Goal: Task Accomplishment & Management: Use online tool/utility

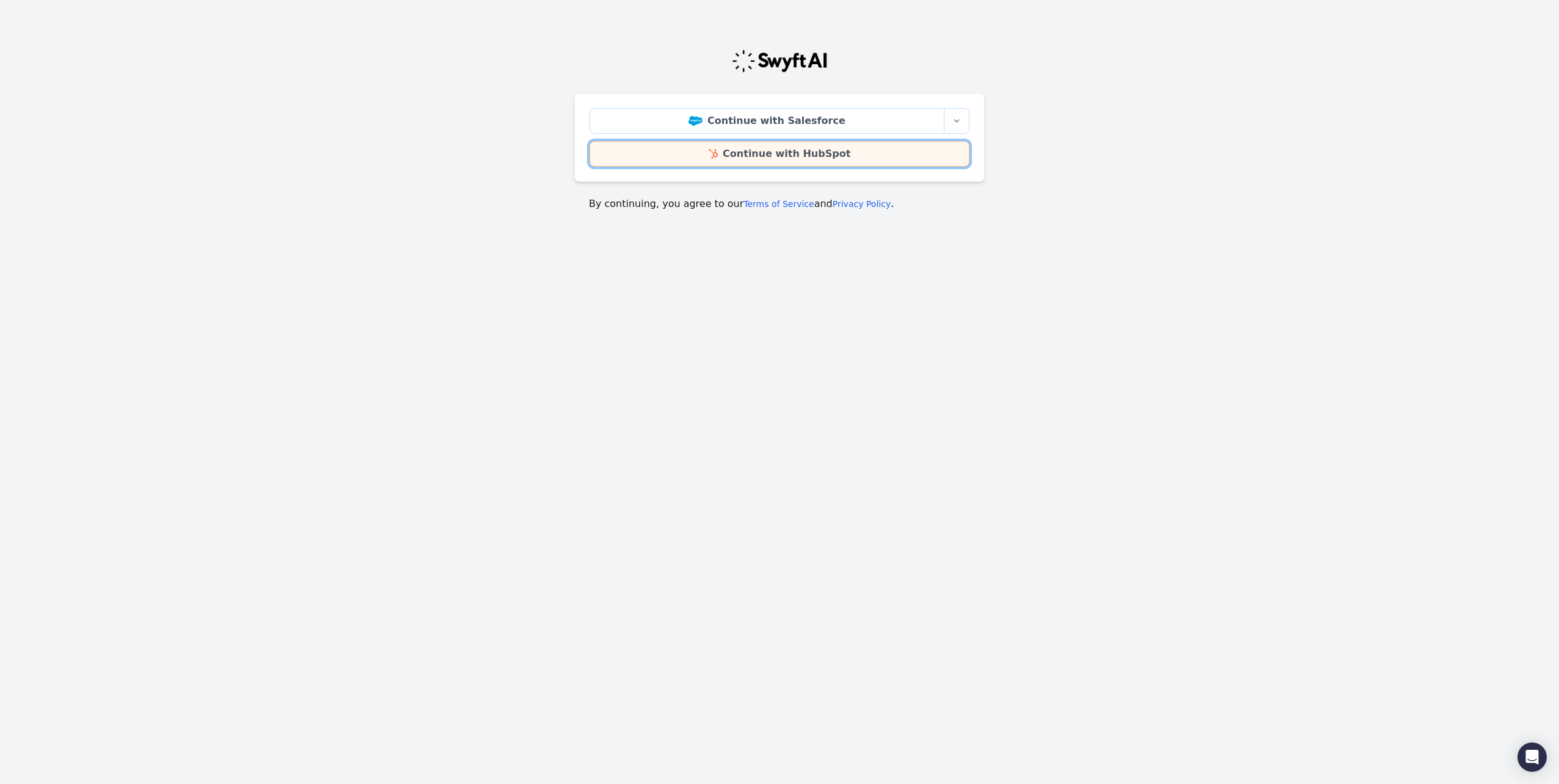
click at [757, 151] on link "Continue with HubSpot" at bounding box center [779, 154] width 380 height 26
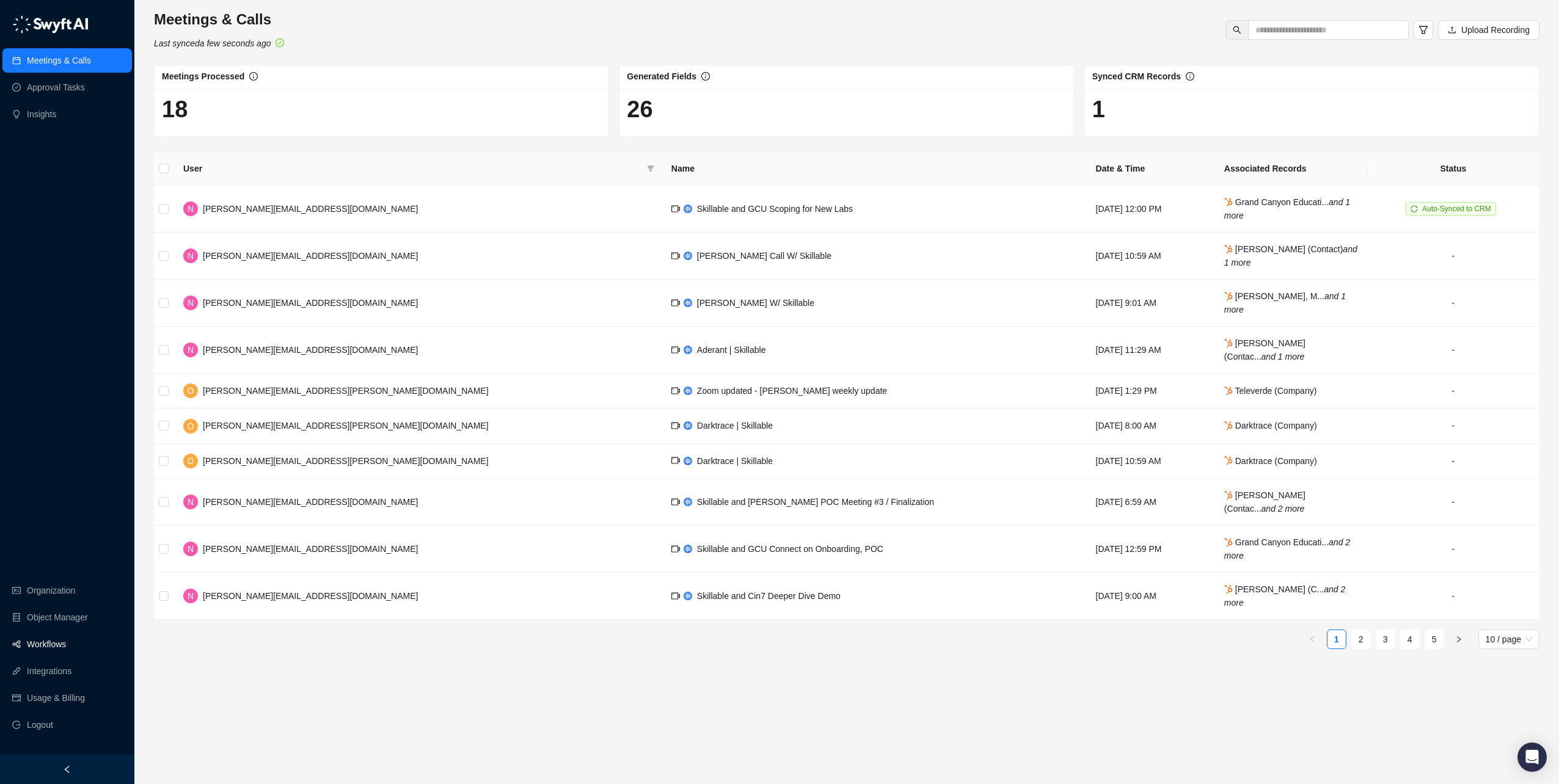
click at [66, 645] on link "Workflows" at bounding box center [46, 644] width 39 height 24
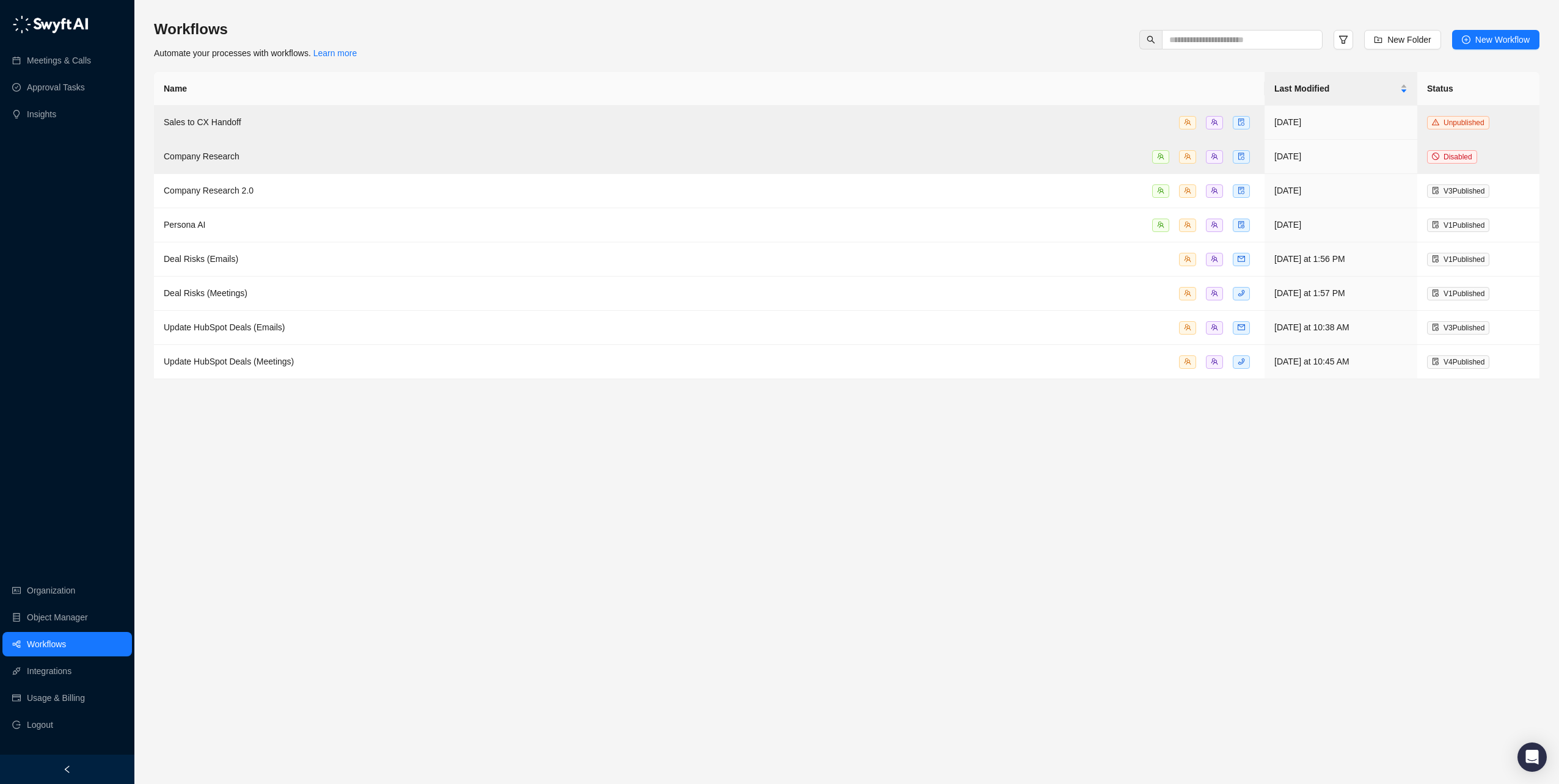
click at [1162, 487] on main "Workflows Automate your processes with workflows. Learn more New Folder New Wor…" at bounding box center [847, 397] width 1386 height 755
click at [1163, 487] on main "Workflows Automate your processes with workflows. Learn more New Folder New Wor…" at bounding box center [847, 397] width 1386 height 755
click at [1493, 44] on span "New Workflow" at bounding box center [1502, 39] width 54 height 14
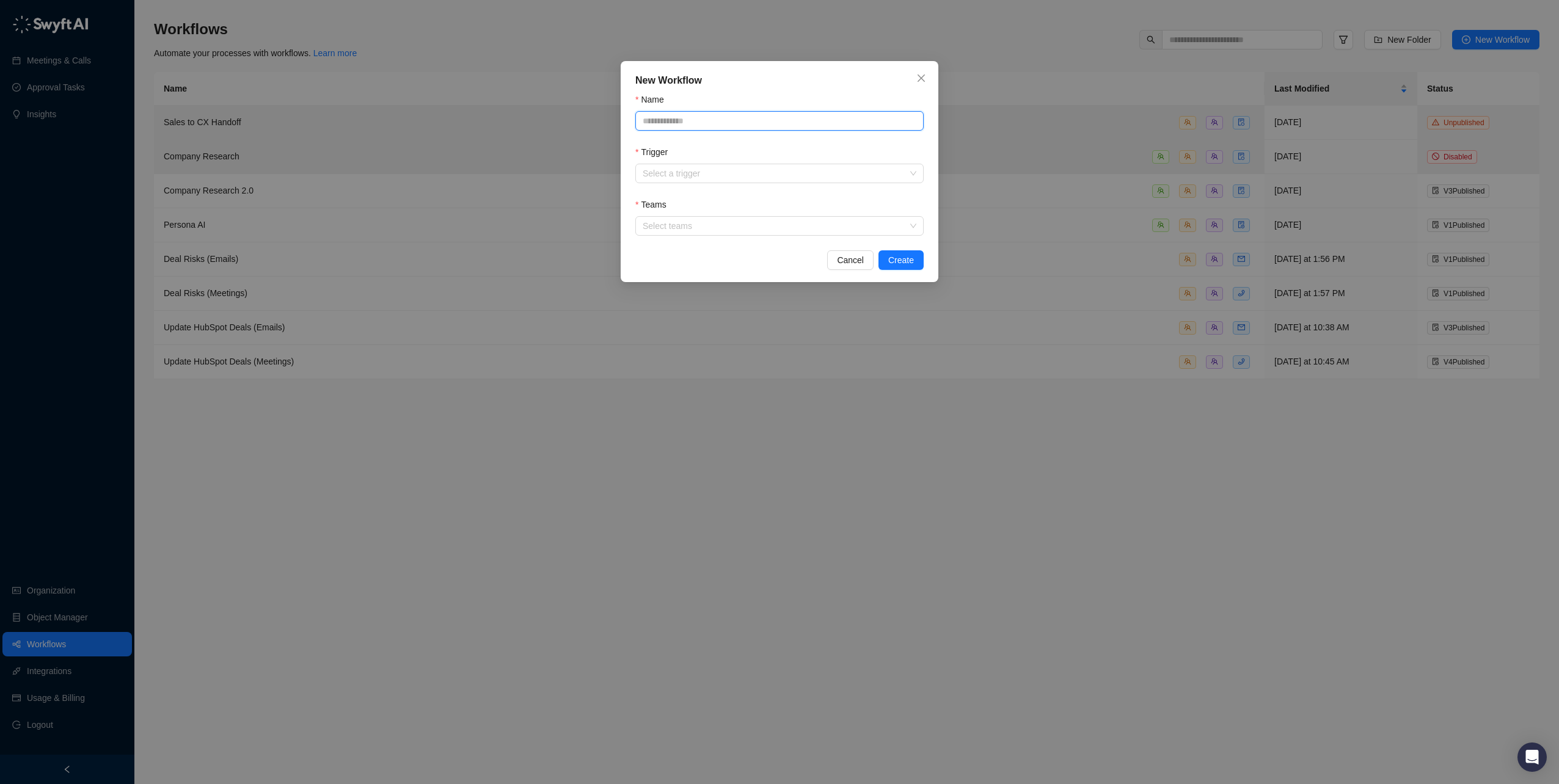
click at [753, 121] on input "Name" at bounding box center [779, 121] width 288 height 19
type input "**********"
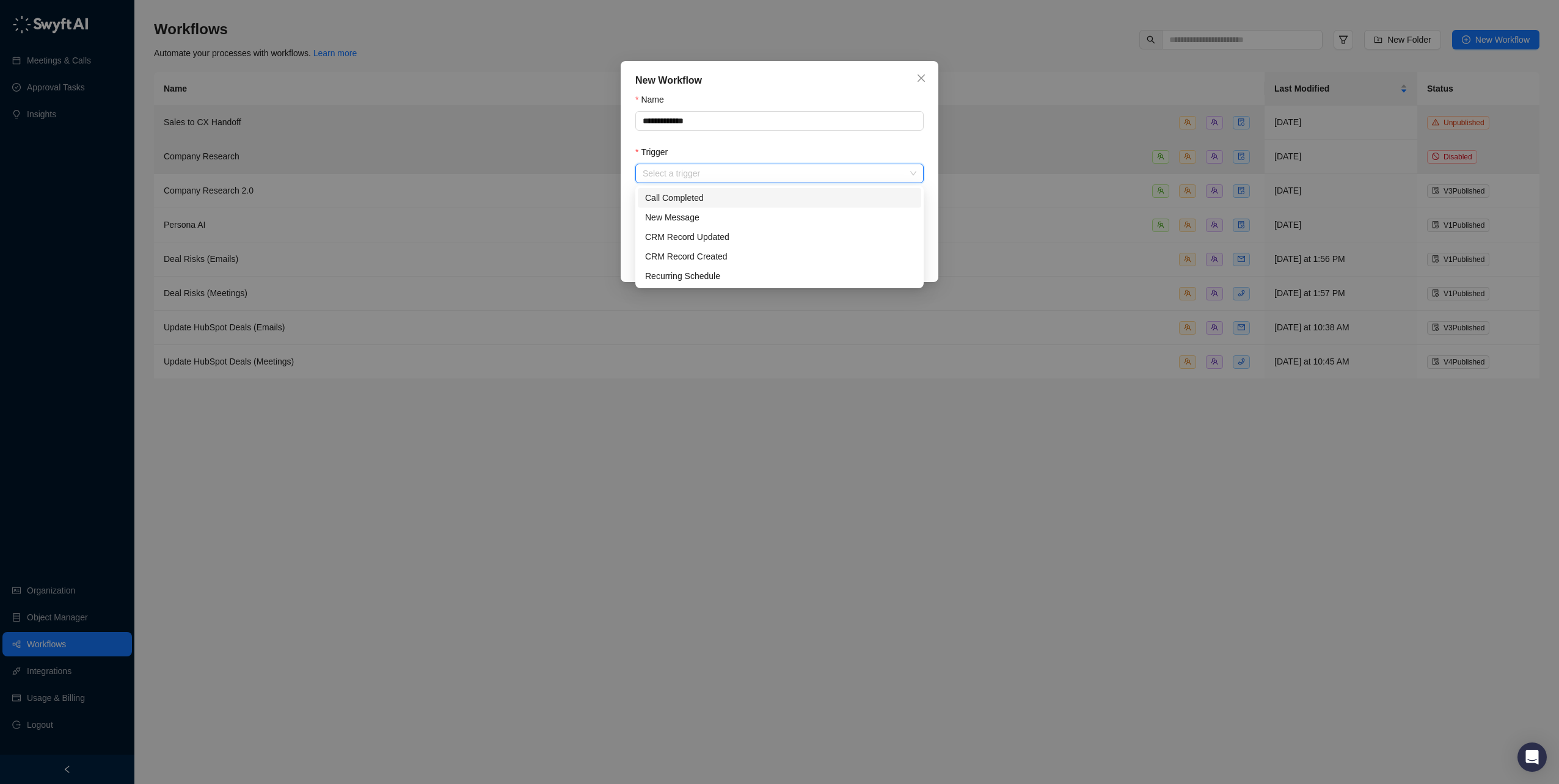
drag, startPoint x: 682, startPoint y: 172, endPoint x: 688, endPoint y: 167, distance: 7.8
click at [687, 167] on input "Trigger" at bounding box center [776, 173] width 266 height 19
click at [735, 261] on div "CRM Record Created" at bounding box center [779, 256] width 269 height 14
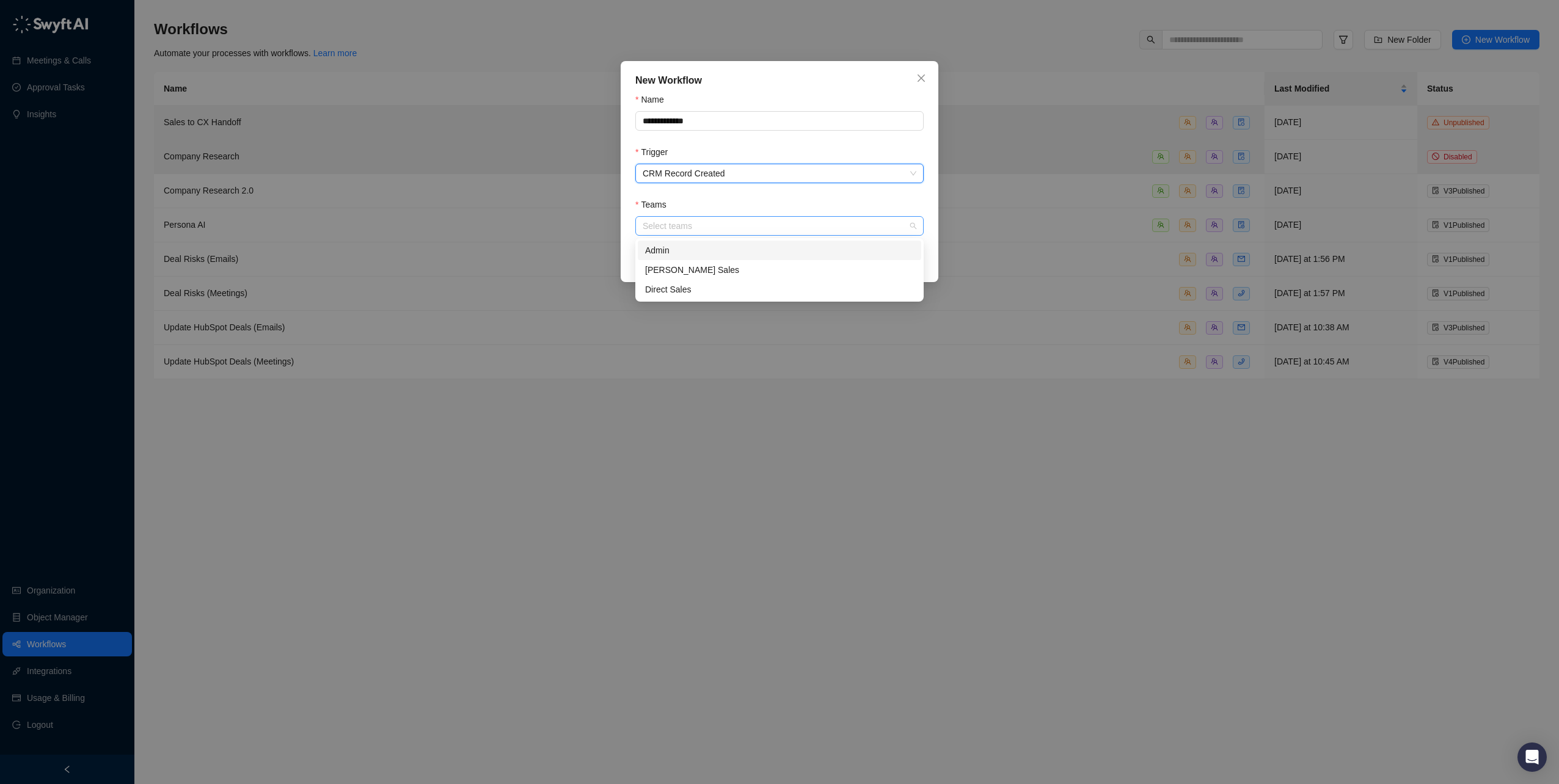
click at [796, 228] on div at bounding box center [773, 226] width 270 height 9
click at [689, 290] on div "Direct Sales" at bounding box center [779, 289] width 269 height 14
click at [928, 245] on div "**********" at bounding box center [779, 172] width 318 height 221
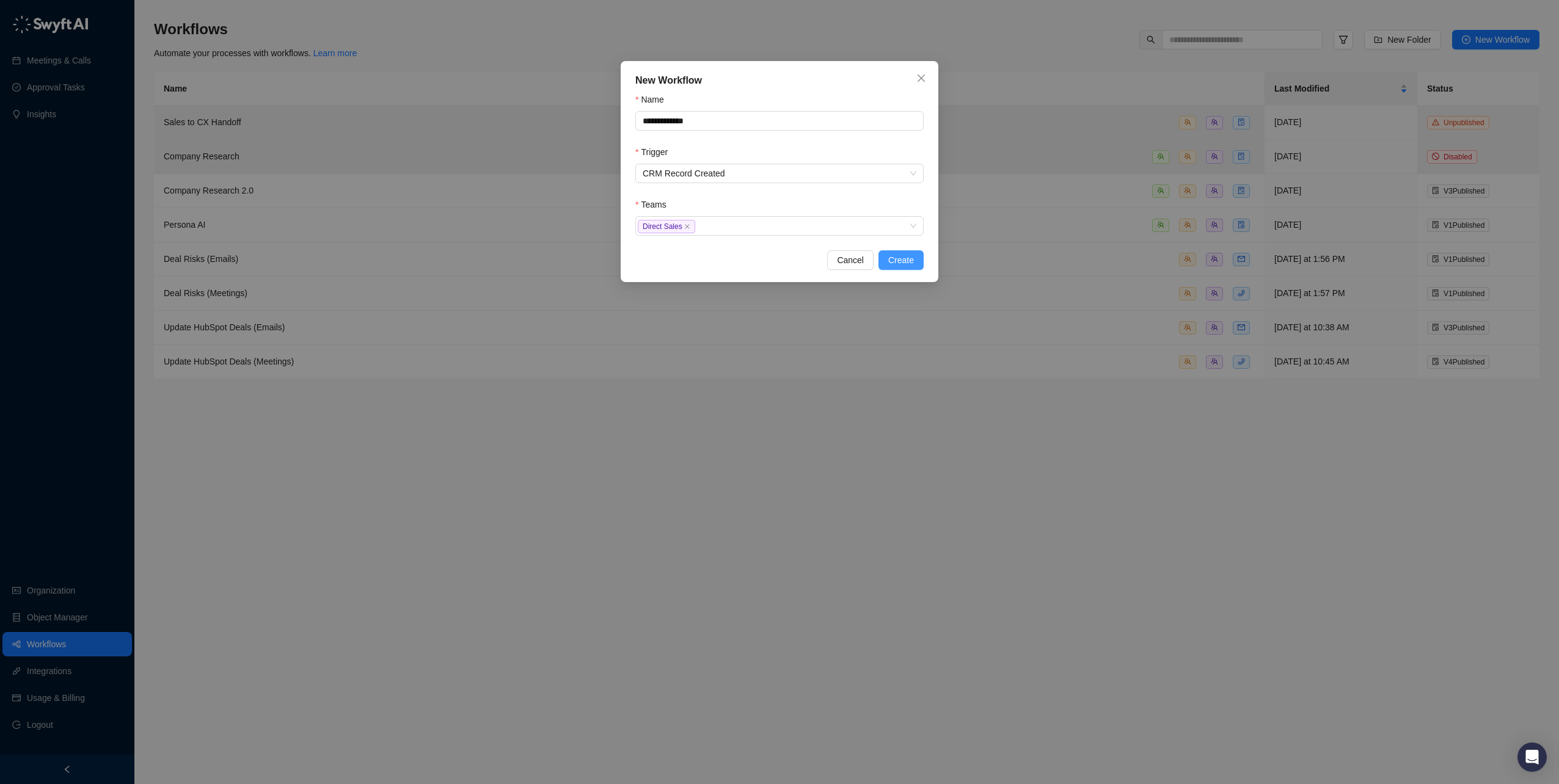
click at [907, 259] on span "Create" at bounding box center [901, 260] width 26 height 14
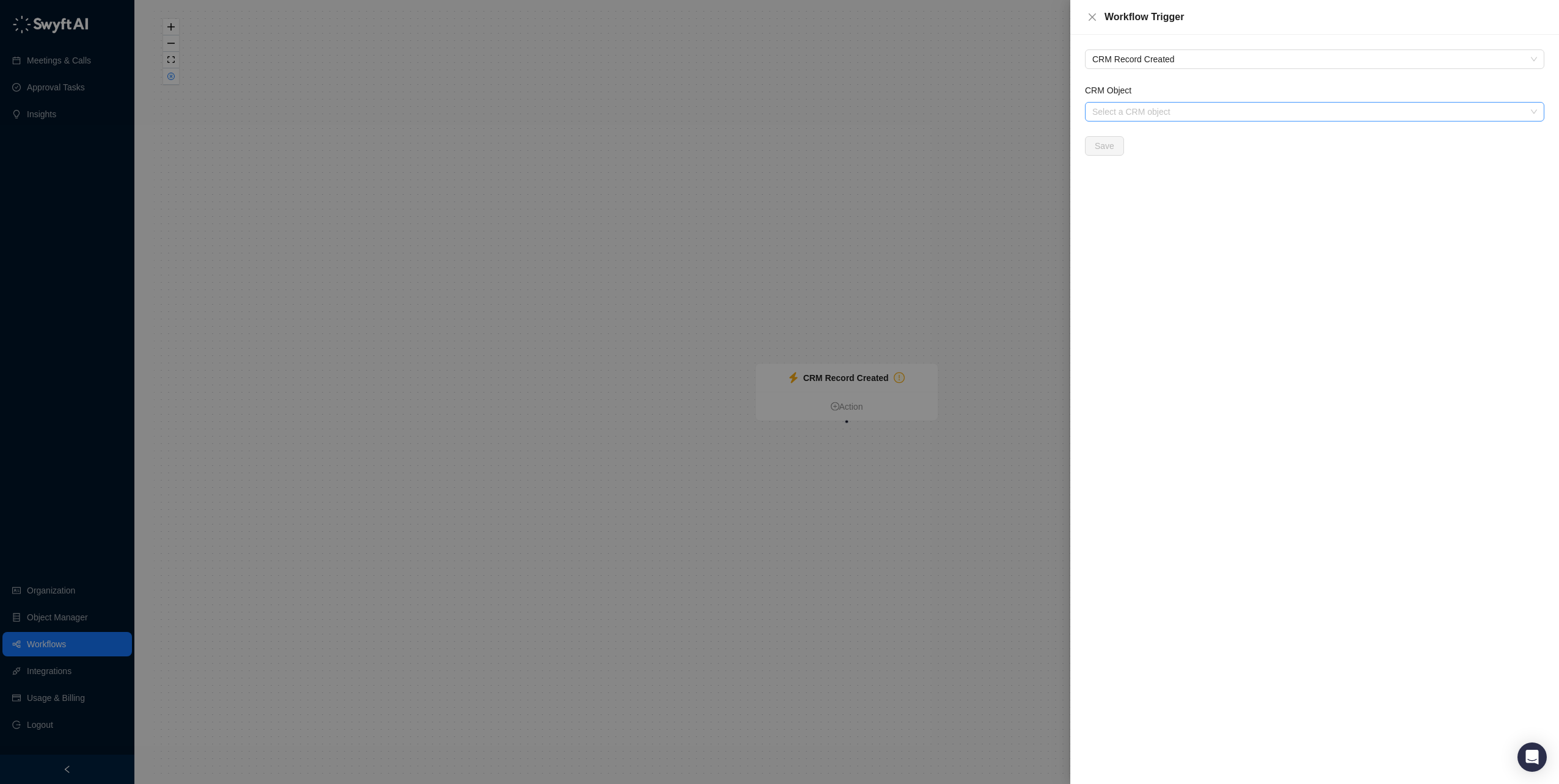
click at [1144, 108] on input "CRM Object" at bounding box center [1311, 112] width 437 height 19
click at [1136, 138] on div "Company" at bounding box center [1314, 136] width 440 height 14
click at [1122, 111] on span "Company" at bounding box center [1314, 112] width 445 height 19
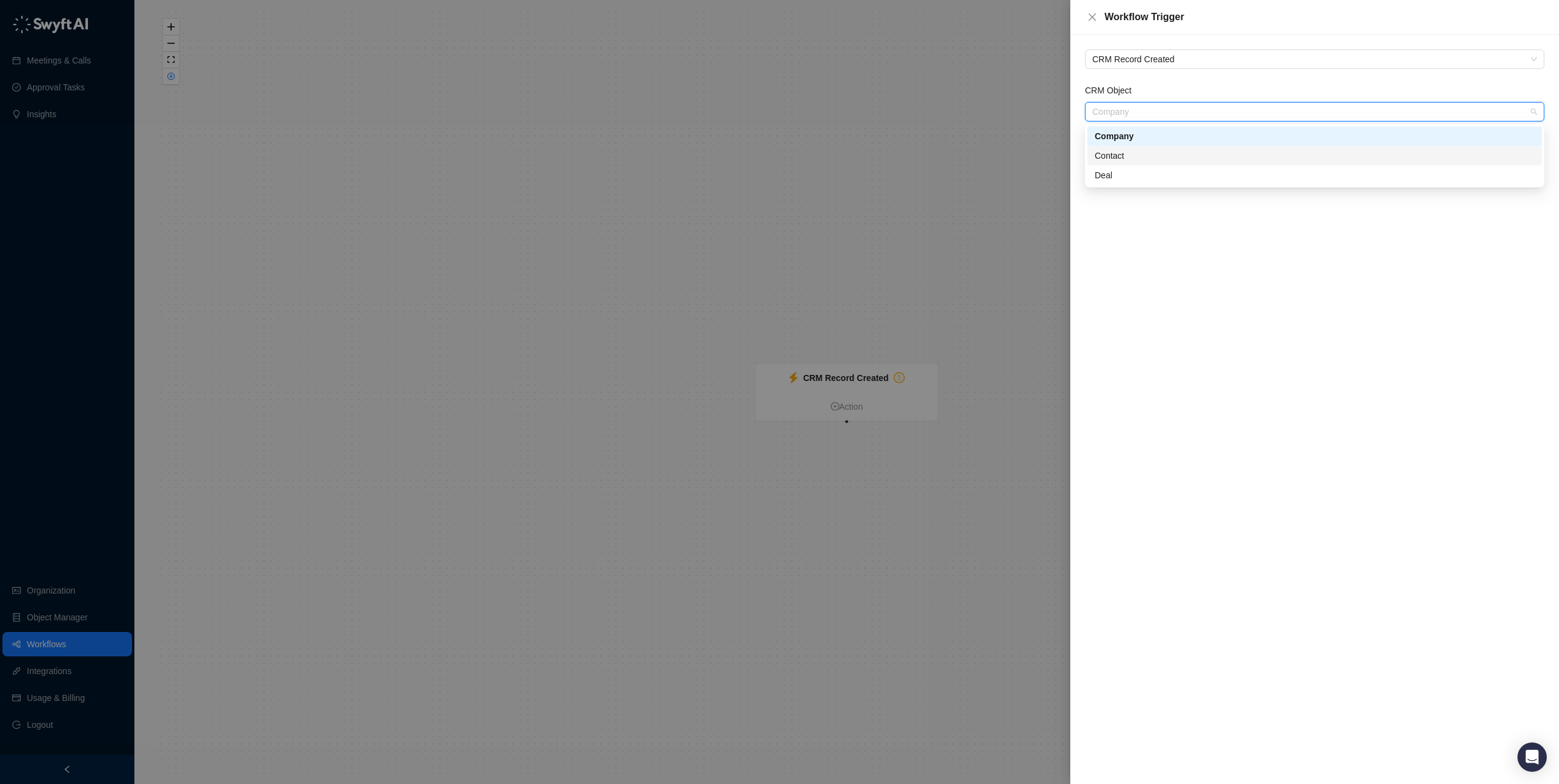
click at [1104, 178] on div "Deal" at bounding box center [1314, 175] width 440 height 14
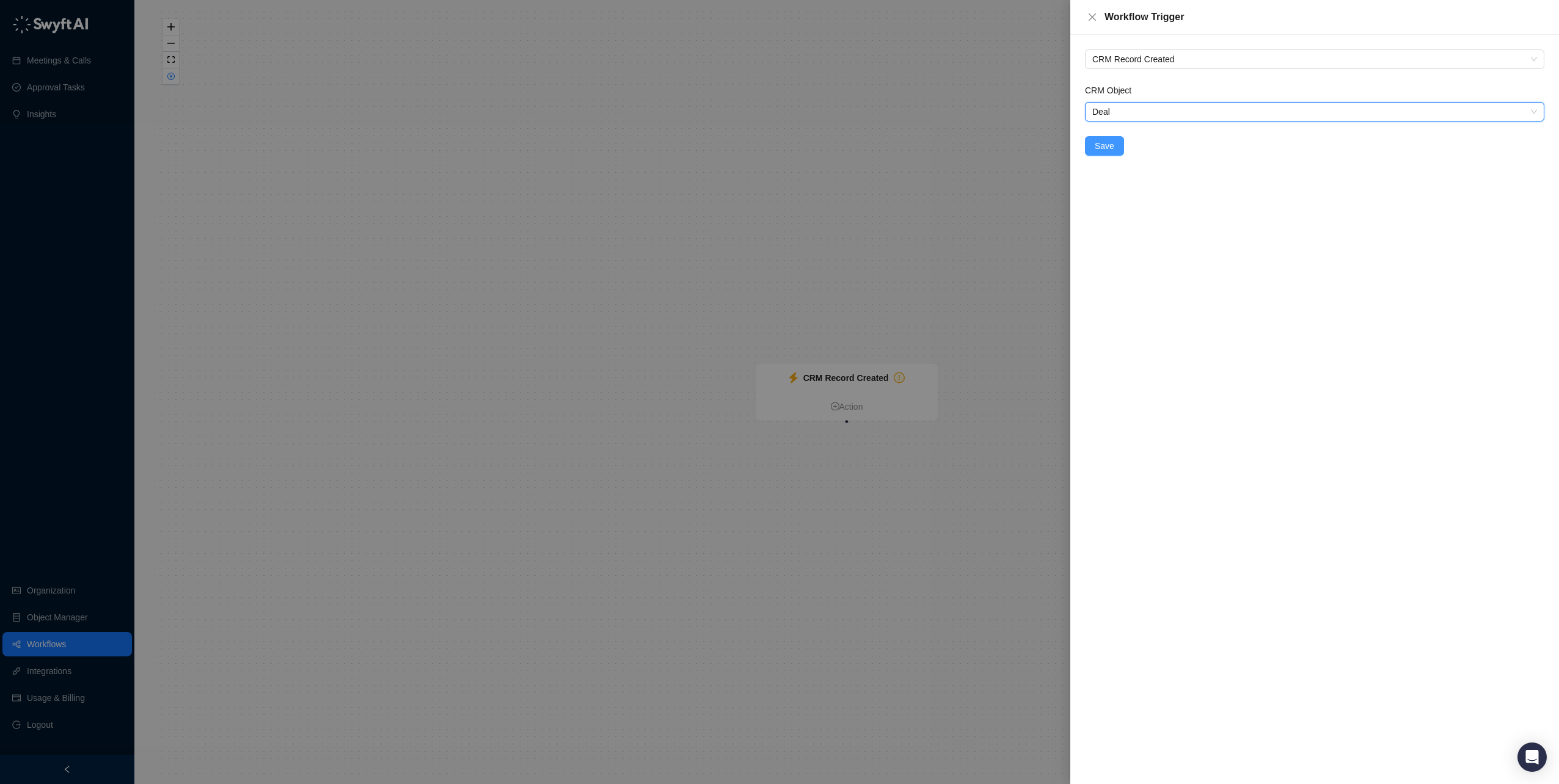
click at [1095, 141] on button "Save" at bounding box center [1104, 146] width 39 height 19
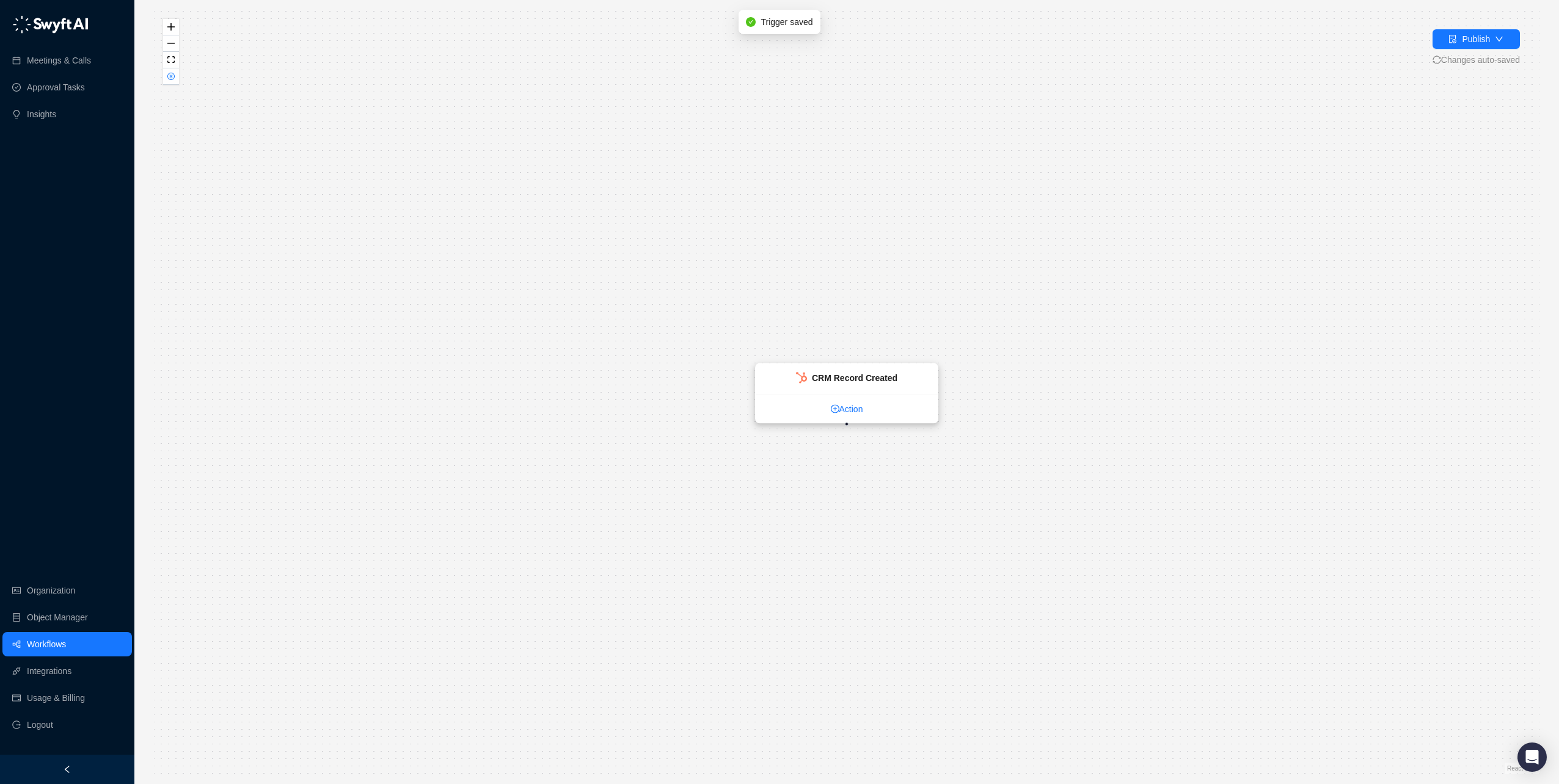
click at [841, 407] on link "Action" at bounding box center [846, 409] width 182 height 14
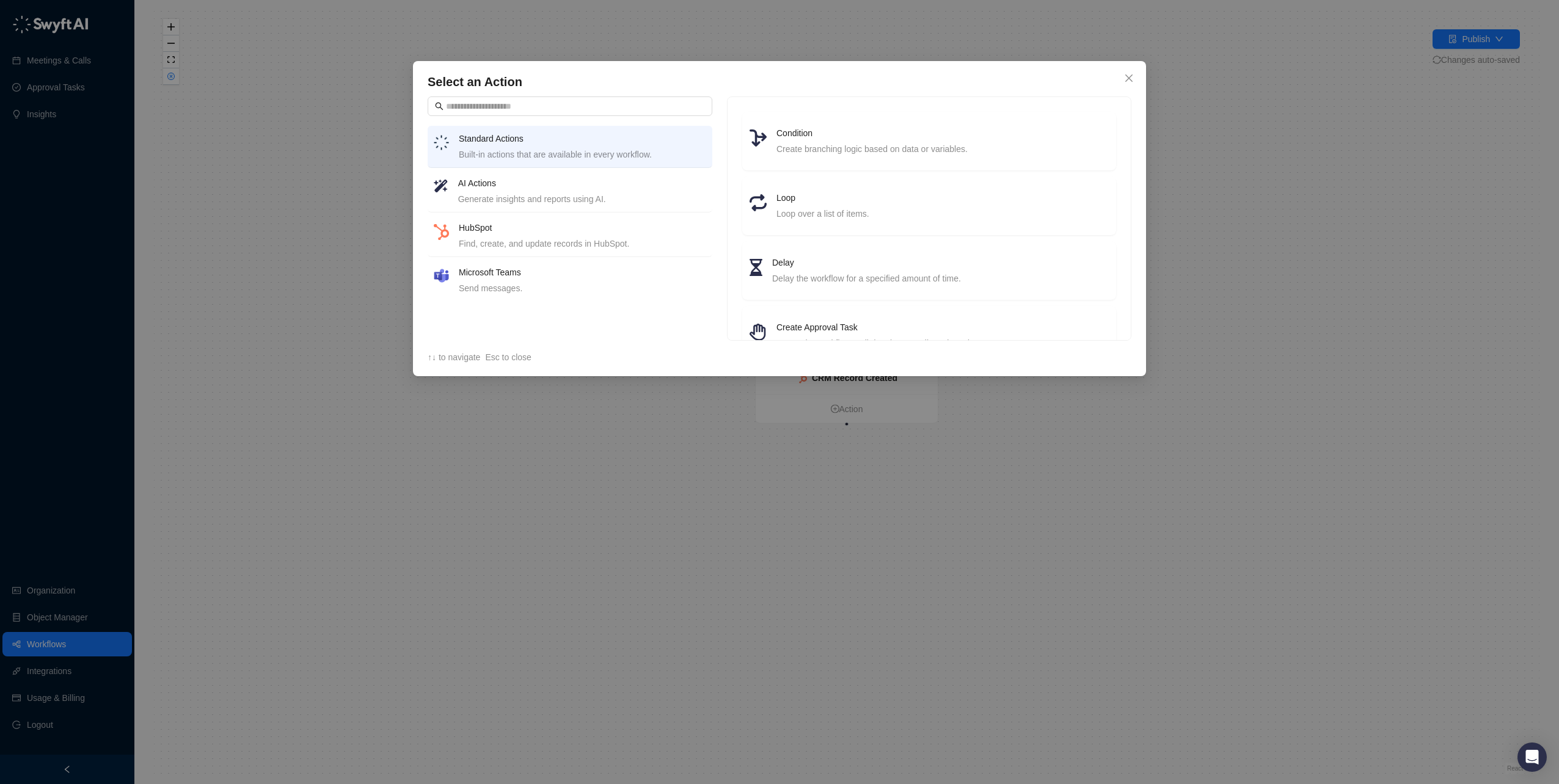
click at [503, 188] on h4 "AI Actions" at bounding box center [582, 183] width 248 height 14
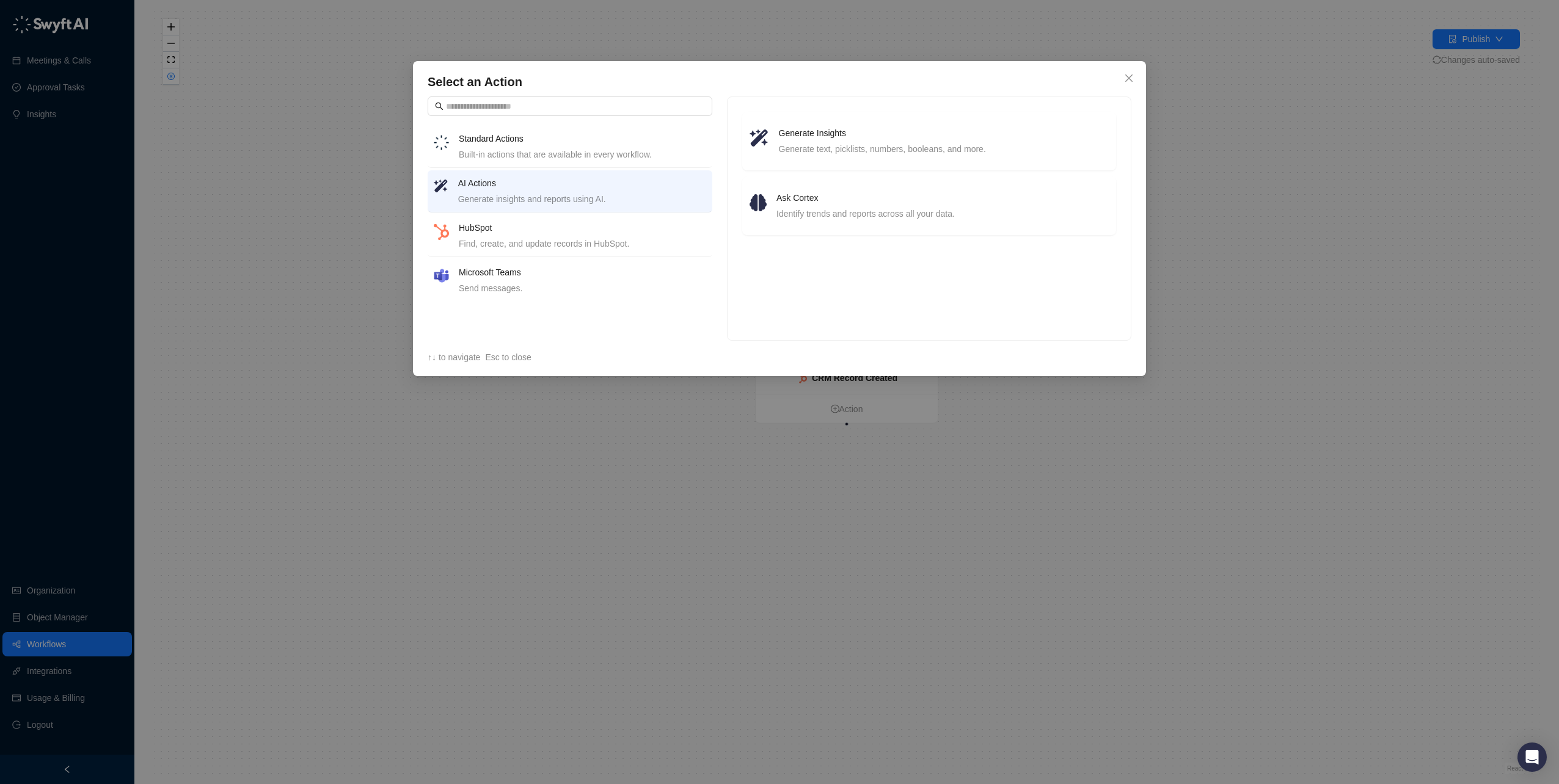
click at [576, 152] on div "Built-in actions that are available in every workflow." at bounding box center [582, 154] width 248 height 14
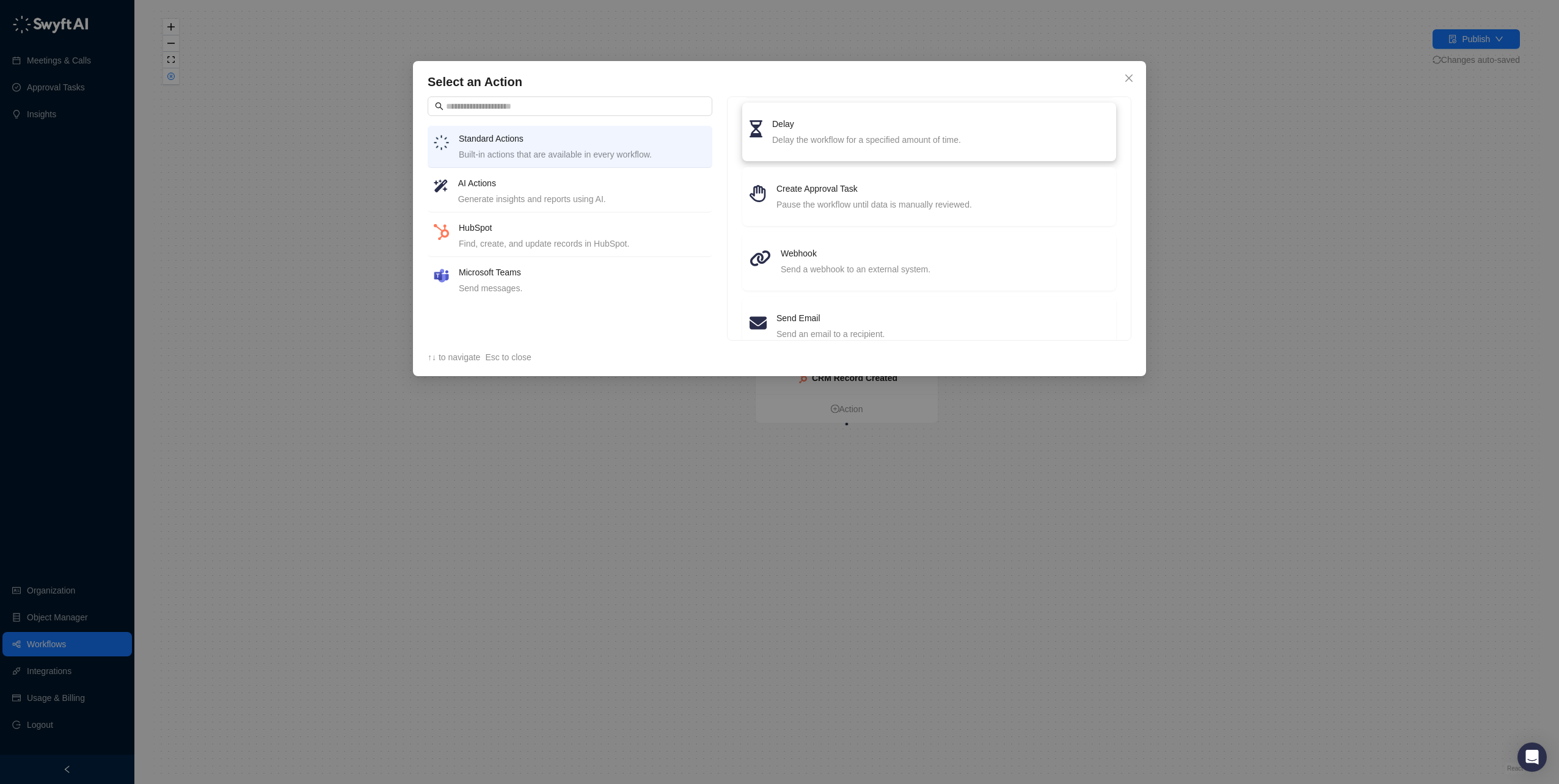
scroll to position [175, 0]
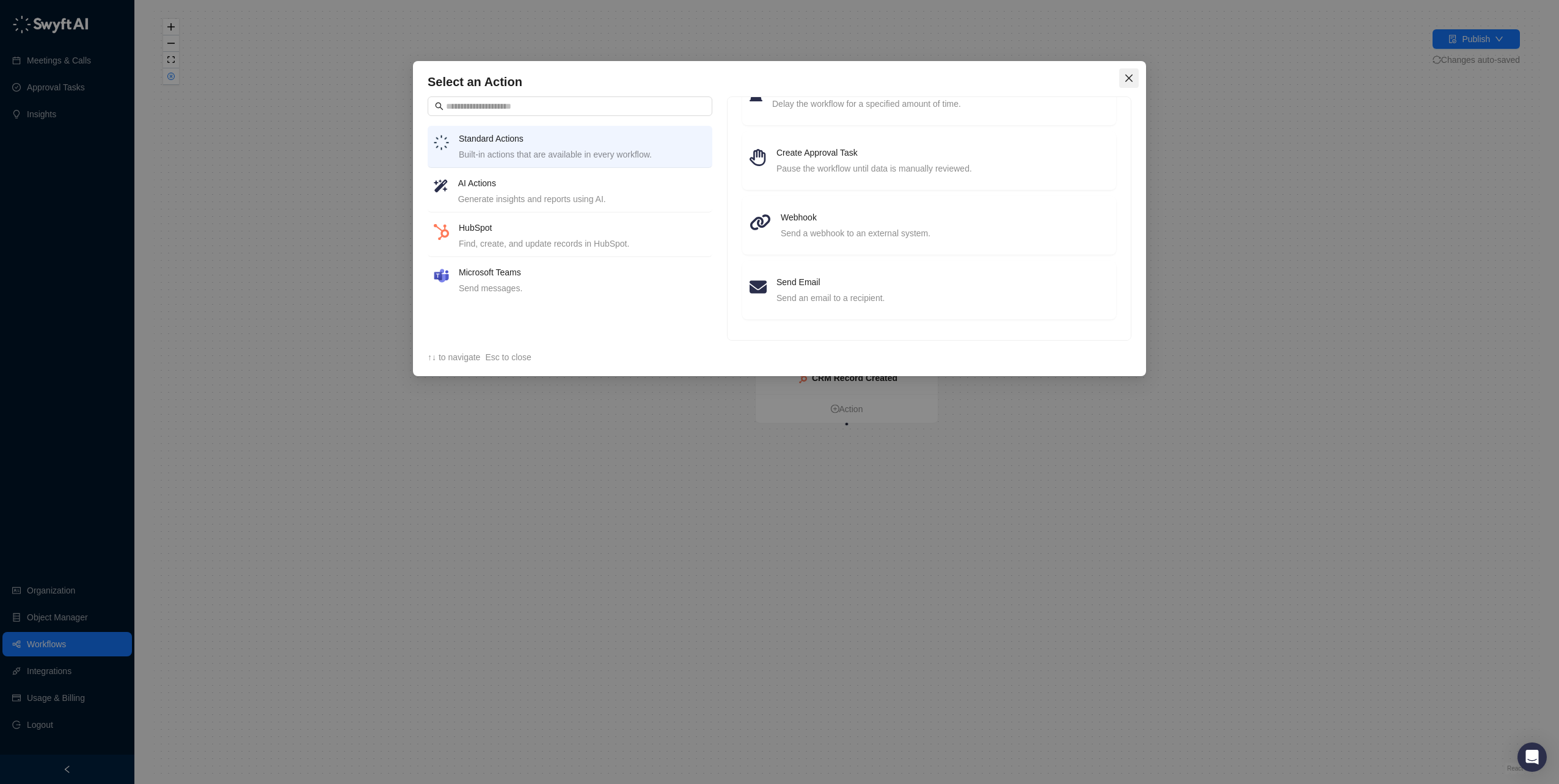
click at [1119, 71] on button "Close" at bounding box center [1128, 78] width 19 height 19
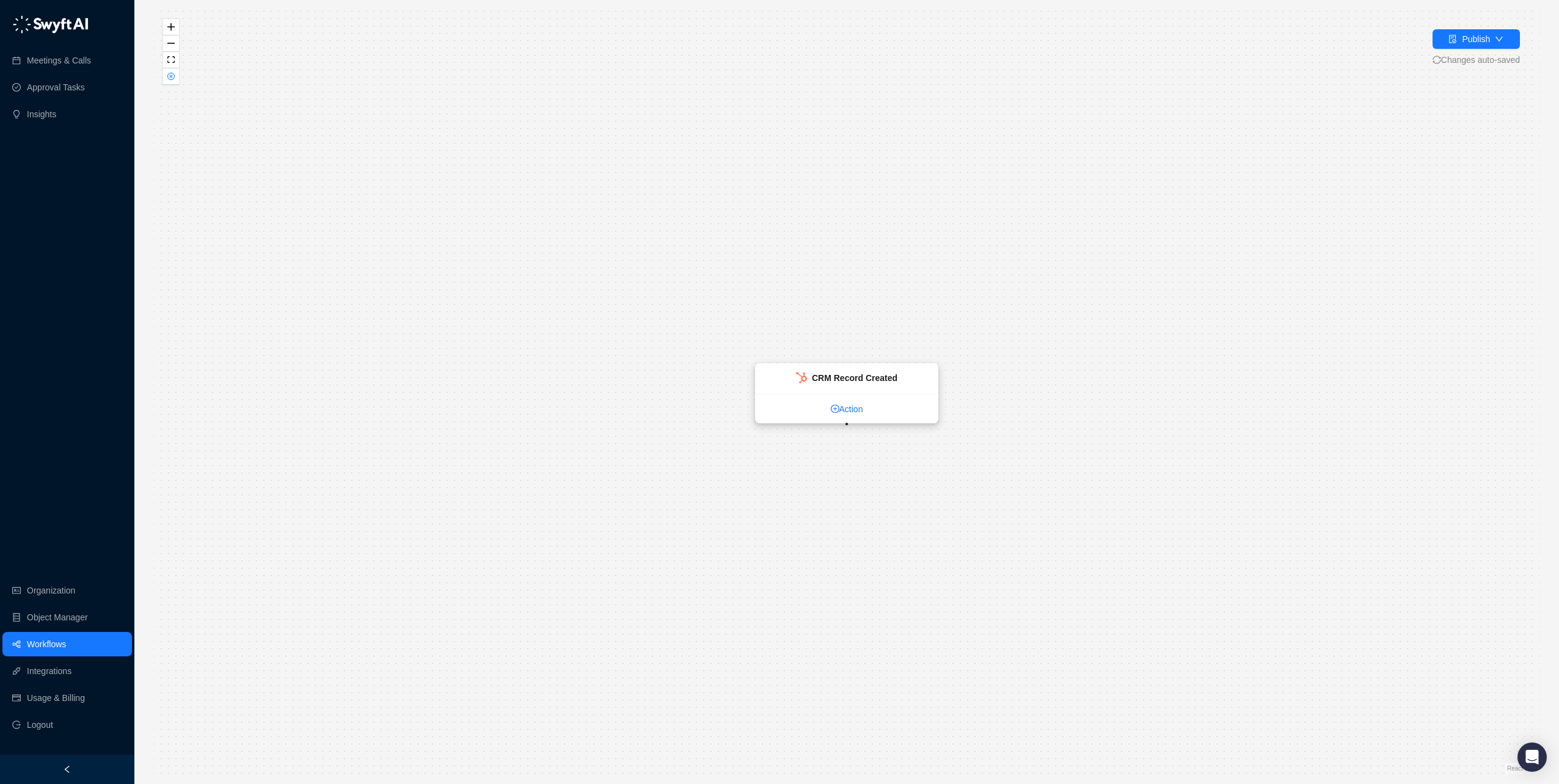
click at [850, 409] on link "Action" at bounding box center [846, 409] width 182 height 14
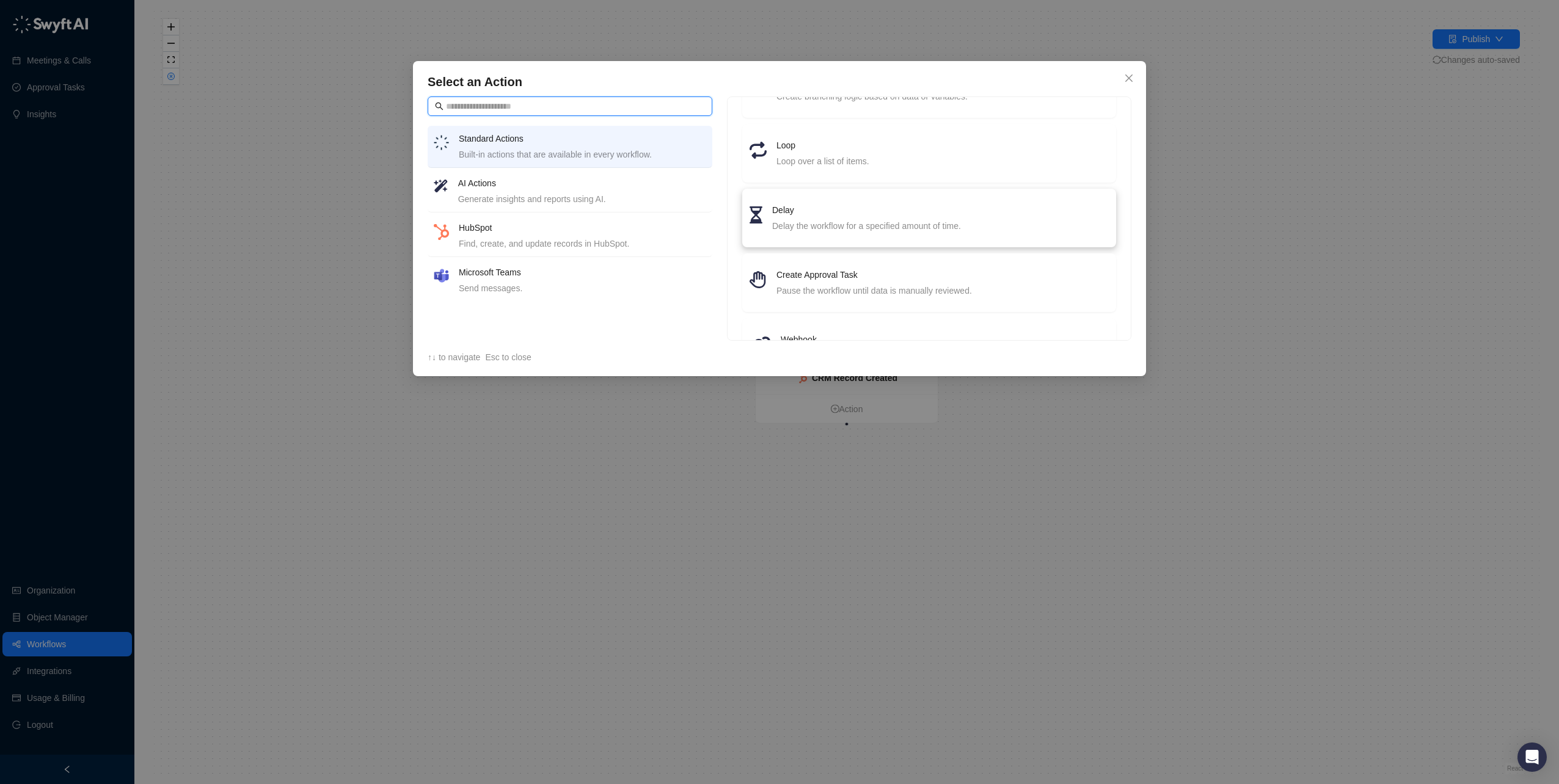
scroll to position [0, 0]
click at [502, 189] on h4 "AI Actions" at bounding box center [582, 183] width 248 height 14
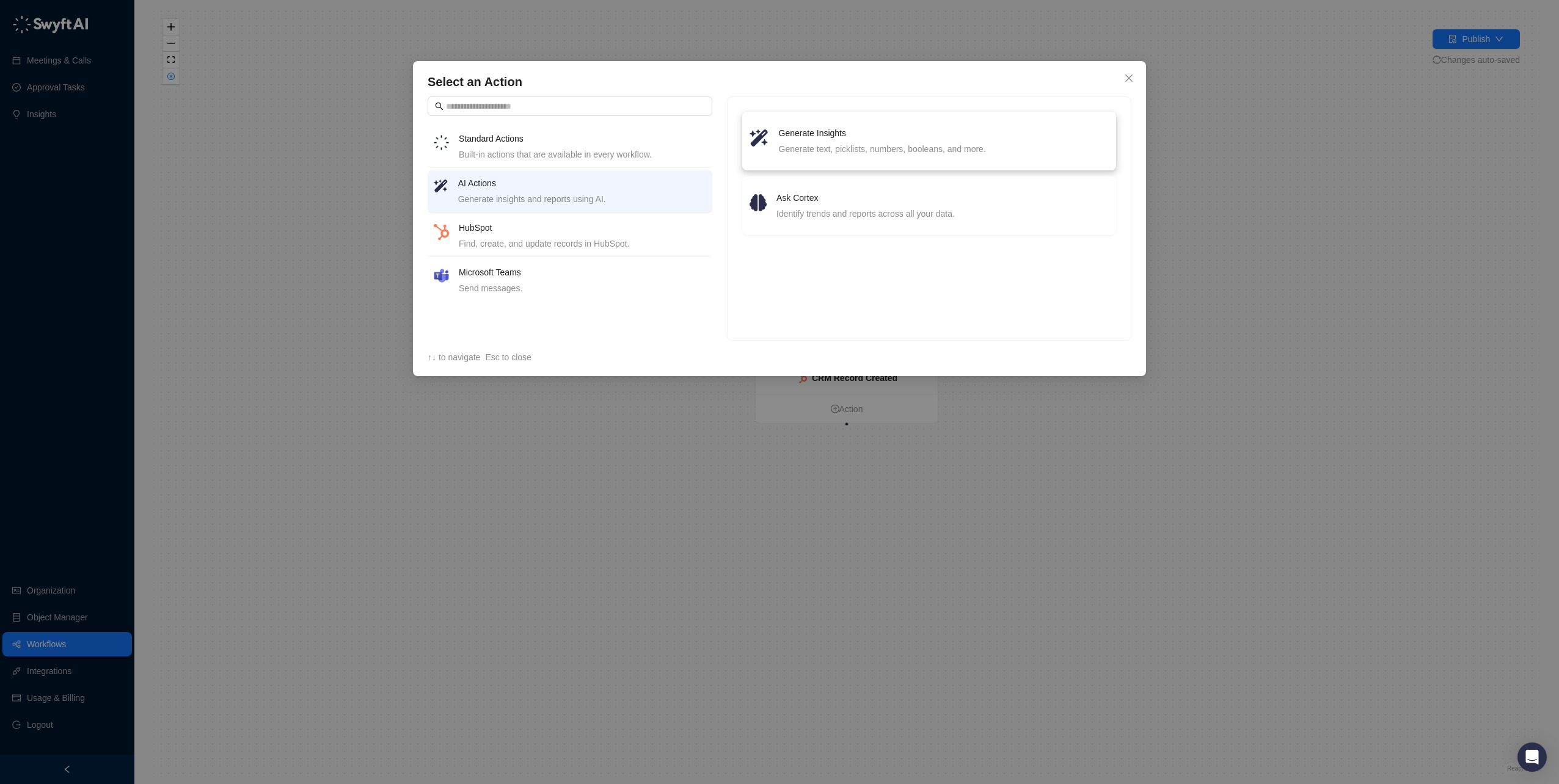
click at [826, 144] on div "Generate text, picklists, numbers, booleans, and more." at bounding box center [943, 148] width 330 height 14
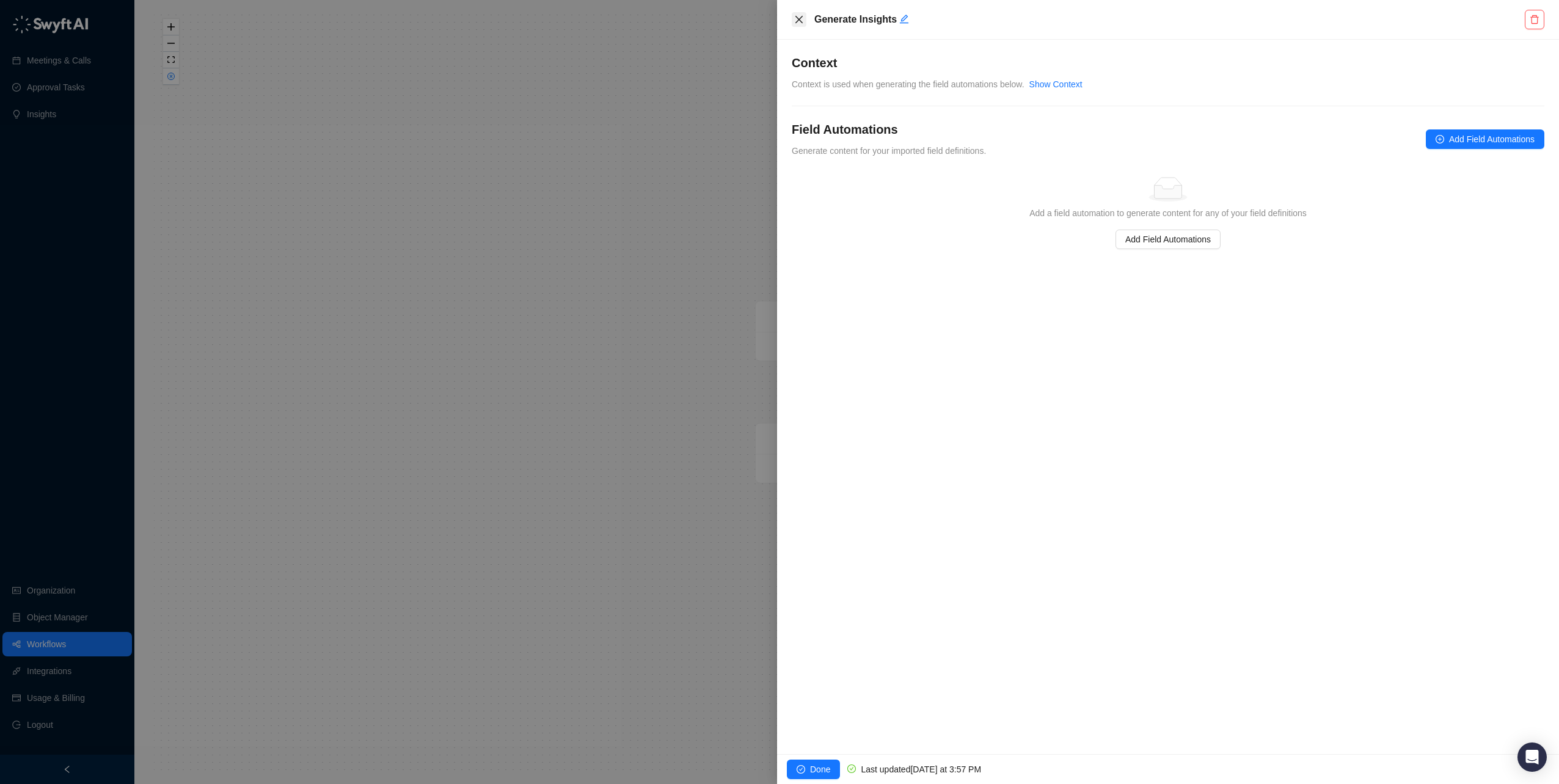
click at [796, 19] on icon "close" at bounding box center [799, 20] width 10 height 10
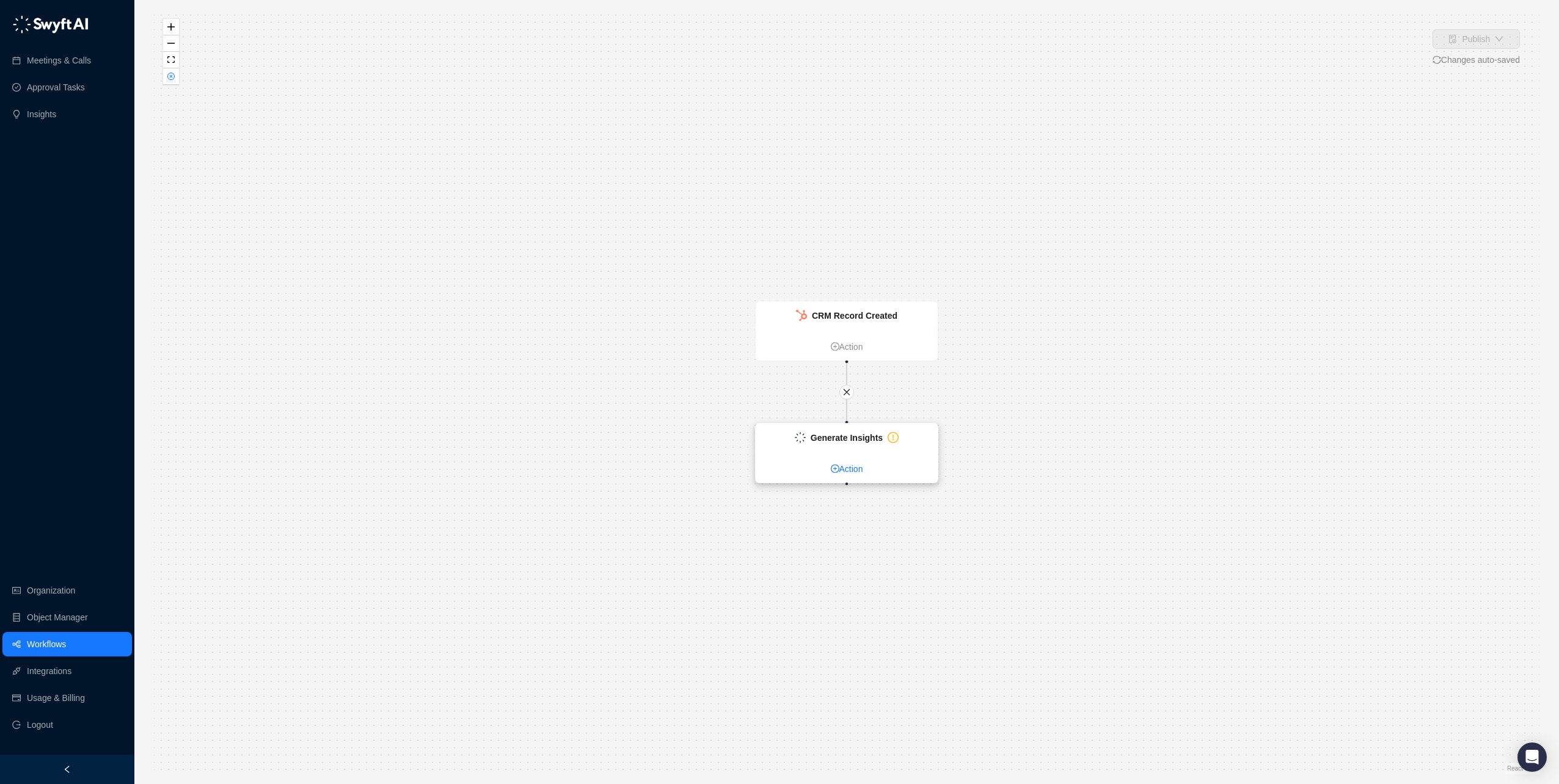
click at [850, 472] on link "Action" at bounding box center [846, 469] width 182 height 14
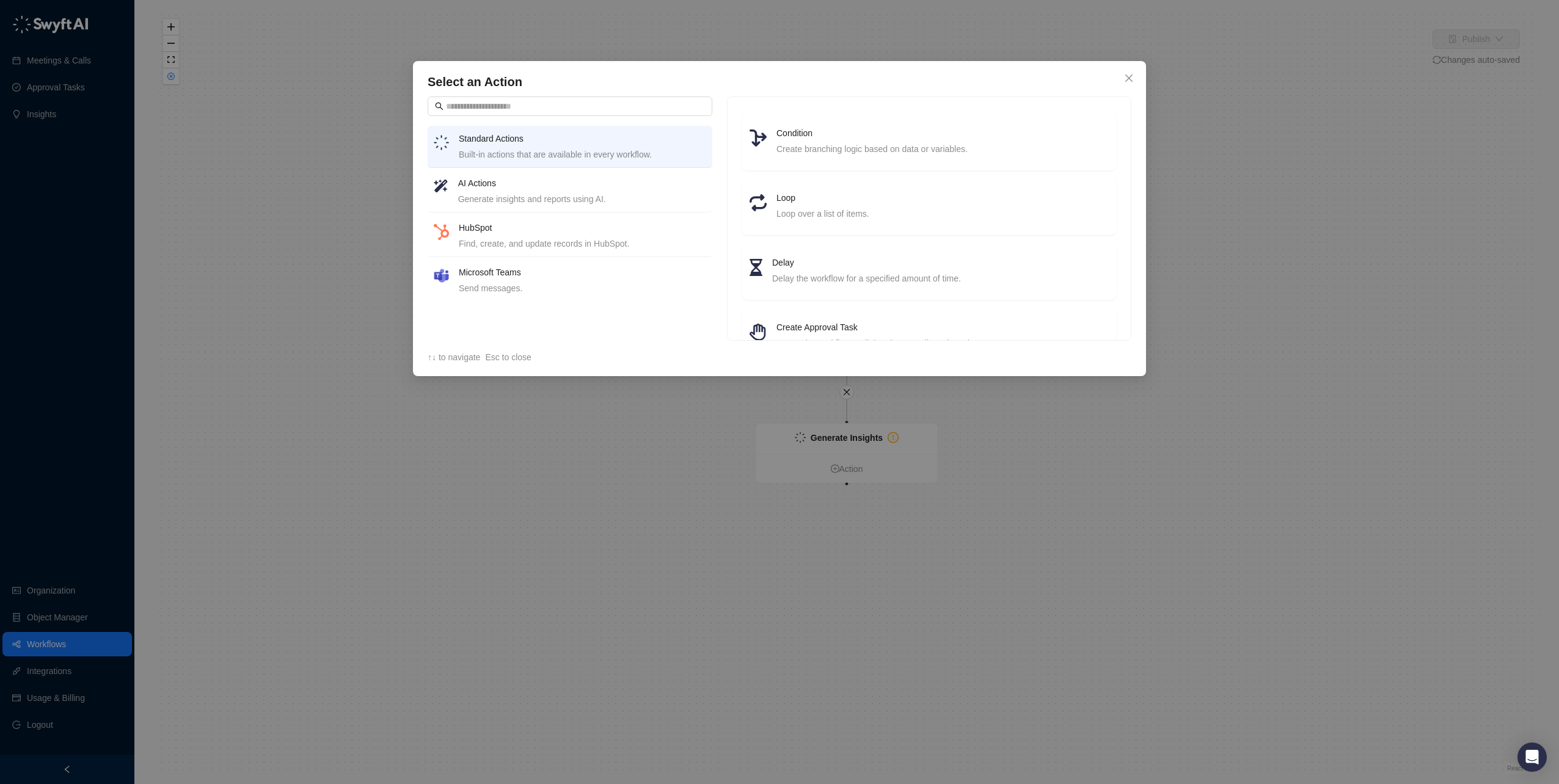
click at [501, 186] on h4 "AI Actions" at bounding box center [582, 183] width 248 height 14
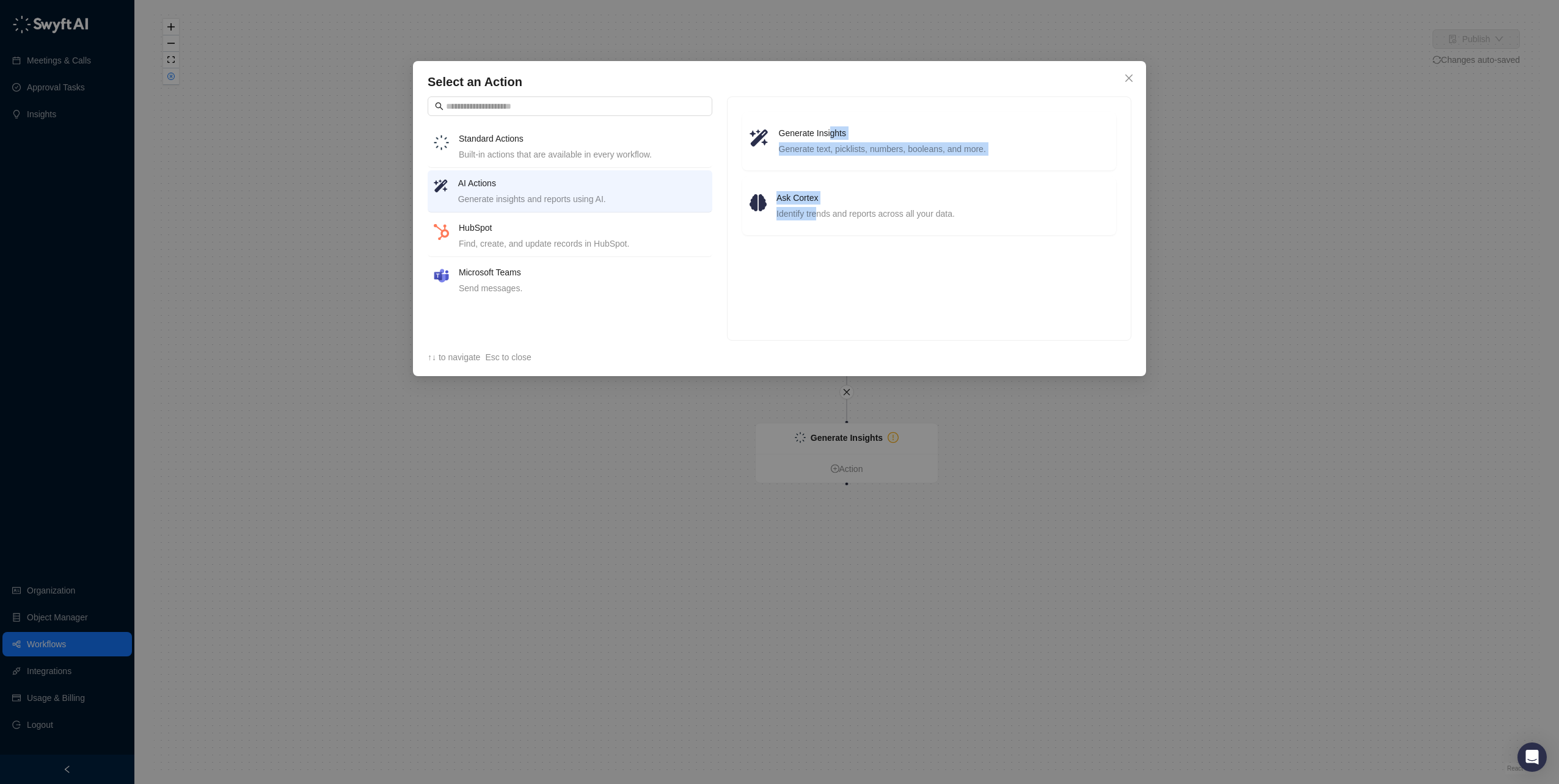
drag, startPoint x: 830, startPoint y: 138, endPoint x: 820, endPoint y: 264, distance: 126.4
click at [820, 264] on div "Generate Insights Generate text, picklists, numbers, booleans, and more. Ask Co…" at bounding box center [929, 218] width 405 height 244
drag, startPoint x: 820, startPoint y: 264, endPoint x: 823, endPoint y: 271, distance: 7.6
click at [823, 271] on div "Generate Insights Generate text, picklists, numbers, booleans, and more. Ask Co…" at bounding box center [929, 218] width 405 height 244
click at [806, 200] on h4 "Ask Cortex" at bounding box center [943, 198] width 332 height 14
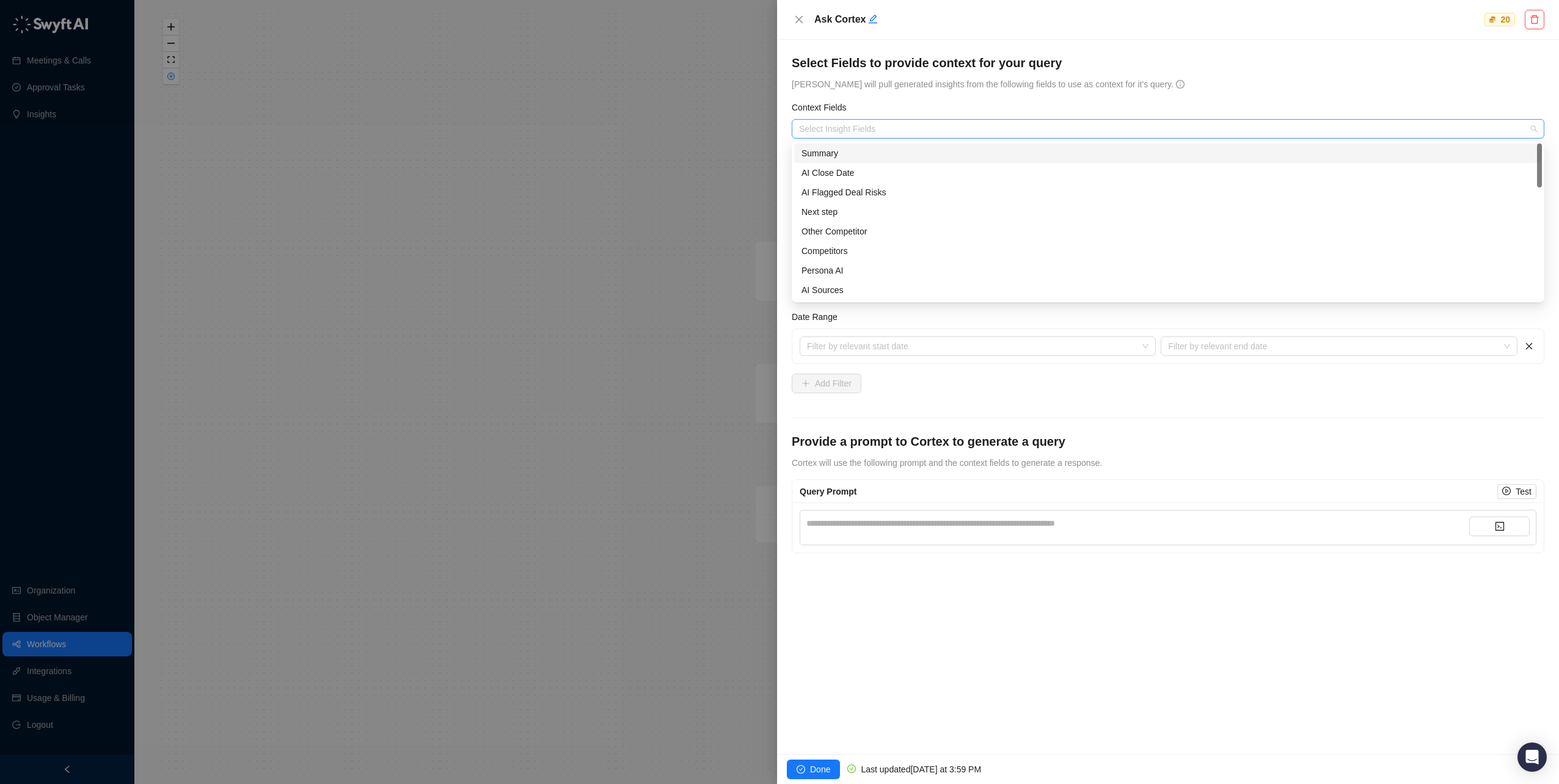
click at [912, 133] on div at bounding box center [1162, 129] width 735 height 9
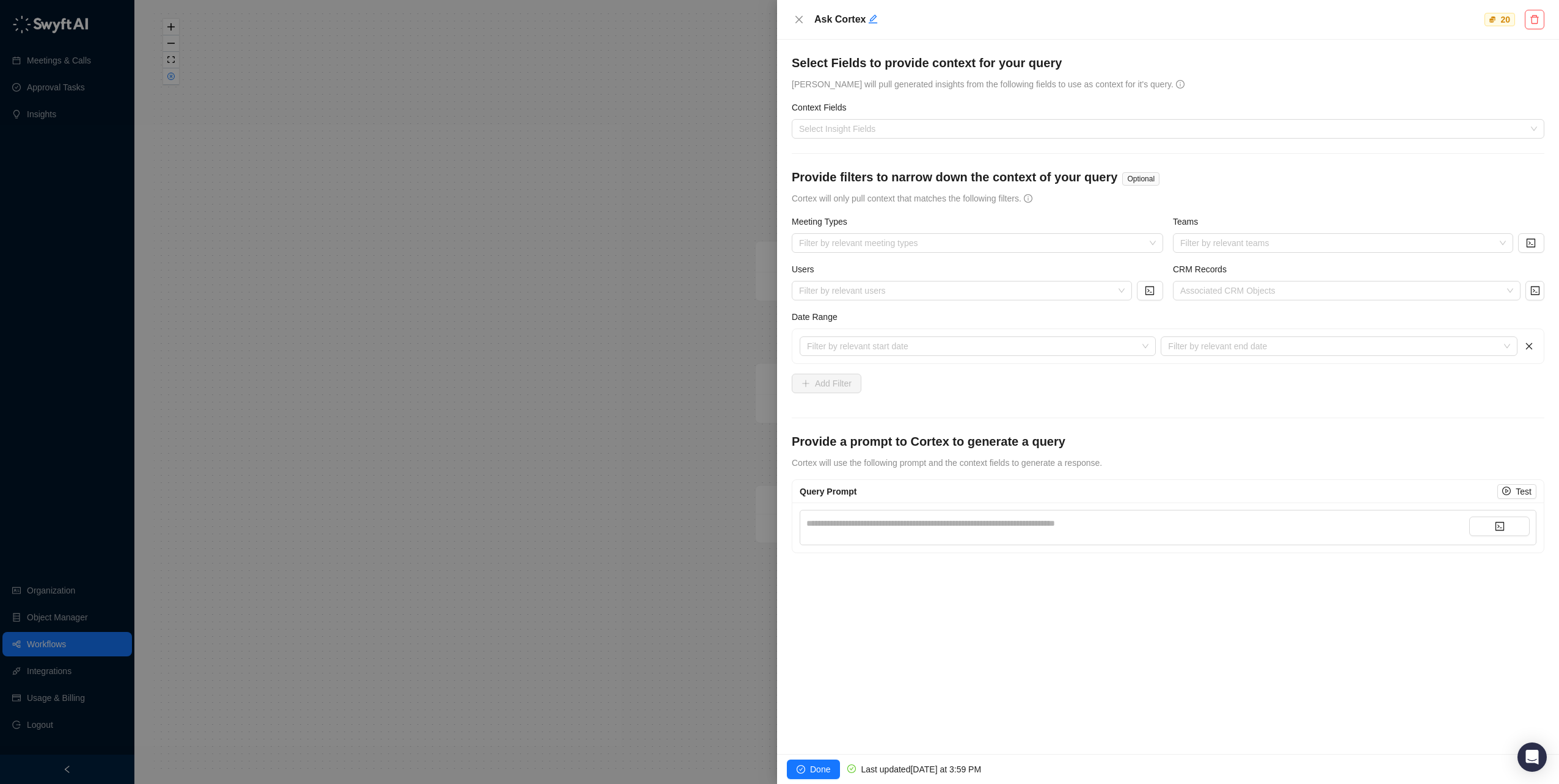
click at [925, 100] on form "**********" at bounding box center [1167, 303] width 753 height 499
click at [875, 135] on div "Select Insight Fields" at bounding box center [1167, 128] width 753 height 19
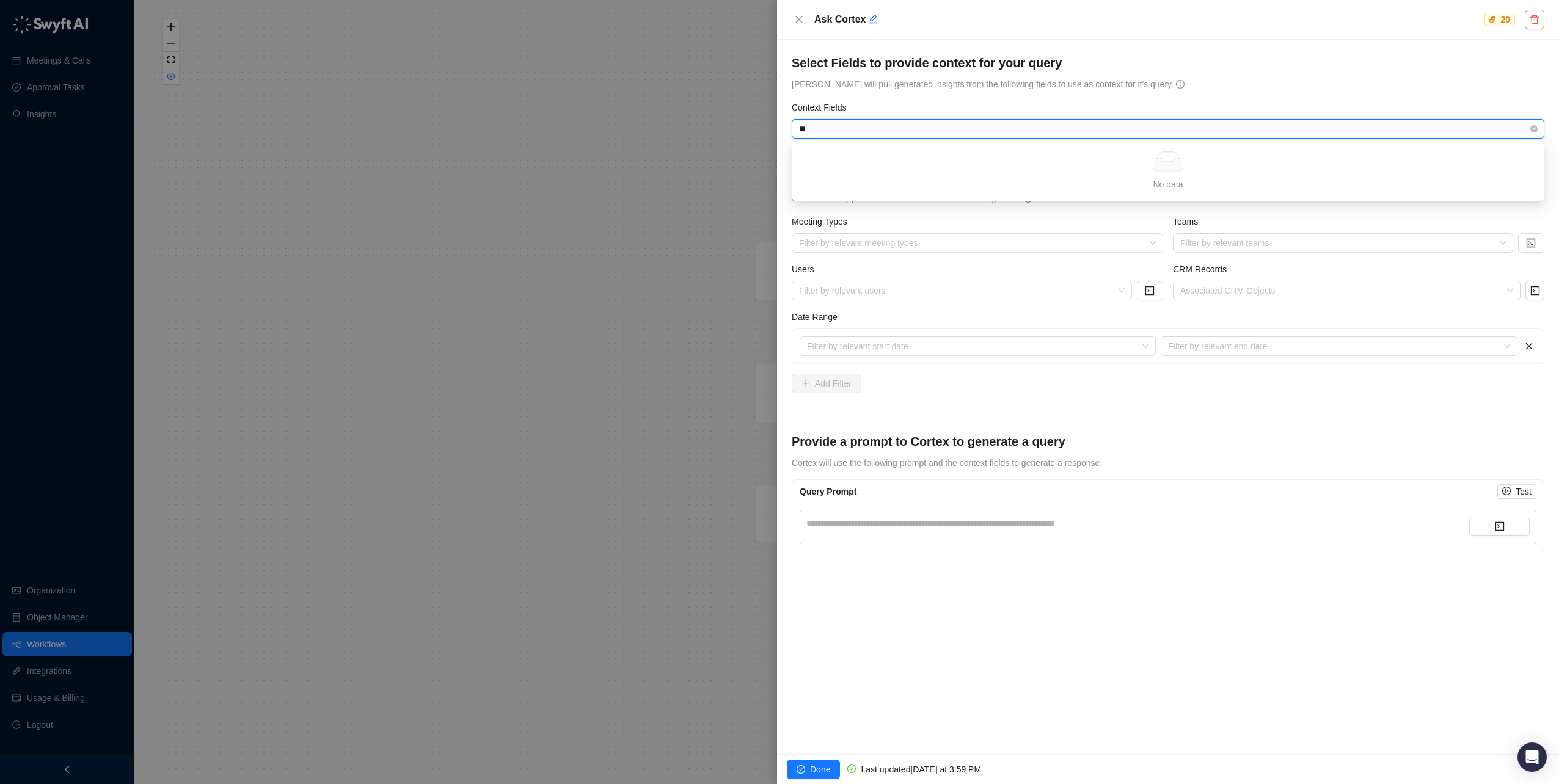
type input "*"
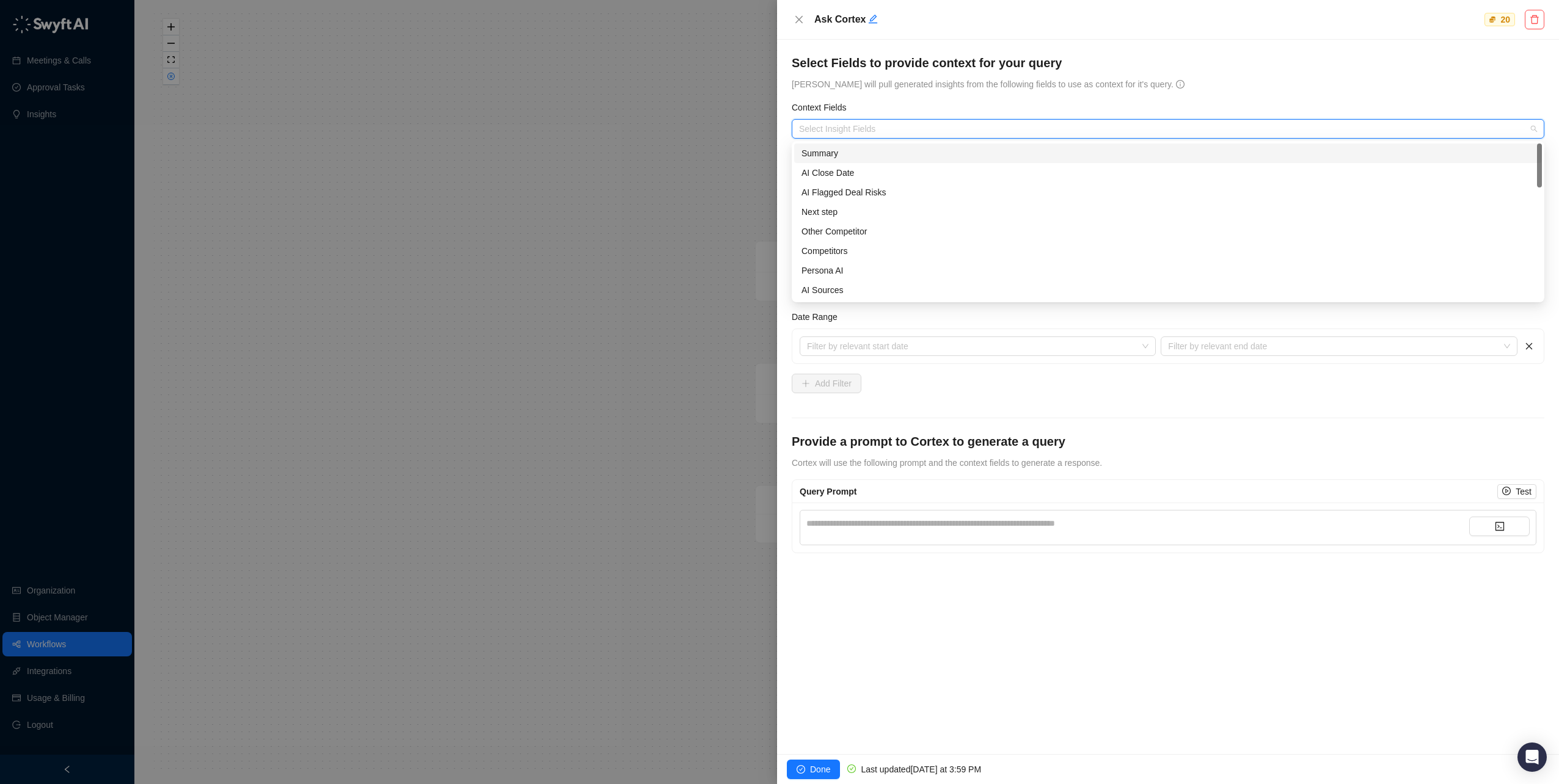
click at [988, 97] on form "**********" at bounding box center [1167, 303] width 753 height 499
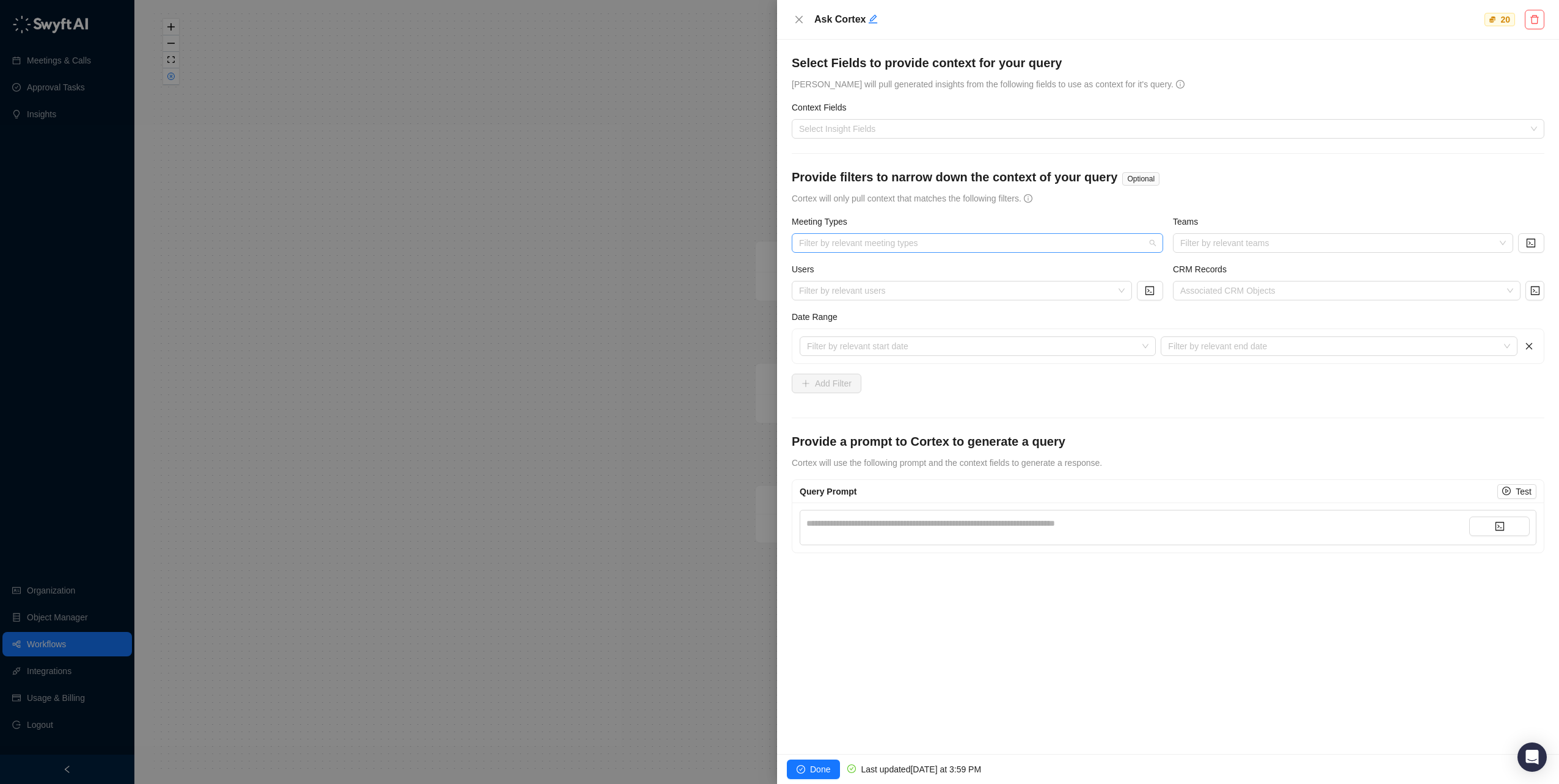
click at [888, 240] on div at bounding box center [971, 243] width 354 height 9
click at [1224, 218] on div "Teams" at bounding box center [1359, 224] width 371 height 19
click at [935, 524] on div "**********" at bounding box center [1137, 523] width 663 height 14
click at [853, 131] on div at bounding box center [1162, 129] width 735 height 9
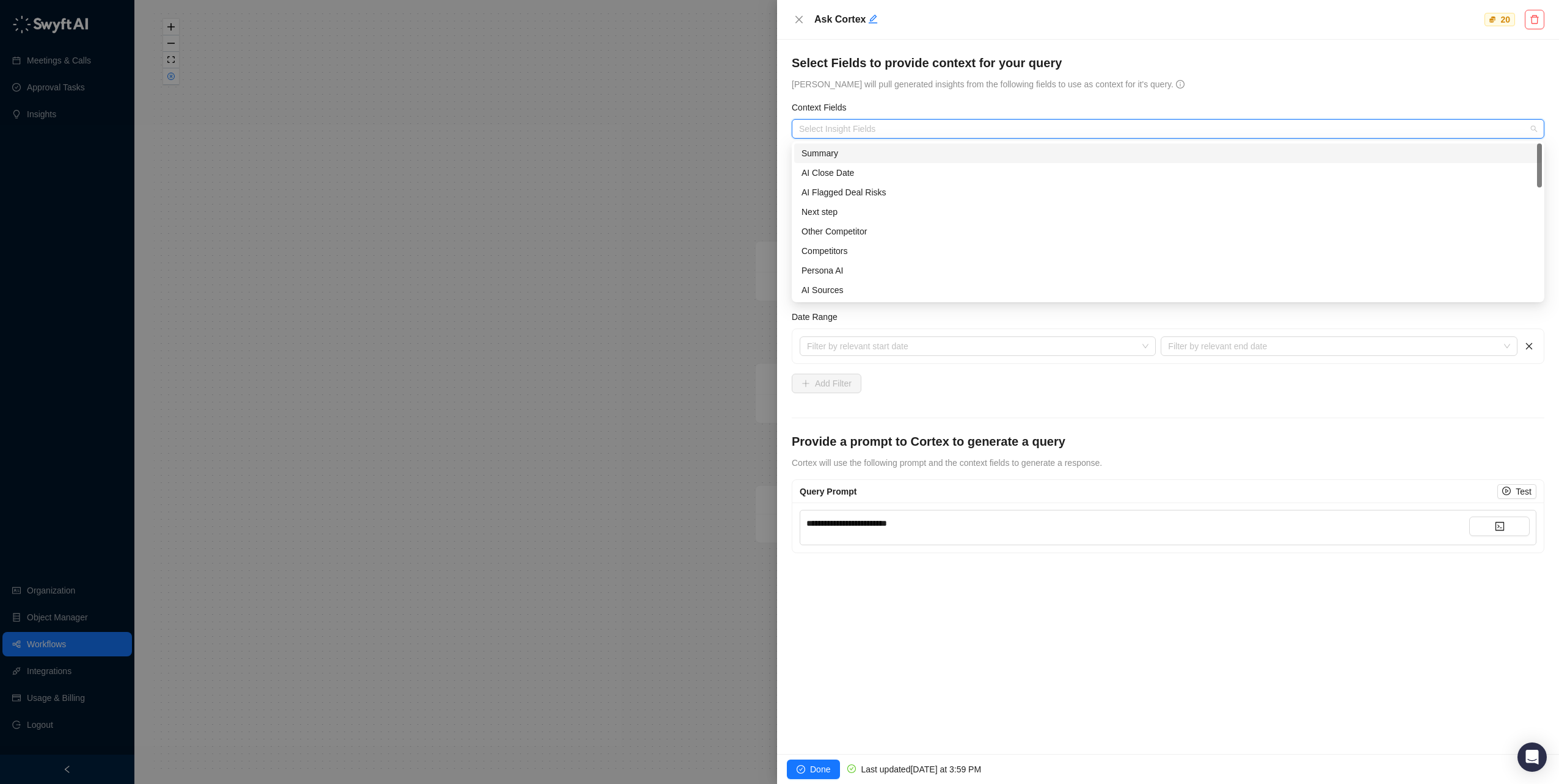
click at [1033, 94] on form "**********" at bounding box center [1167, 303] width 753 height 499
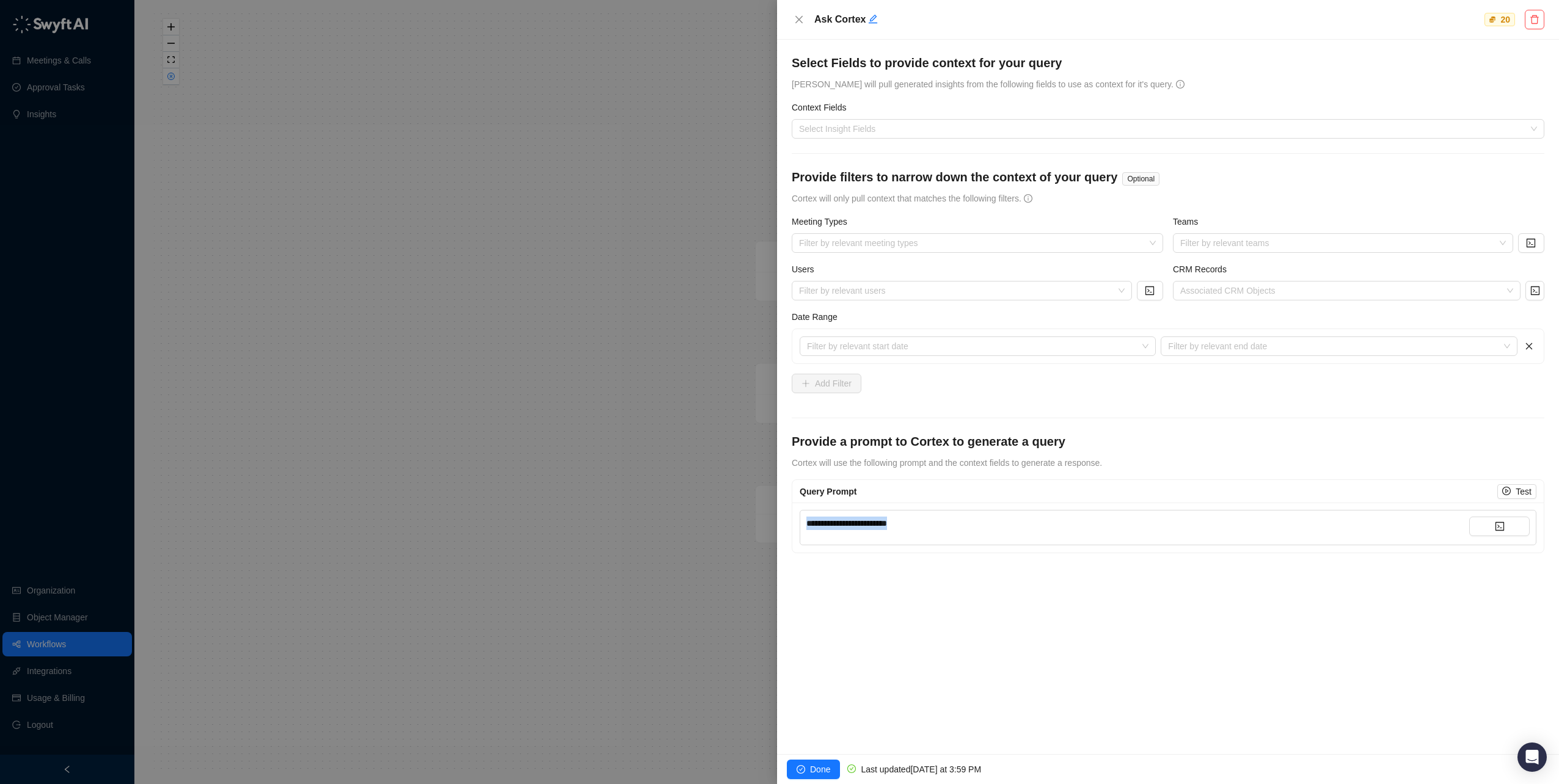
drag, startPoint x: 935, startPoint y: 519, endPoint x: 736, endPoint y: 516, distance: 199.0
click at [736, 516] on div "**********" at bounding box center [779, 392] width 1559 height 784
click at [945, 526] on div "**********" at bounding box center [1137, 523] width 663 height 14
drag, startPoint x: 953, startPoint y: 524, endPoint x: 741, endPoint y: 497, distance: 213.7
click at [741, 497] on div "**********" at bounding box center [779, 392] width 1559 height 784
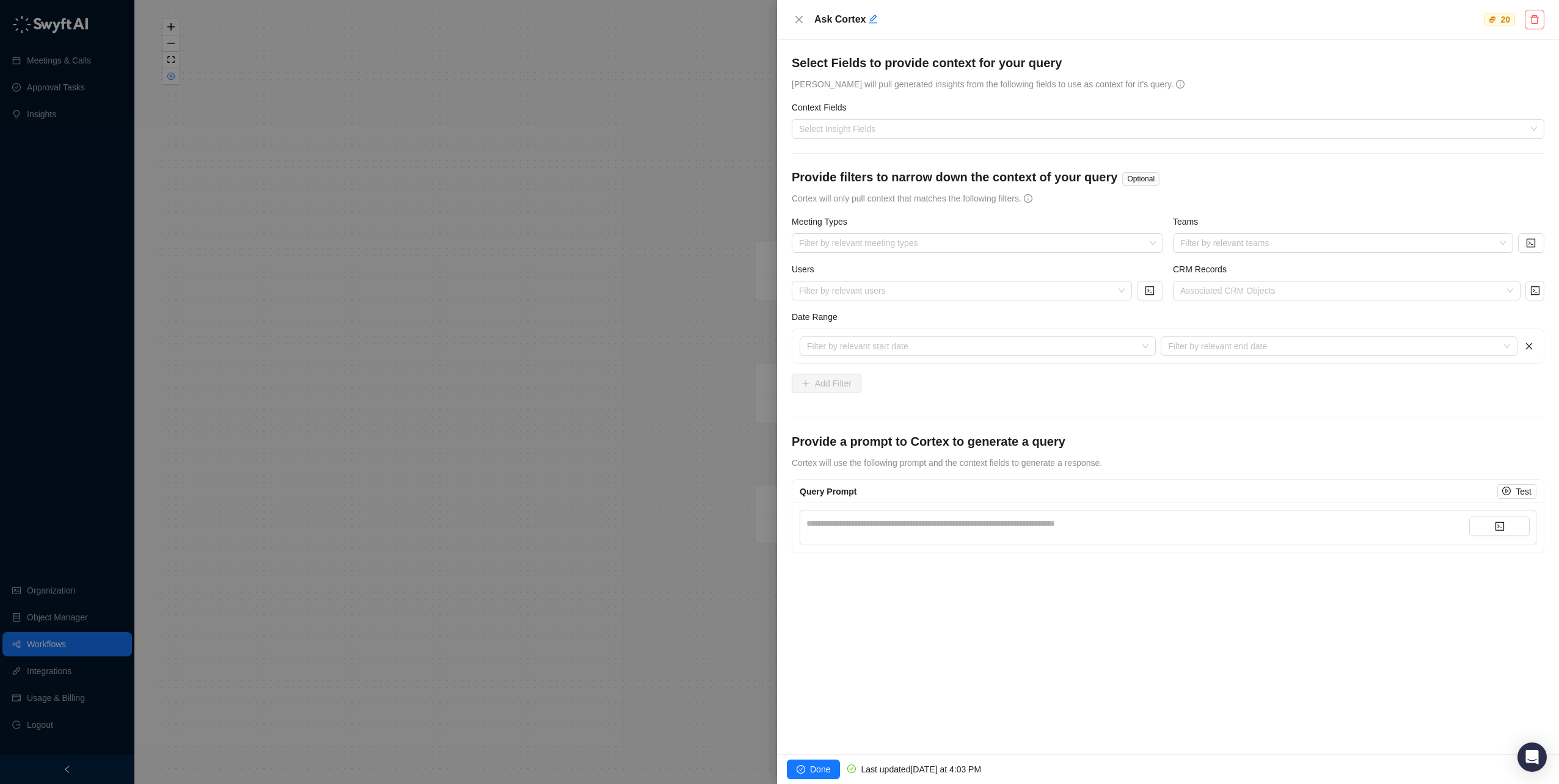
click at [892, 520] on div "**********" at bounding box center [1137, 523] width 663 height 14
click at [877, 525] on div "**********" at bounding box center [1137, 523] width 663 height 14
click at [896, 521] on div "**********" at bounding box center [1137, 523] width 663 height 14
click at [1492, 524] on button "button" at bounding box center [1499, 526] width 61 height 19
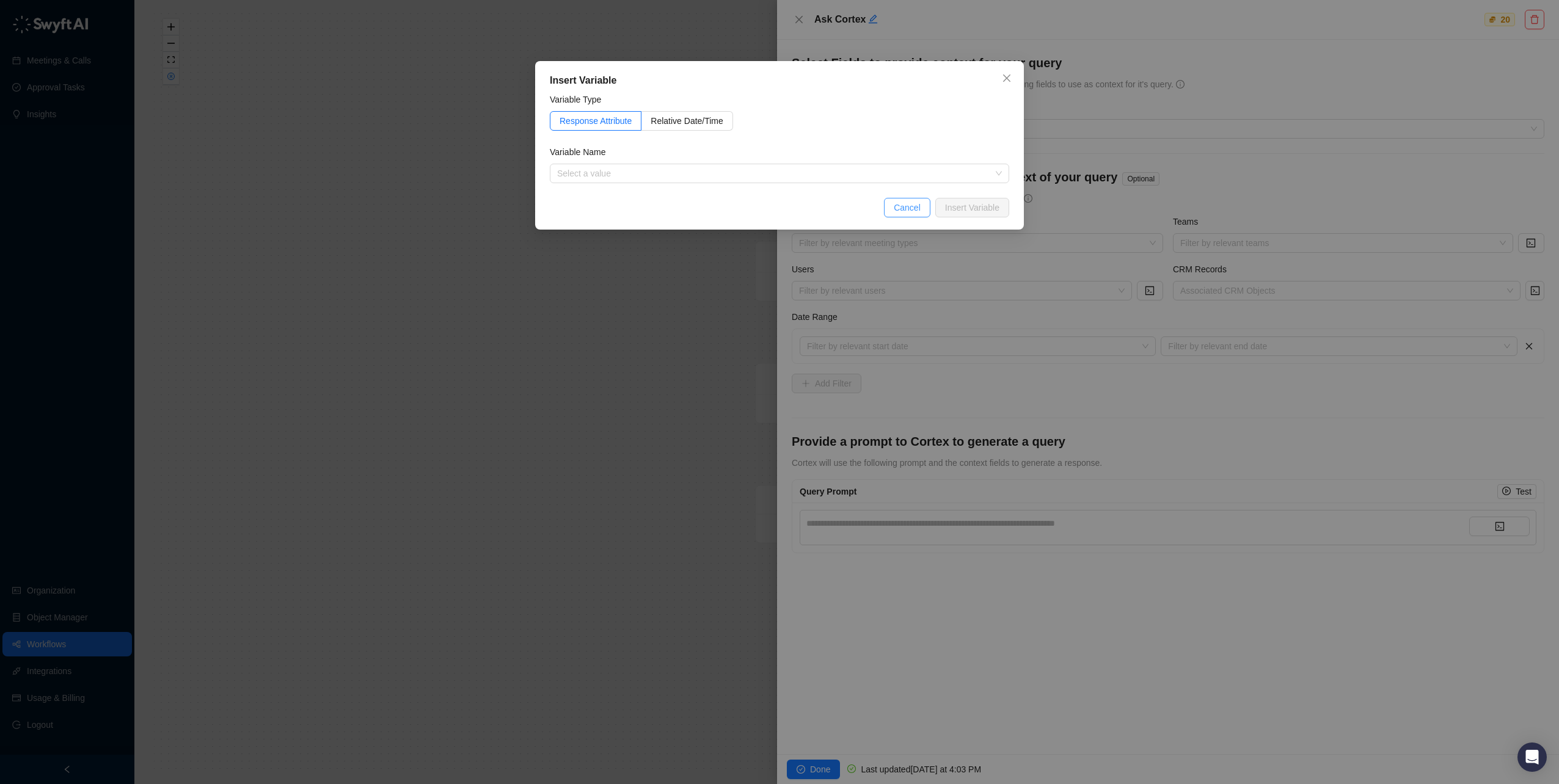
click at [914, 204] on span "Cancel" at bounding box center [907, 208] width 27 height 14
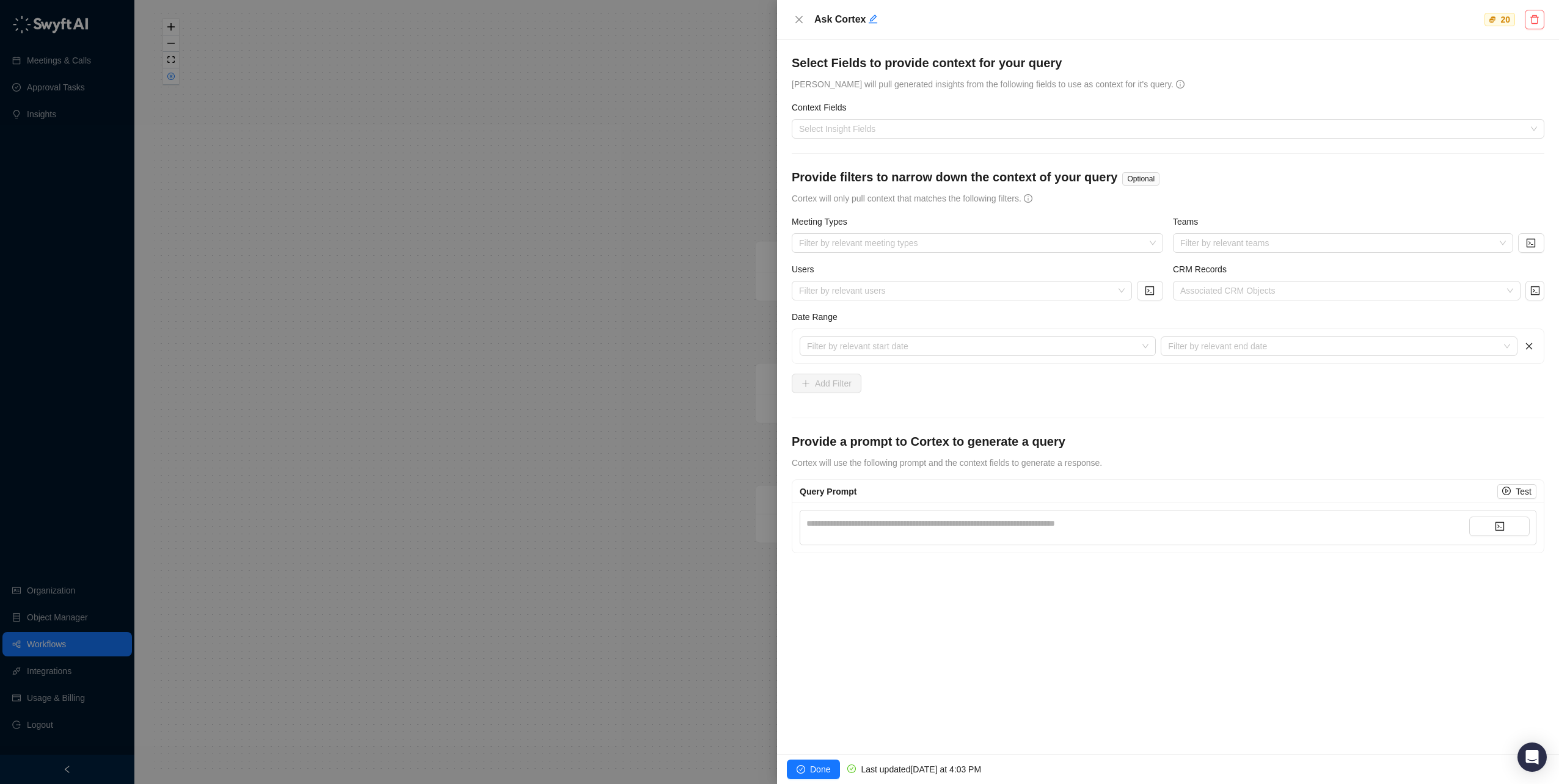
click at [841, 516] on div "**********" at bounding box center [1168, 528] width 736 height 36
click at [846, 530] on div "**********" at bounding box center [1137, 527] width 663 height 22
click at [845, 529] on div "**********" at bounding box center [1137, 523] width 663 height 14
click at [835, 519] on div "**********" at bounding box center [1137, 523] width 663 height 14
click at [847, 520] on div "**********" at bounding box center [1137, 523] width 663 height 14
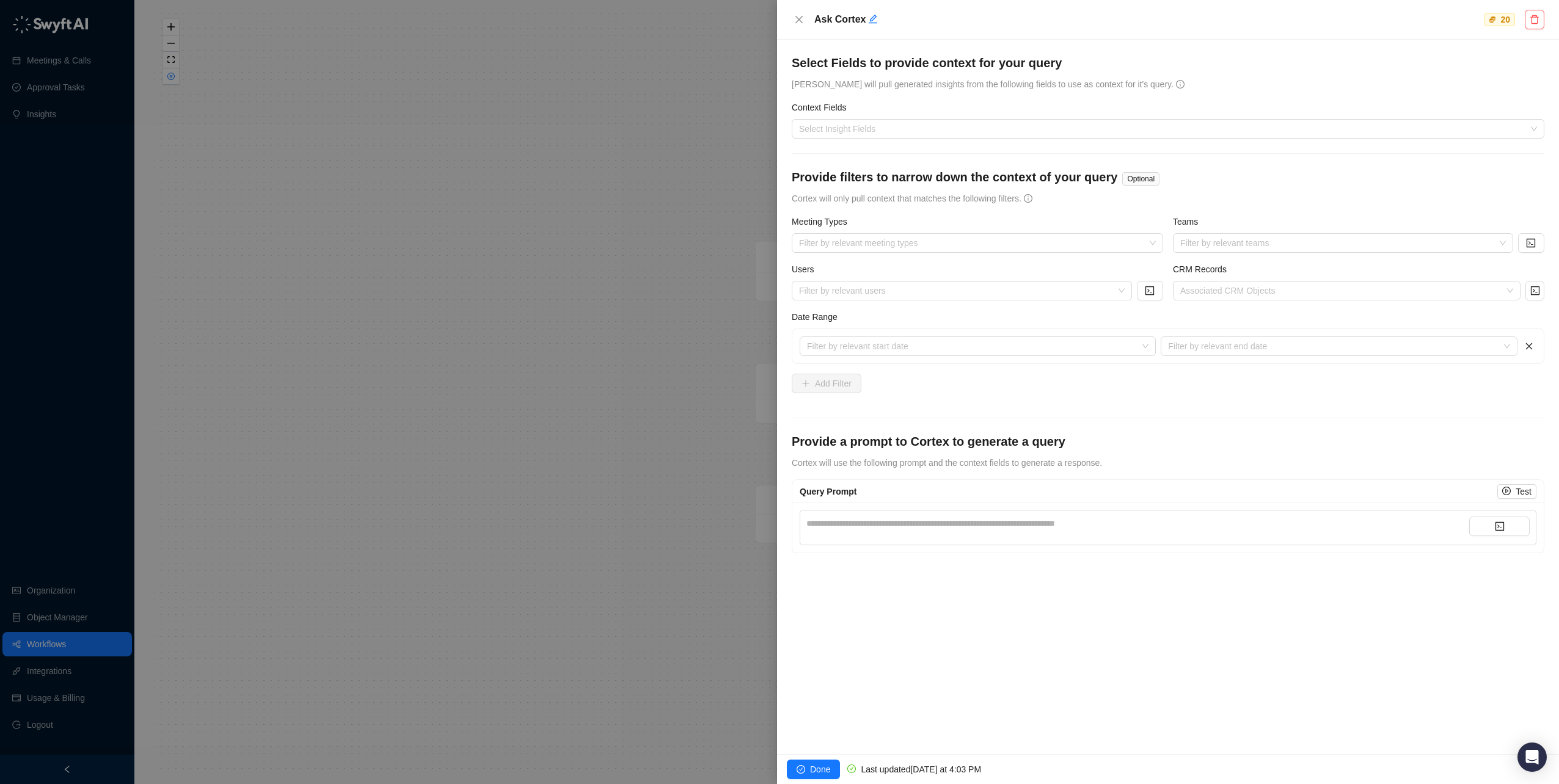
click at [847, 520] on div "**********" at bounding box center [1137, 523] width 663 height 14
click at [852, 509] on div "**********" at bounding box center [1167, 528] width 751 height 50
click at [850, 524] on div "**********" at bounding box center [1137, 523] width 663 height 14
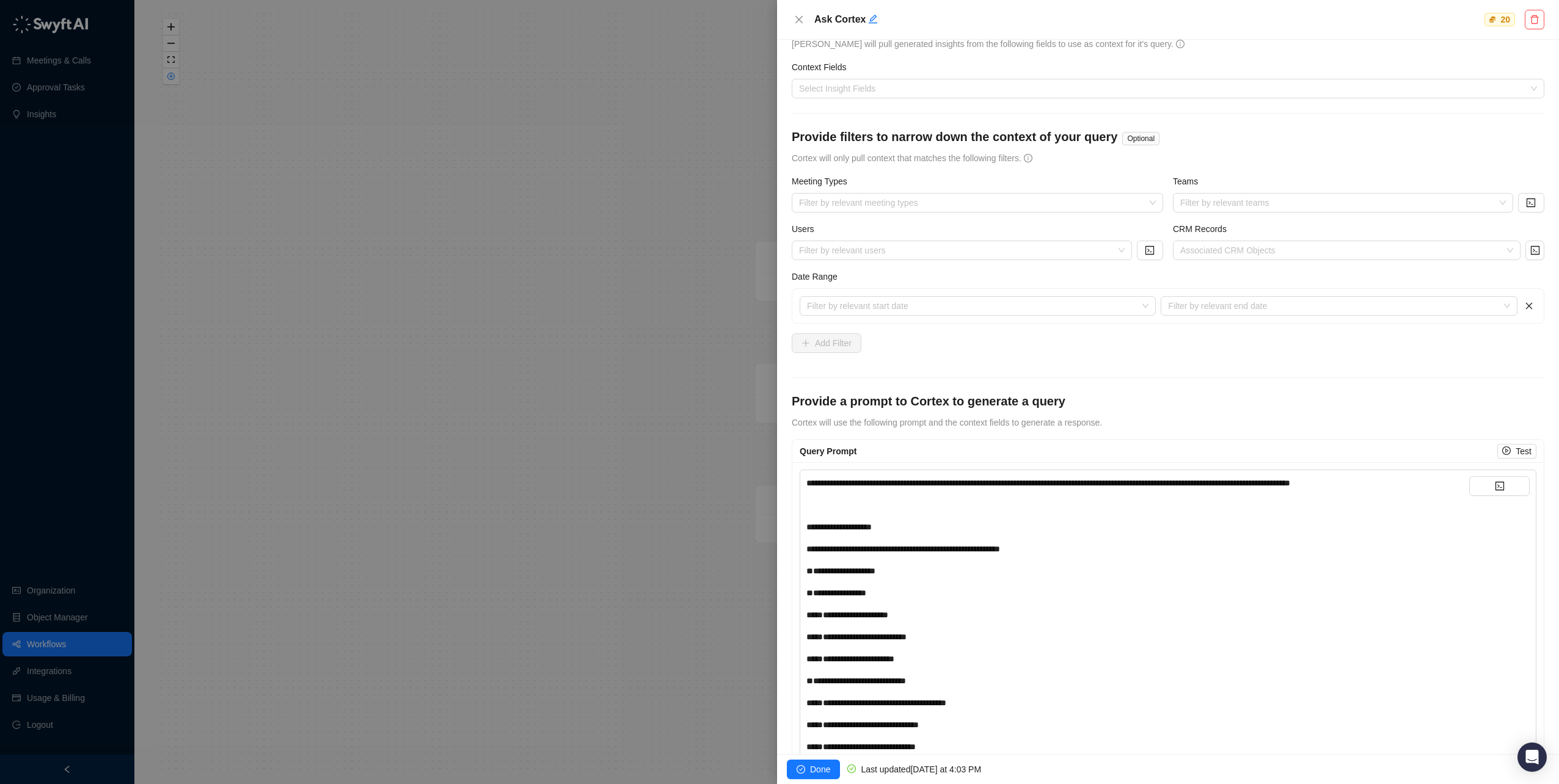
scroll to position [36, 0]
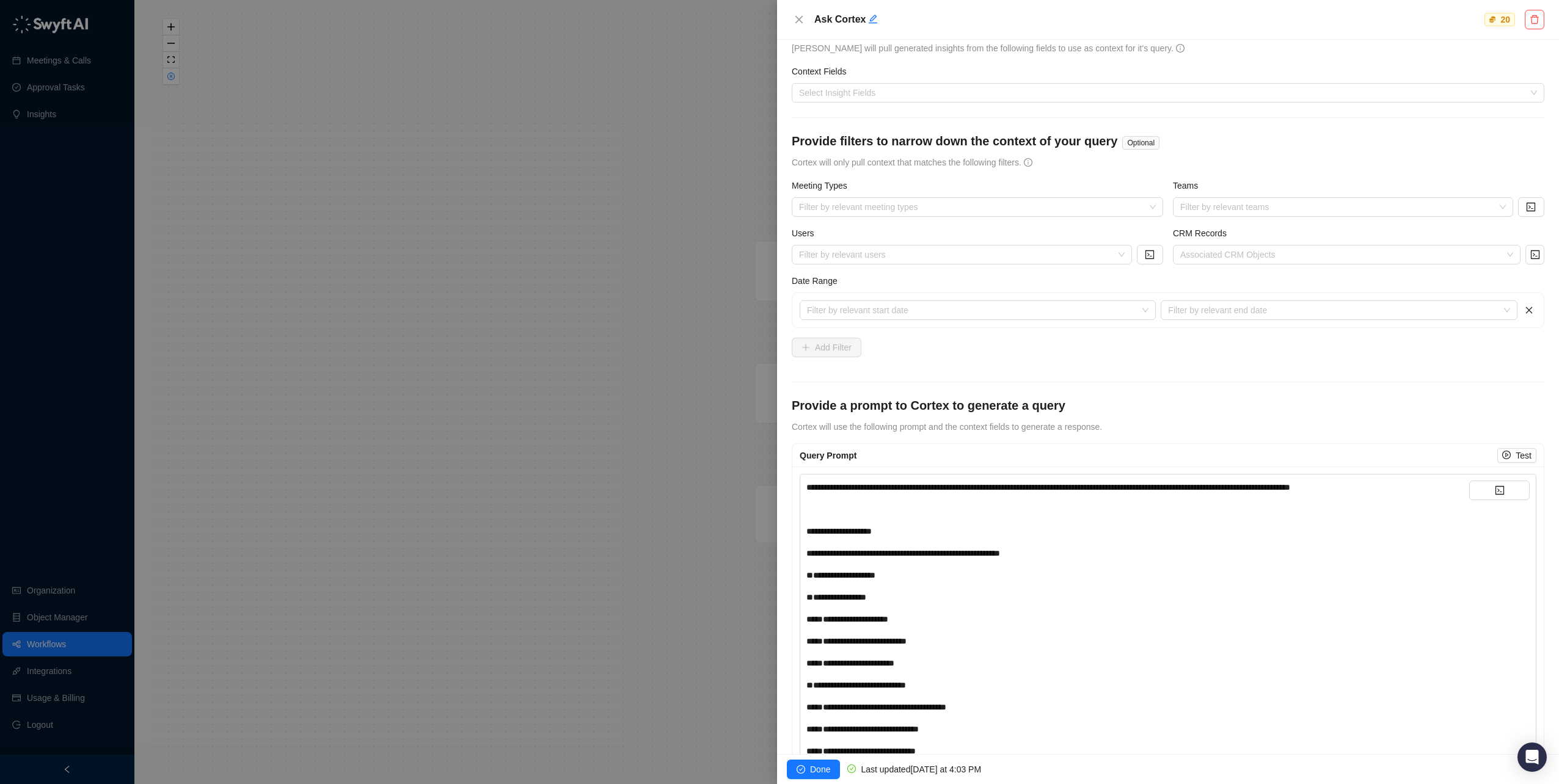
click at [868, 506] on div "﻿" at bounding box center [1137, 509] width 663 height 14
click at [1495, 492] on icon "code" at bounding box center [1500, 490] width 9 height 9
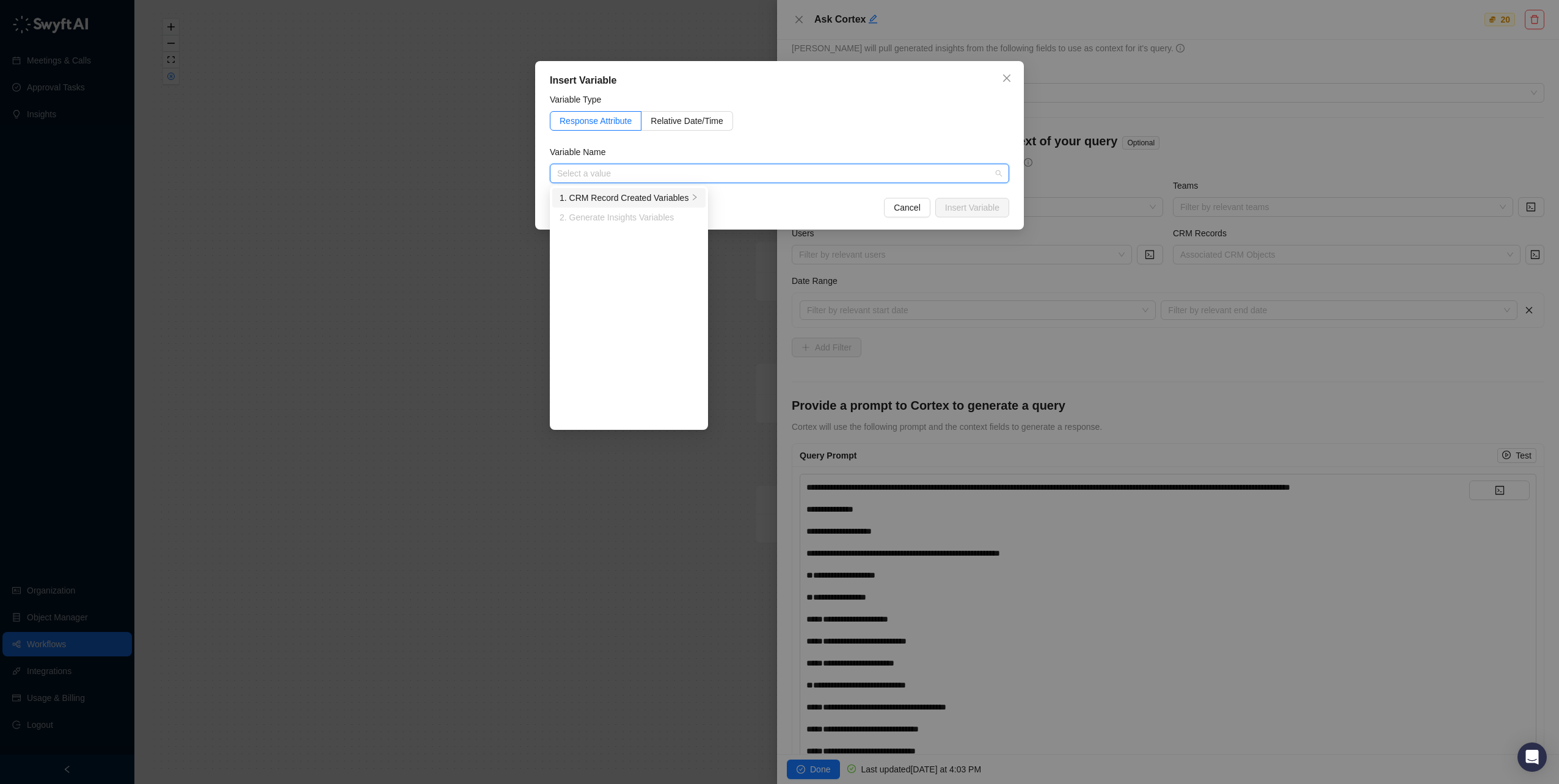
click at [596, 198] on div "1. CRM Record Created Variables" at bounding box center [624, 198] width 129 height 14
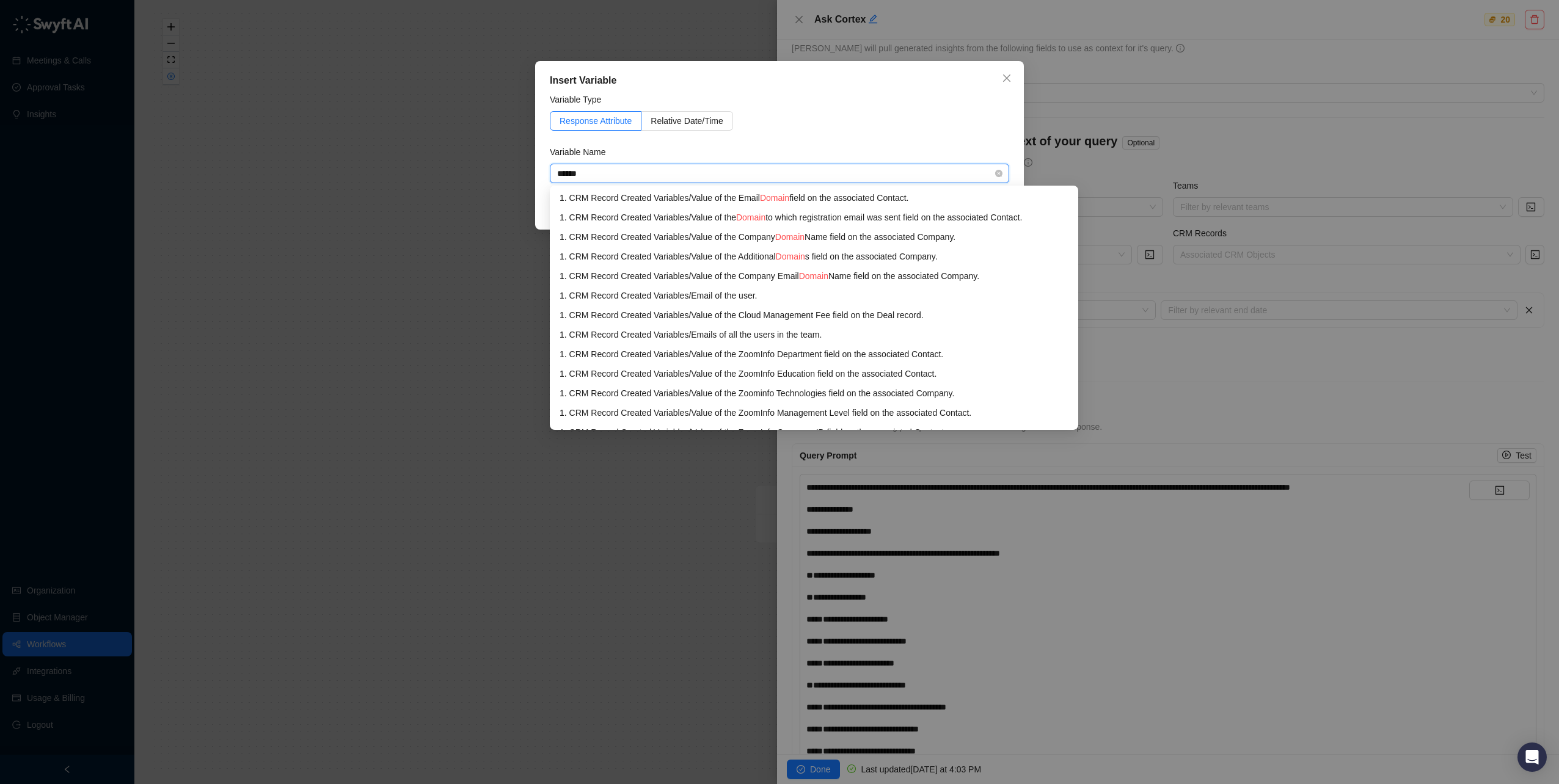
type input "******"
click at [1264, 155] on div "Insert Variable Variable Type Response Attribute Relative Date/Time Variable Na…" at bounding box center [779, 392] width 1559 height 784
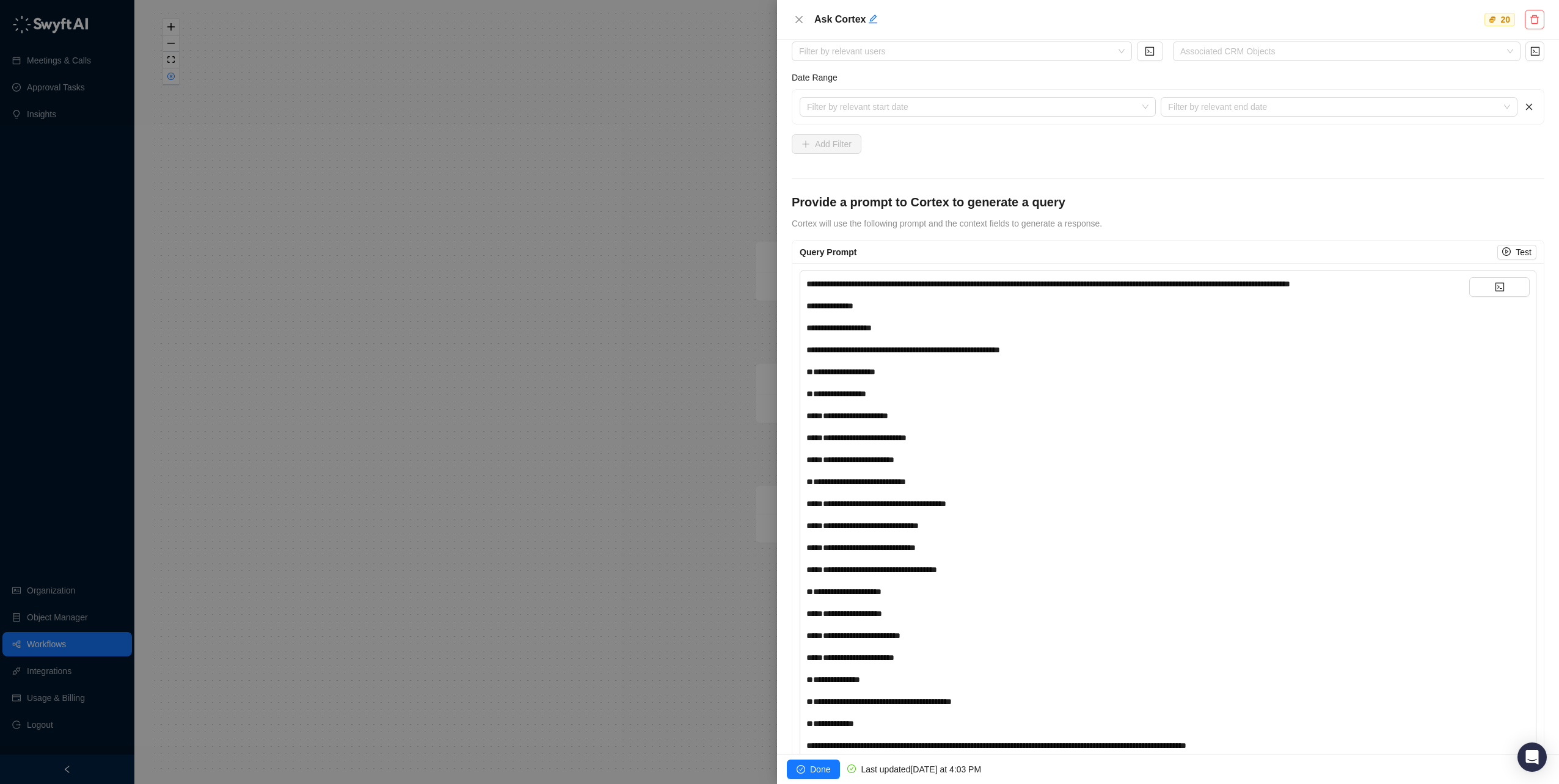
scroll to position [342, 0]
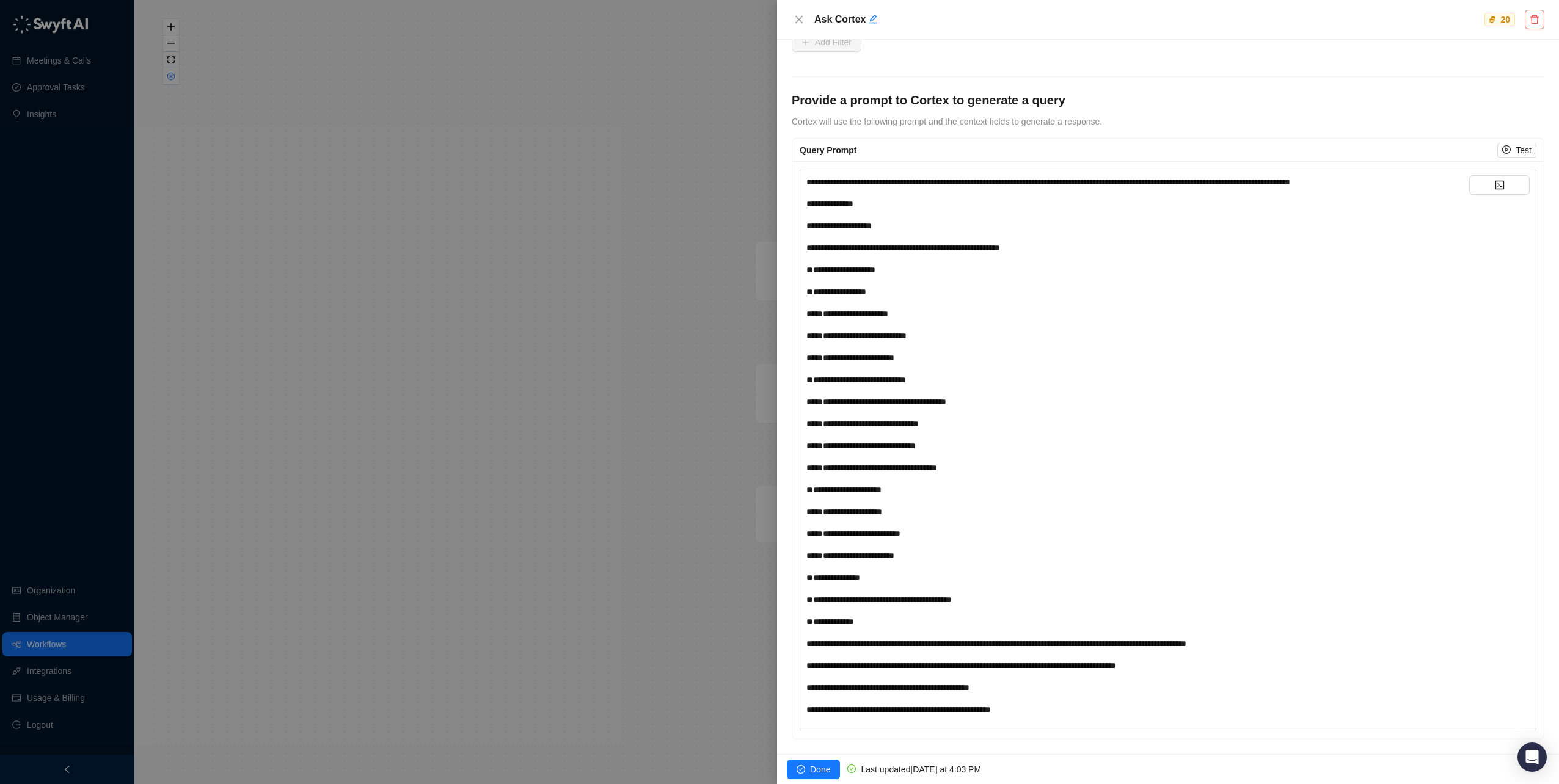
click at [1088, 706] on div "**********" at bounding box center [1137, 709] width 663 height 14
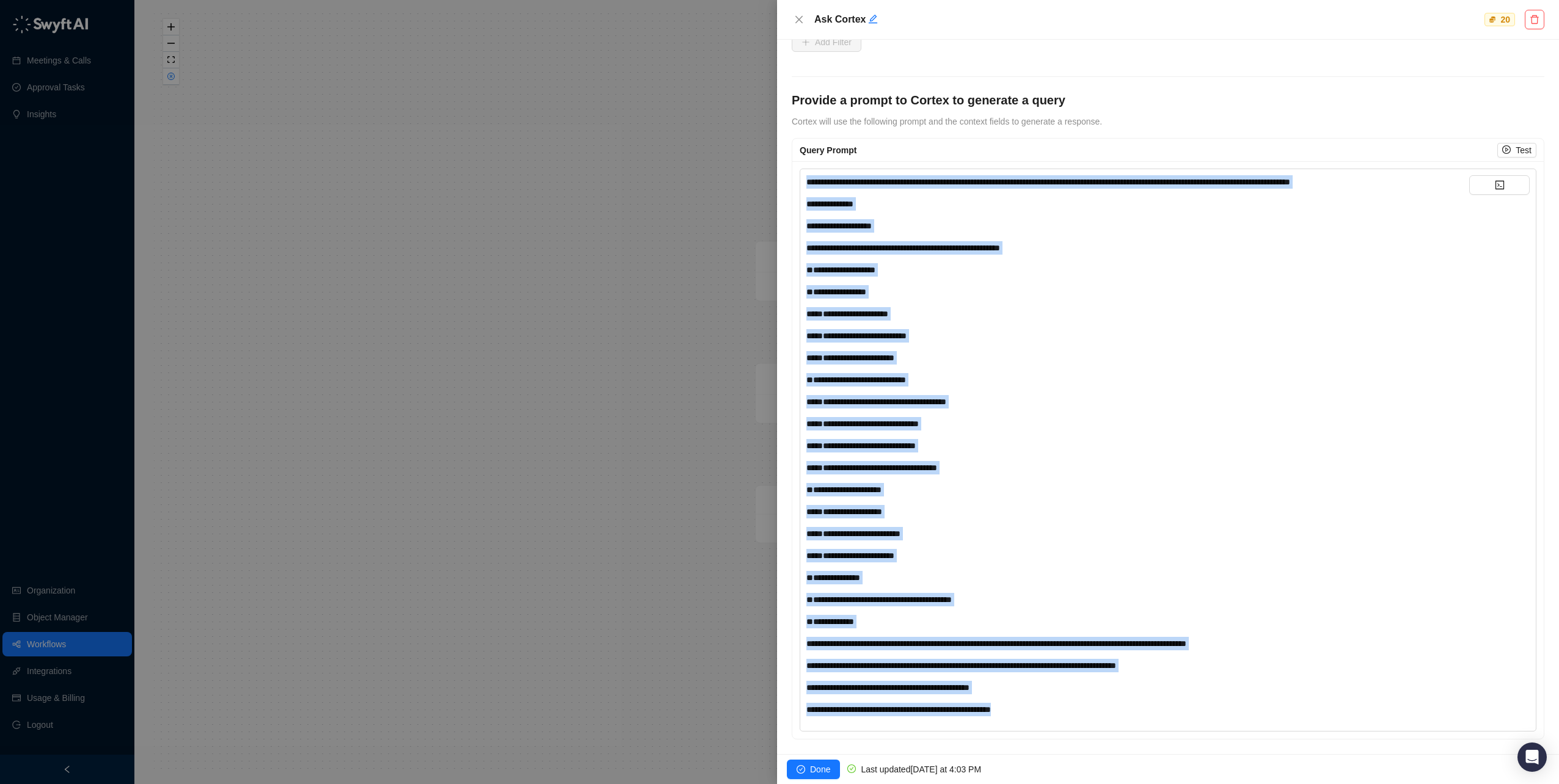
copy div "**********"
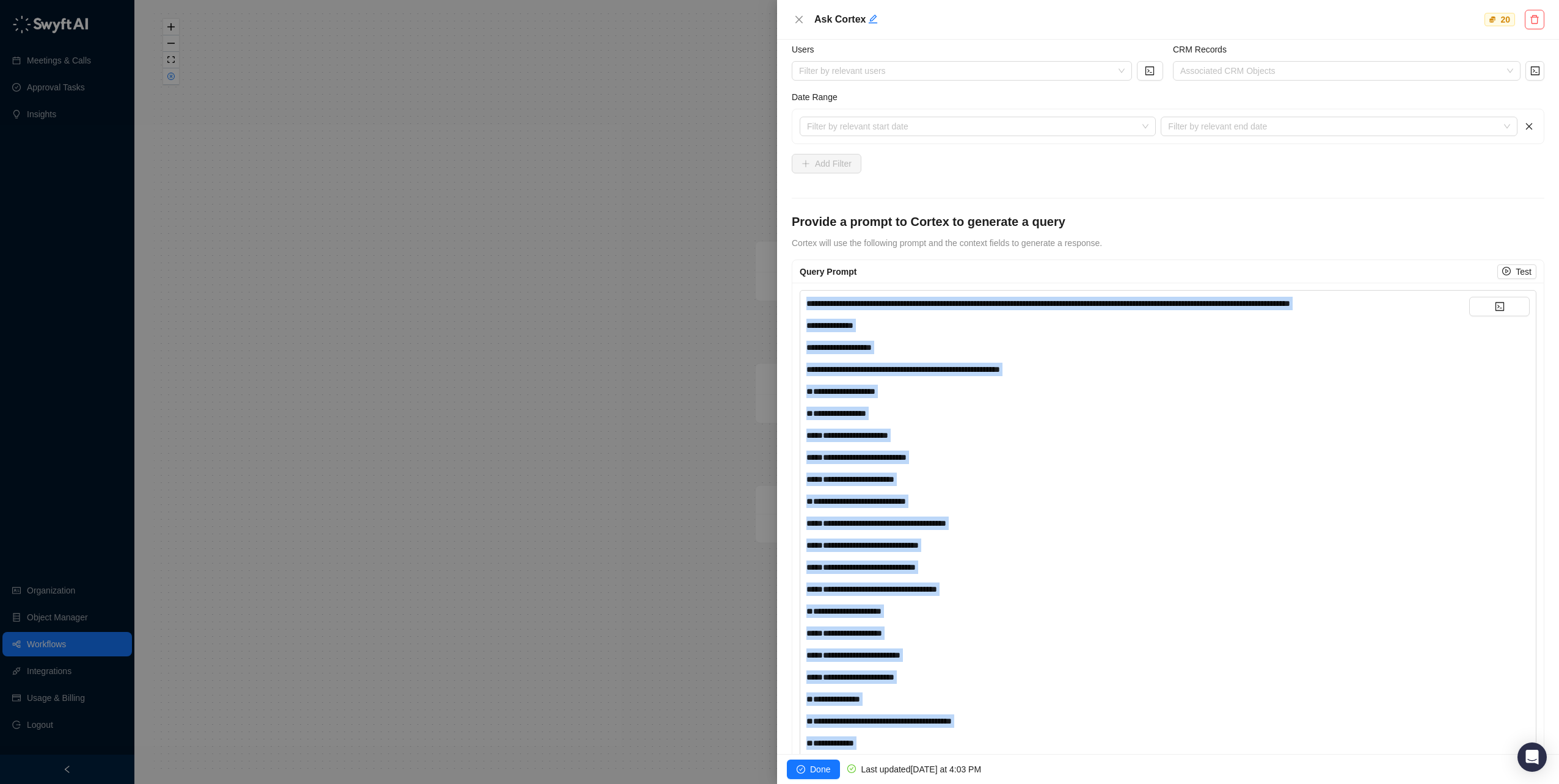
scroll to position [97, 0]
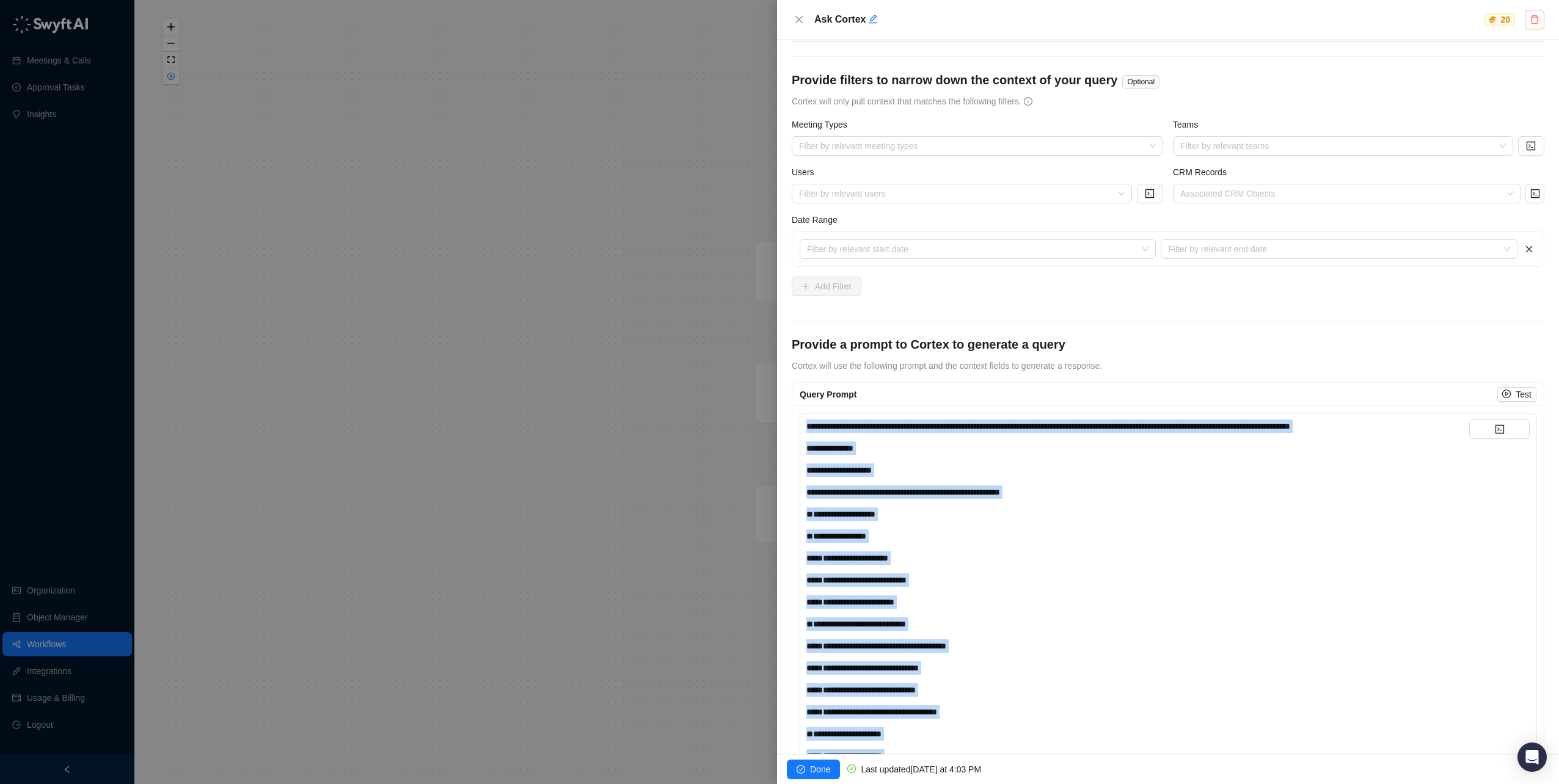
click at [1533, 20] on icon "delete" at bounding box center [1535, 20] width 10 height 10
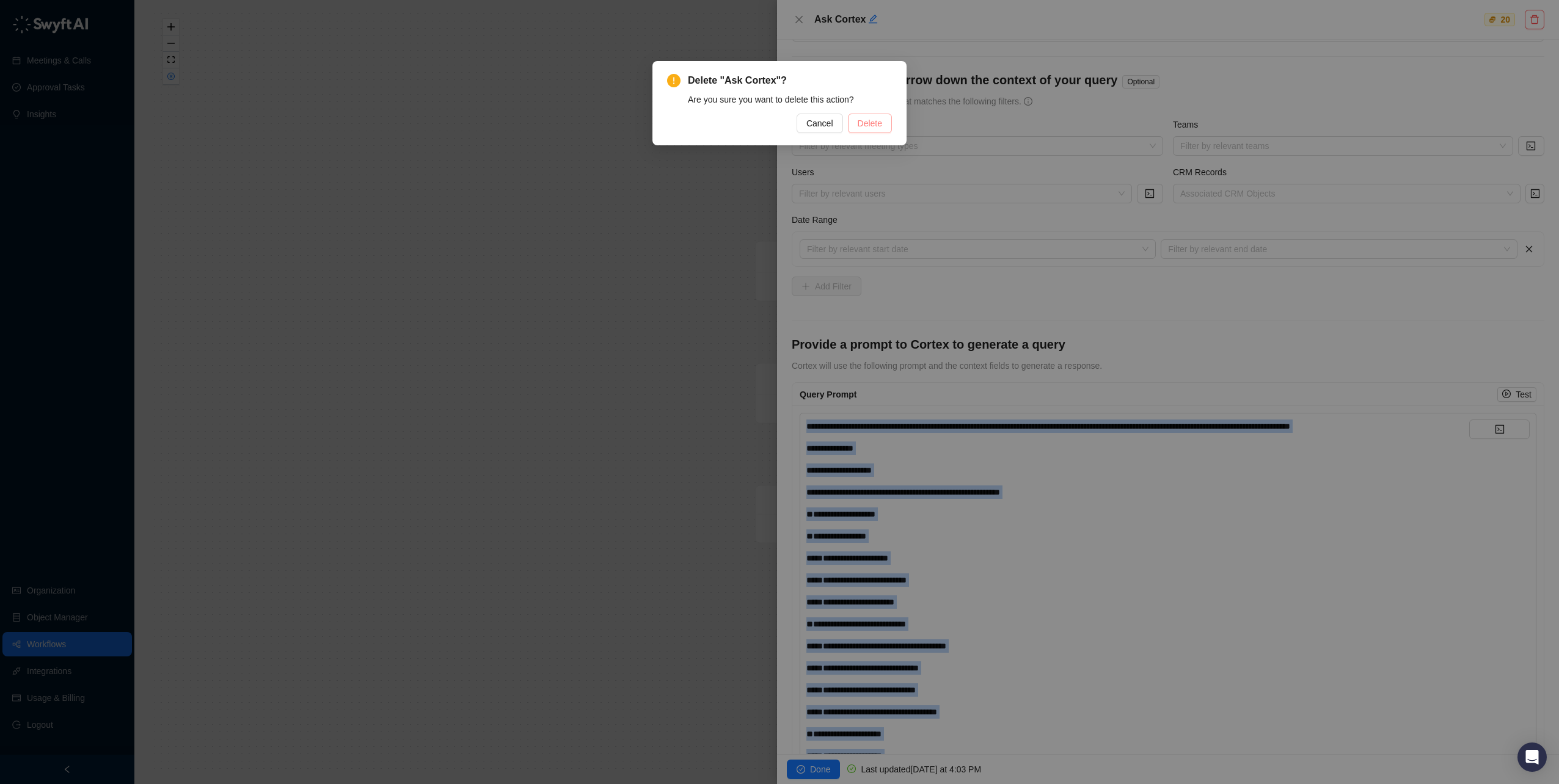
click at [873, 126] on span "Delete" at bounding box center [870, 123] width 24 height 14
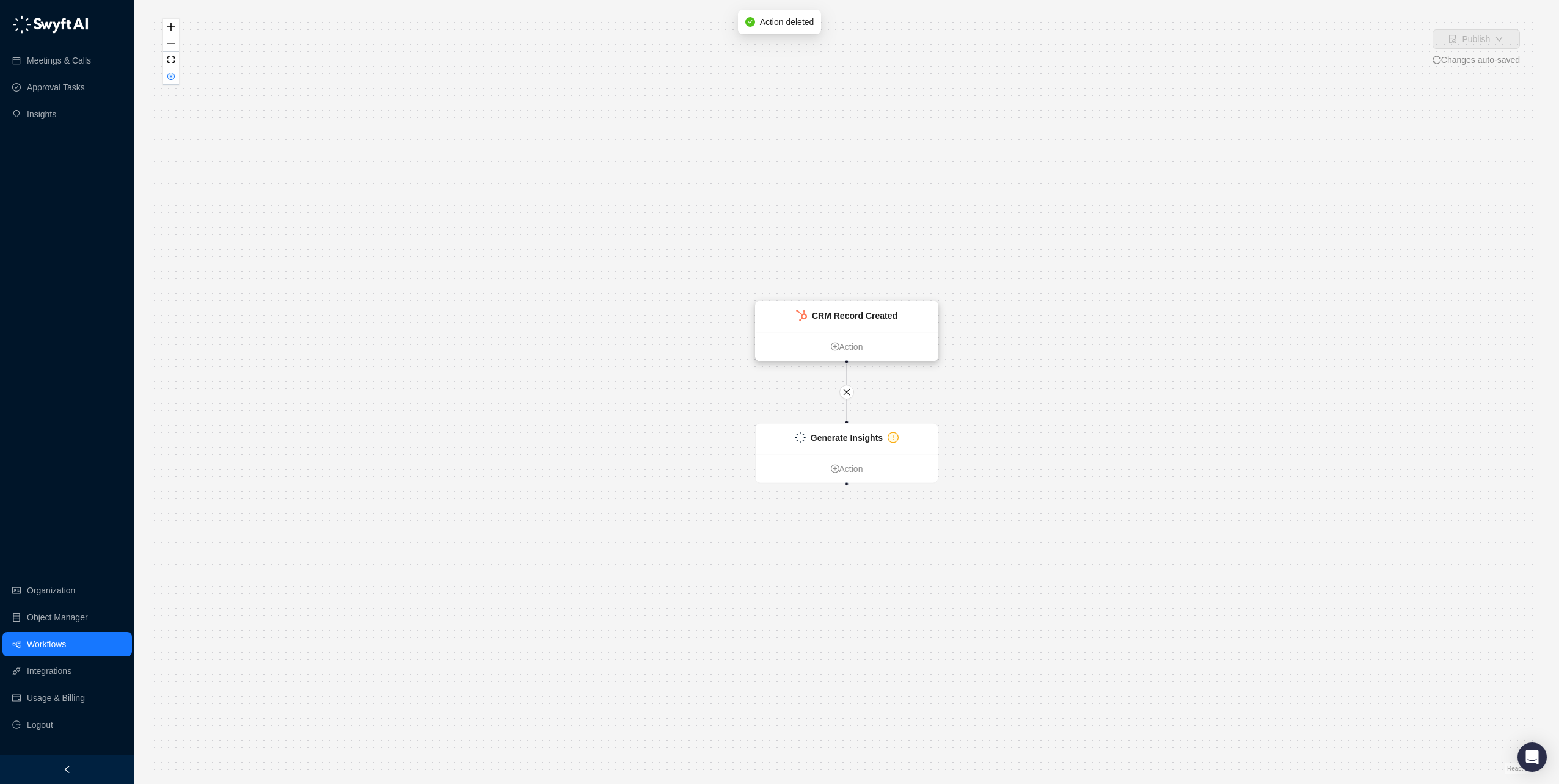
click at [852, 314] on strong "CRM Record Created" at bounding box center [855, 316] width 86 height 10
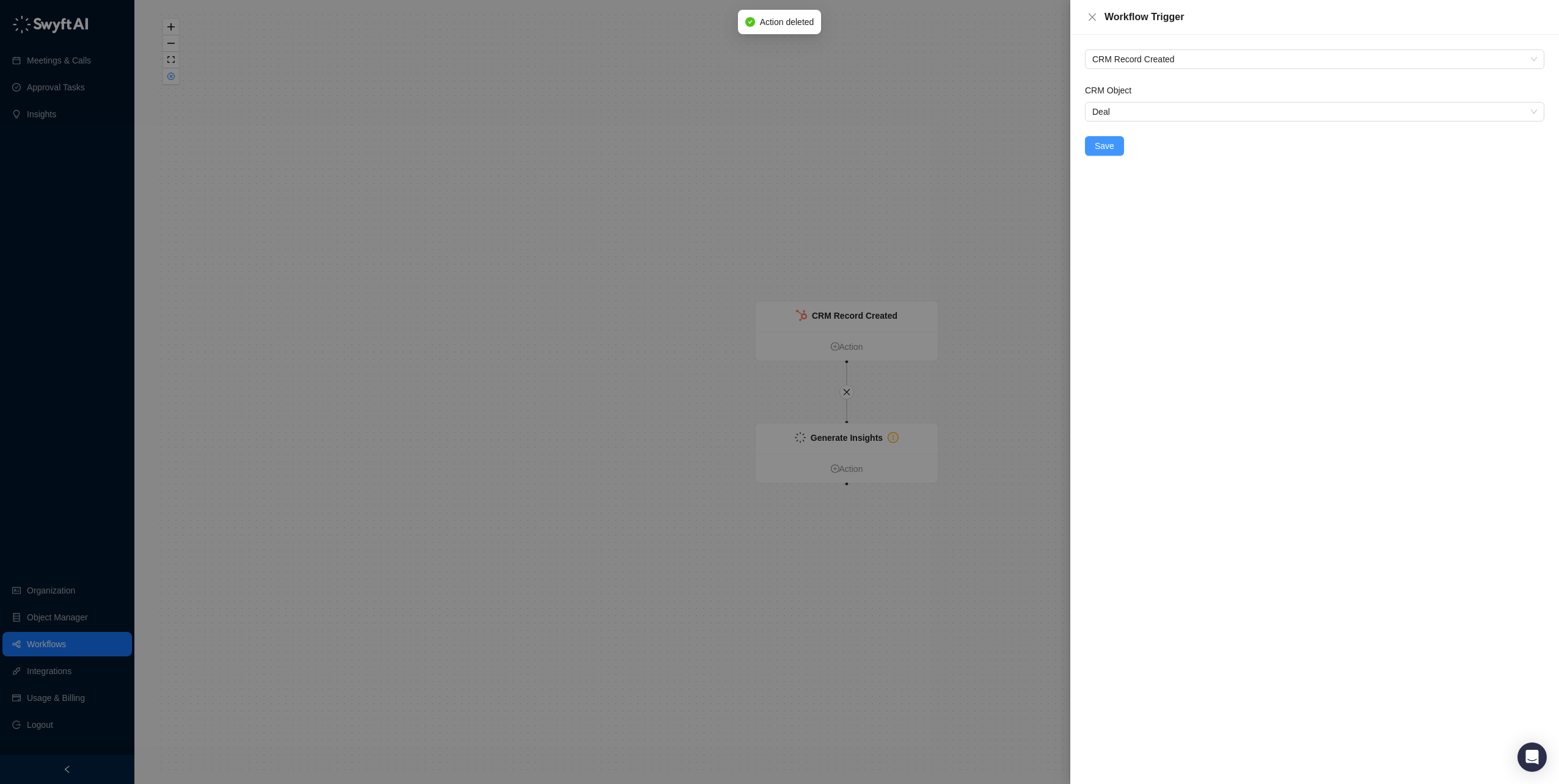
click at [1109, 147] on span "Save" at bounding box center [1104, 146] width 19 height 14
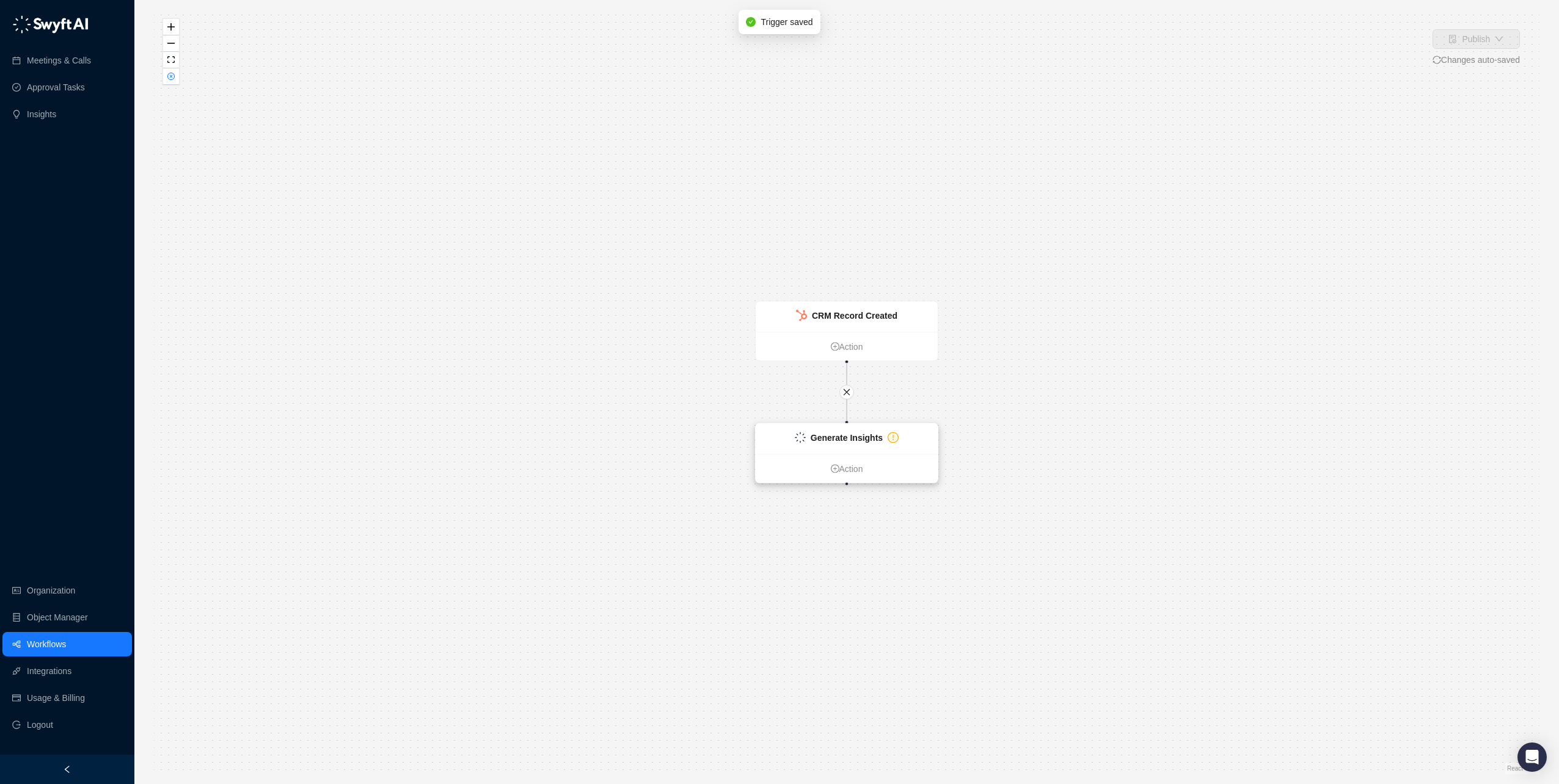
click at [862, 443] on strong "Generate Insights" at bounding box center [846, 438] width 72 height 10
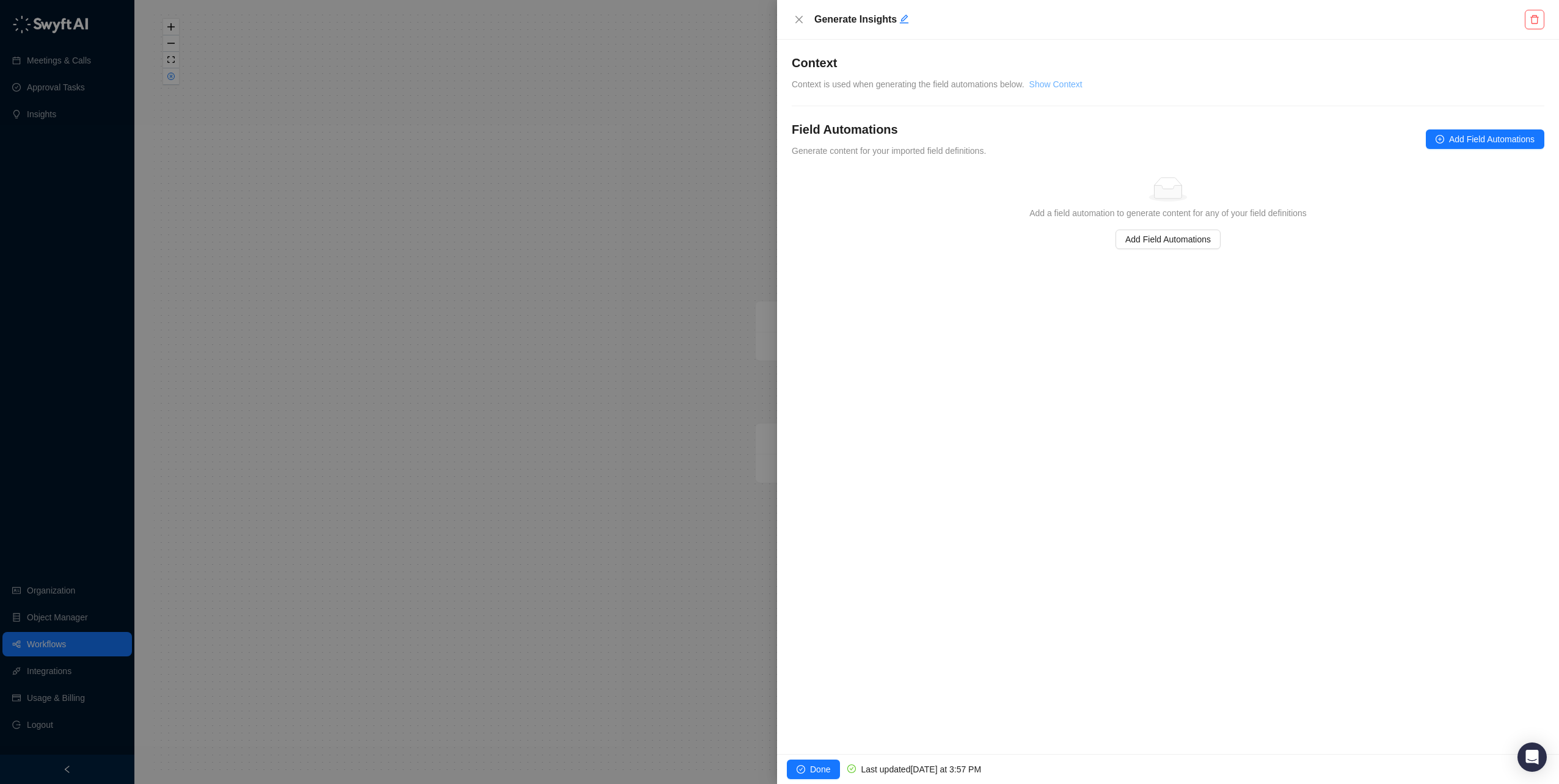
click at [1052, 84] on link "Show Context" at bounding box center [1055, 84] width 53 height 10
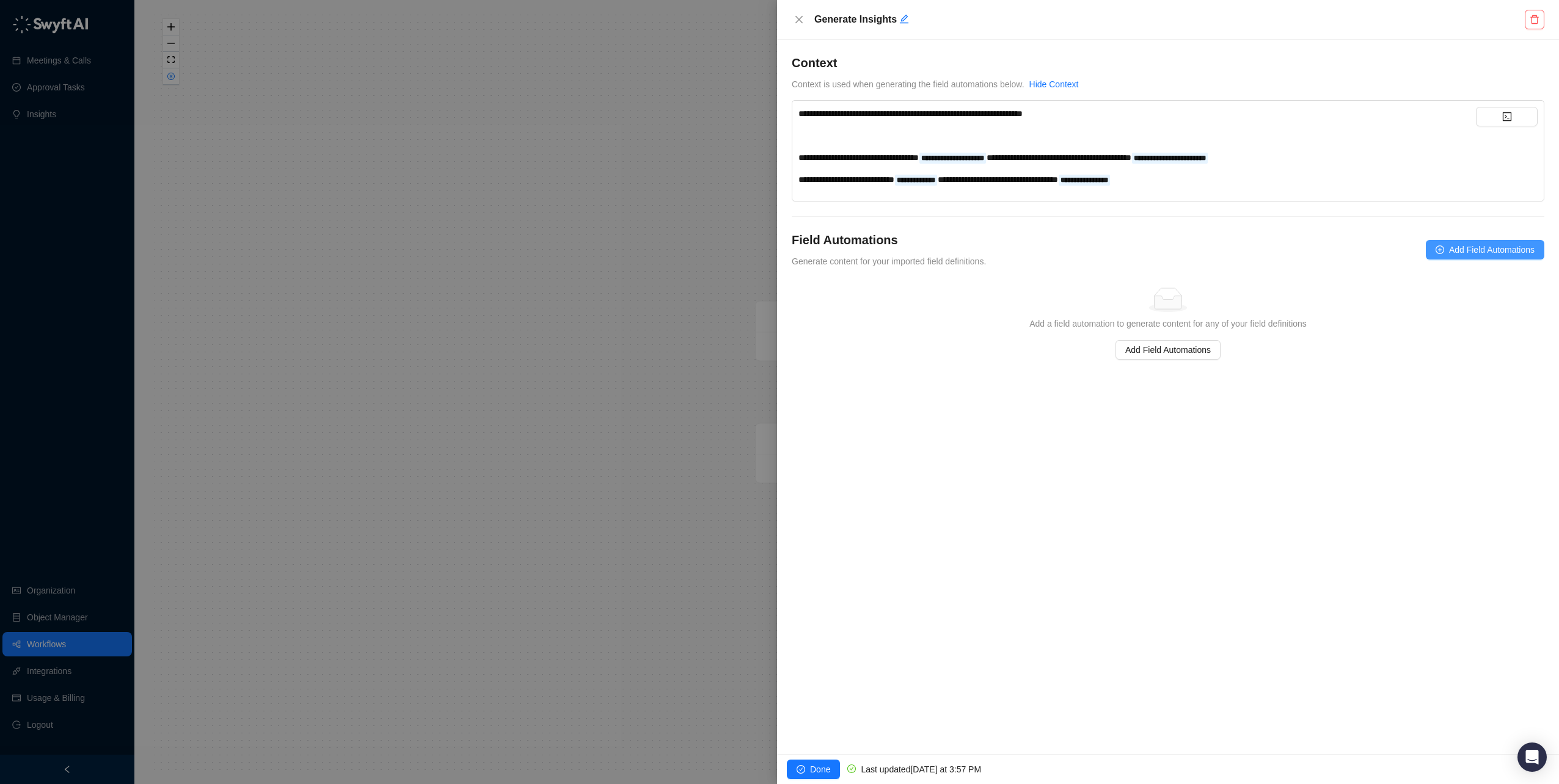
click at [1469, 250] on span "Add Field Automations" at bounding box center [1492, 250] width 86 height 14
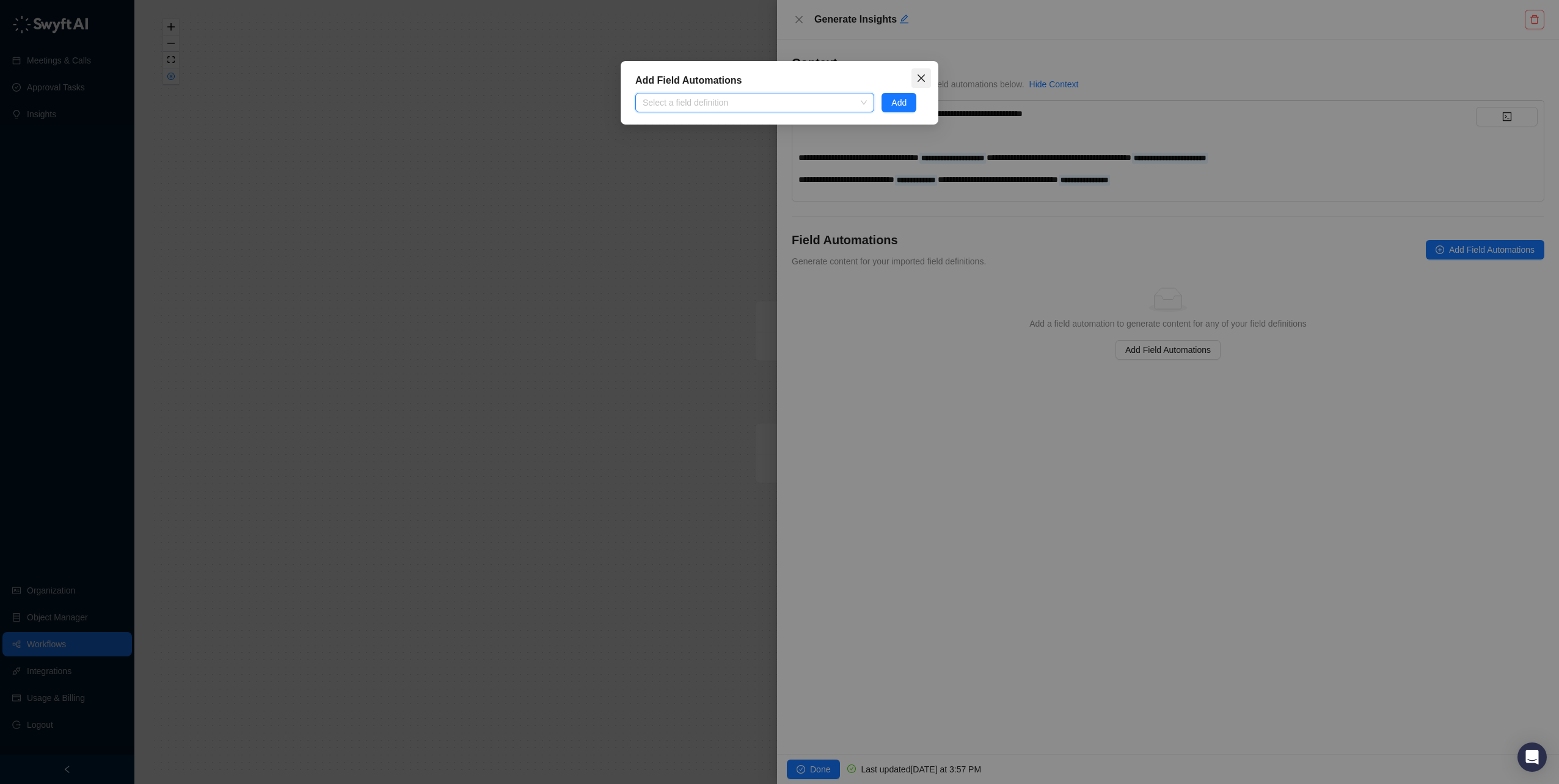
click at [916, 78] on icon "close" at bounding box center [921, 78] width 10 height 10
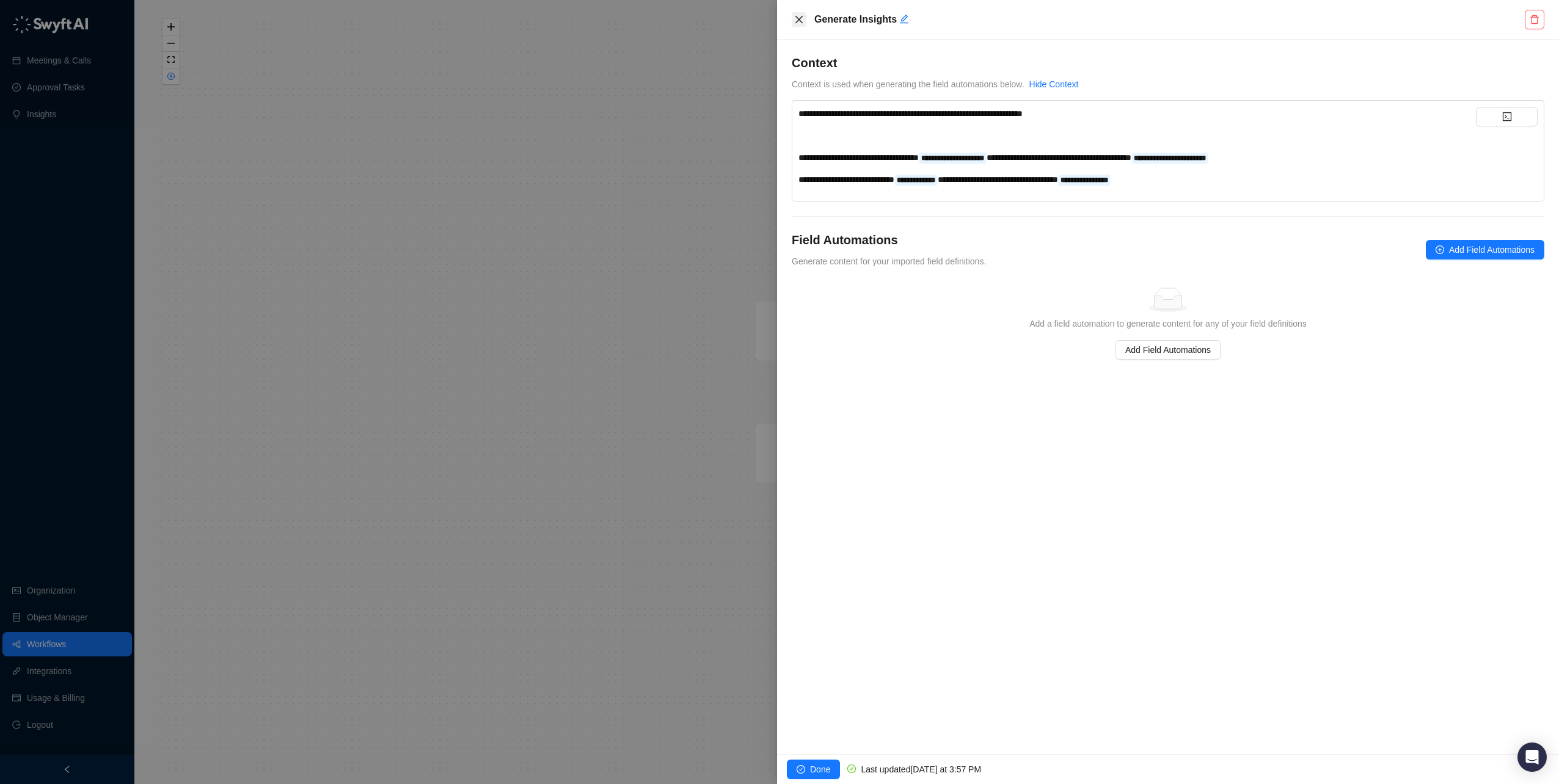
click at [797, 22] on icon "close" at bounding box center [799, 19] width 7 height 7
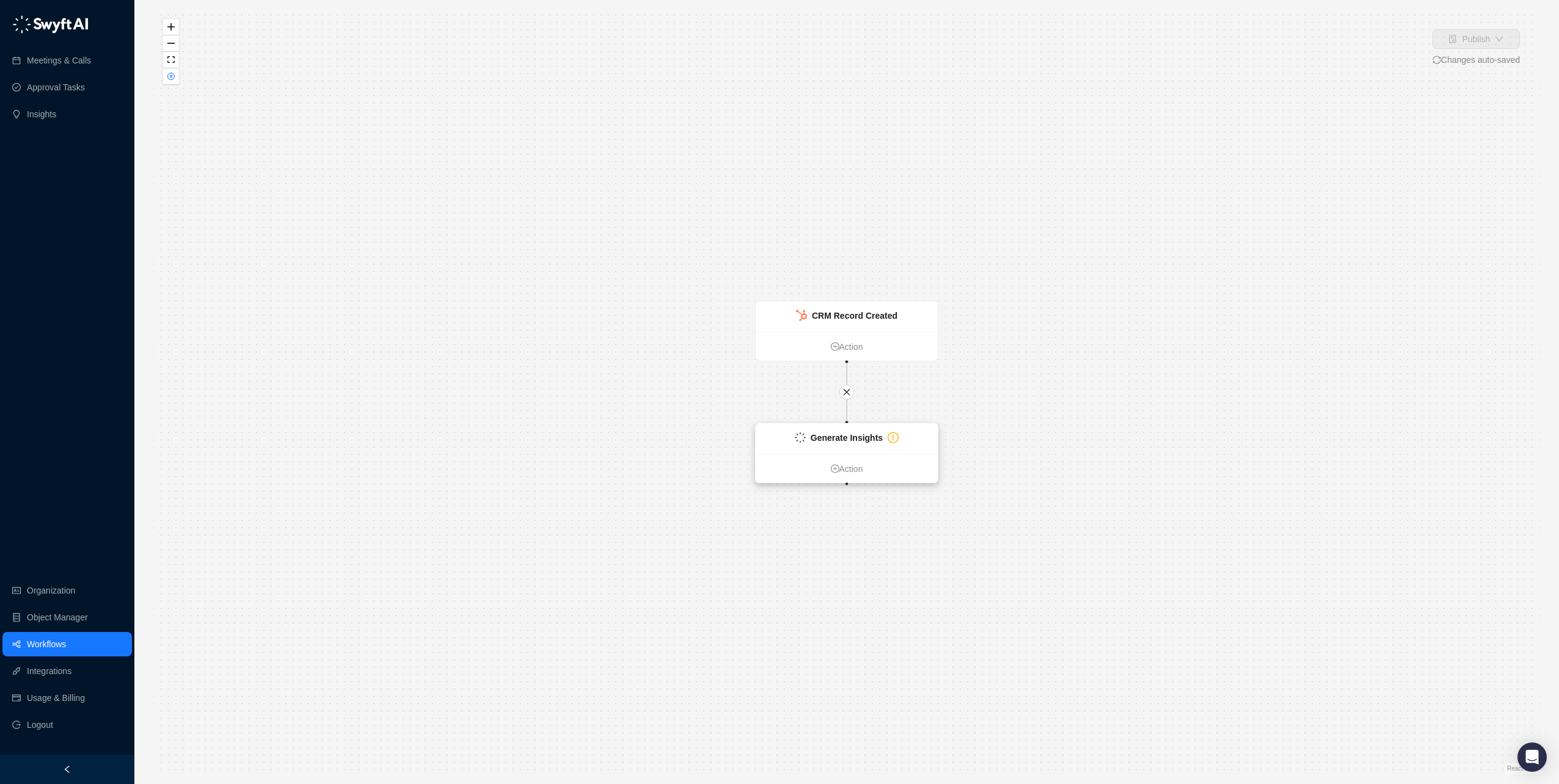
click at [841, 433] on strong "Generate Insights" at bounding box center [846, 438] width 72 height 10
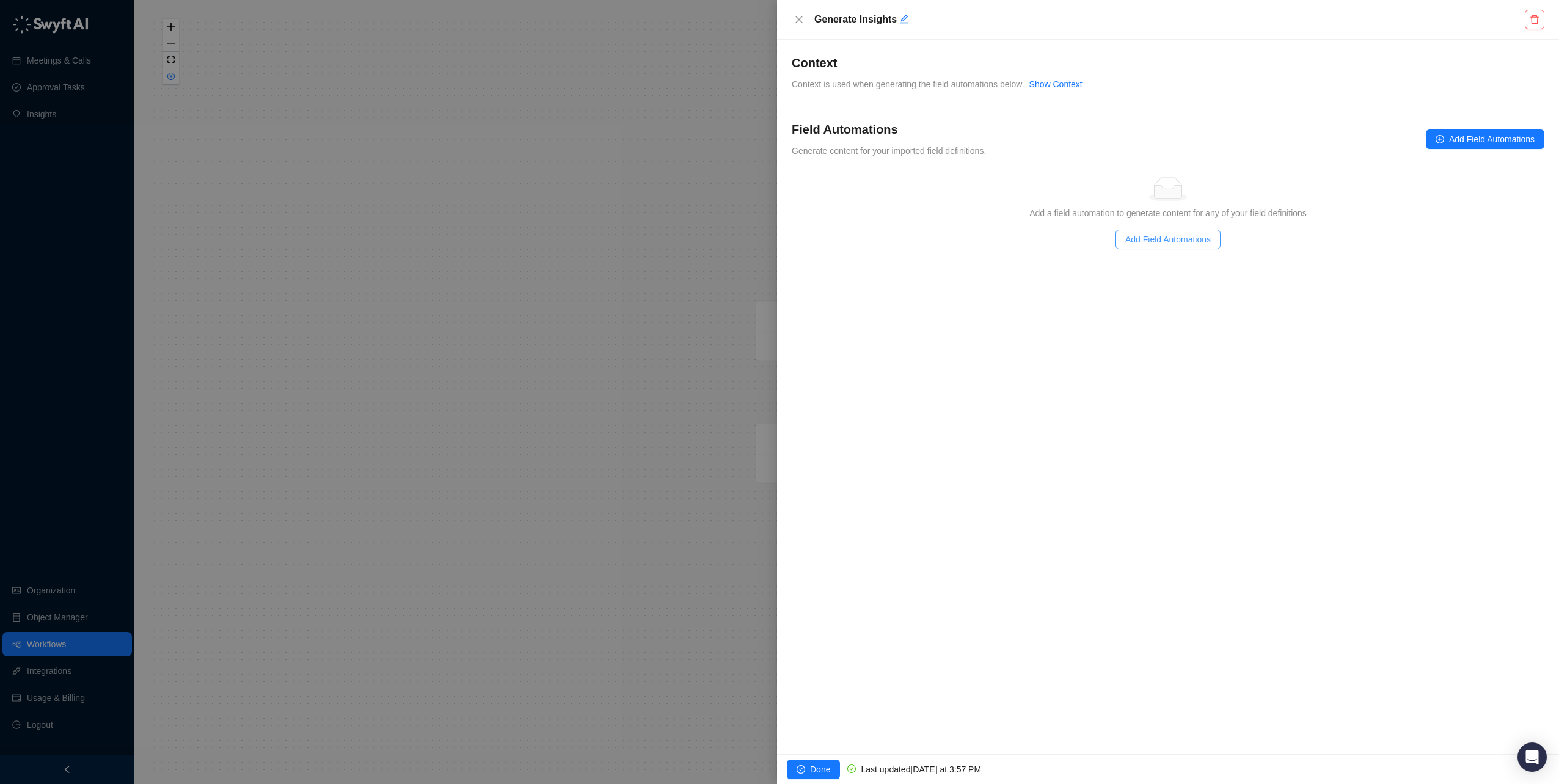
click at [1179, 239] on span "Add Field Automations" at bounding box center [1168, 239] width 86 height 14
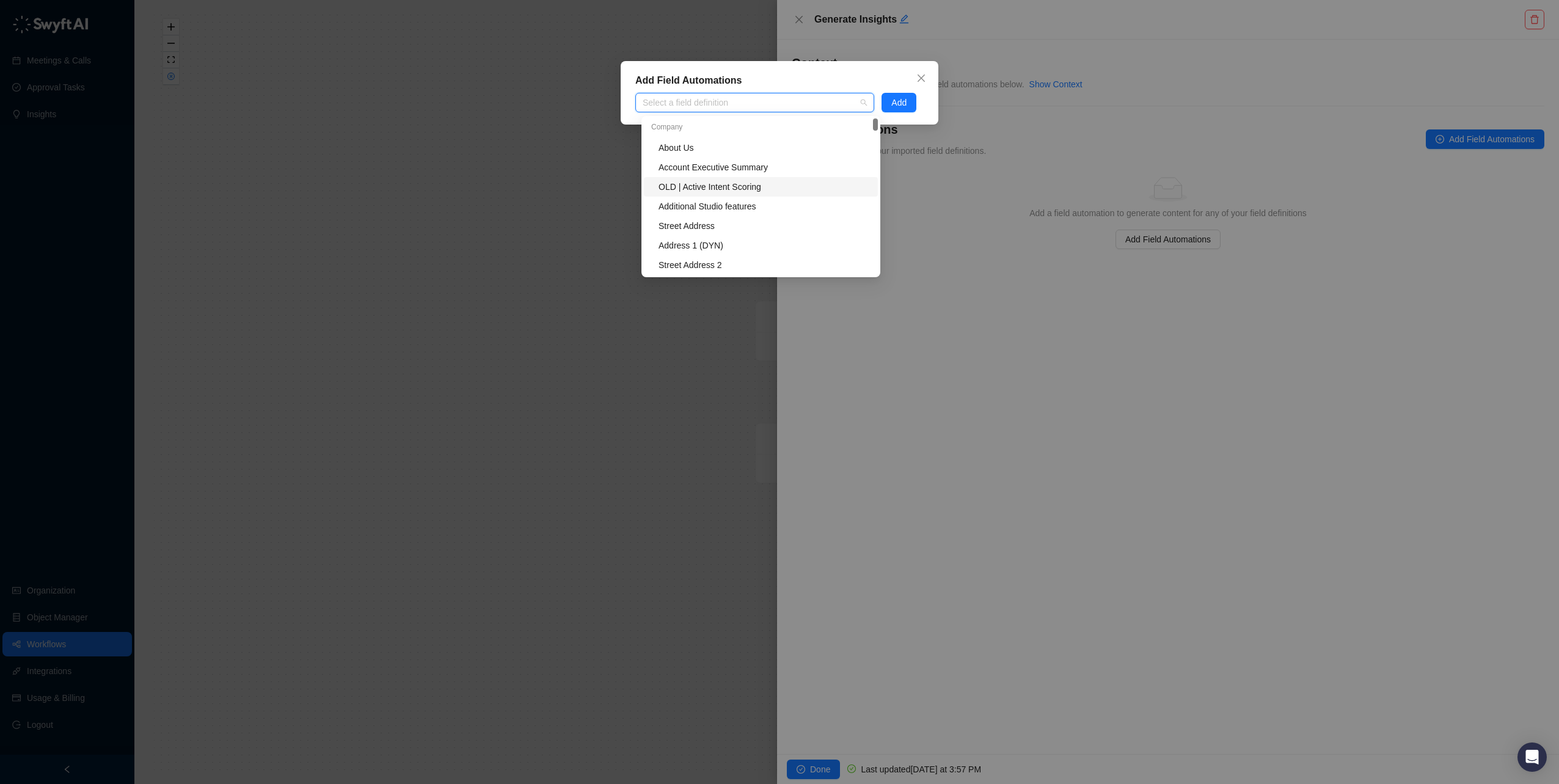
scroll to position [122, 0]
drag, startPoint x: 819, startPoint y: 450, endPoint x: 888, endPoint y: 257, distance: 205.0
click at [827, 444] on div "Add Field Automations Select a field definition Add" at bounding box center [779, 392] width 1559 height 784
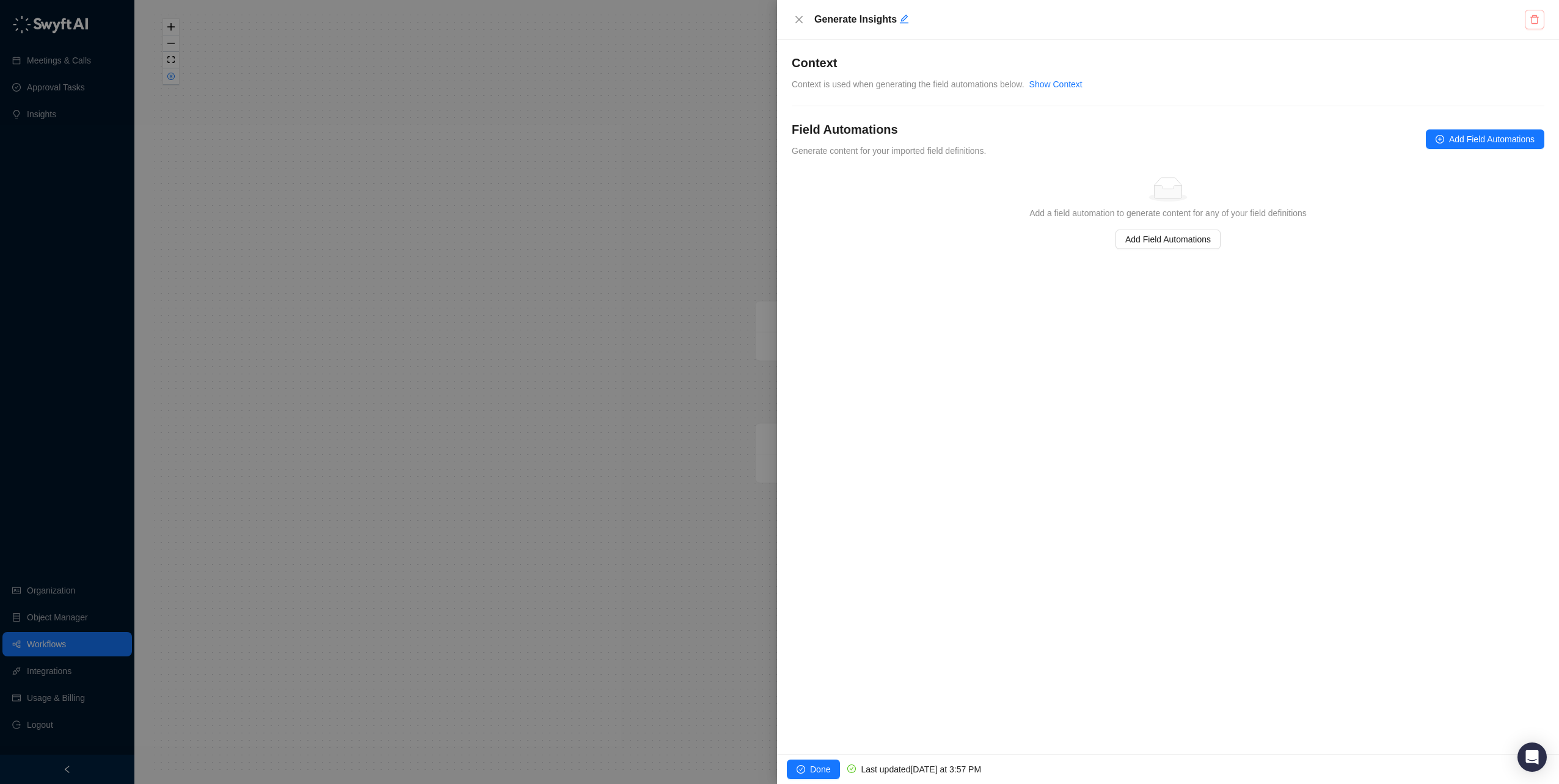
click at [1526, 24] on button "button" at bounding box center [1534, 19] width 19 height 19
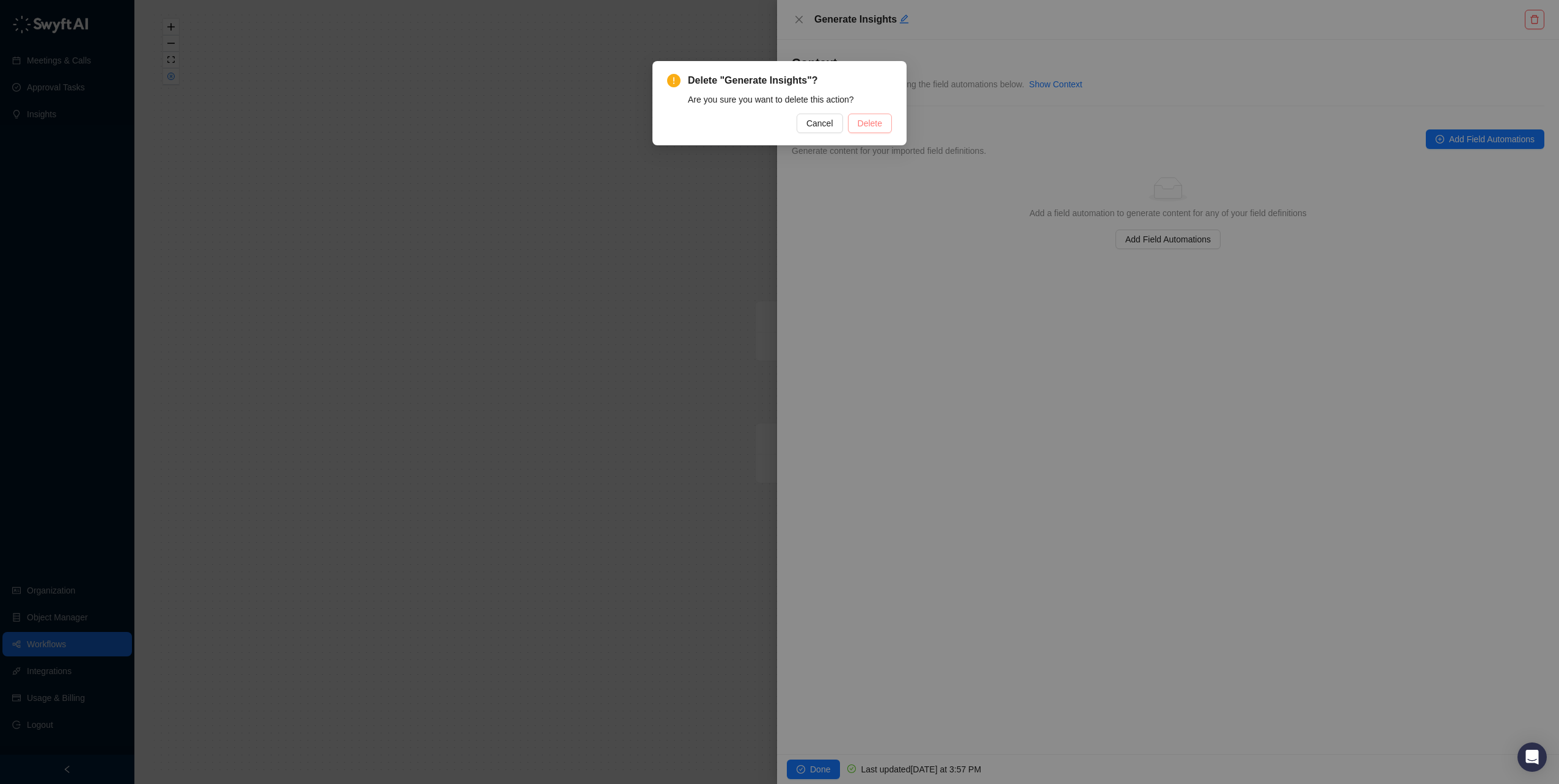
click at [868, 116] on button "Delete" at bounding box center [870, 123] width 44 height 19
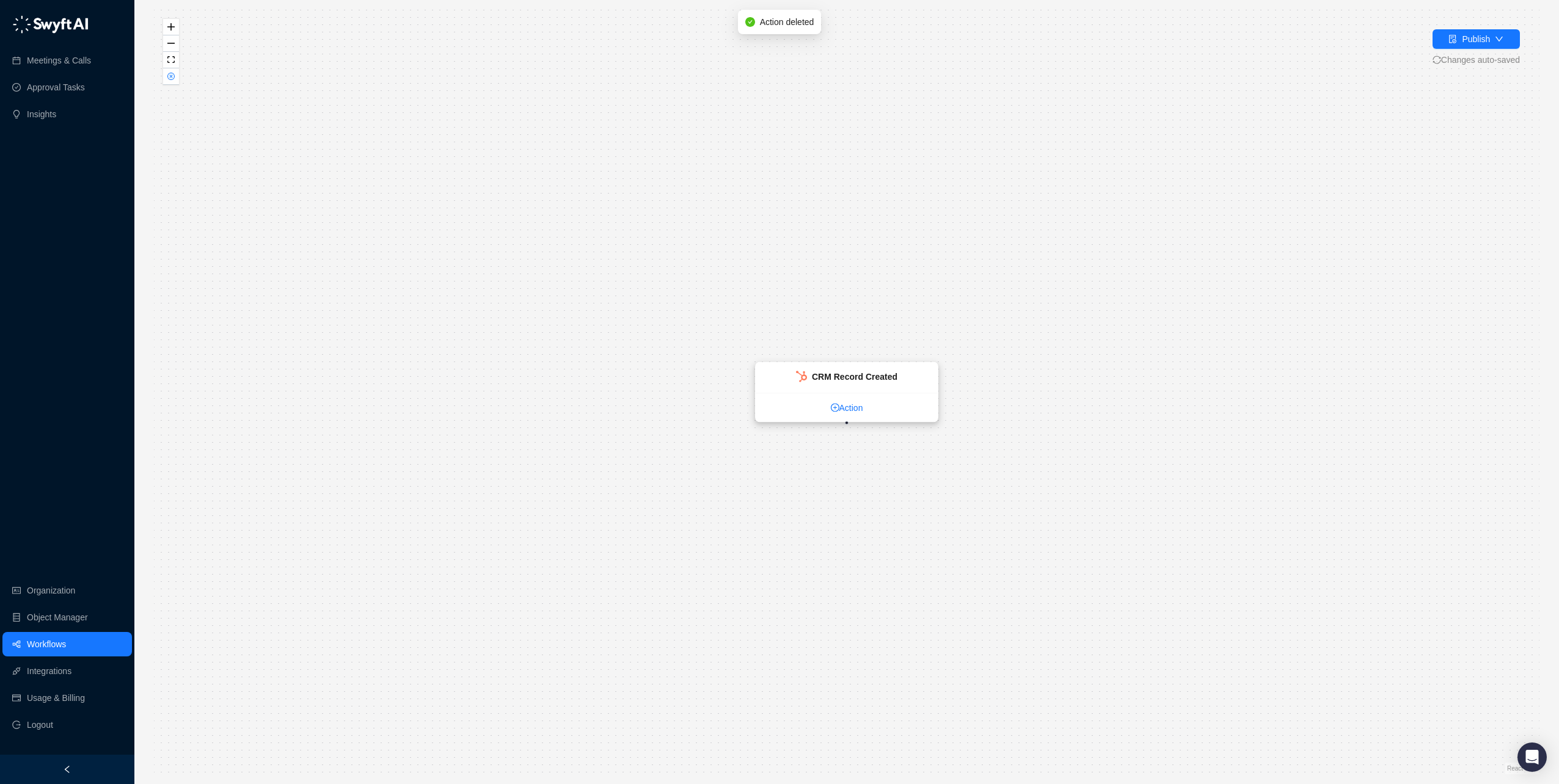
click at [842, 406] on link "Action" at bounding box center [846, 407] width 182 height 14
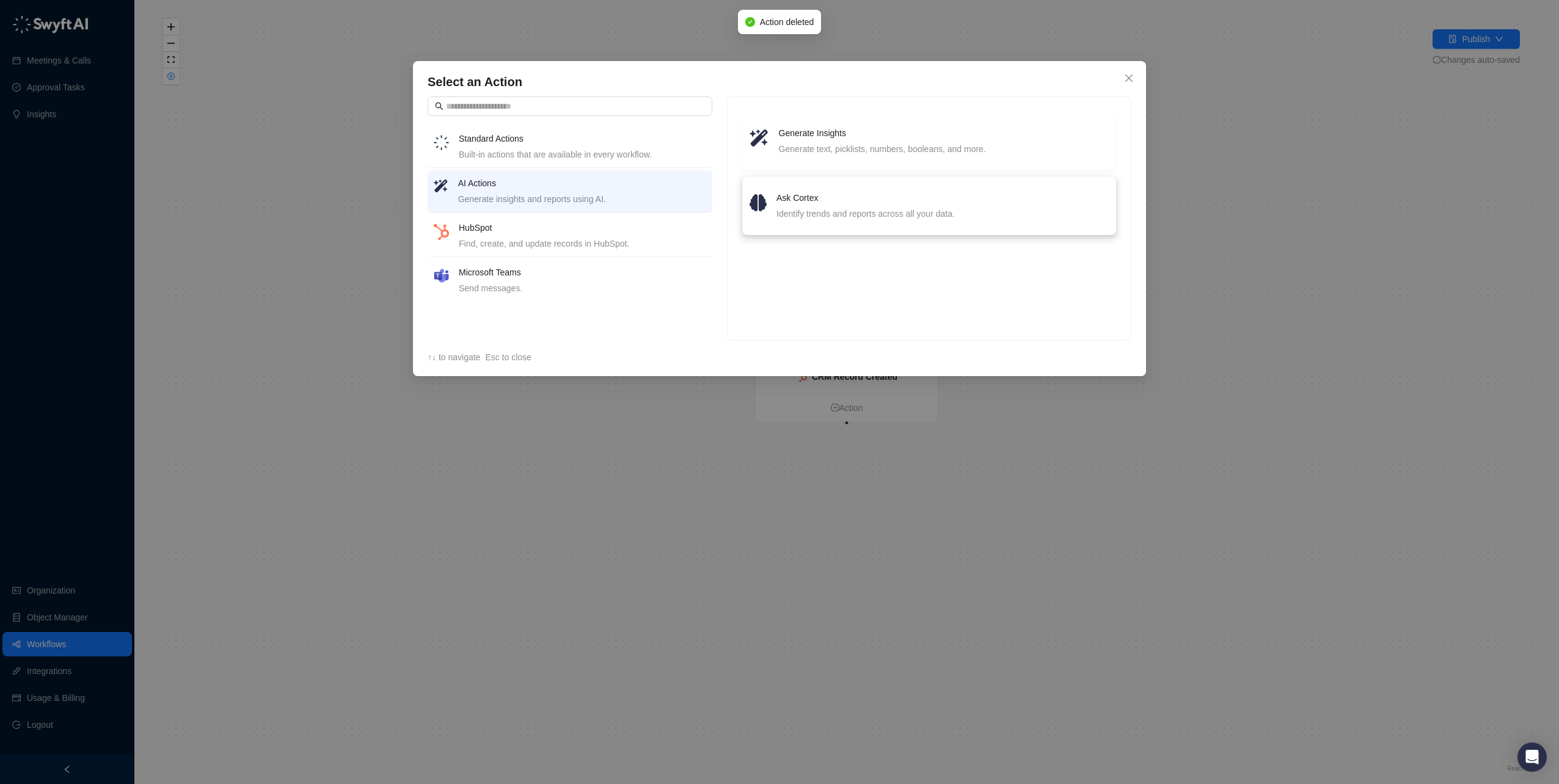
click at [817, 198] on h4 "Ask Cortex" at bounding box center [943, 198] width 332 height 14
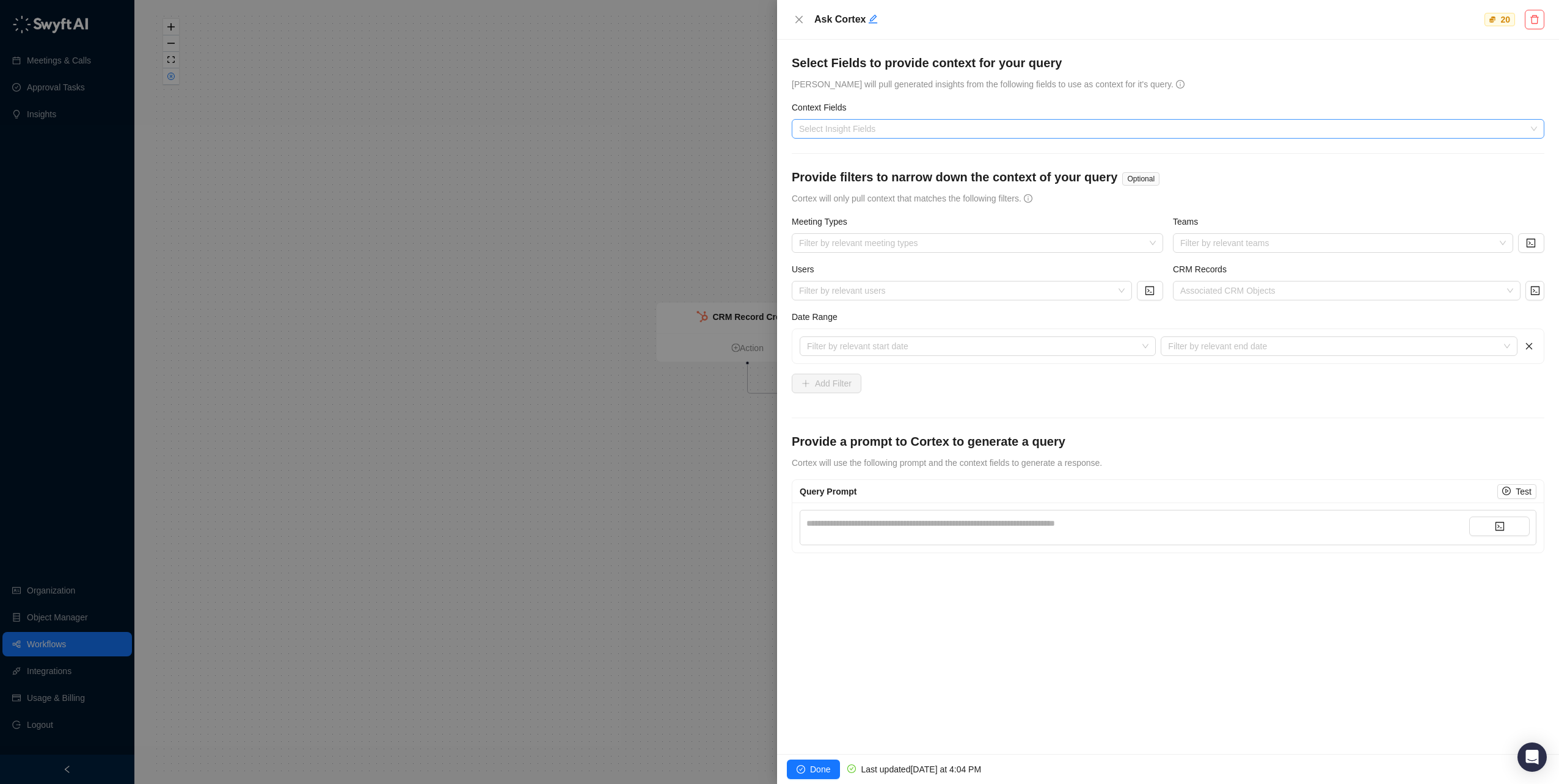
click at [876, 132] on div at bounding box center [1162, 129] width 735 height 9
click at [1220, 93] on form "**********" at bounding box center [1167, 303] width 753 height 499
click at [791, 20] on div "Ask Cortex 20" at bounding box center [1168, 20] width 782 height 40
click at [798, 21] on icon "close" at bounding box center [799, 19] width 7 height 7
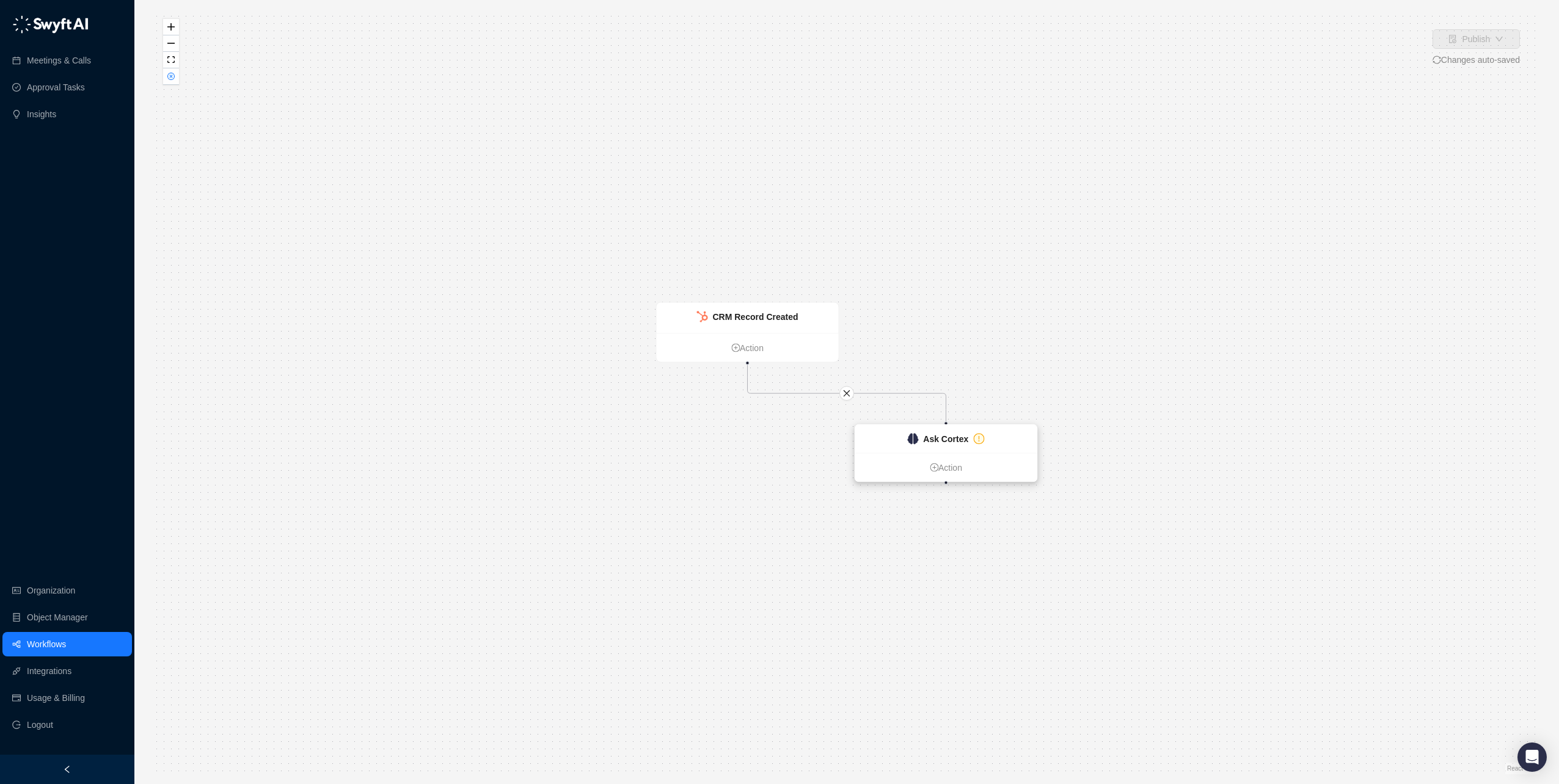
click at [935, 434] on strong "Ask Cortex" at bounding box center [945, 439] width 45 height 10
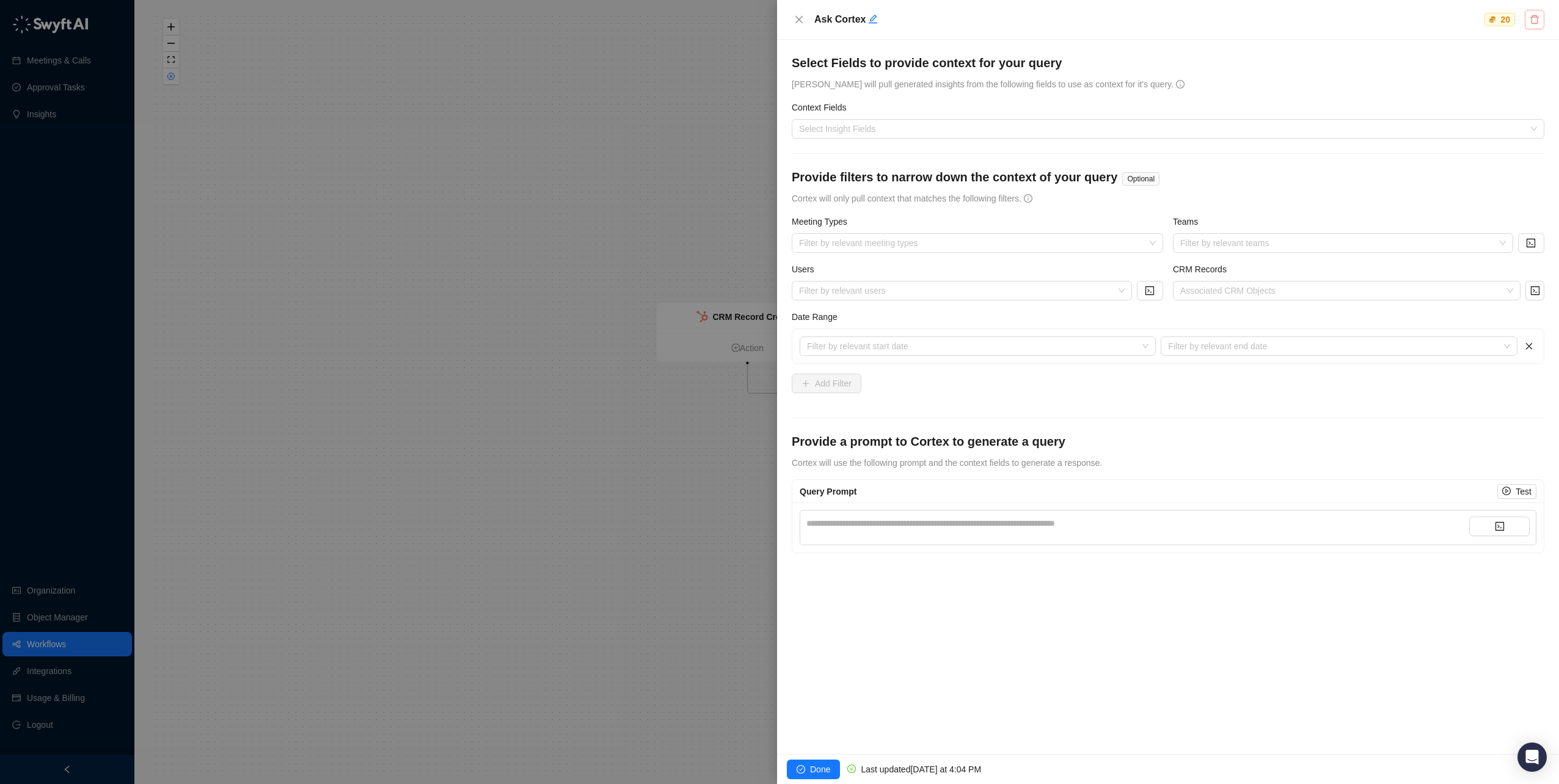
click at [1533, 26] on button "button" at bounding box center [1534, 19] width 19 height 19
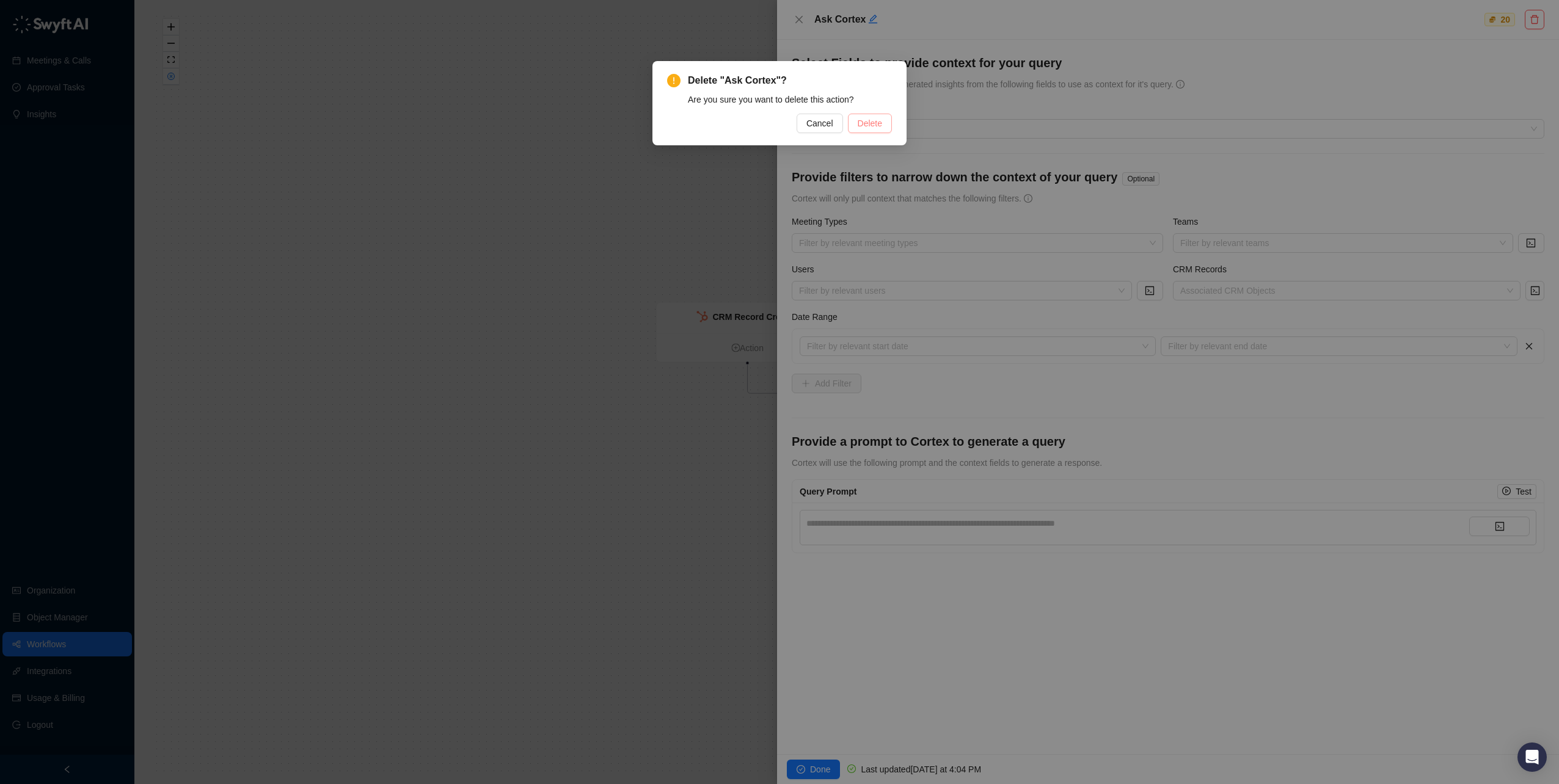
click at [879, 121] on span "Delete" at bounding box center [870, 123] width 24 height 14
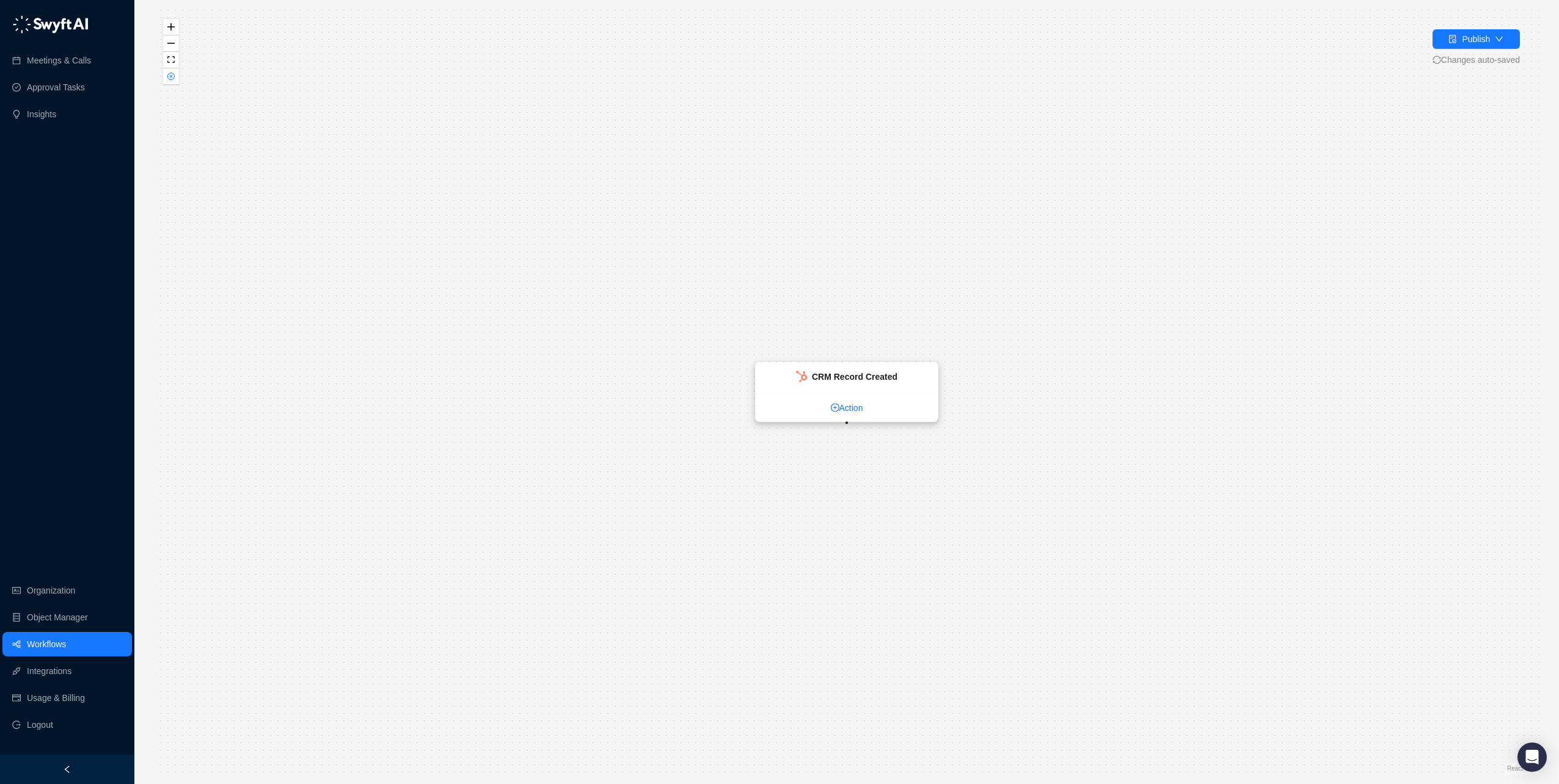
click at [850, 407] on link "Action" at bounding box center [846, 407] width 182 height 14
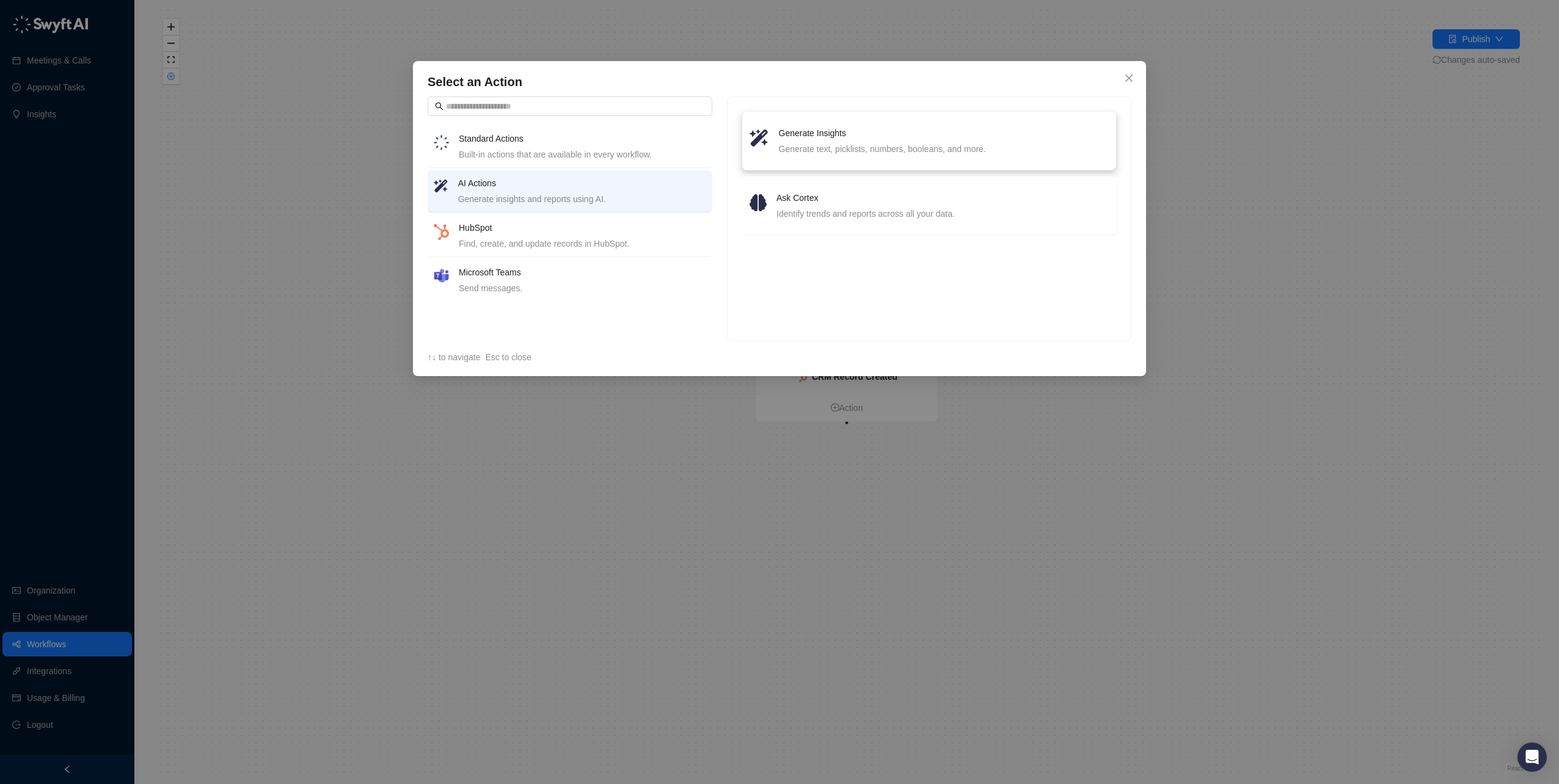
click at [783, 135] on h4 "Generate Insights" at bounding box center [943, 133] width 330 height 14
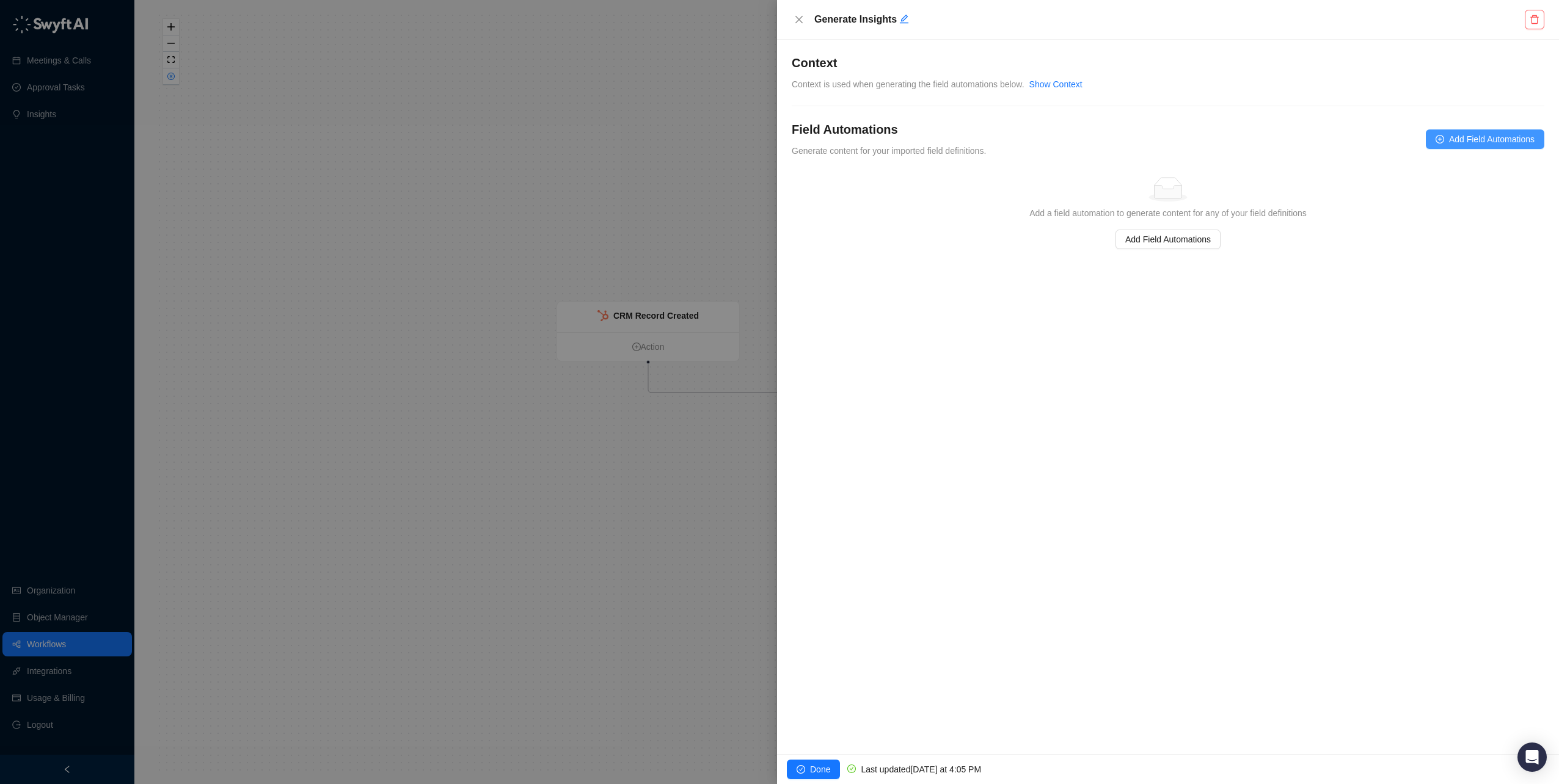
click at [1471, 142] on span "Add Field Automations" at bounding box center [1492, 139] width 86 height 14
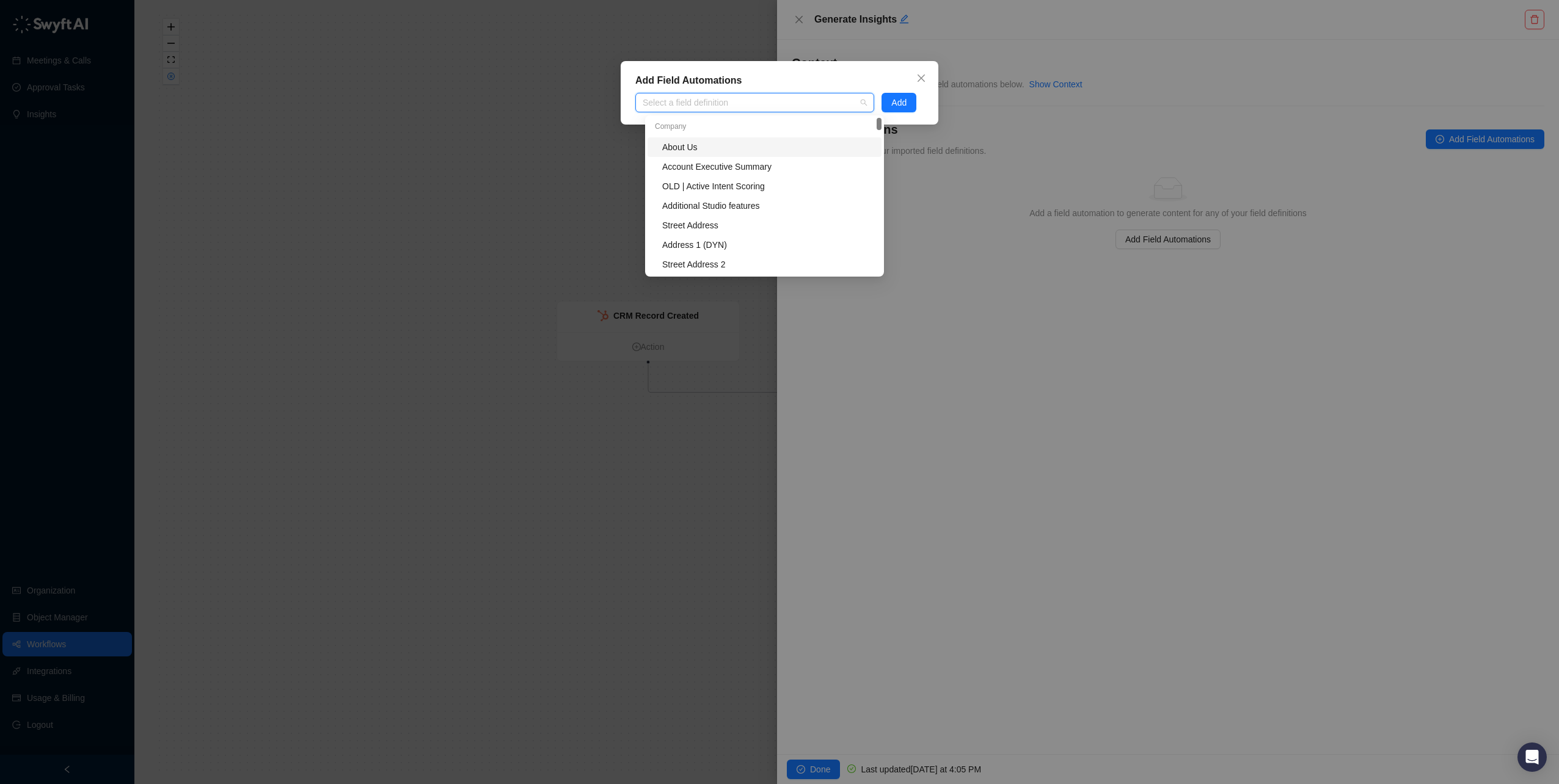
click at [756, 100] on div at bounding box center [748, 103] width 221 height 9
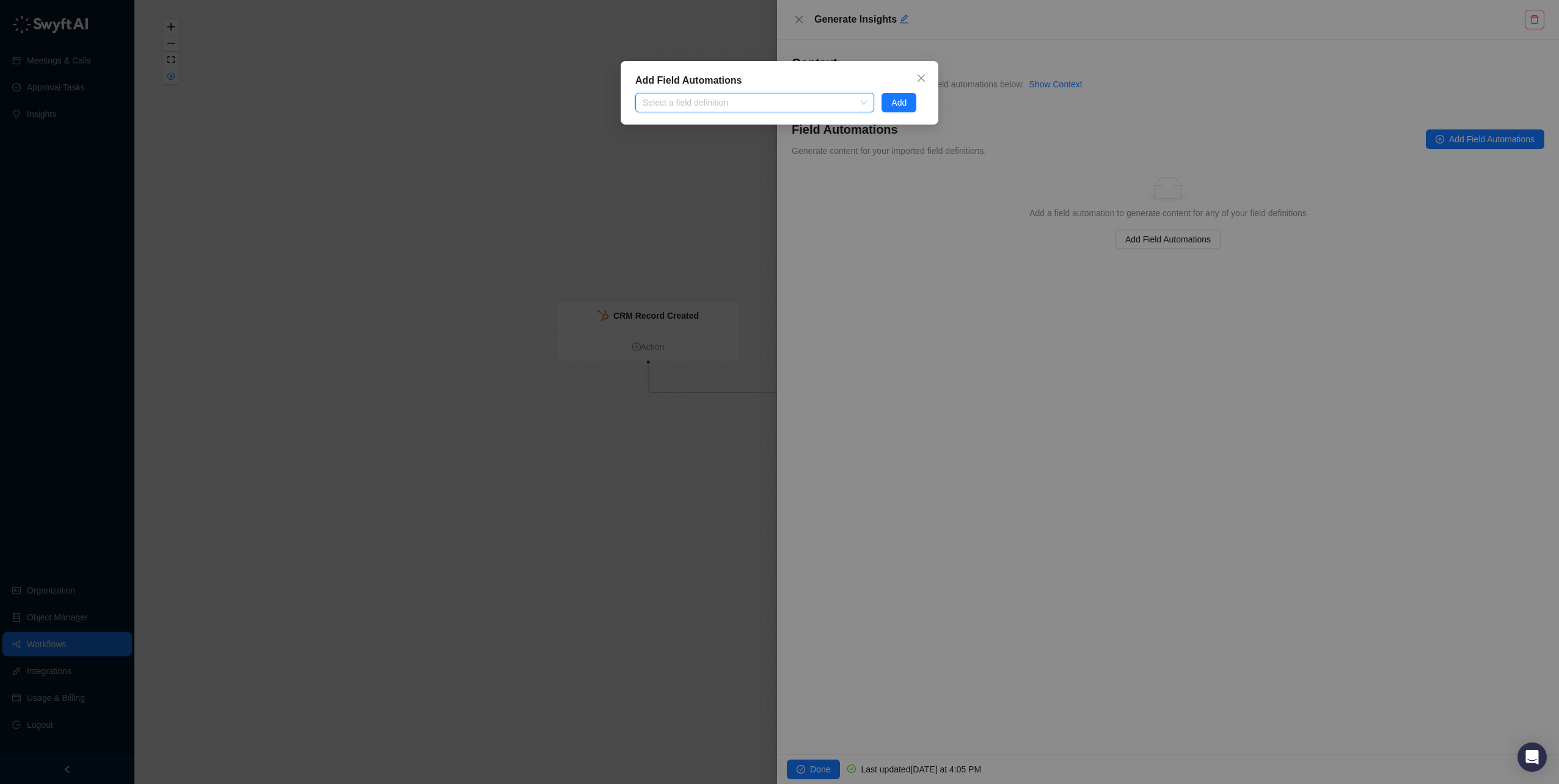
click at [795, 97] on div "Select a field definition" at bounding box center [754, 102] width 239 height 19
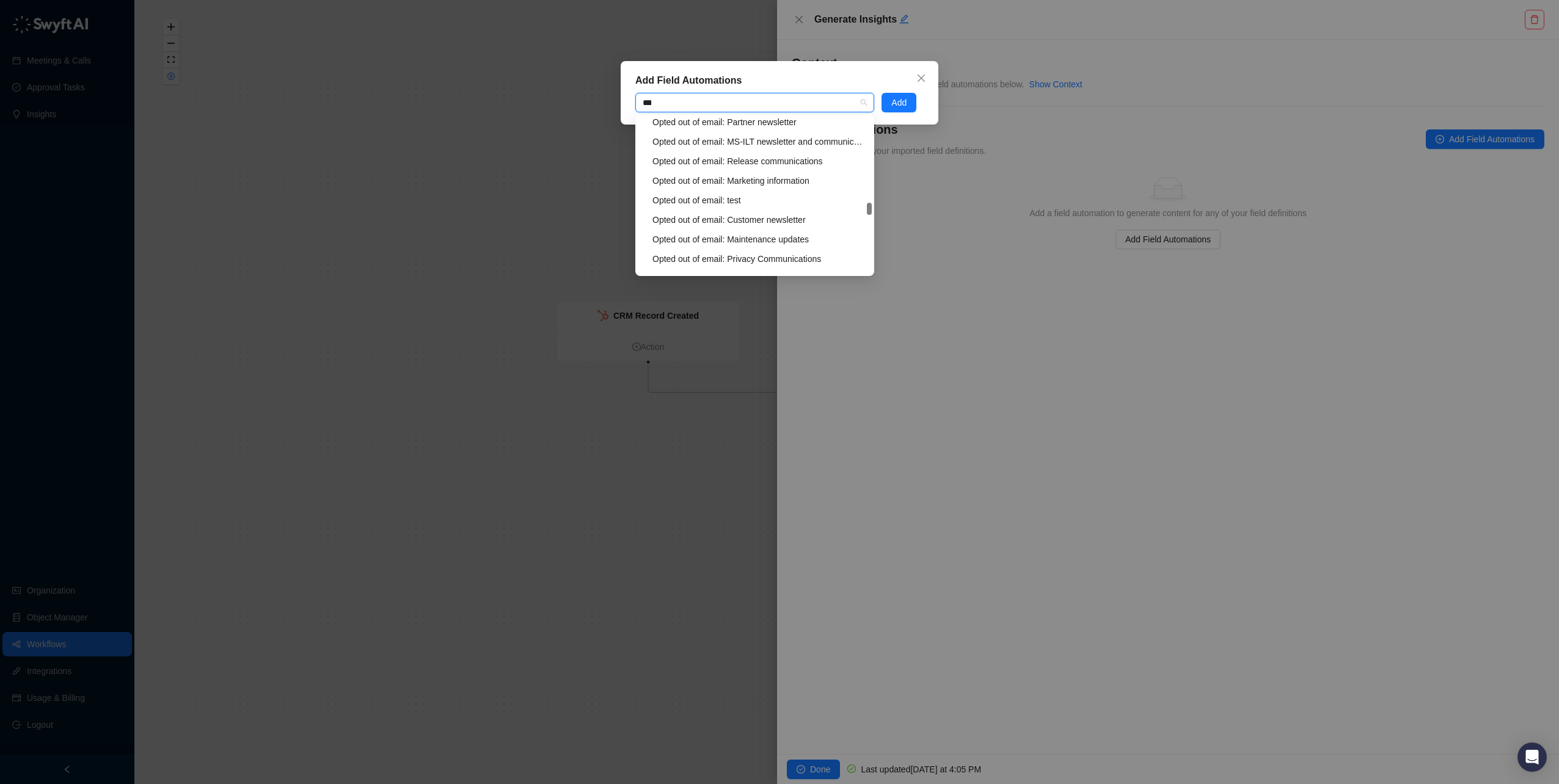
scroll to position [78, 0]
type input "*****"
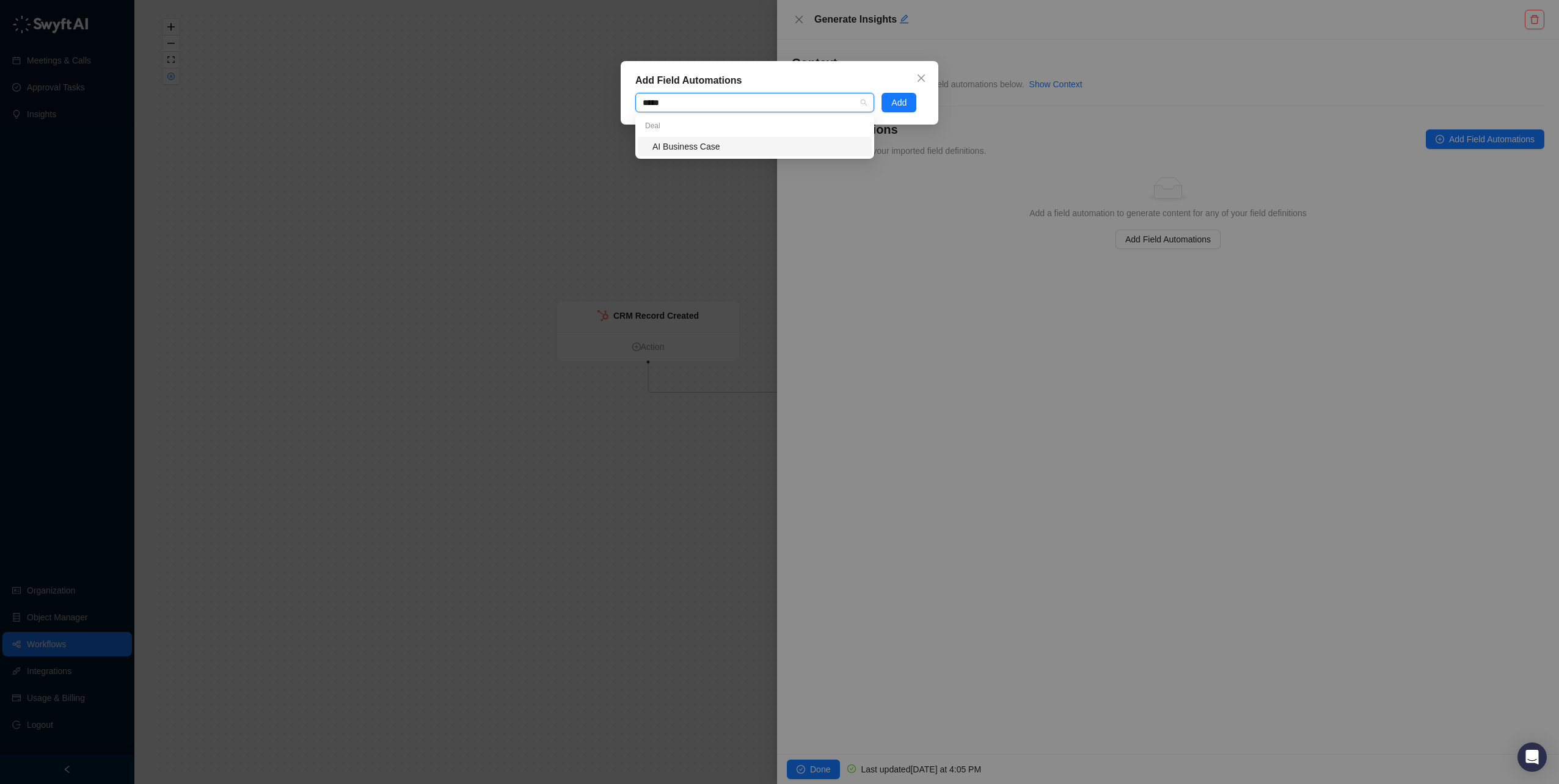
click at [693, 146] on div "AI Business Case" at bounding box center [758, 146] width 212 height 14
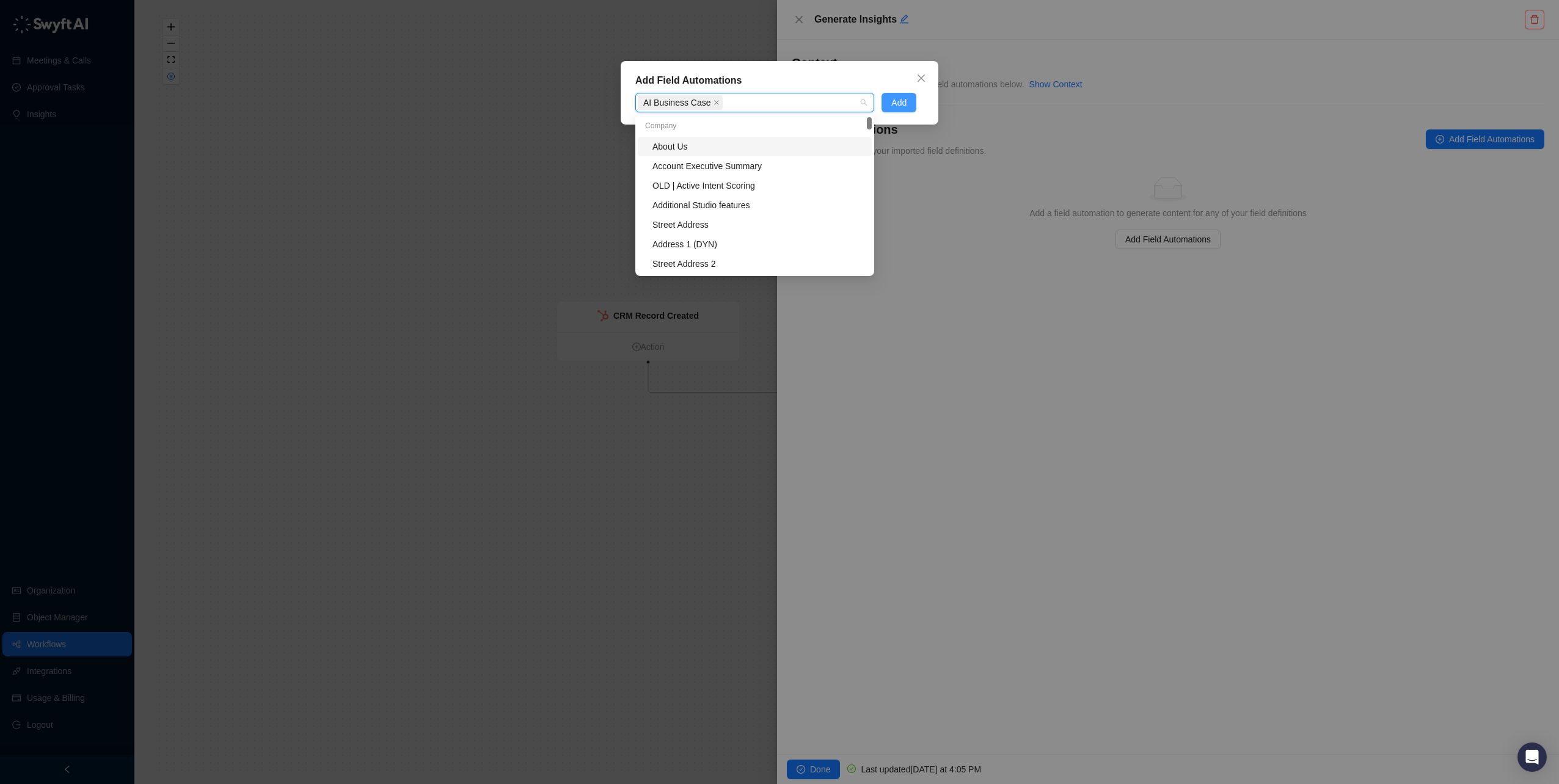
click at [894, 100] on span "Add" at bounding box center [898, 102] width 15 height 14
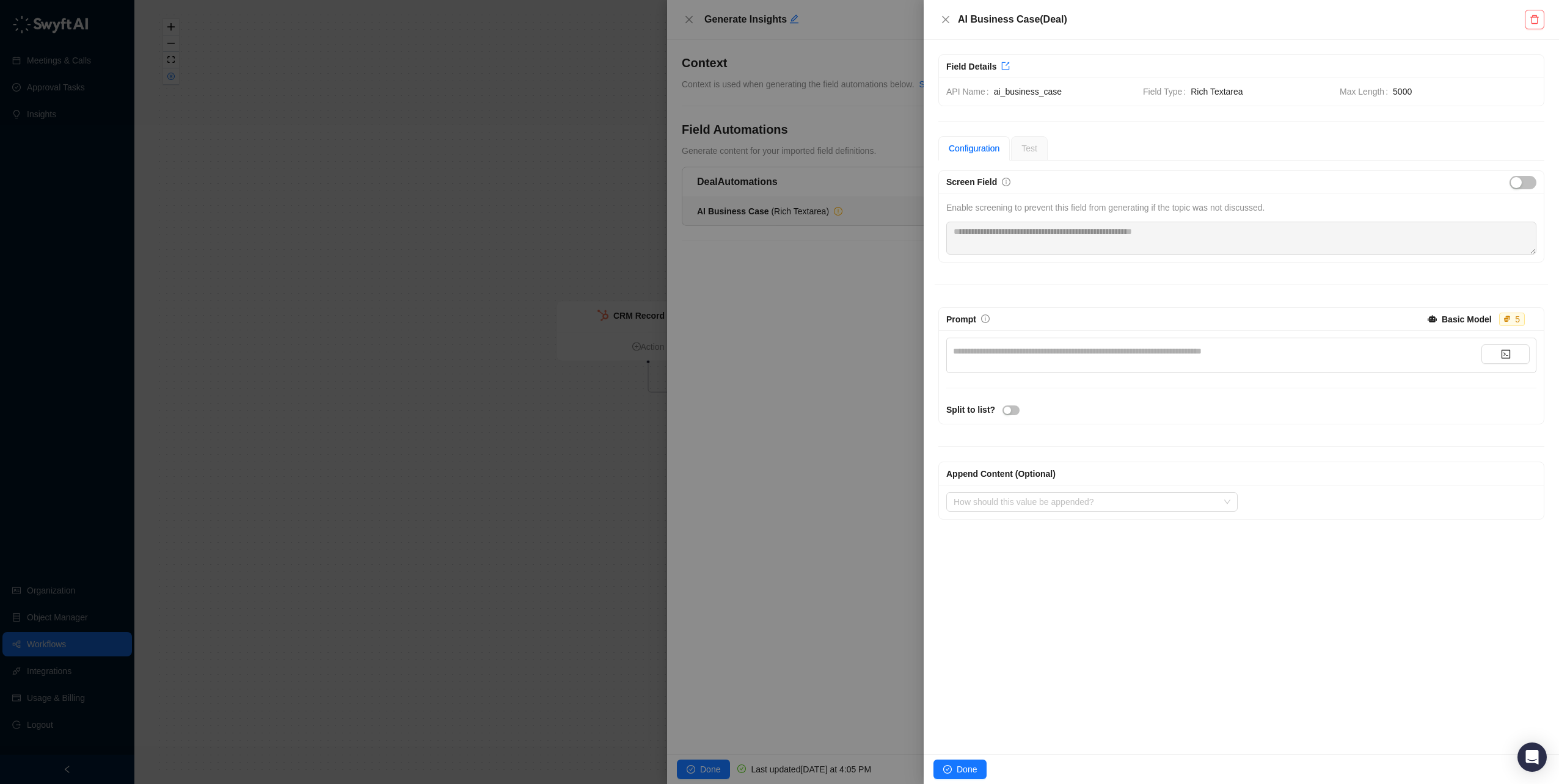
click at [1028, 355] on div "**********" at bounding box center [1217, 351] width 528 height 14
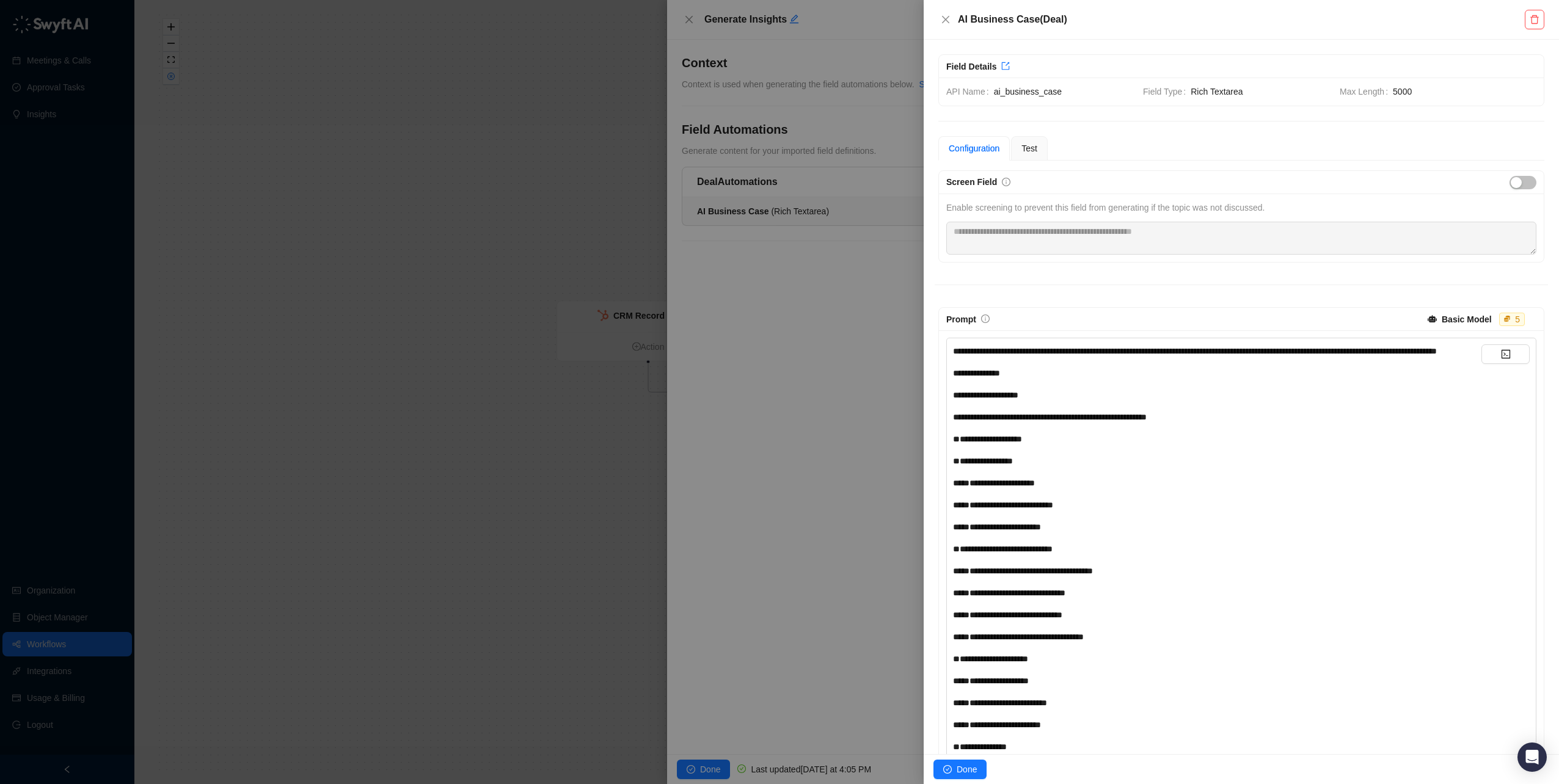
click at [1034, 380] on div "**********" at bounding box center [1217, 373] width 528 height 14
click at [1500, 354] on icon "code" at bounding box center [1505, 355] width 10 height 10
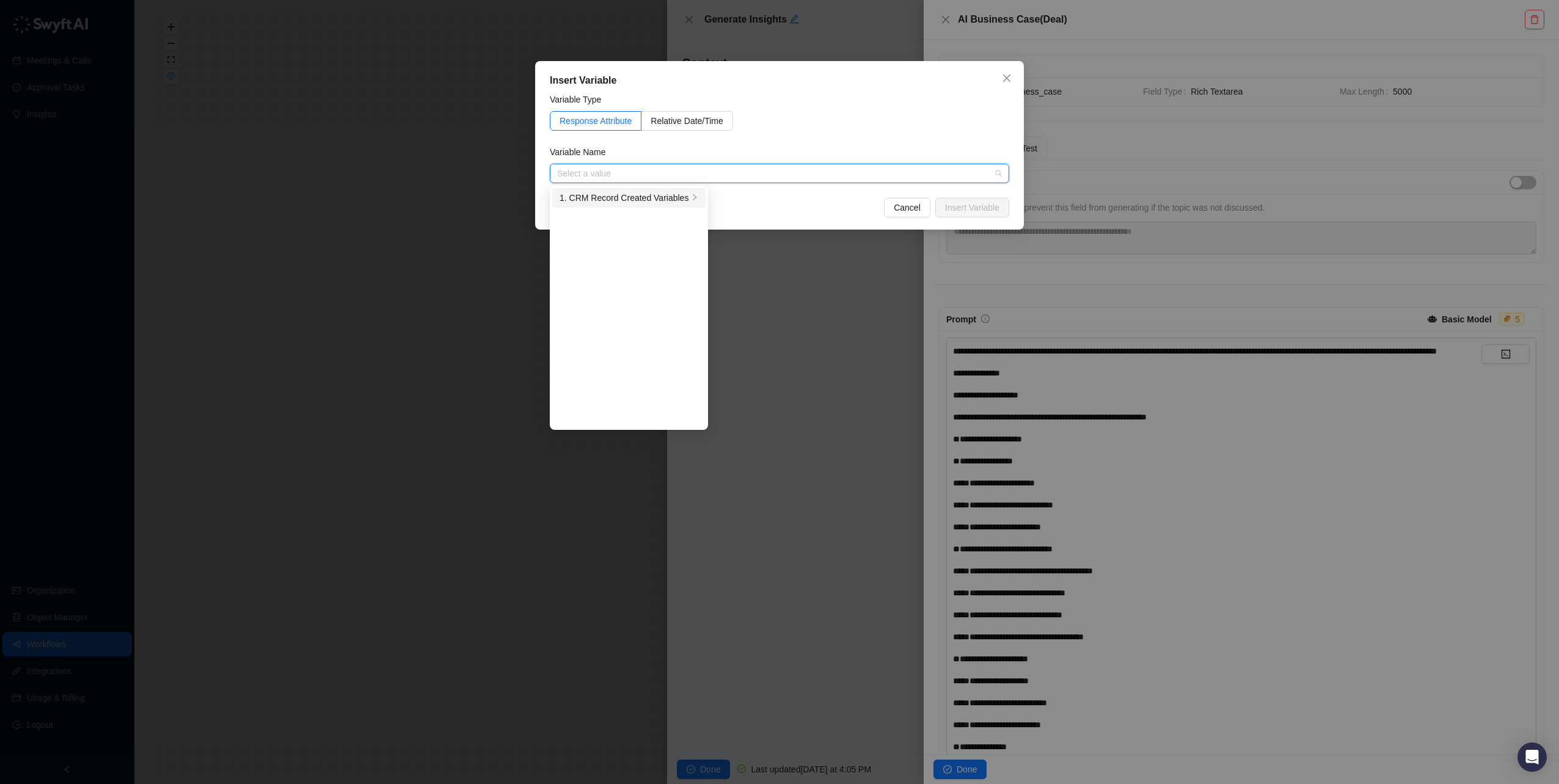
click at [637, 198] on div "1. CRM Record Created Variables" at bounding box center [624, 198] width 129 height 14
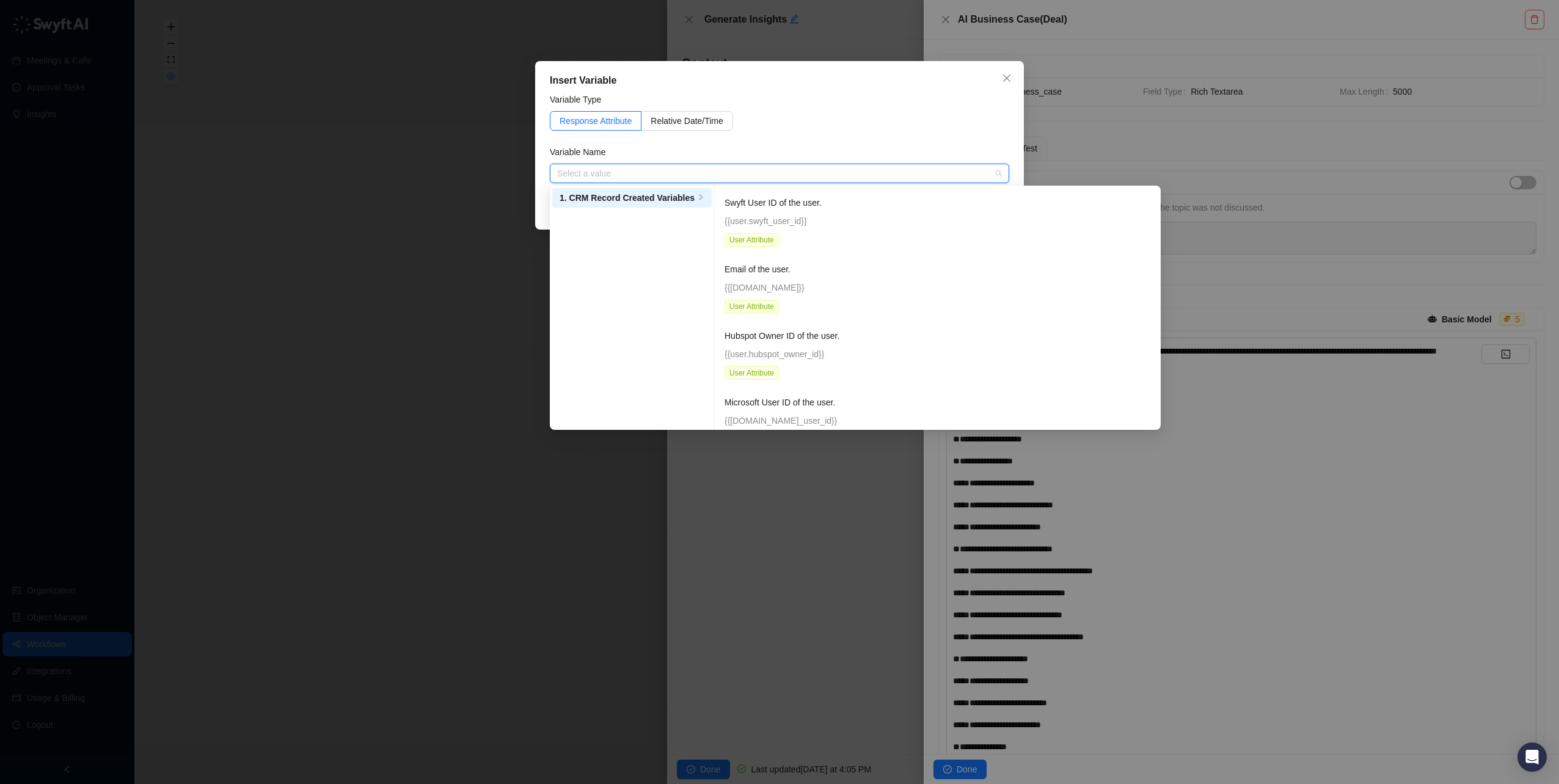
click at [684, 169] on input "search" at bounding box center [776, 173] width 437 height 19
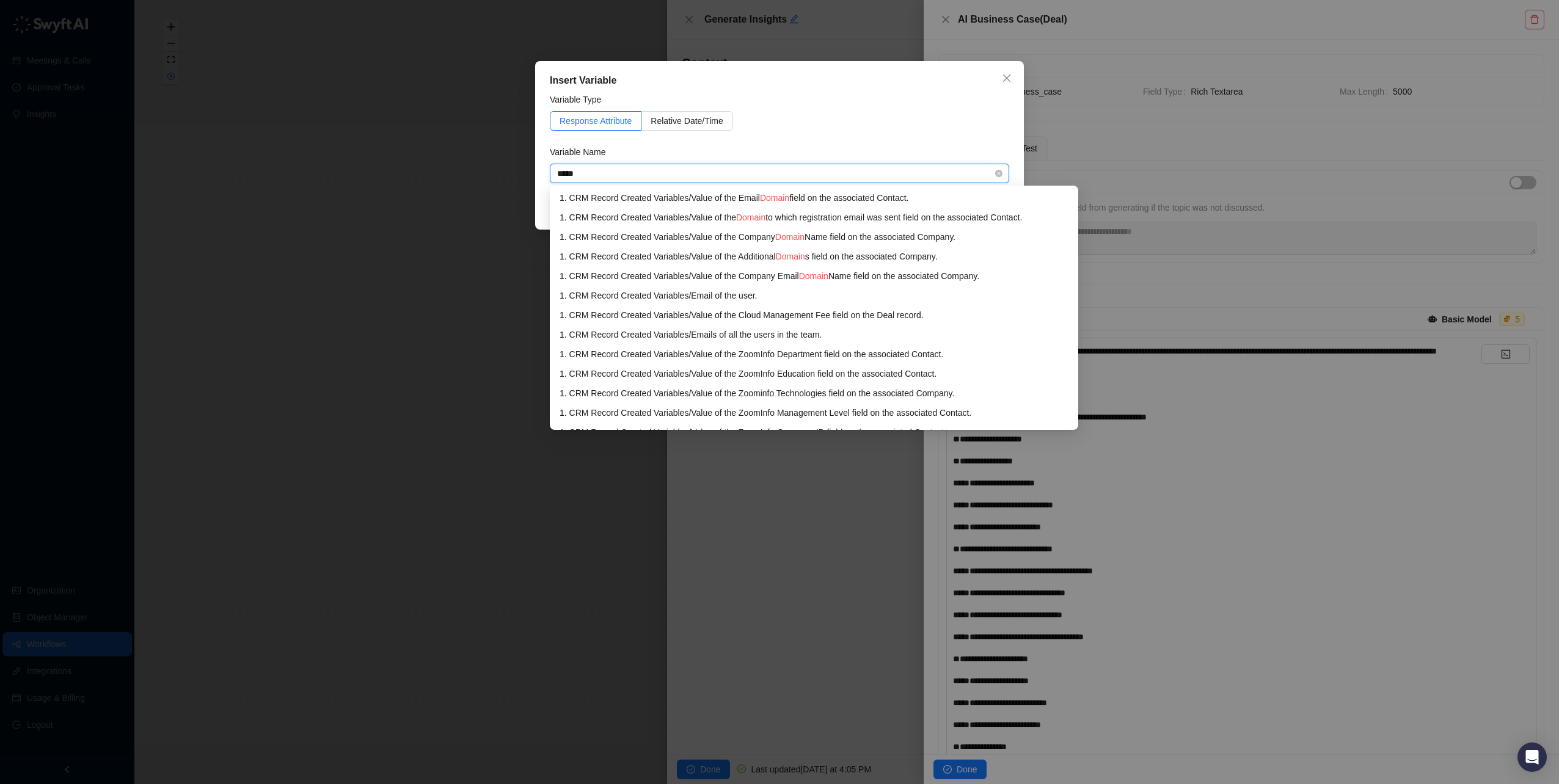
type input "******"
click at [803, 237] on span "Domain" at bounding box center [789, 237] width 29 height 10
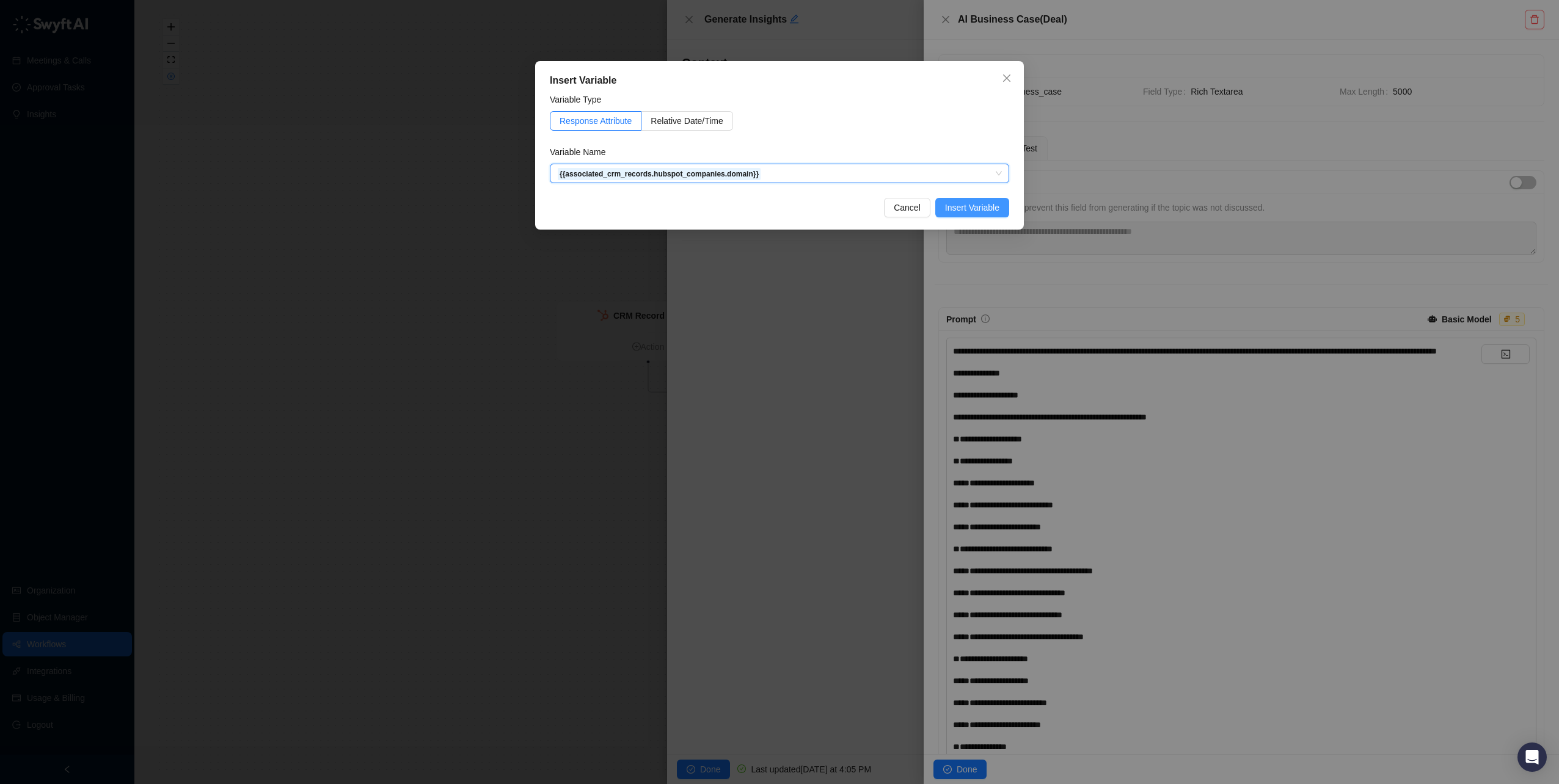
click at [974, 202] on span "Insert Variable" at bounding box center [972, 208] width 54 height 14
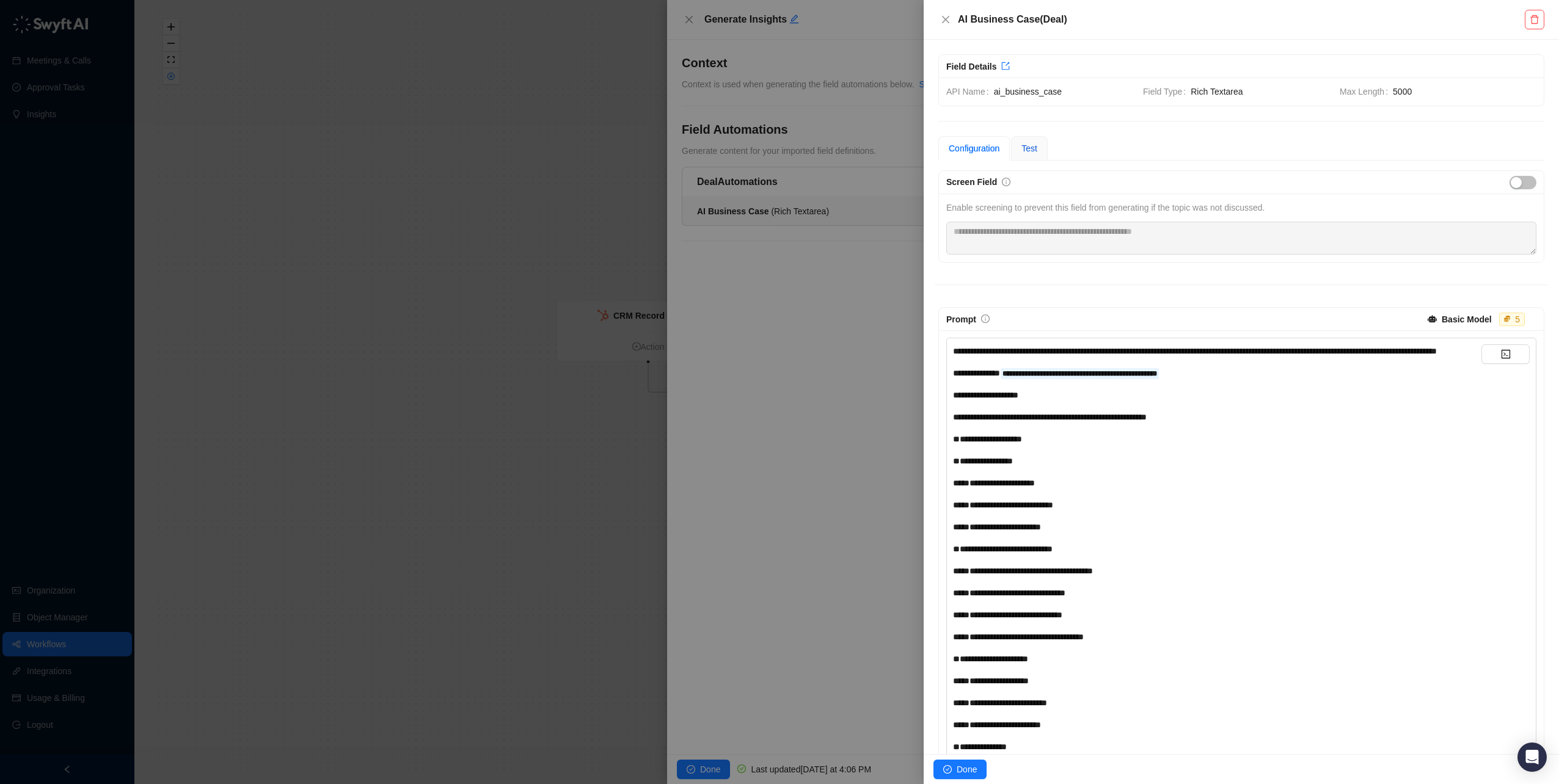
click at [1034, 148] on span "Test" at bounding box center [1029, 148] width 16 height 10
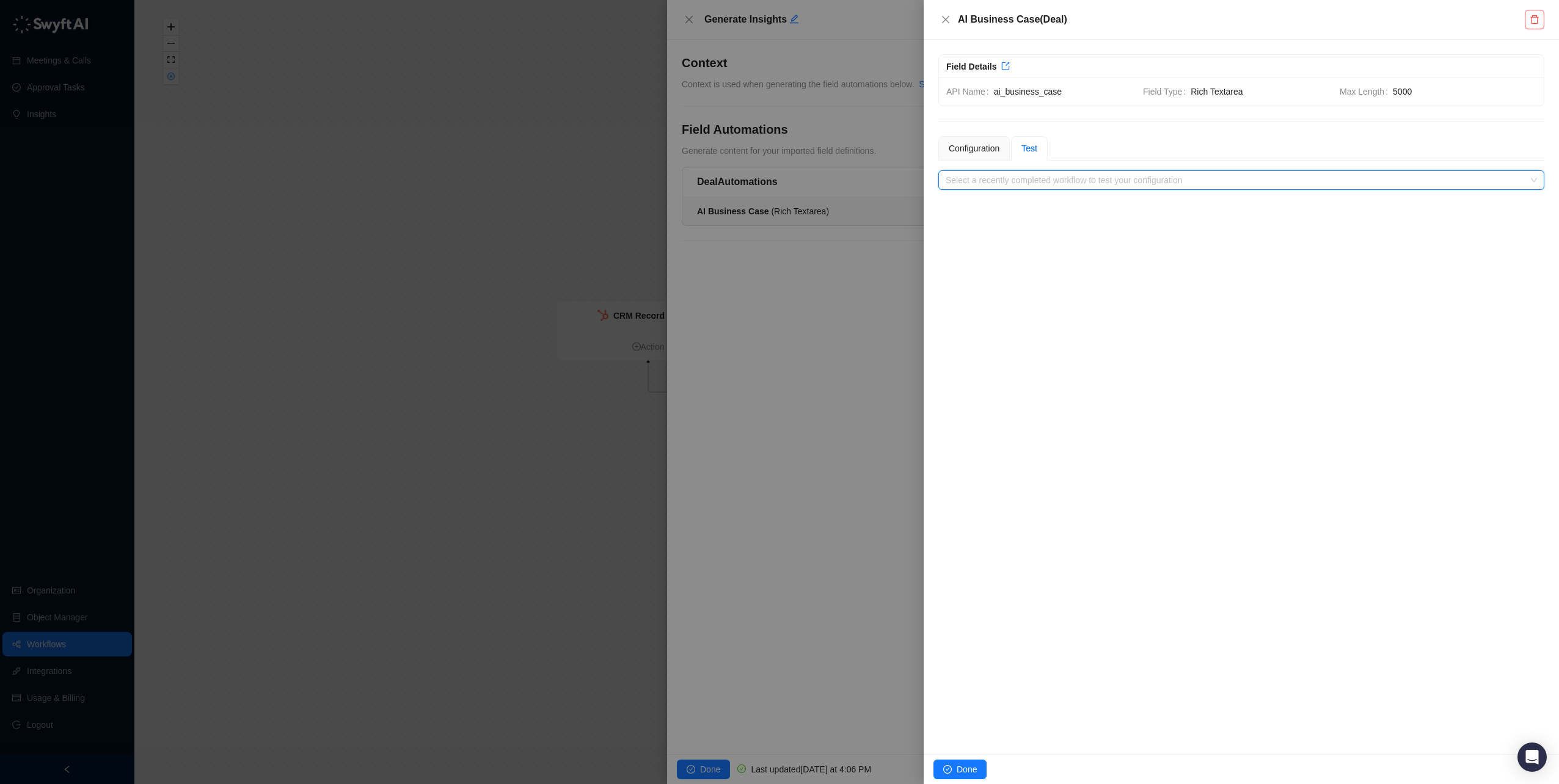
click at [1045, 181] on input "search" at bounding box center [1237, 180] width 584 height 19
click at [1062, 182] on input "search" at bounding box center [1237, 180] width 584 height 19
click at [969, 762] on button "Done" at bounding box center [960, 769] width 53 height 19
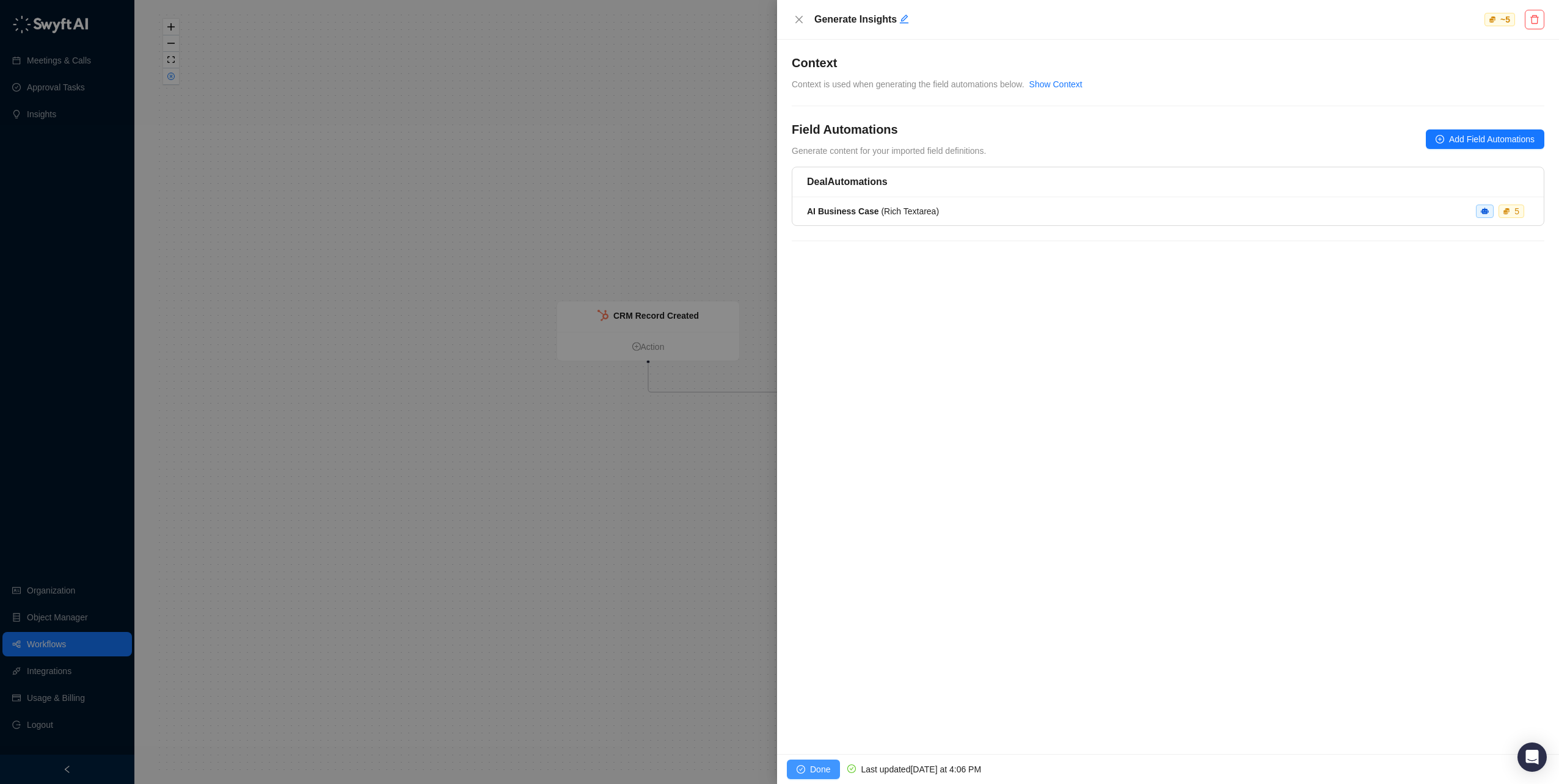
click at [804, 768] on icon "check-circle" at bounding box center [801, 770] width 9 height 9
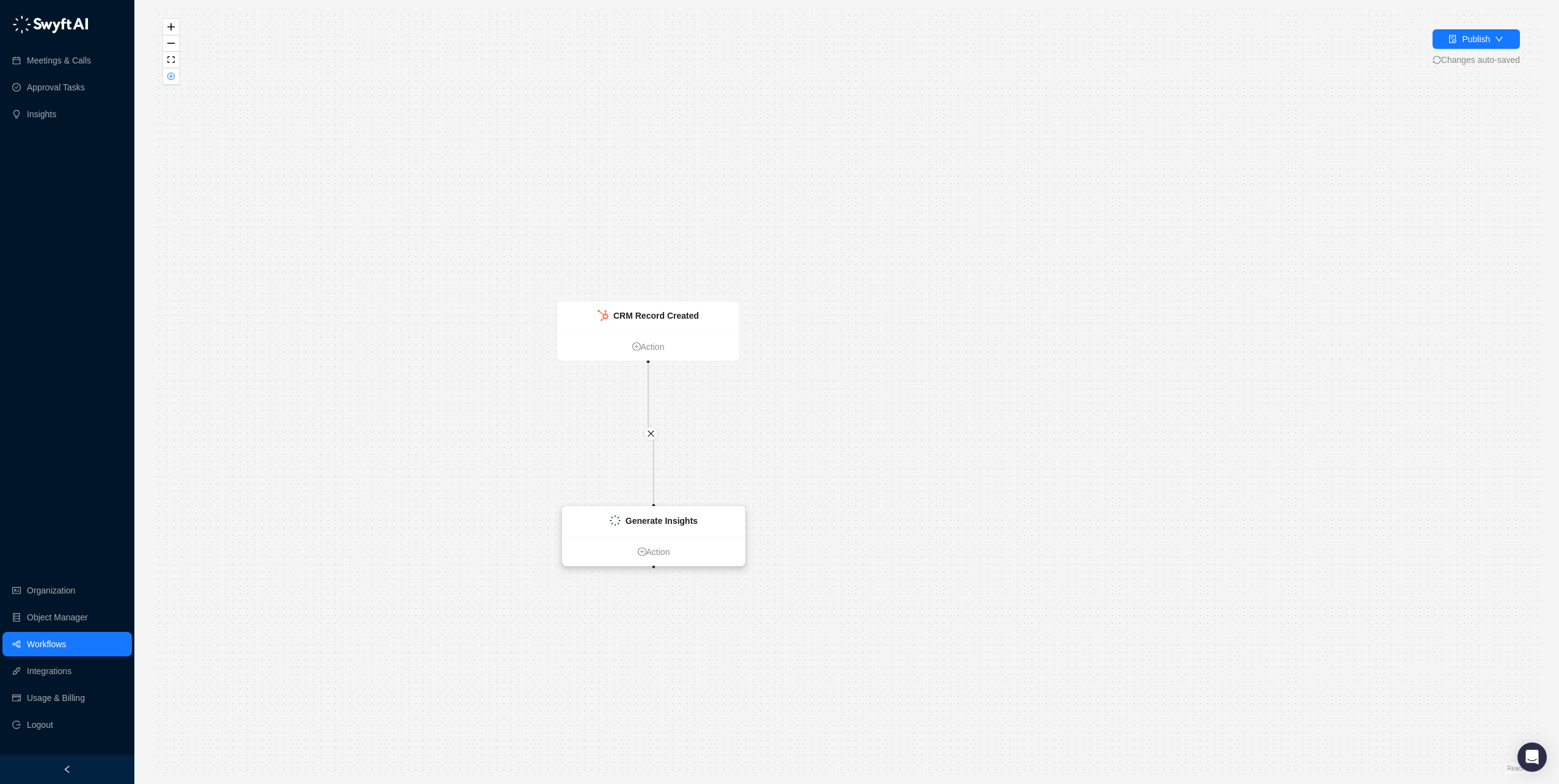
drag, startPoint x: 1063, startPoint y: 435, endPoint x: 672, endPoint y: 519, distance: 399.9
click at [672, 519] on strong "Generate Insights" at bounding box center [661, 521] width 72 height 10
click at [1309, 310] on div "Generate Insights Action CRM Record Created Action" at bounding box center [847, 392] width 1386 height 765
click at [1477, 41] on div "Publish" at bounding box center [1476, 39] width 28 height 14
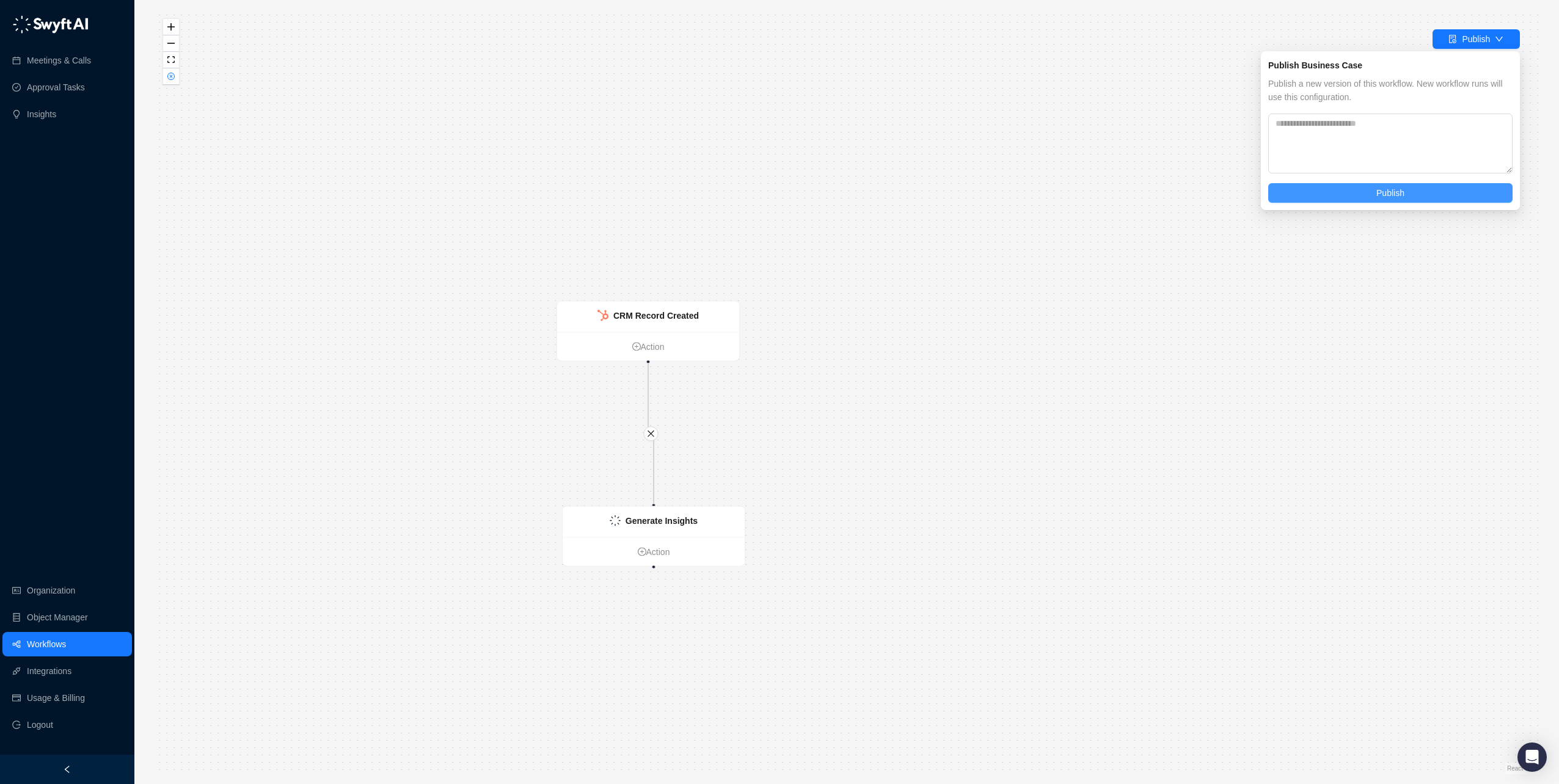
click at [1358, 193] on button "Publish" at bounding box center [1390, 193] width 244 height 19
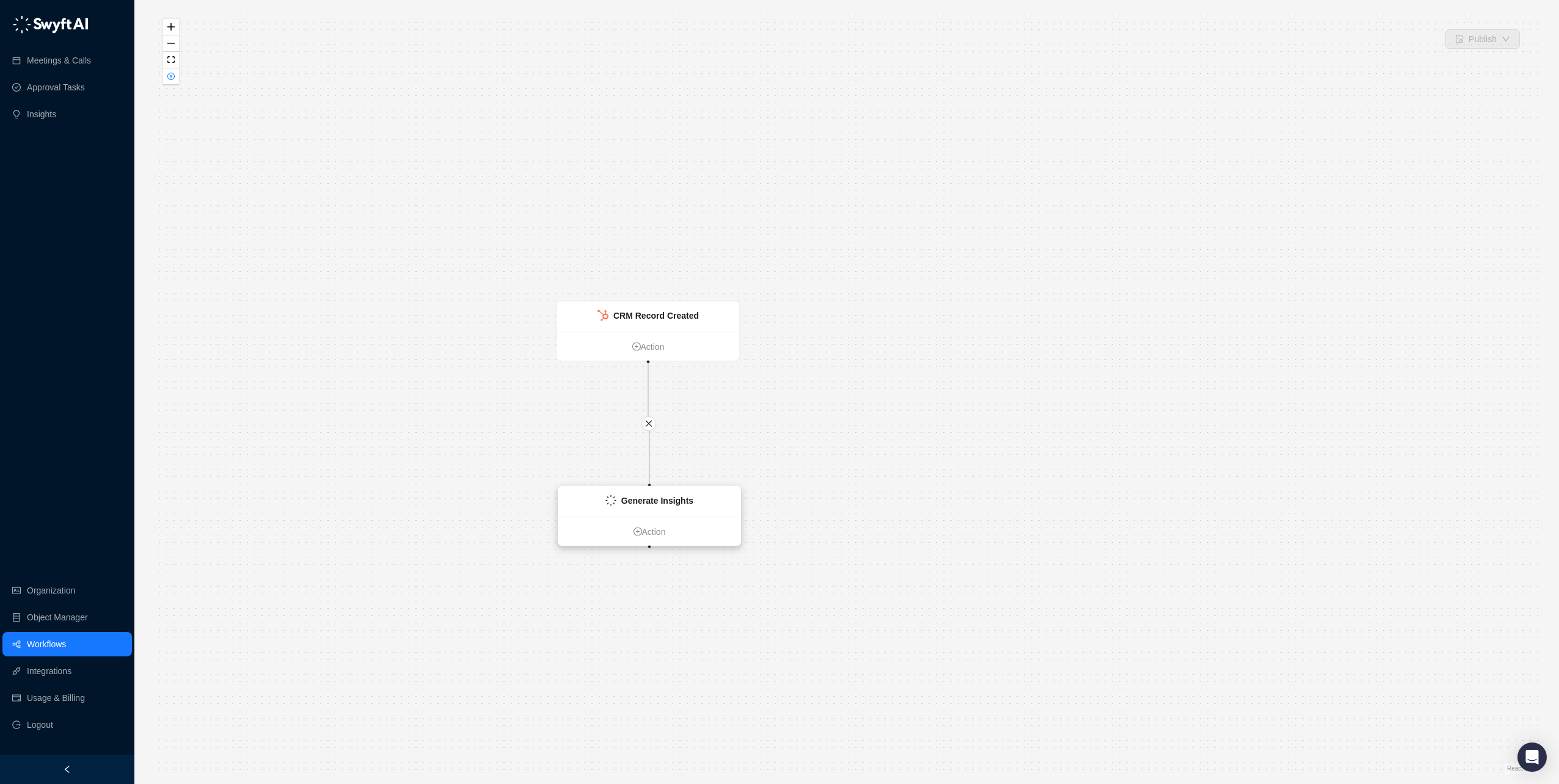
drag, startPoint x: 1030, startPoint y: 437, endPoint x: 634, endPoint y: 500, distance: 401.0
click at [634, 500] on strong "Generate Insights" at bounding box center [657, 501] width 72 height 10
click at [777, 332] on div "Generate Insights Action CRM Record Created Action" at bounding box center [847, 392] width 1386 height 765
click at [649, 313] on strong "CRM Record Created" at bounding box center [656, 316] width 86 height 10
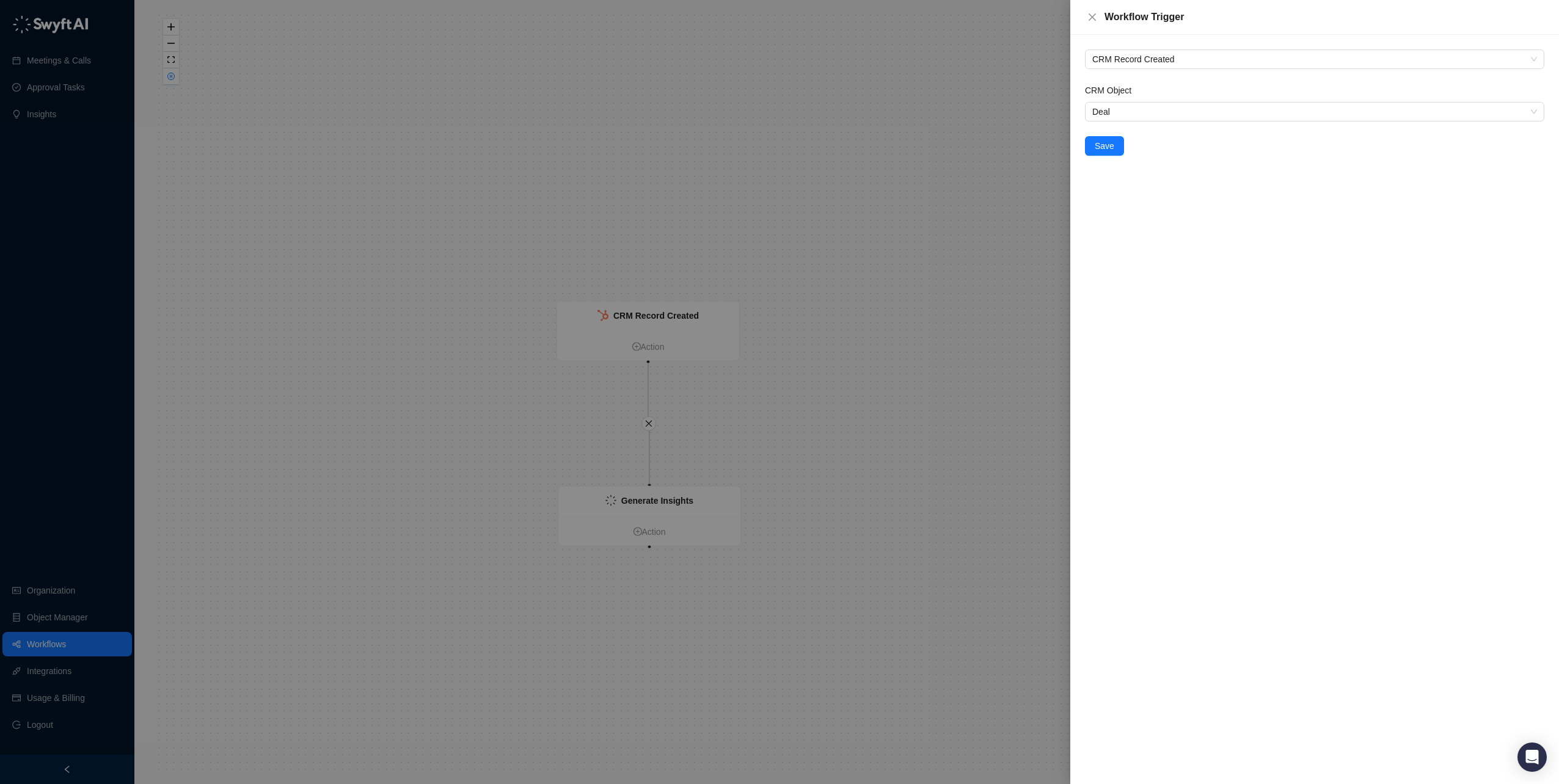
click at [889, 270] on div at bounding box center [779, 392] width 1559 height 784
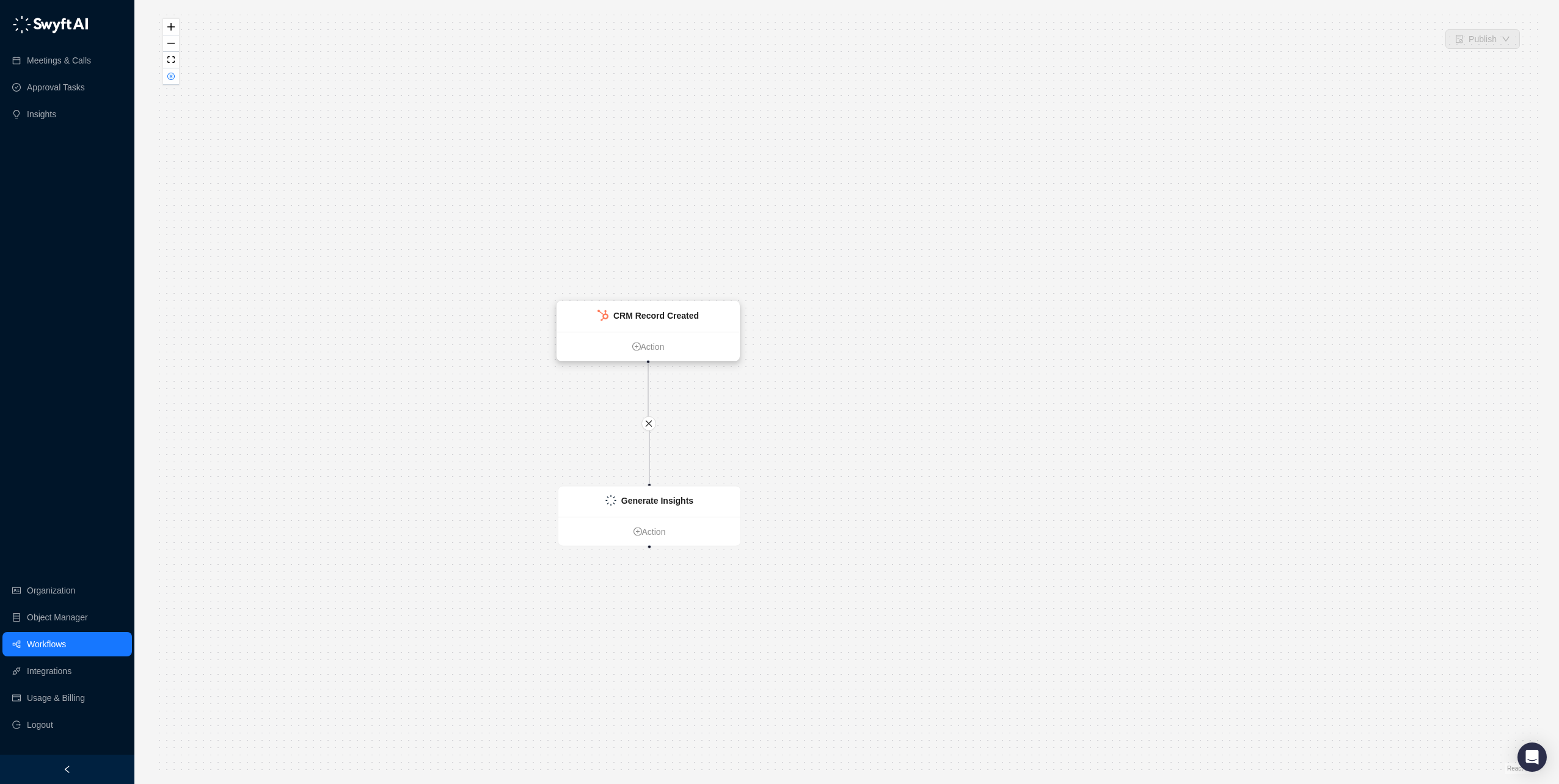
click at [674, 317] on strong "CRM Record Created" at bounding box center [656, 316] width 86 height 10
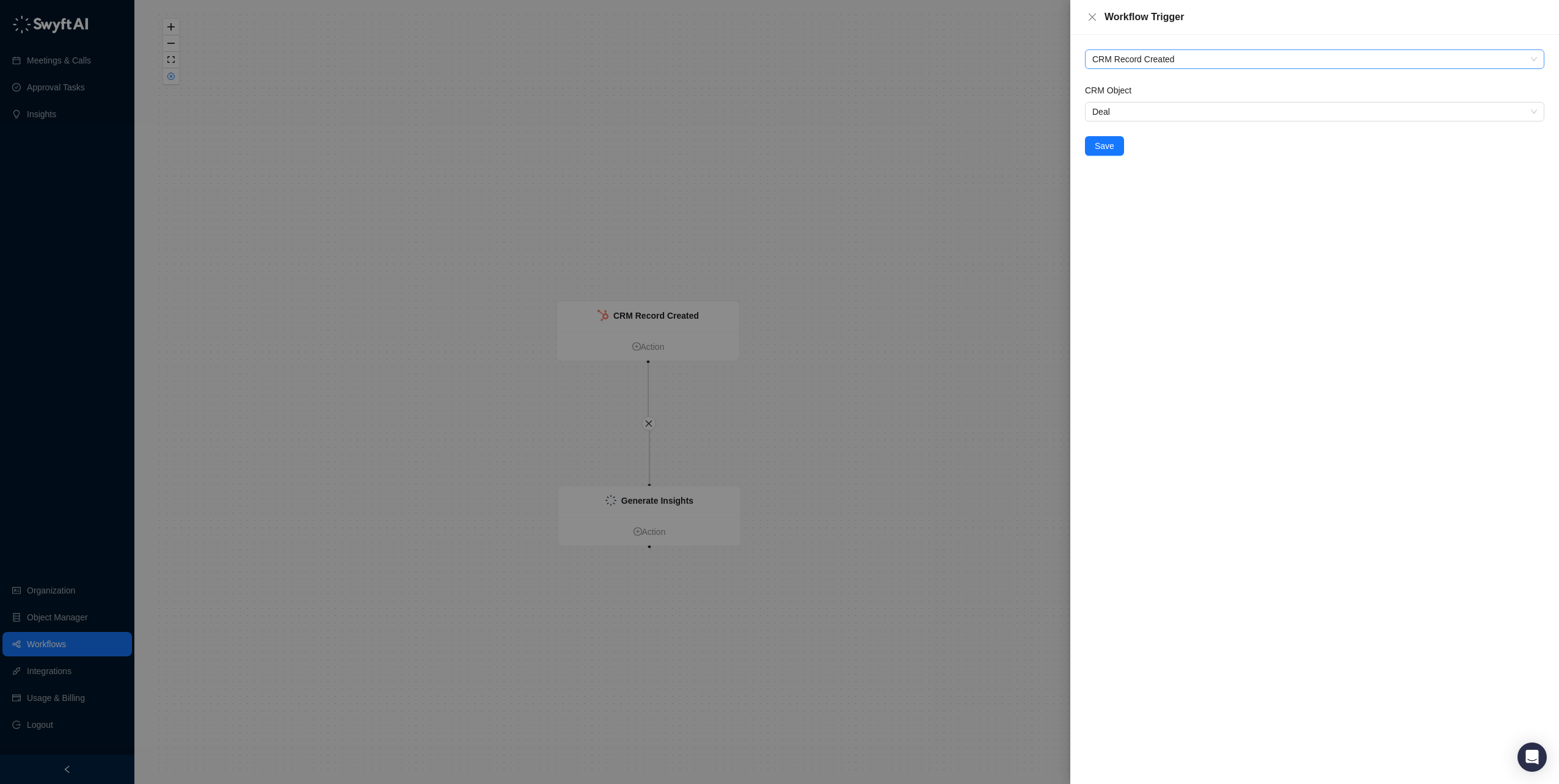
click at [1192, 53] on span "CRM Record Created" at bounding box center [1314, 59] width 445 height 19
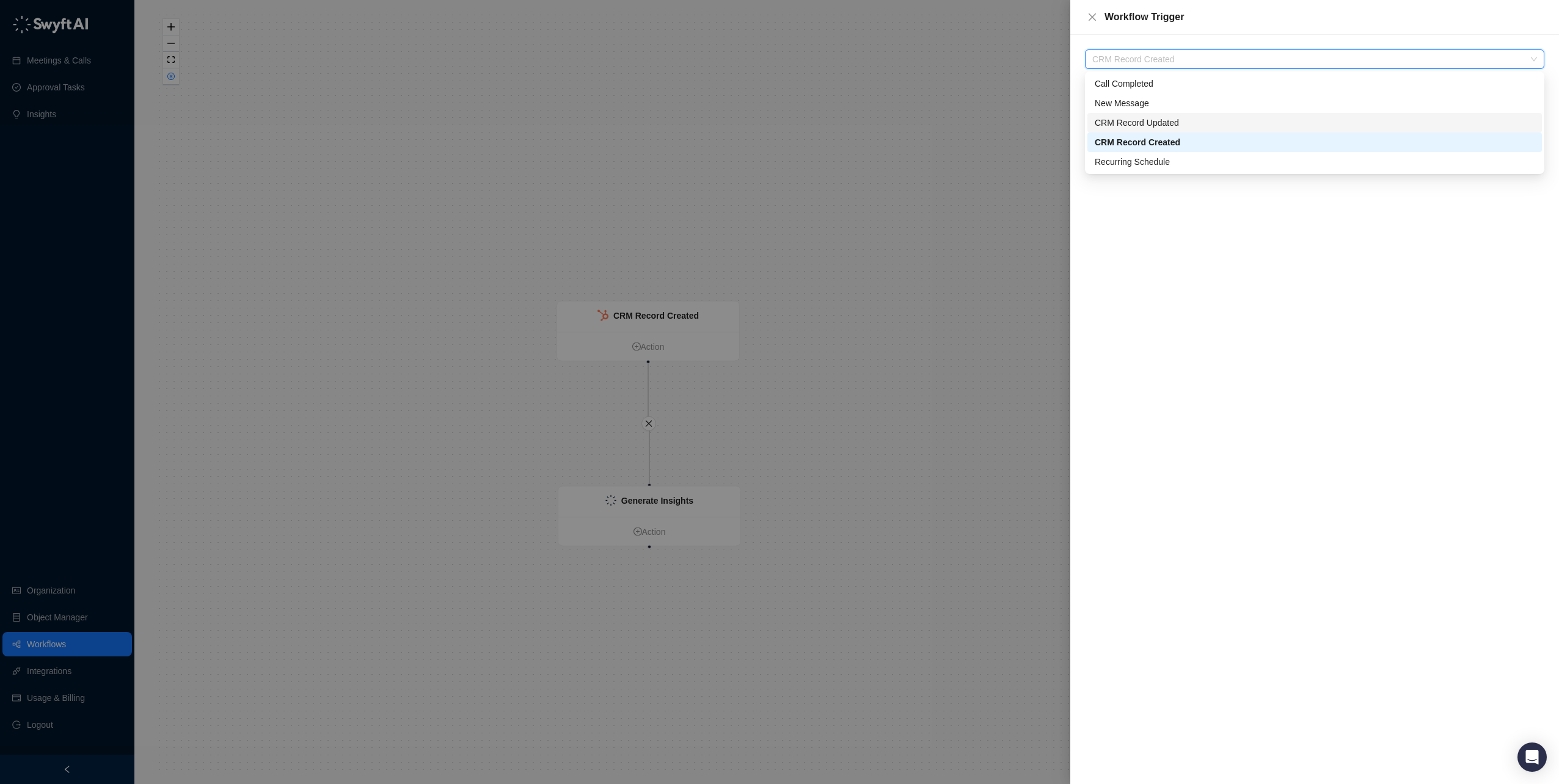
click at [1160, 121] on div "CRM Record Updated" at bounding box center [1314, 123] width 440 height 14
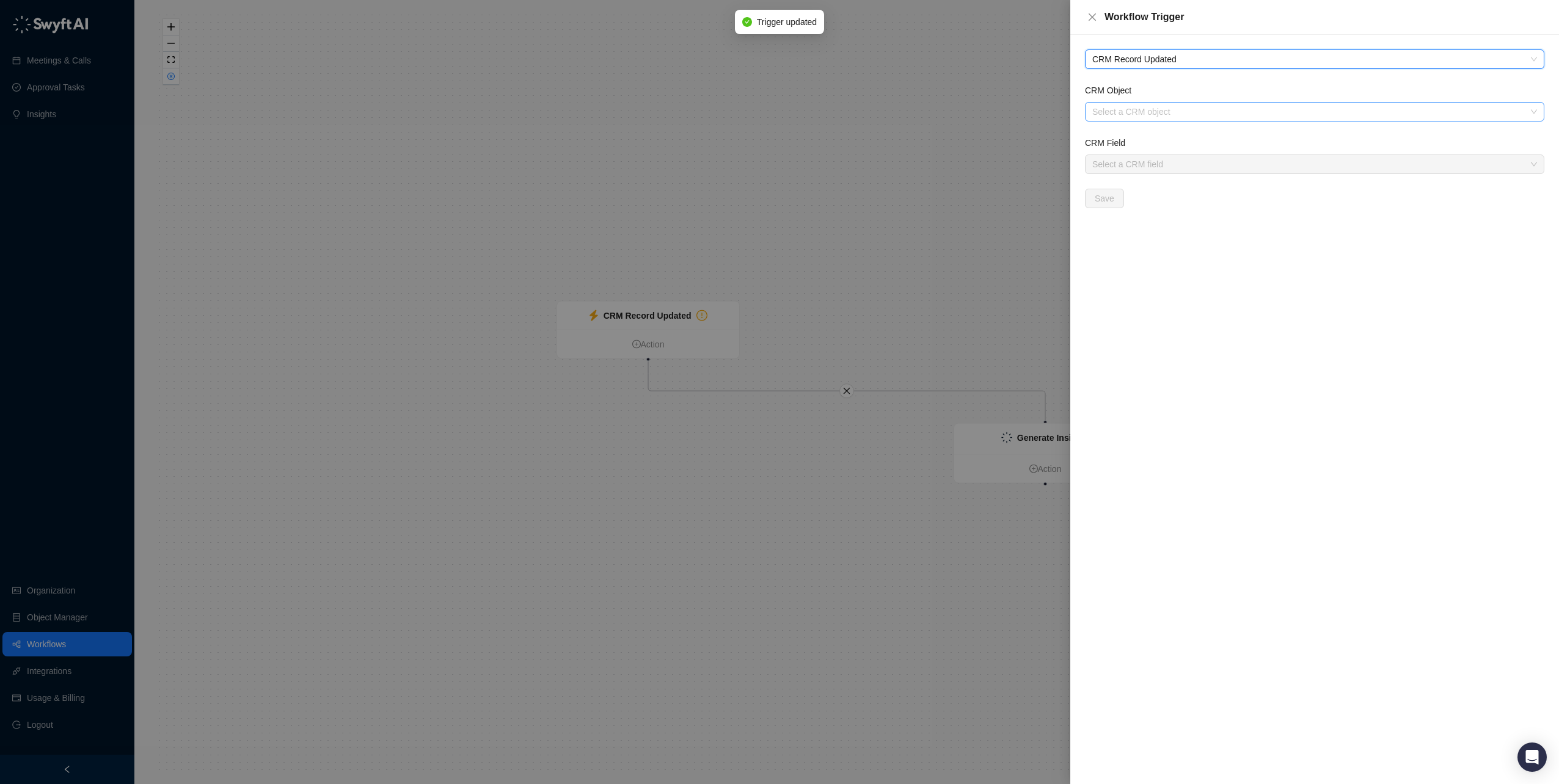
click at [1118, 113] on input "CRM Object" at bounding box center [1311, 112] width 437 height 19
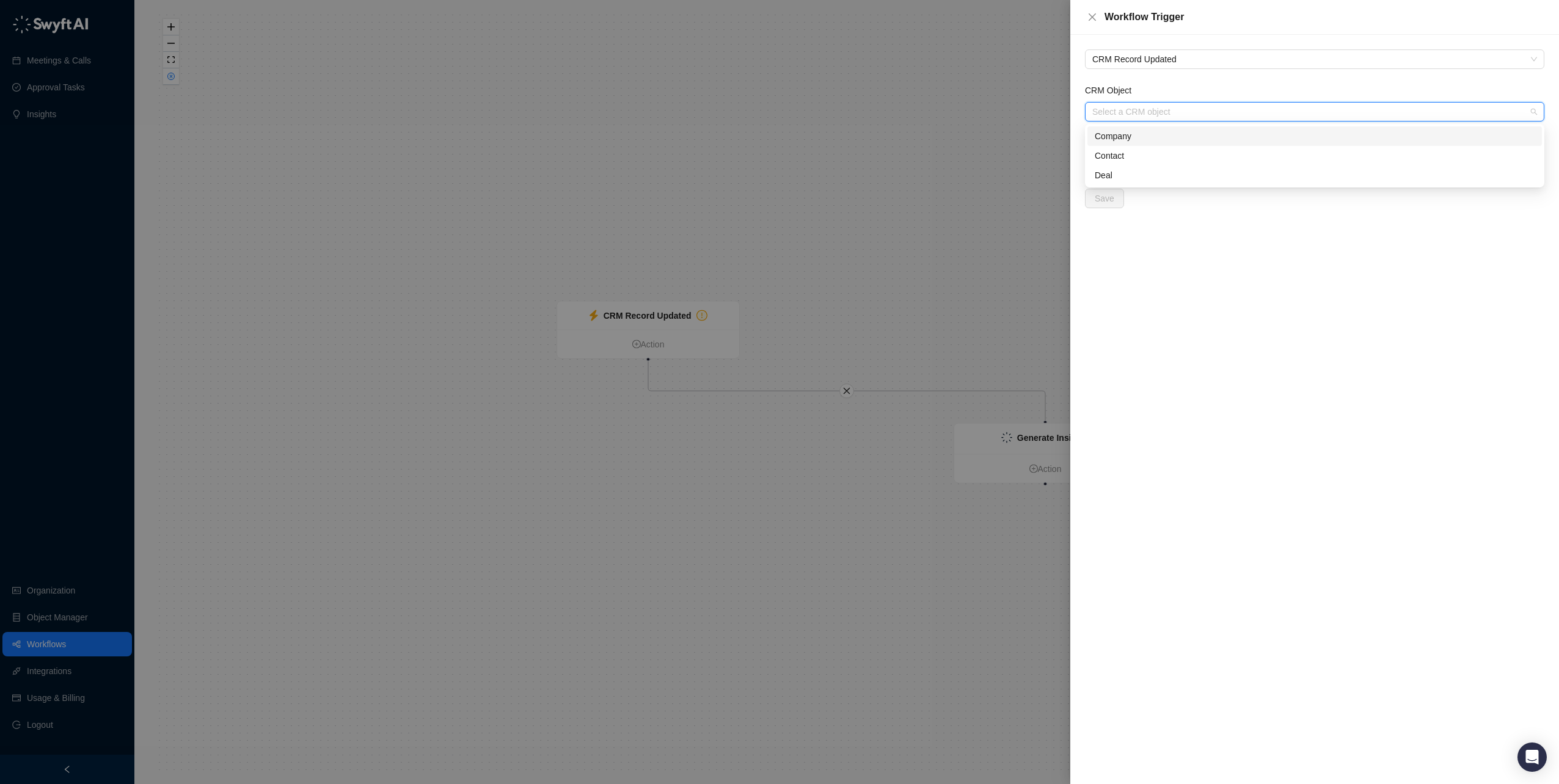
click at [1114, 139] on div "Company" at bounding box center [1314, 136] width 440 height 14
drag, startPoint x: 1112, startPoint y: 147, endPoint x: 1110, endPoint y: 154, distance: 7.3
click at [1110, 154] on div "CRM Field" at bounding box center [1314, 146] width 459 height 19
drag, startPoint x: 1110, startPoint y: 154, endPoint x: 1110, endPoint y: 161, distance: 7.0
click at [1110, 161] on input "CRM Field" at bounding box center [1311, 164] width 437 height 19
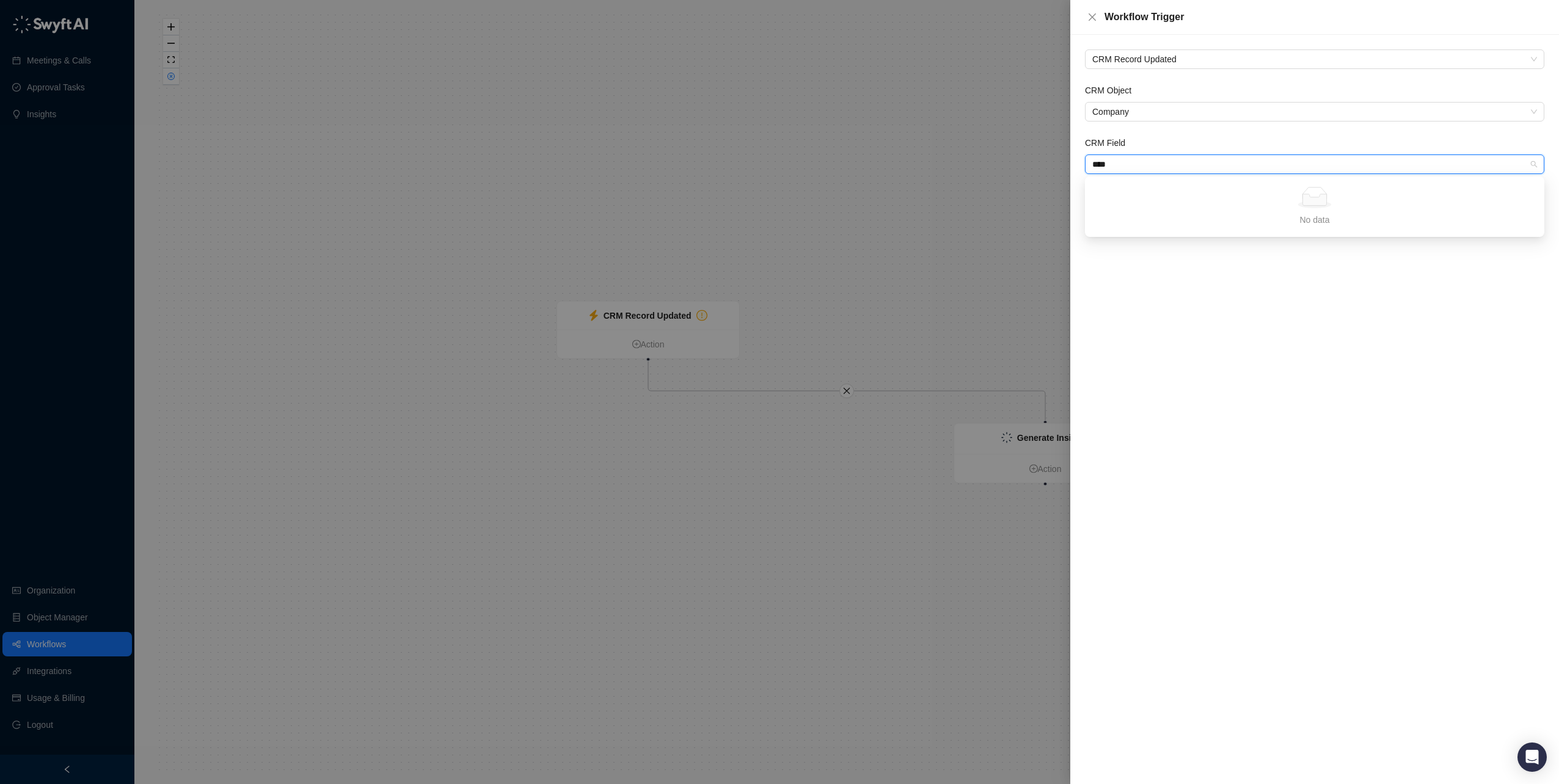
type input "**"
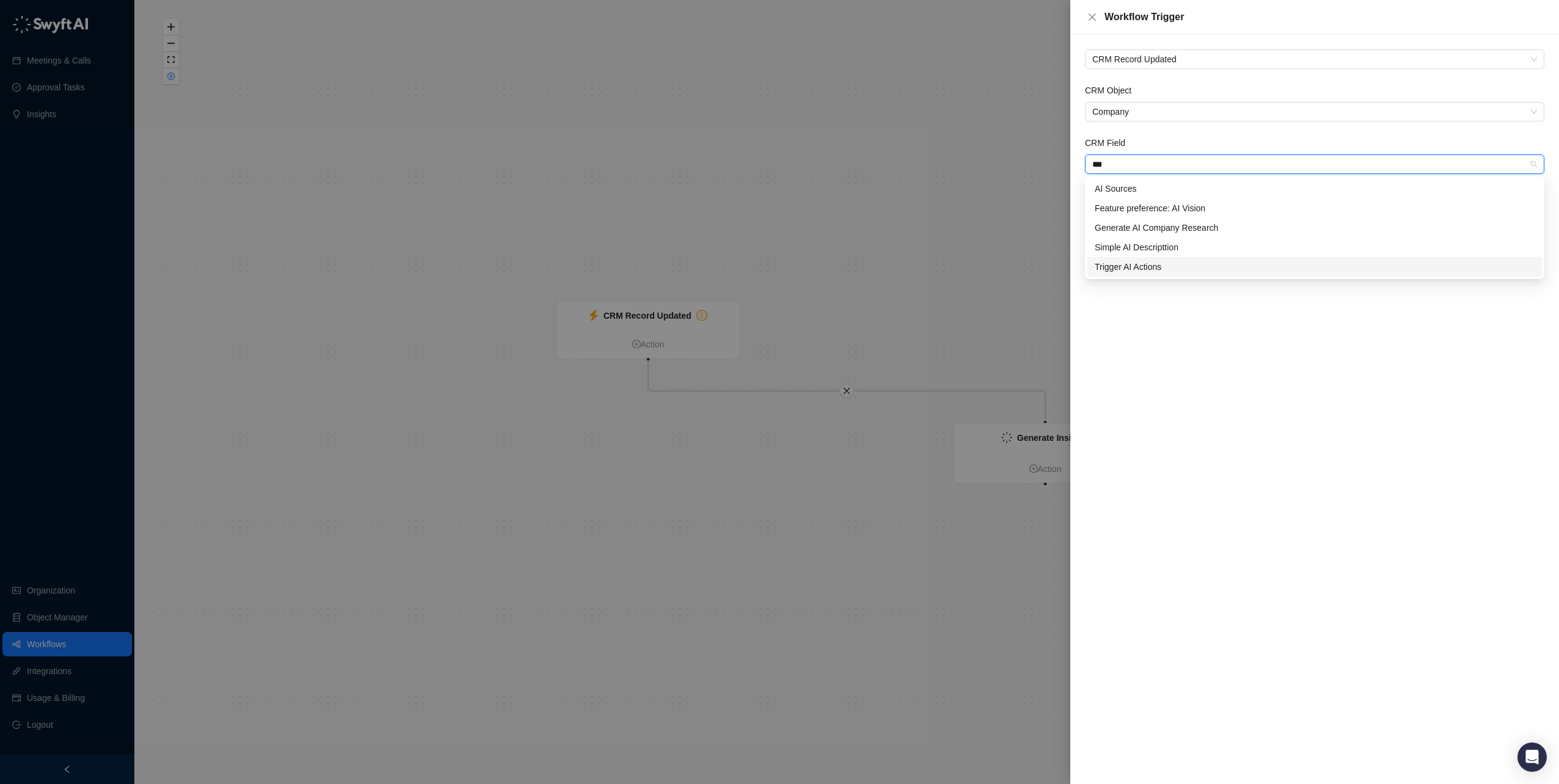
click at [1151, 267] on div "Trigger AI Actions" at bounding box center [1314, 267] width 440 height 14
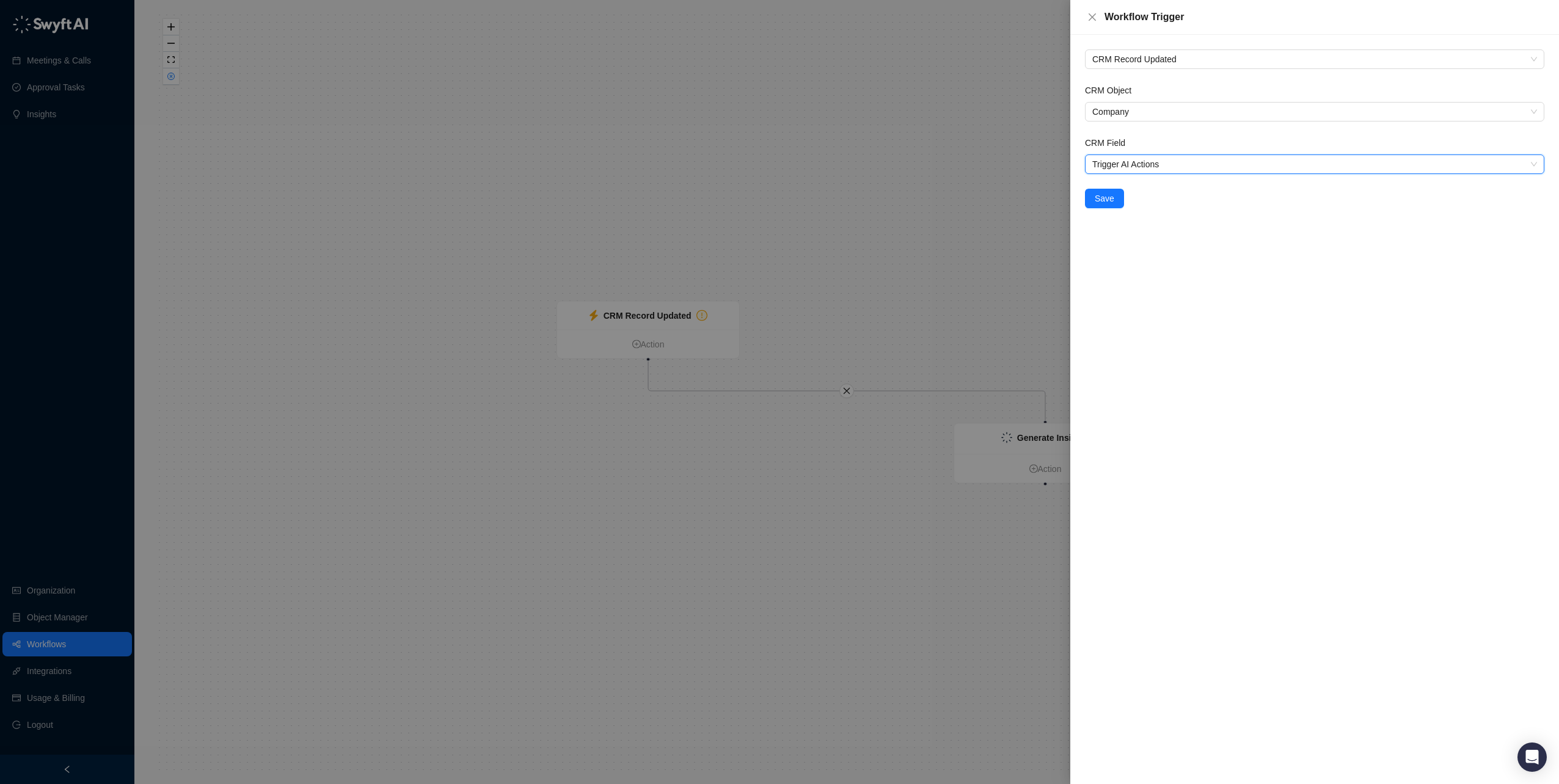
drag, startPoint x: 1139, startPoint y: 298, endPoint x: 1109, endPoint y: 220, distance: 83.6
click at [1137, 290] on div "CRM Record Updated CRM Object Company CRM Field Trigger AI Actions Trigger AI A…" at bounding box center [1314, 409] width 489 height 749
click at [1105, 195] on span "Save" at bounding box center [1104, 198] width 19 height 14
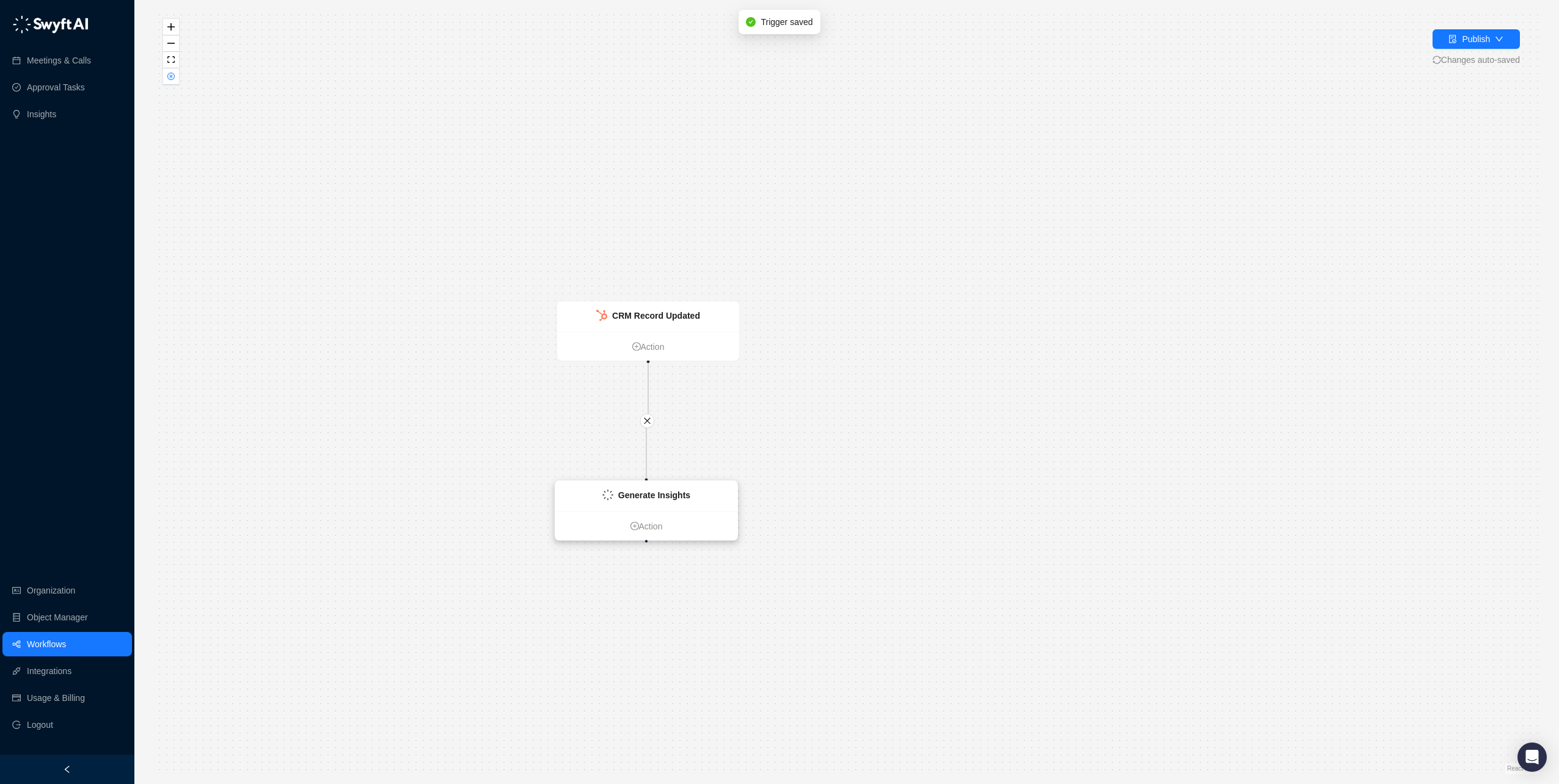
drag, startPoint x: 1067, startPoint y: 446, endPoint x: 664, endPoint y: 502, distance: 406.9
click at [664, 503] on div "Generate Insights" at bounding box center [646, 497] width 182 height 31
drag, startPoint x: 978, startPoint y: 432, endPoint x: 1183, endPoint y: 228, distance: 289.2
click at [982, 429] on div "Generate Insights Action CRM Record Updated Action" at bounding box center [847, 392] width 1386 height 765
click at [661, 308] on strong "CRM Record Updated" at bounding box center [660, 312] width 88 height 10
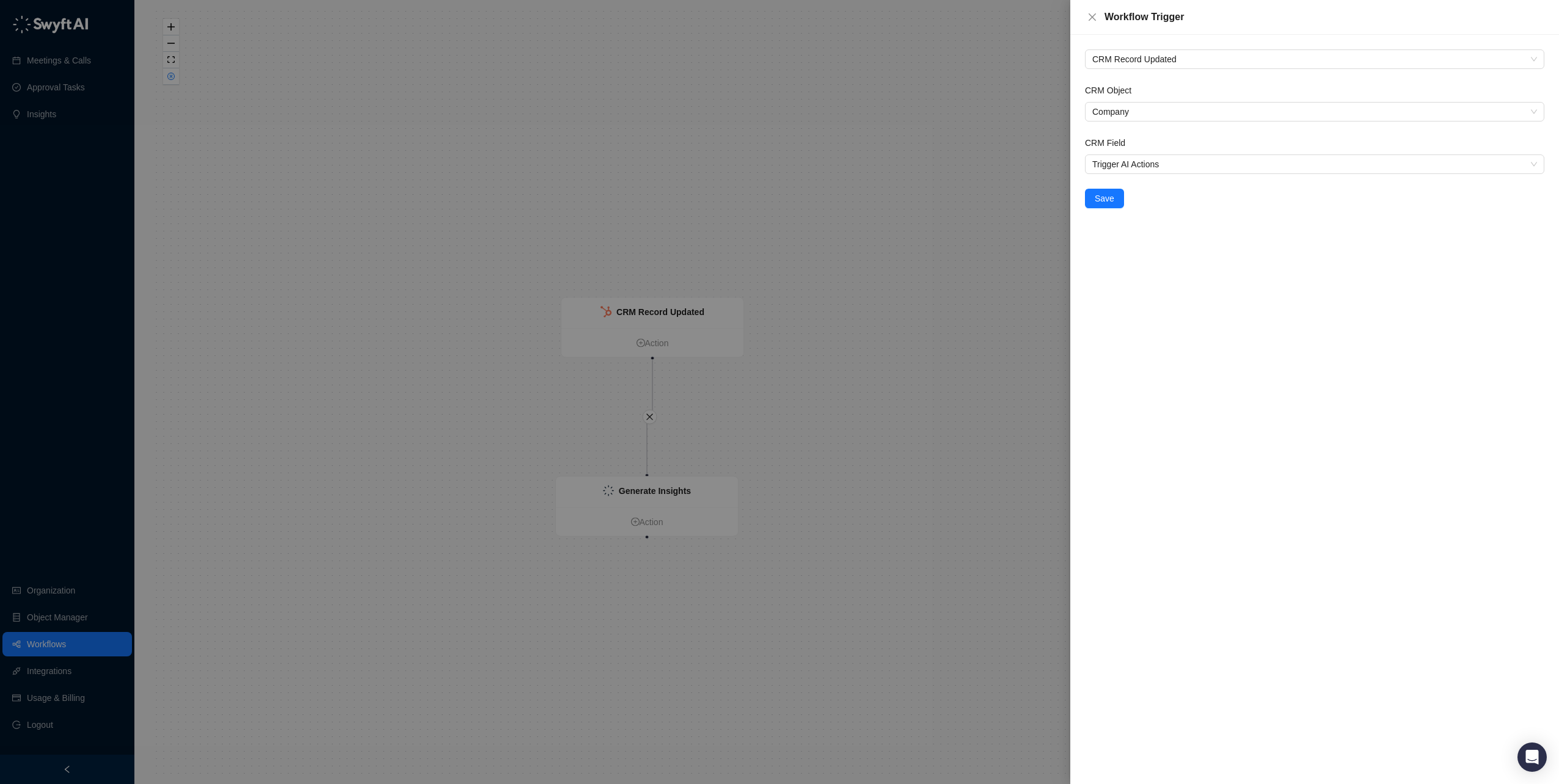
click at [624, 493] on div at bounding box center [779, 392] width 1559 height 784
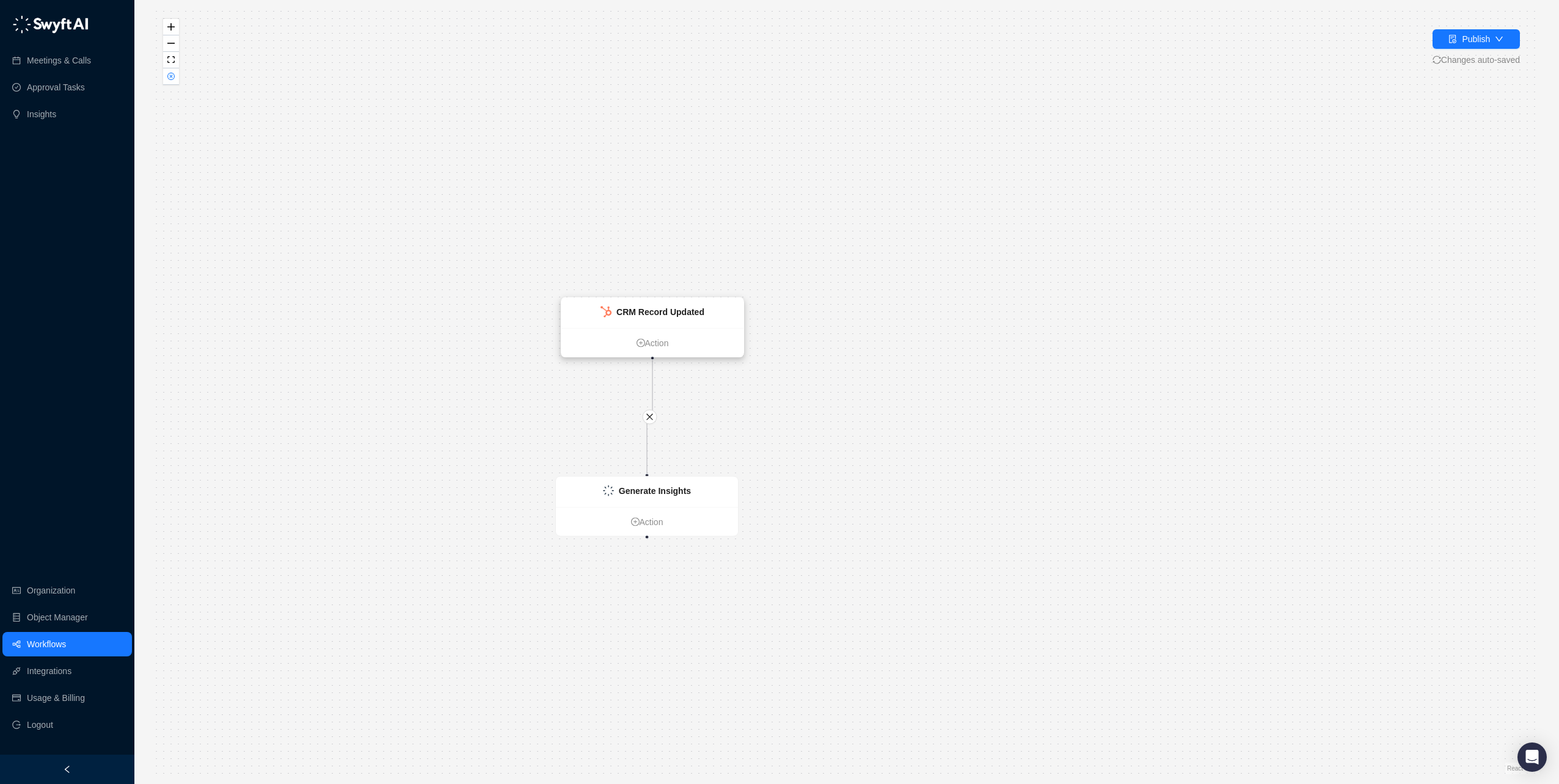
click at [673, 318] on div "CRM Record Updated" at bounding box center [660, 312] width 88 height 14
click at [56, 57] on link "Meetings & Calls" at bounding box center [59, 61] width 64 height 24
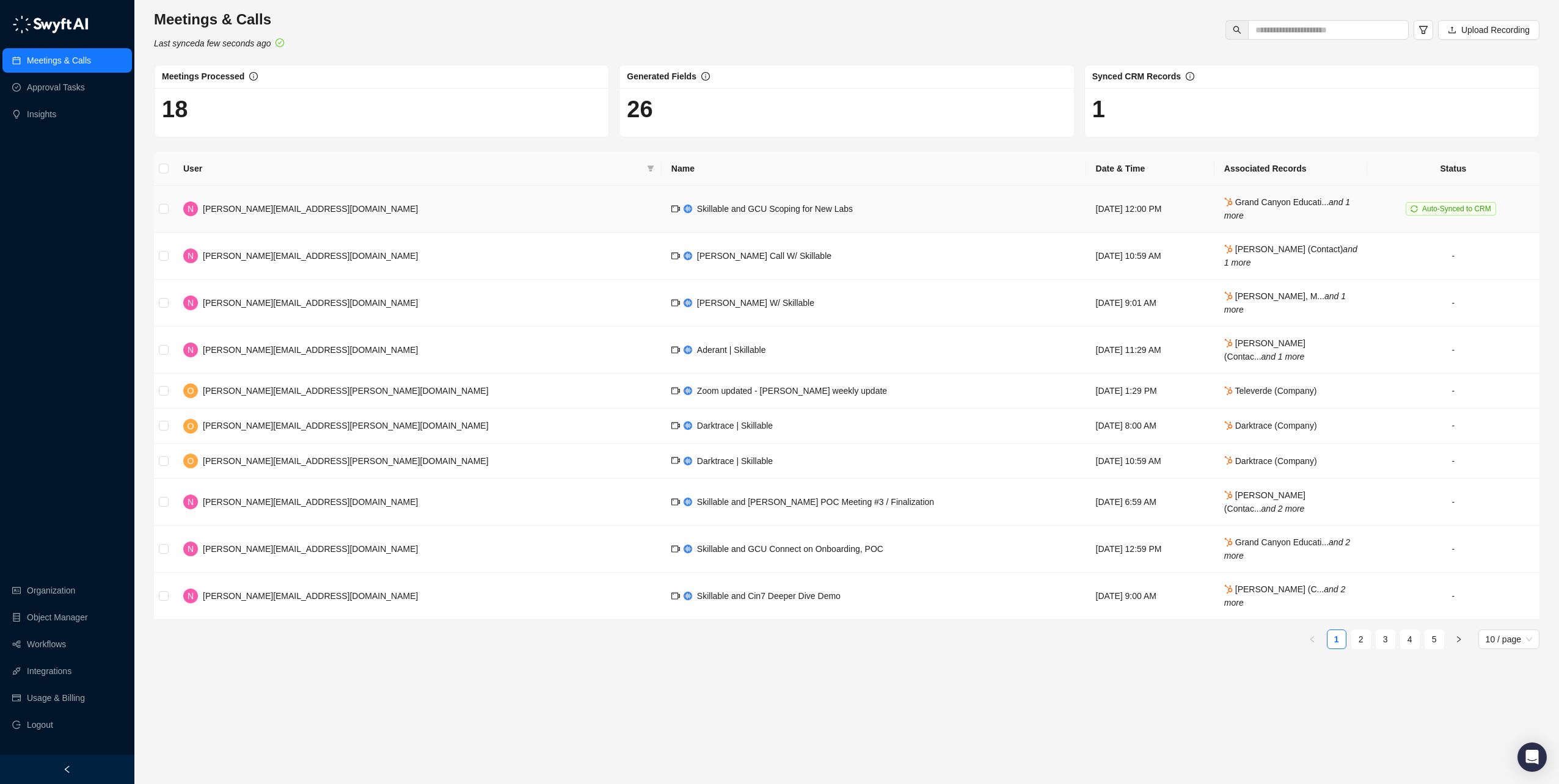
click at [267, 207] on span "natasha.beach@skillable.com" at bounding box center [310, 209] width 215 height 10
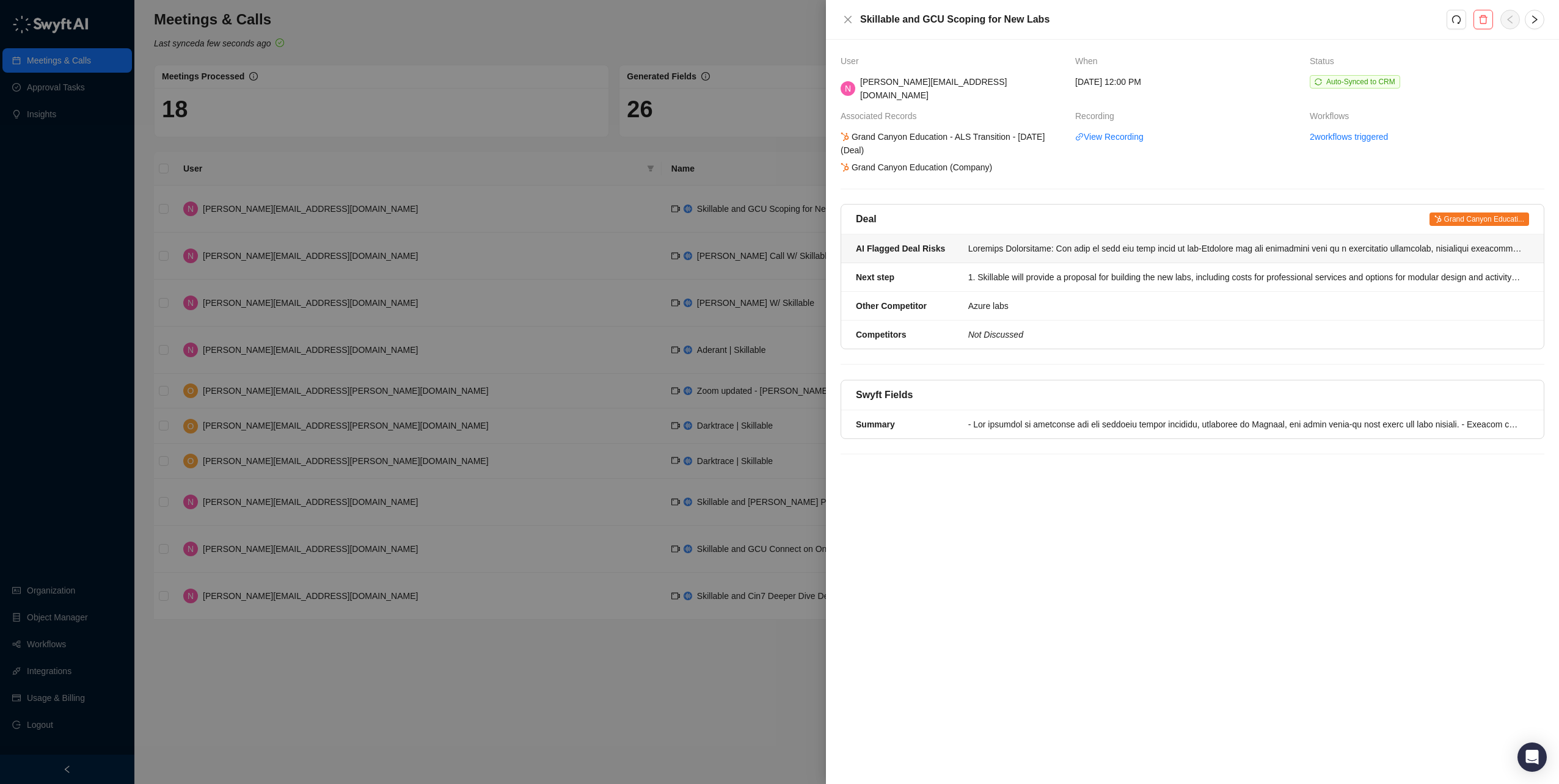
click at [1022, 242] on div at bounding box center [1245, 248] width 554 height 14
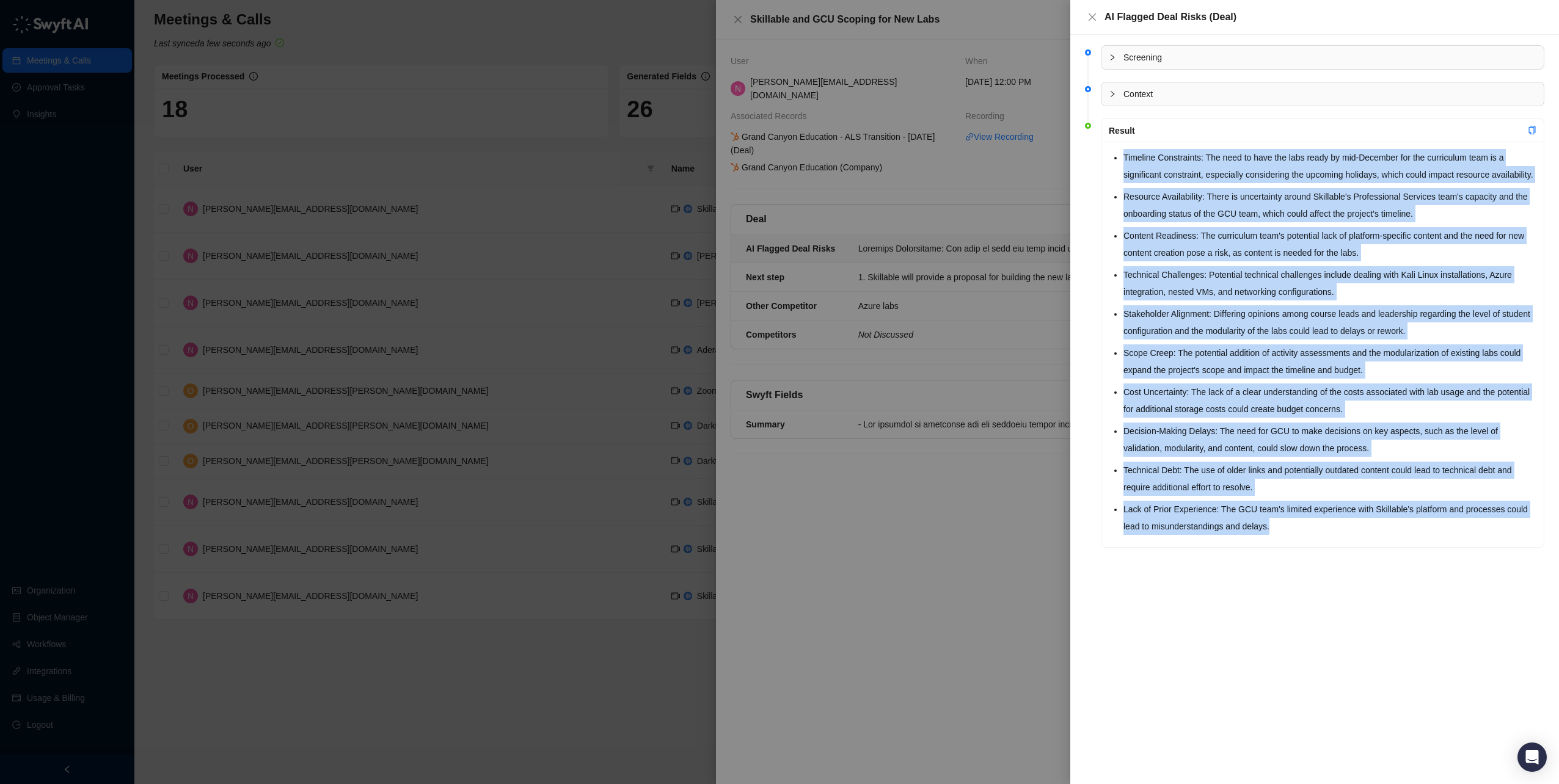
drag, startPoint x: 1122, startPoint y: 155, endPoint x: 1413, endPoint y: 531, distance: 475.5
click at [1413, 531] on div "Timeline Constraints: The need to have the labs ready by mid-December for the c…" at bounding box center [1322, 345] width 442 height 405
drag, startPoint x: 1413, startPoint y: 531, endPoint x: 1374, endPoint y: 532, distance: 39.0
click at [1374, 532] on li "Lack of Prior Experience: The GCU team's limited experience with Skillable's pl…" at bounding box center [1329, 518] width 413 height 34
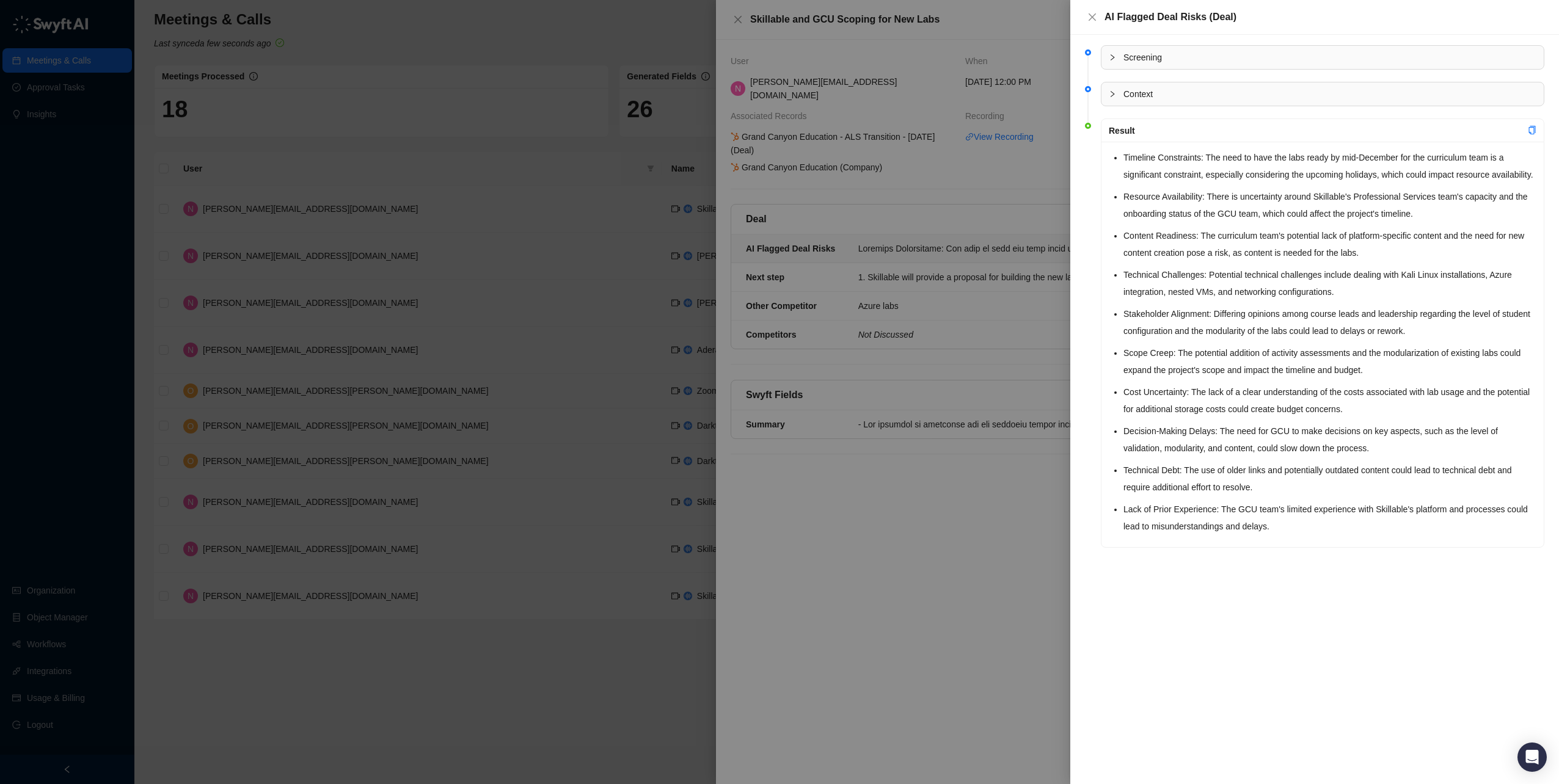
click at [970, 482] on div at bounding box center [779, 392] width 1559 height 784
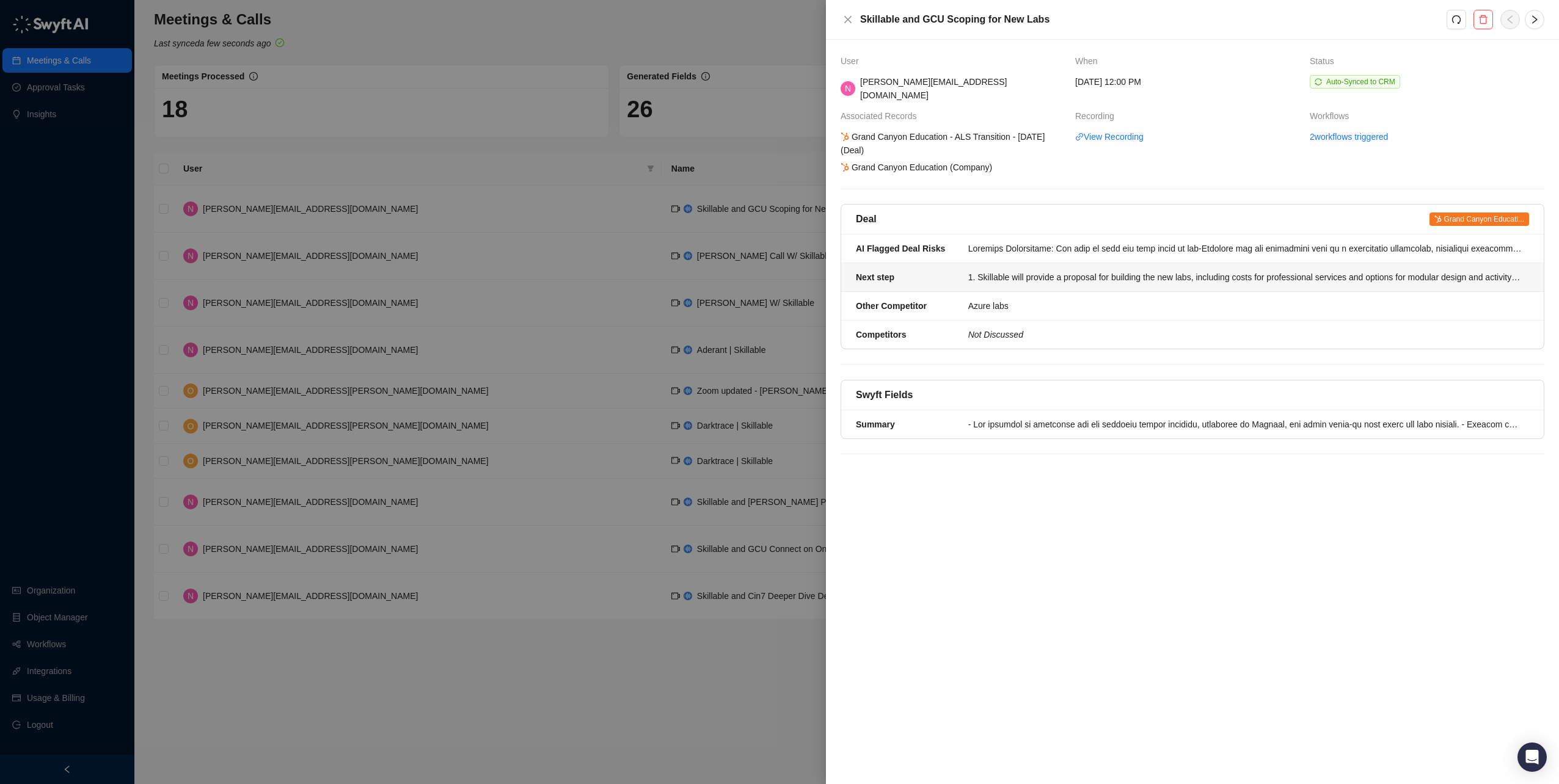
click at [1016, 270] on div "1. Skillable will provide a proposal for building the new labs, including costs…" at bounding box center [1245, 277] width 554 height 14
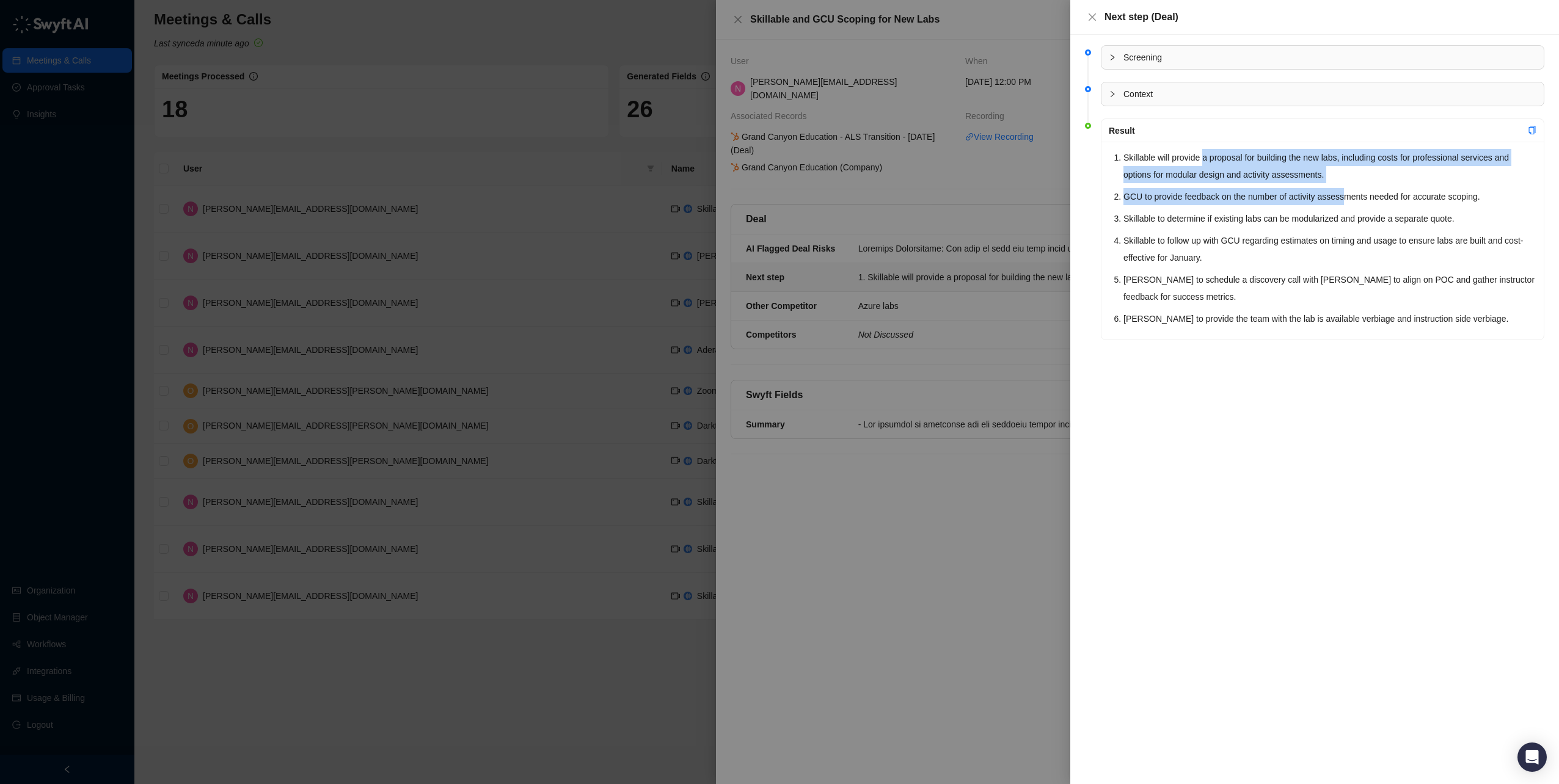
drag, startPoint x: 1204, startPoint y: 159, endPoint x: 1343, endPoint y: 200, distance: 144.9
click at [1343, 200] on ol "Skillable will provide a proposal for building the new labs, including costs fo…" at bounding box center [1329, 238] width 413 height 178
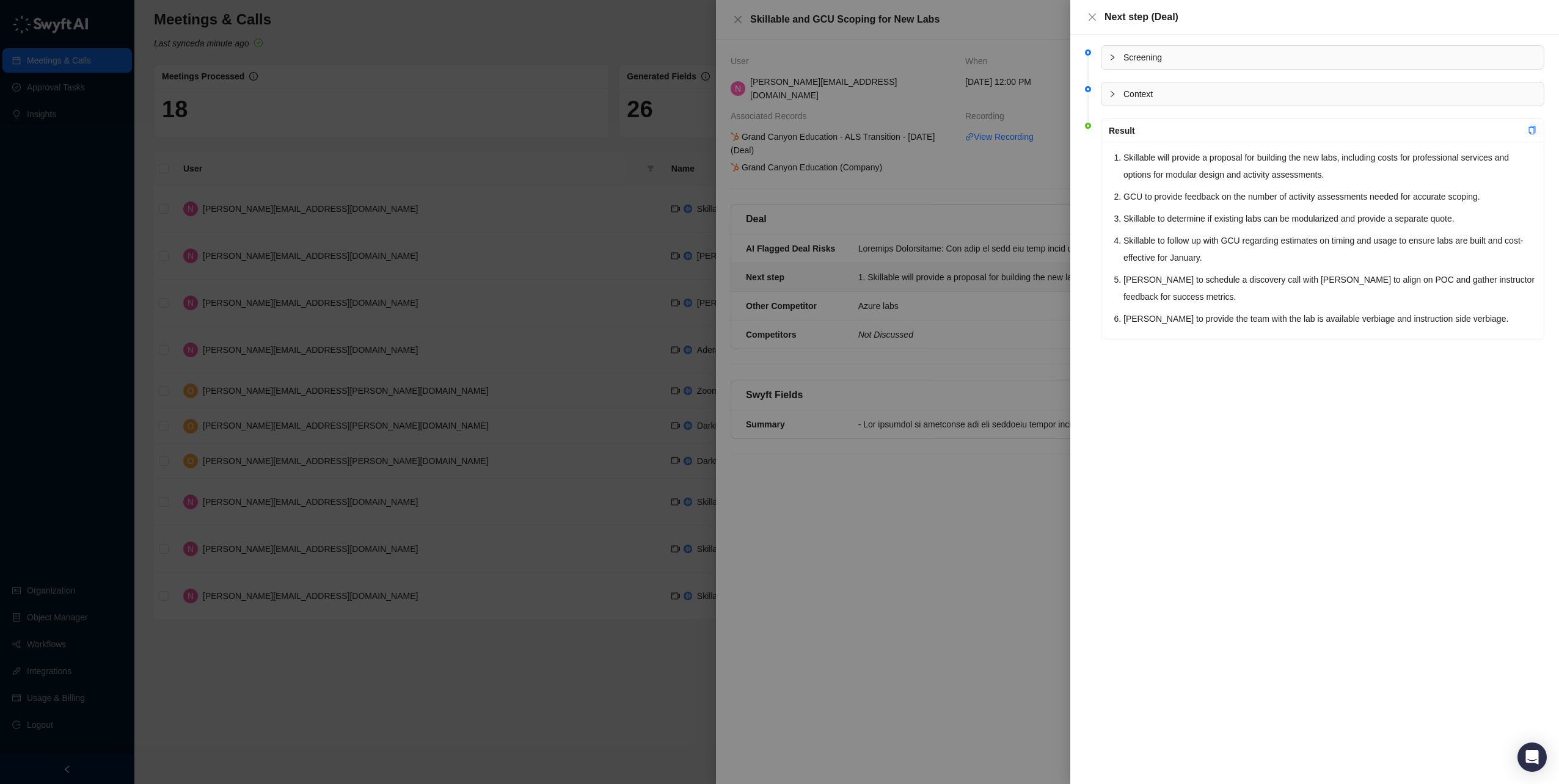
drag, startPoint x: 1343, startPoint y: 200, endPoint x: 1268, endPoint y: 213, distance: 76.1
click at [1268, 213] on li "Skillable to determine if existing labs can be modularized and provide a separa…" at bounding box center [1329, 218] width 413 height 17
drag, startPoint x: 1150, startPoint y: 240, endPoint x: 1241, endPoint y: 263, distance: 93.9
click at [1241, 263] on li "Skillable to follow up with GCU regarding estimates on timing and usage to ensu…" at bounding box center [1329, 249] width 413 height 34
drag, startPoint x: 1241, startPoint y: 263, endPoint x: 1241, endPoint y: 291, distance: 28.0
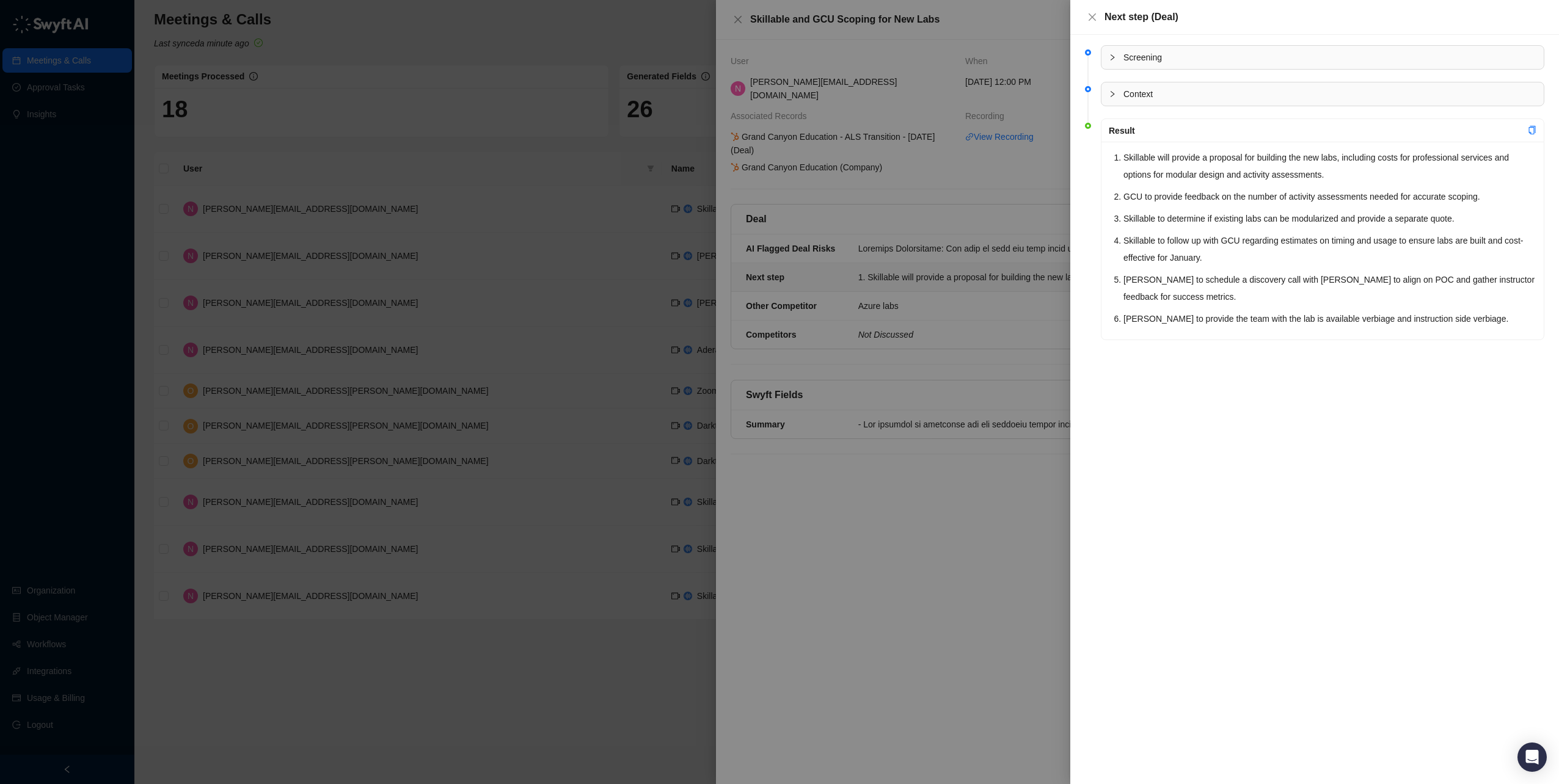
click at [1241, 291] on li "Bev Underwood to schedule a discovery call with Leo to align on POC and gather …" at bounding box center [1329, 288] width 413 height 34
click at [1111, 58] on icon "collapsed" at bounding box center [1112, 57] width 7 height 7
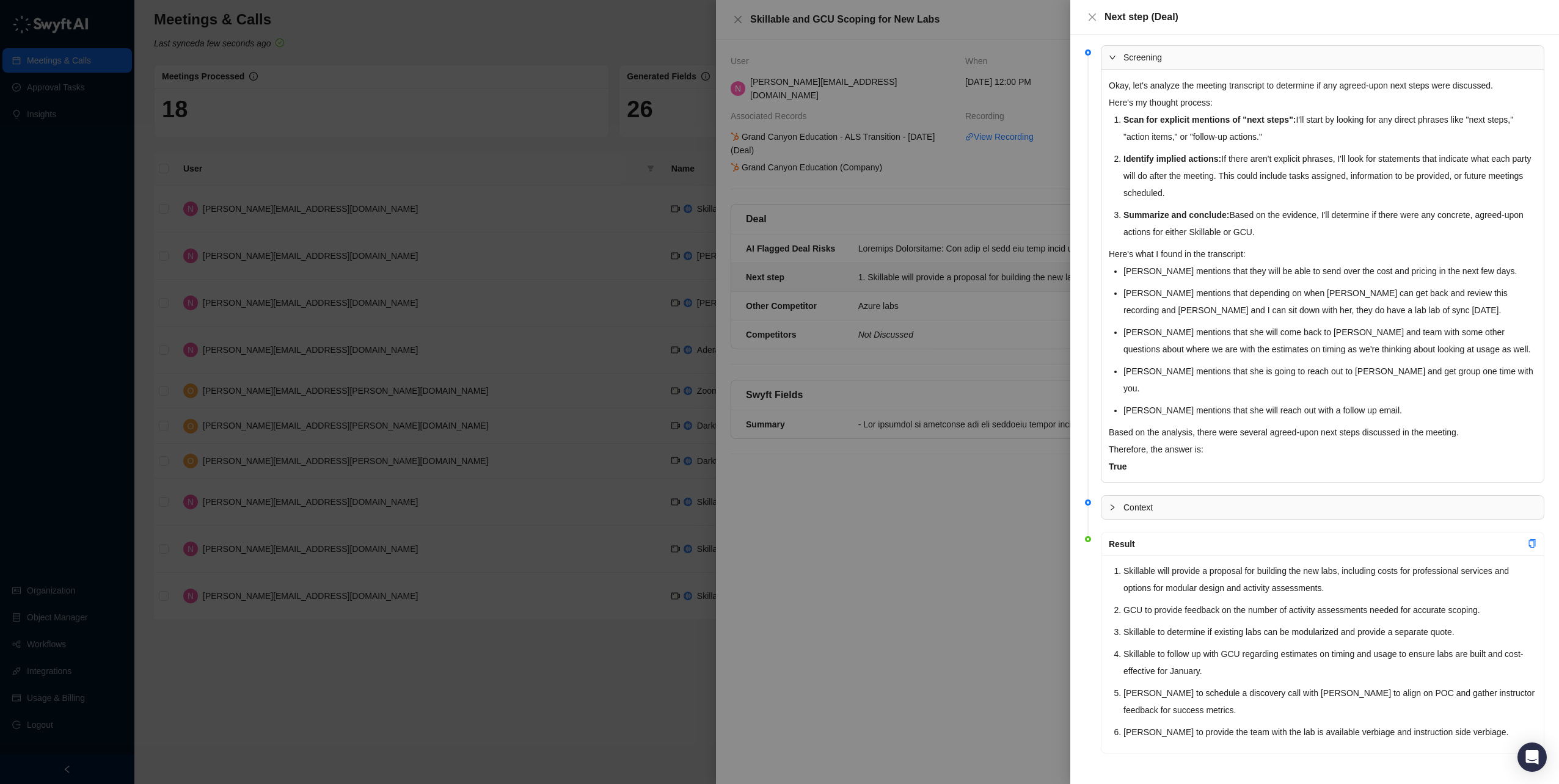
click at [1111, 58] on icon "expanded" at bounding box center [1112, 57] width 7 height 7
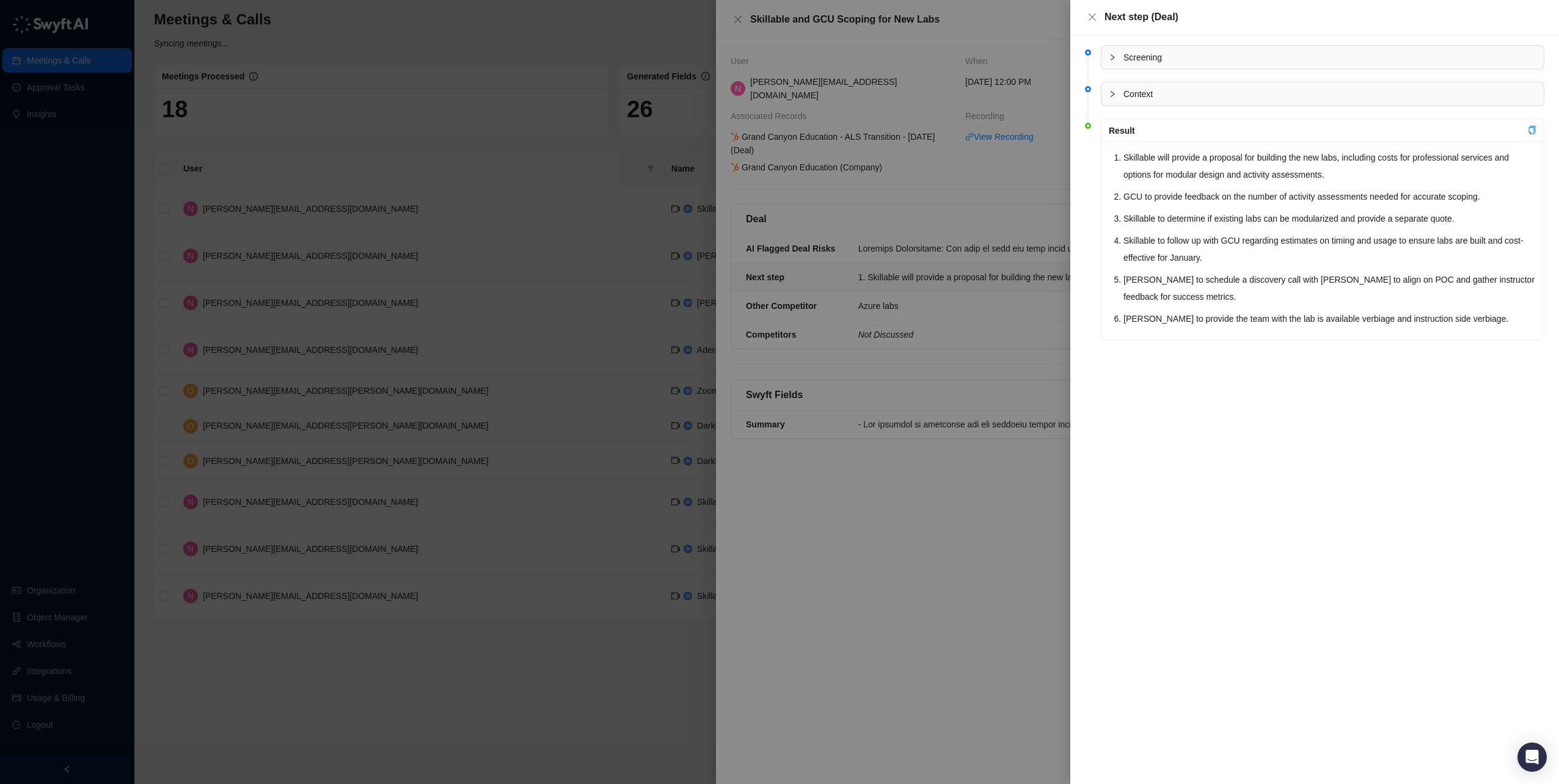
click at [848, 599] on div at bounding box center [779, 392] width 1559 height 784
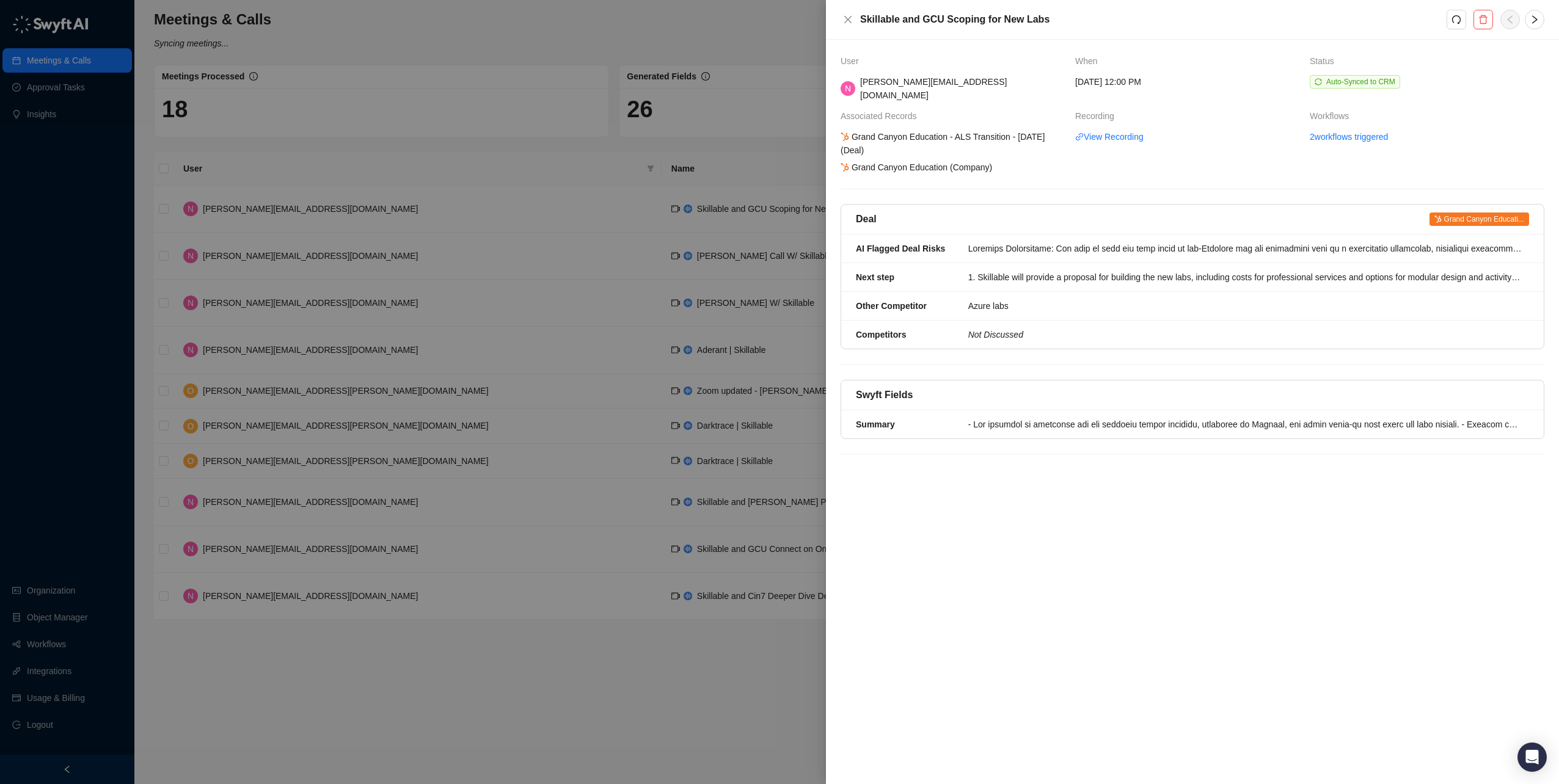
click at [327, 172] on div at bounding box center [779, 392] width 1559 height 784
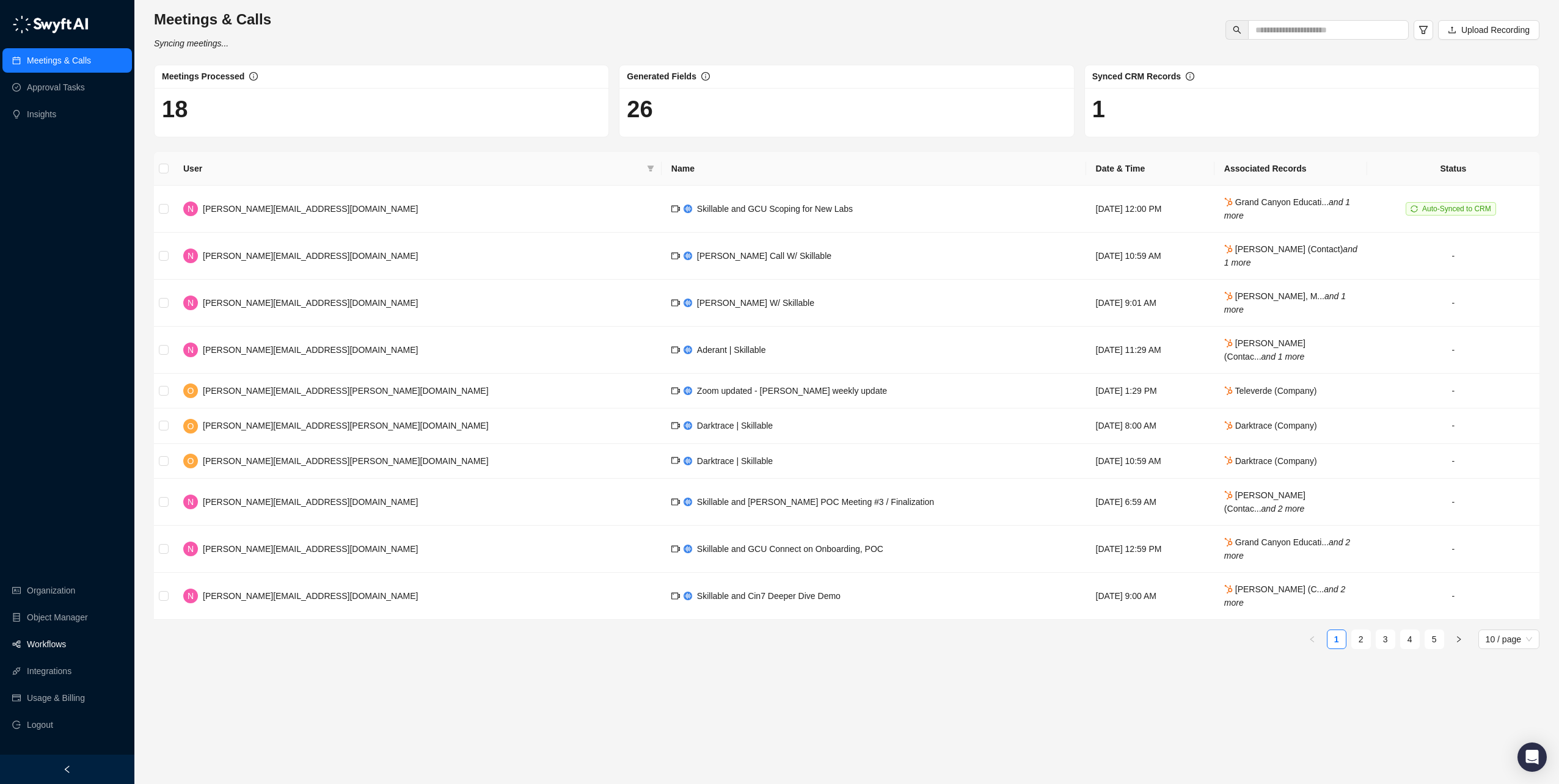
click at [46, 646] on link "Workflows" at bounding box center [46, 644] width 39 height 24
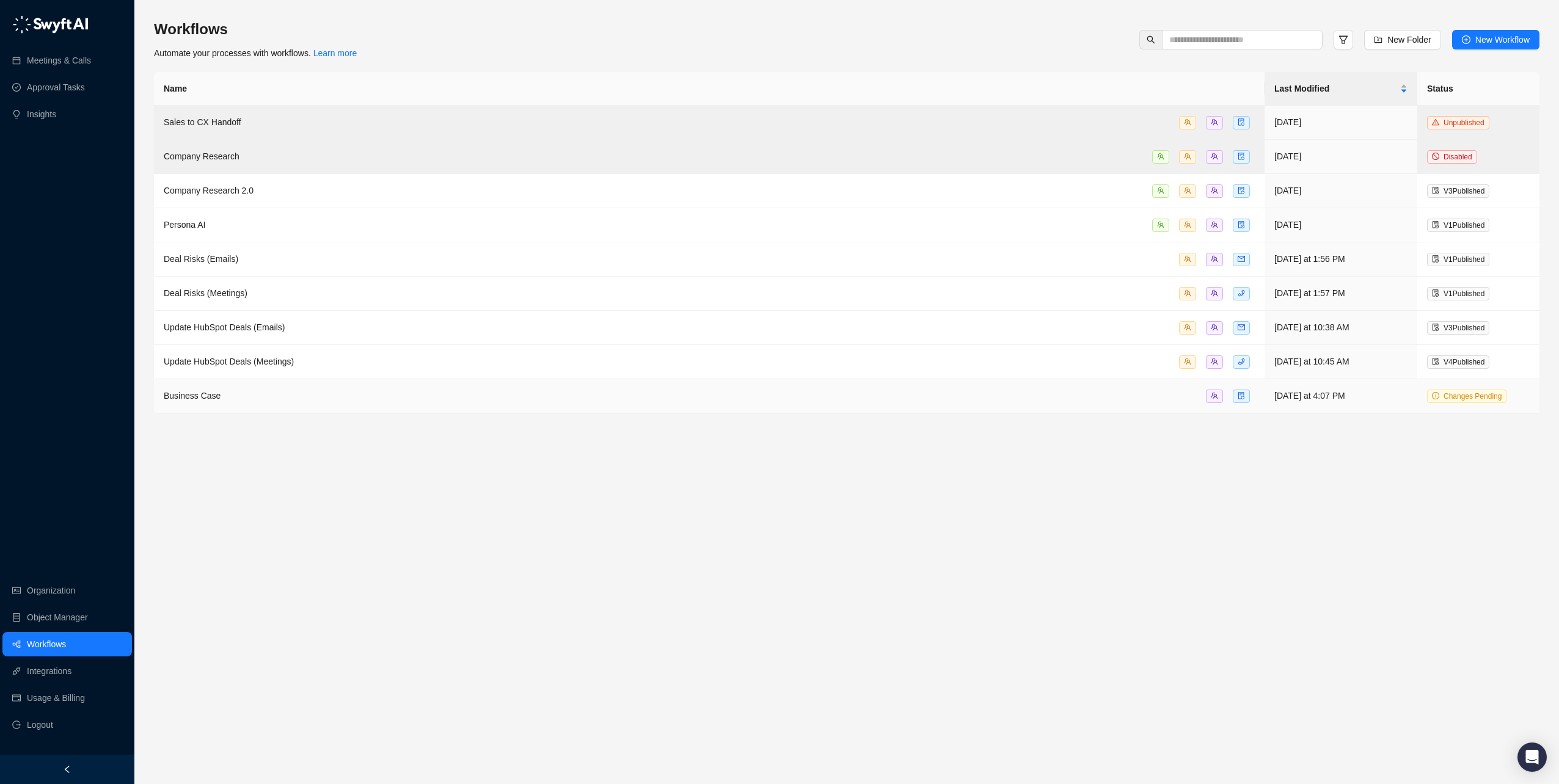
click at [203, 391] on span "Business Case" at bounding box center [192, 396] width 57 height 10
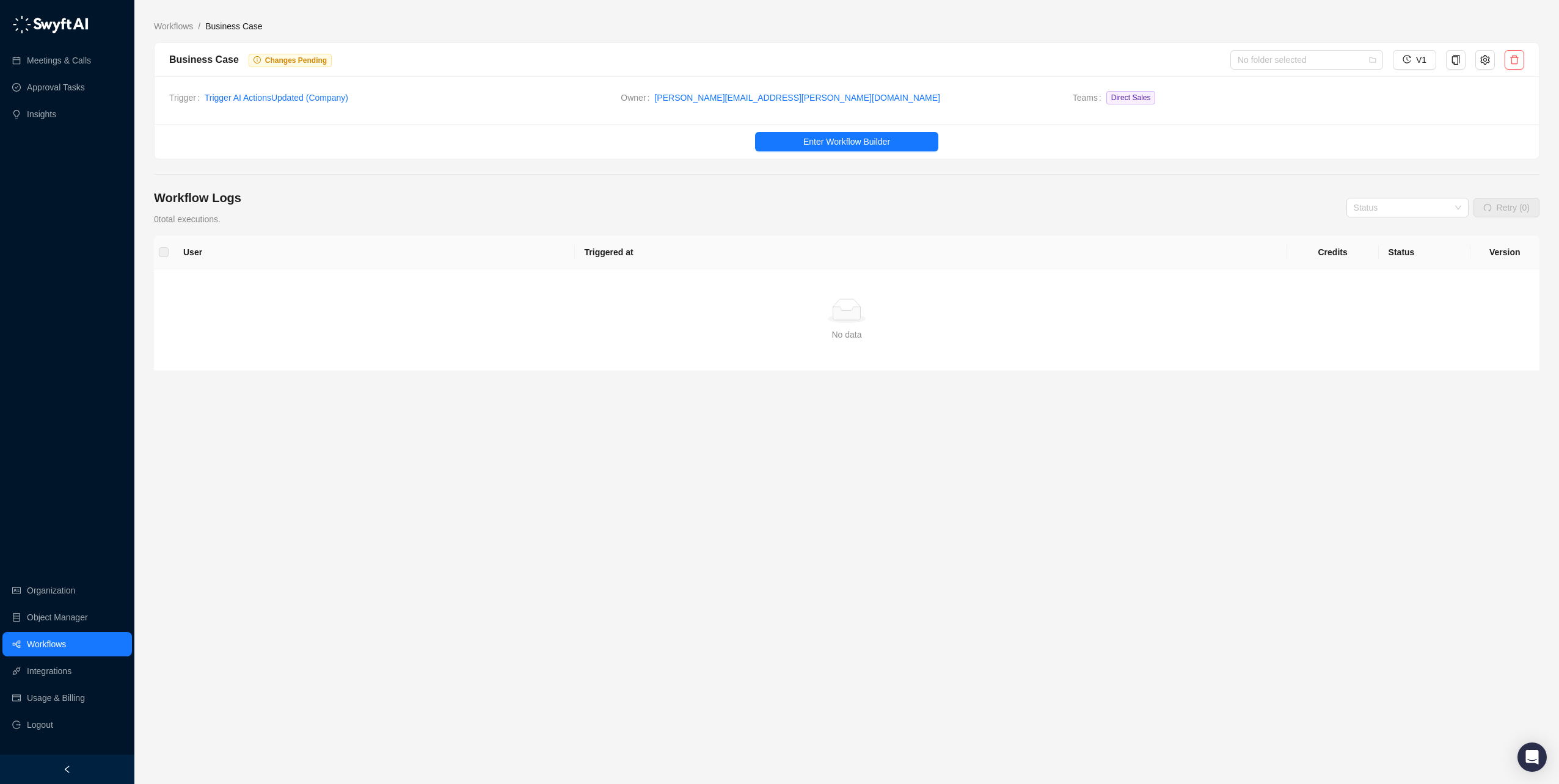
click at [41, 650] on link "Workflows" at bounding box center [46, 644] width 39 height 24
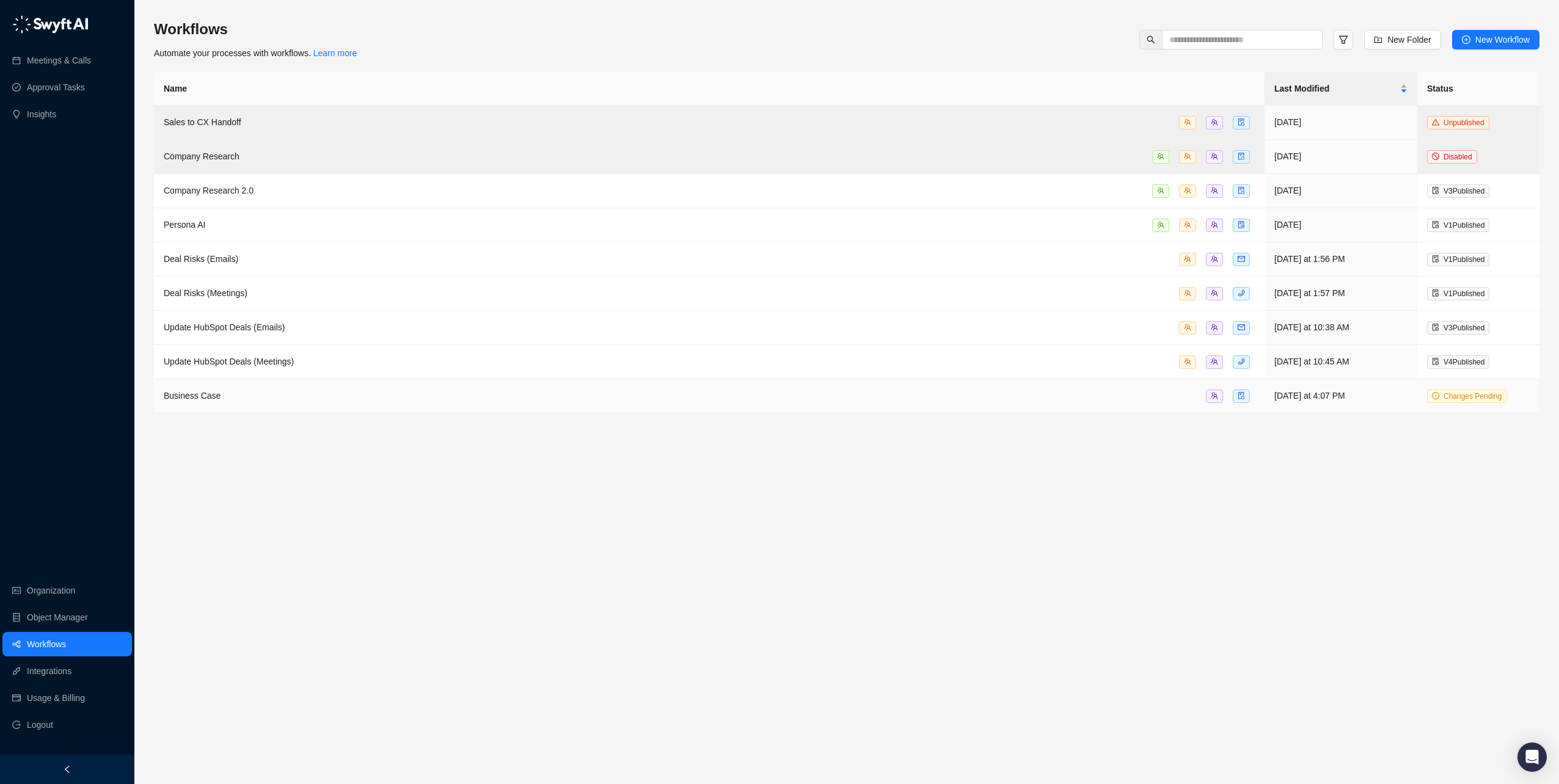
click at [189, 392] on span "Business Case" at bounding box center [192, 396] width 57 height 10
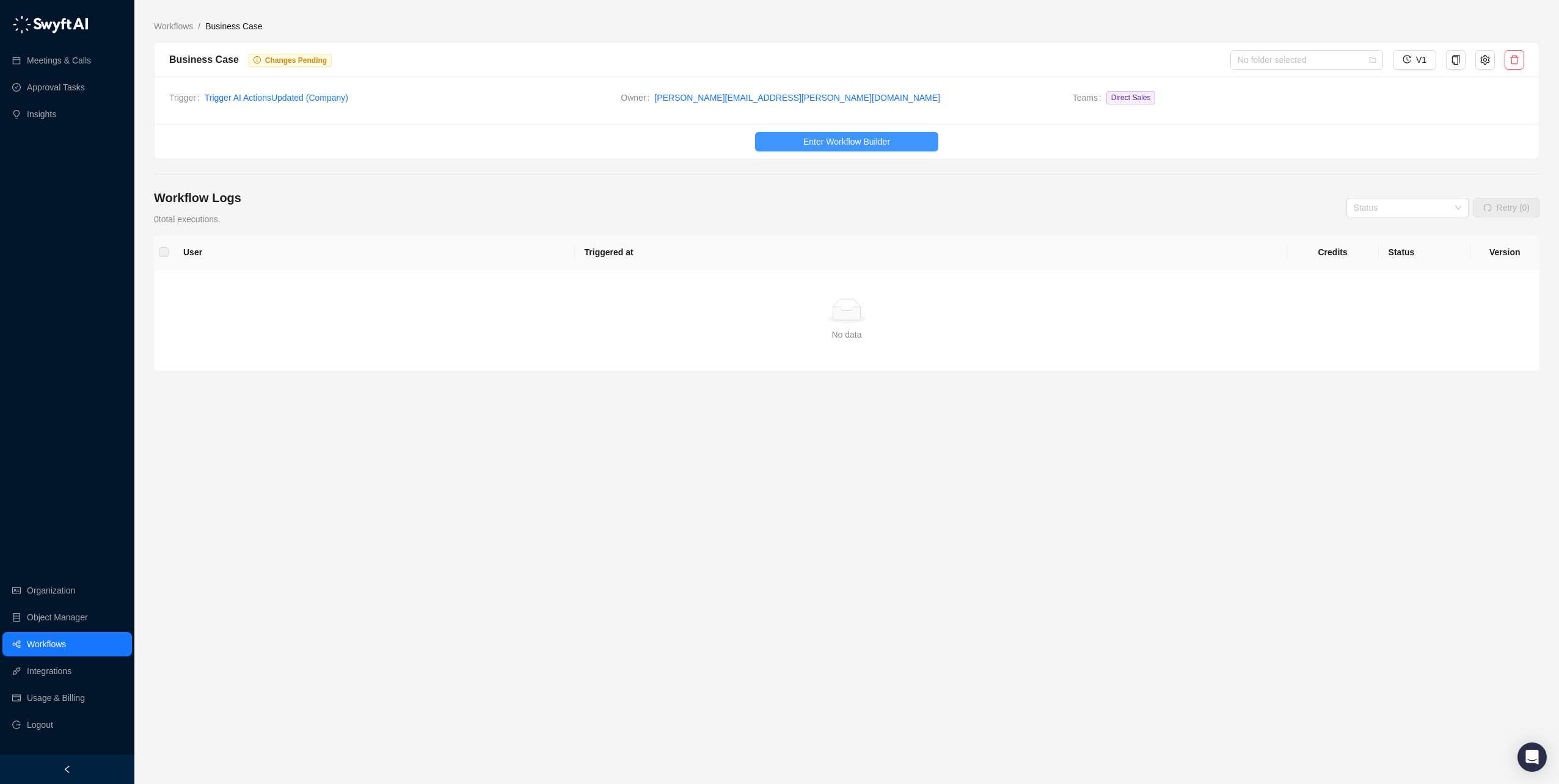
click at [888, 142] on span "Enter Workflow Builder" at bounding box center [847, 141] width 87 height 14
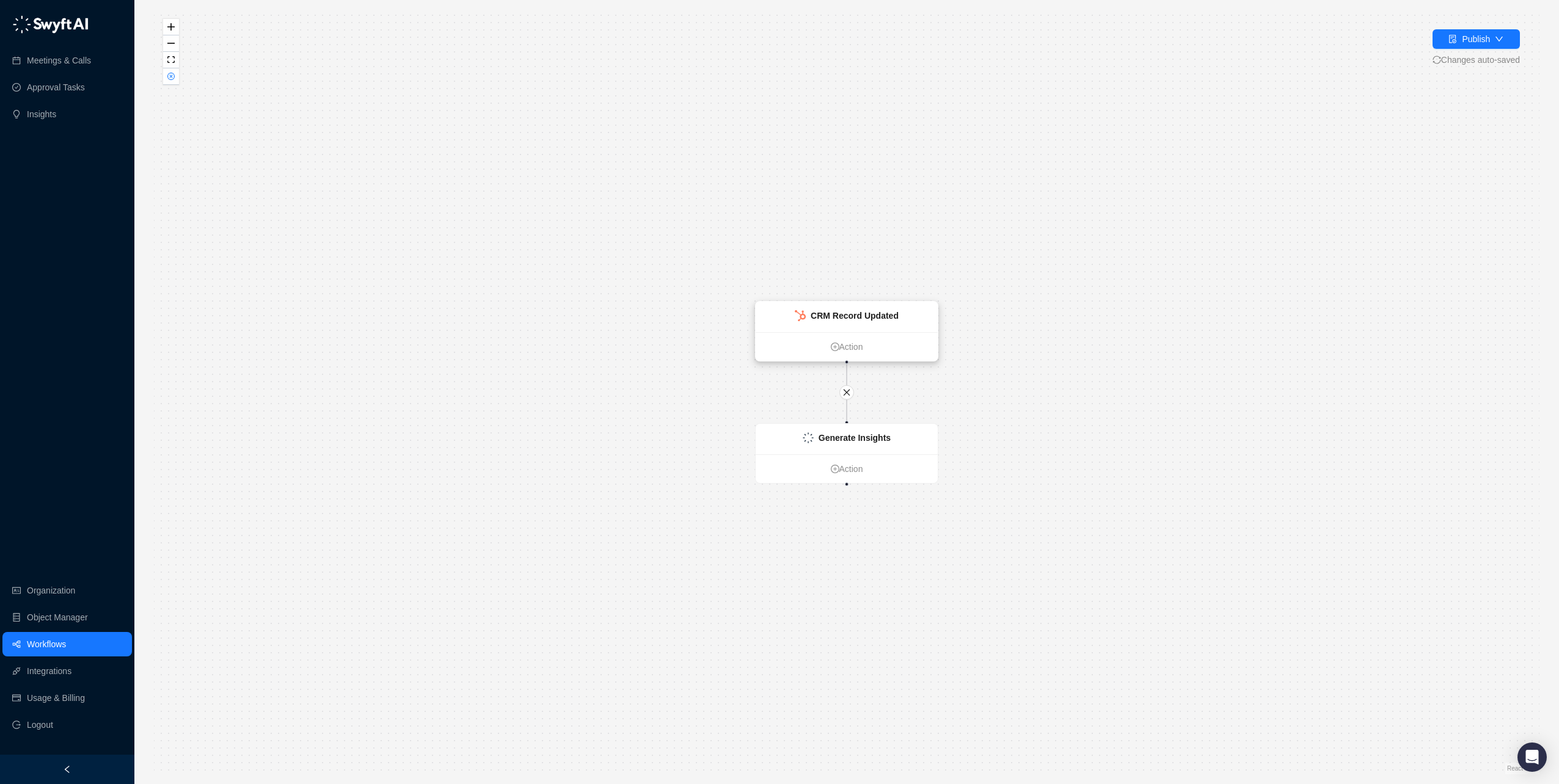
click at [866, 317] on strong "CRM Record Updated" at bounding box center [854, 316] width 88 height 10
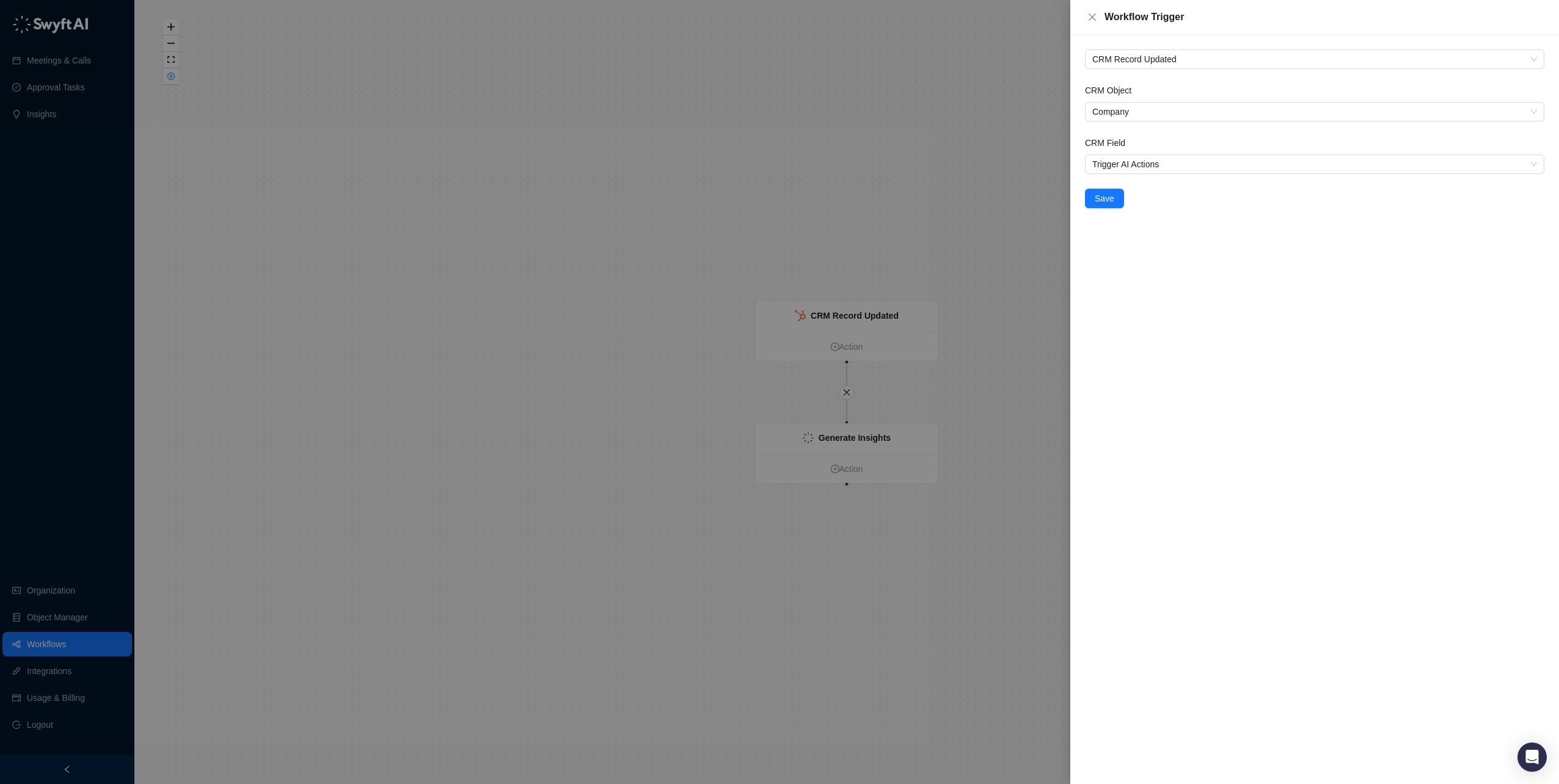
click at [1354, 248] on div "CRM Record Updated CRM Object Company CRM Field Trigger AI Actions Save" at bounding box center [1314, 409] width 489 height 749
click at [995, 150] on div at bounding box center [779, 392] width 1559 height 784
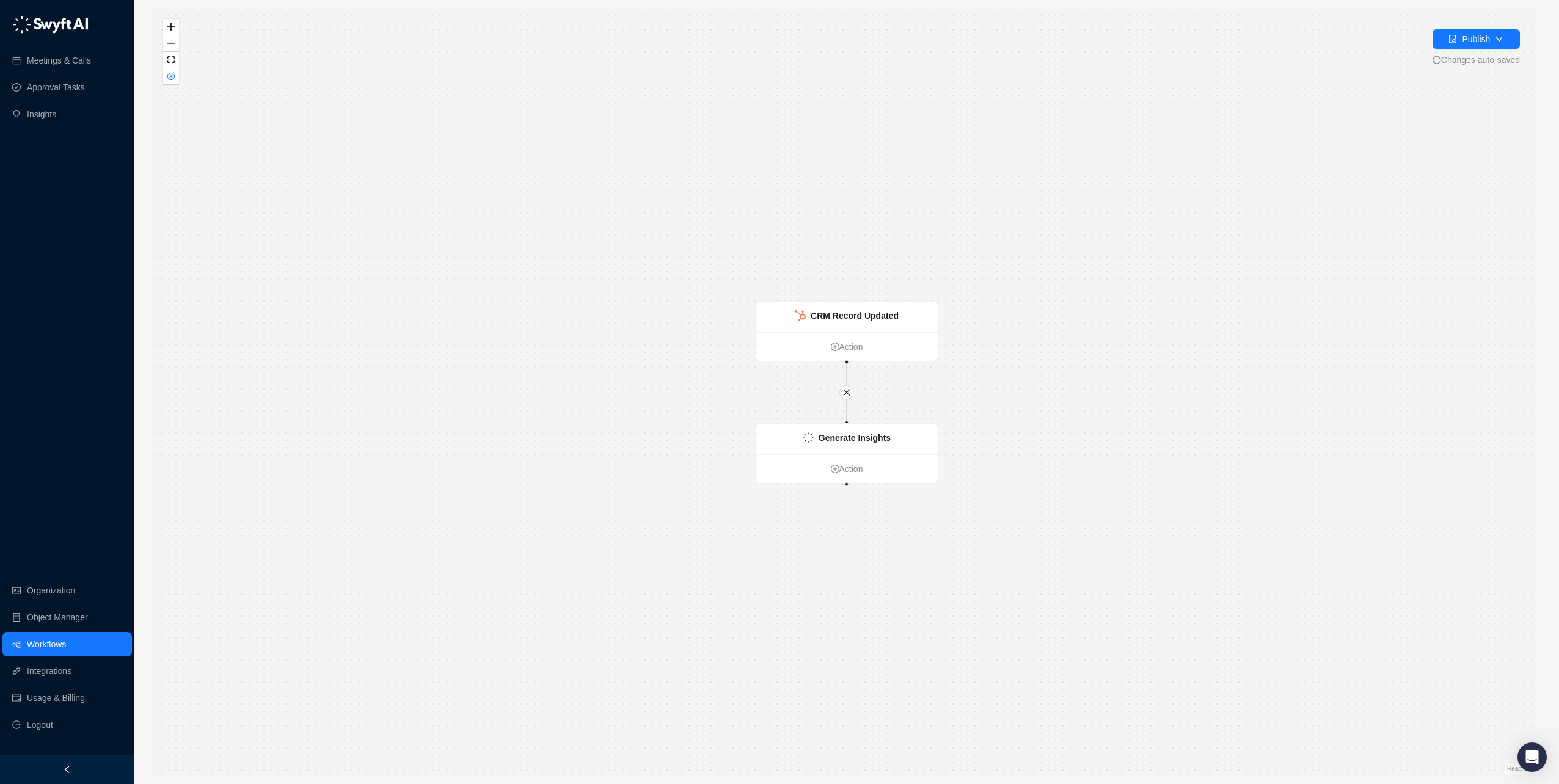
click at [53, 643] on link "Workflows" at bounding box center [46, 644] width 39 height 24
click at [53, 642] on link "Workflows" at bounding box center [46, 644] width 39 height 24
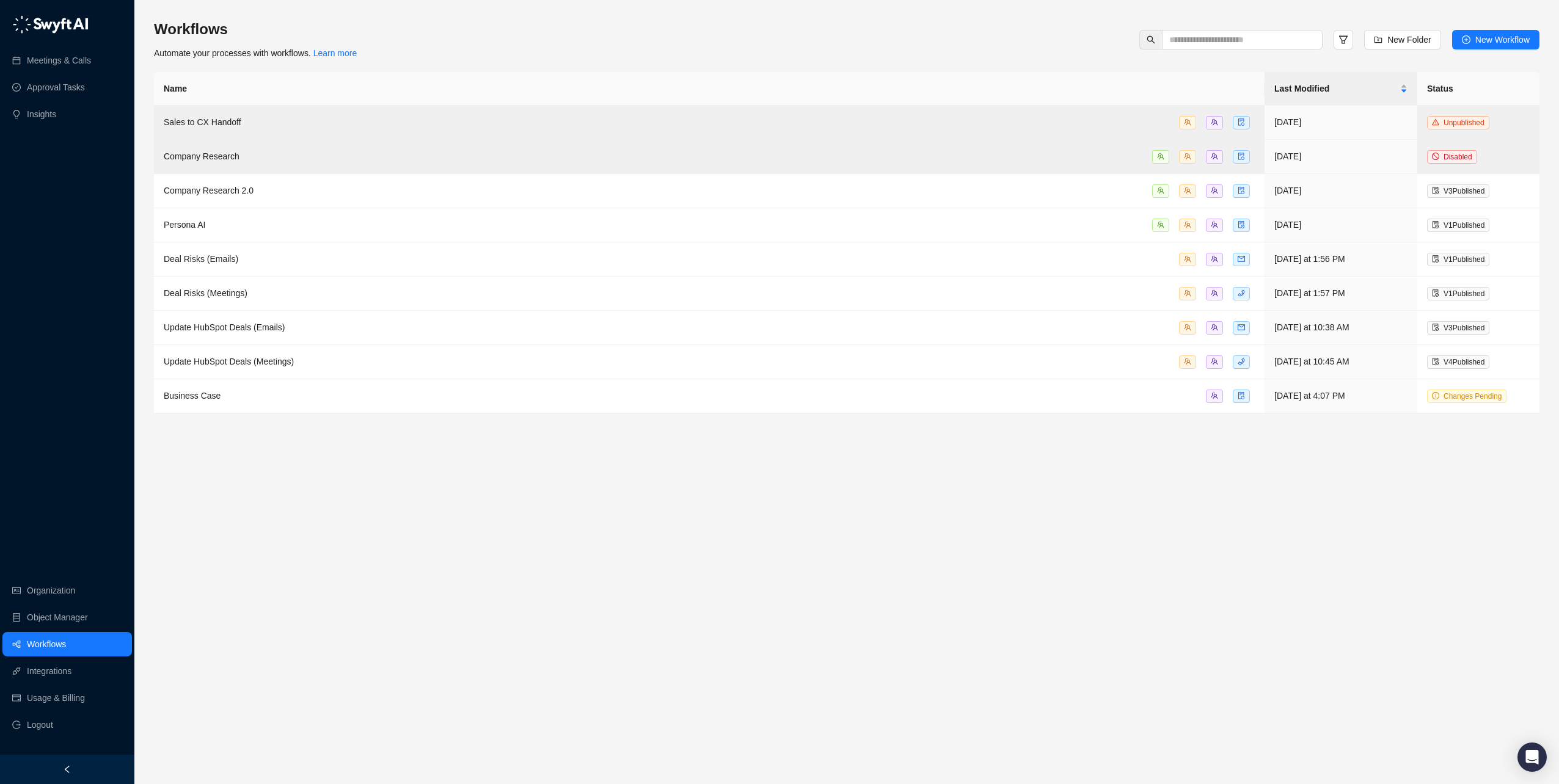
click at [443, 596] on main "Workflows Automate your processes with workflows. Learn more New Folder New Wor…" at bounding box center [847, 397] width 1386 height 755
click at [205, 391] on span "Business Case" at bounding box center [192, 396] width 57 height 10
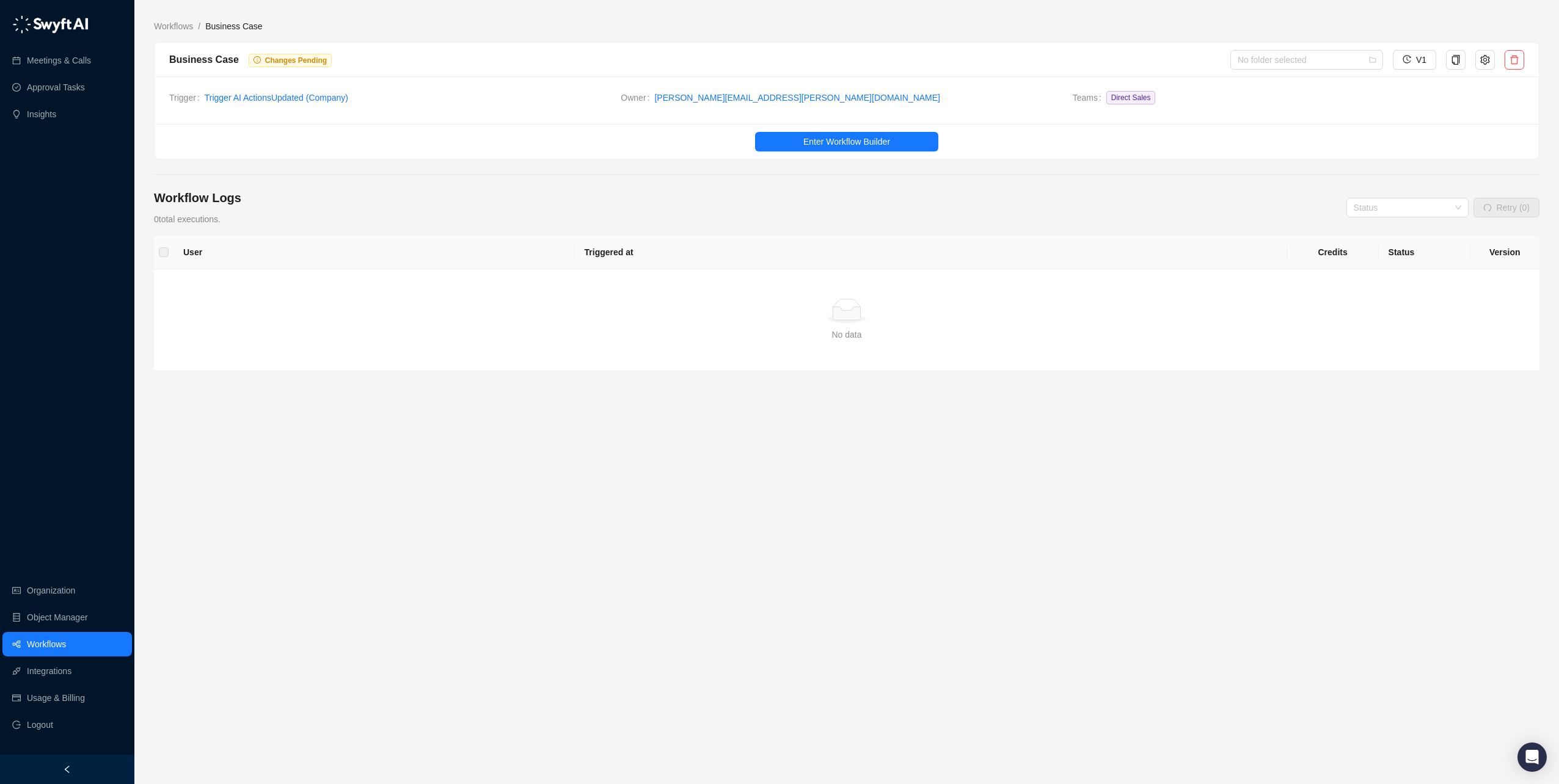
click at [65, 644] on link "Workflows" at bounding box center [46, 644] width 39 height 24
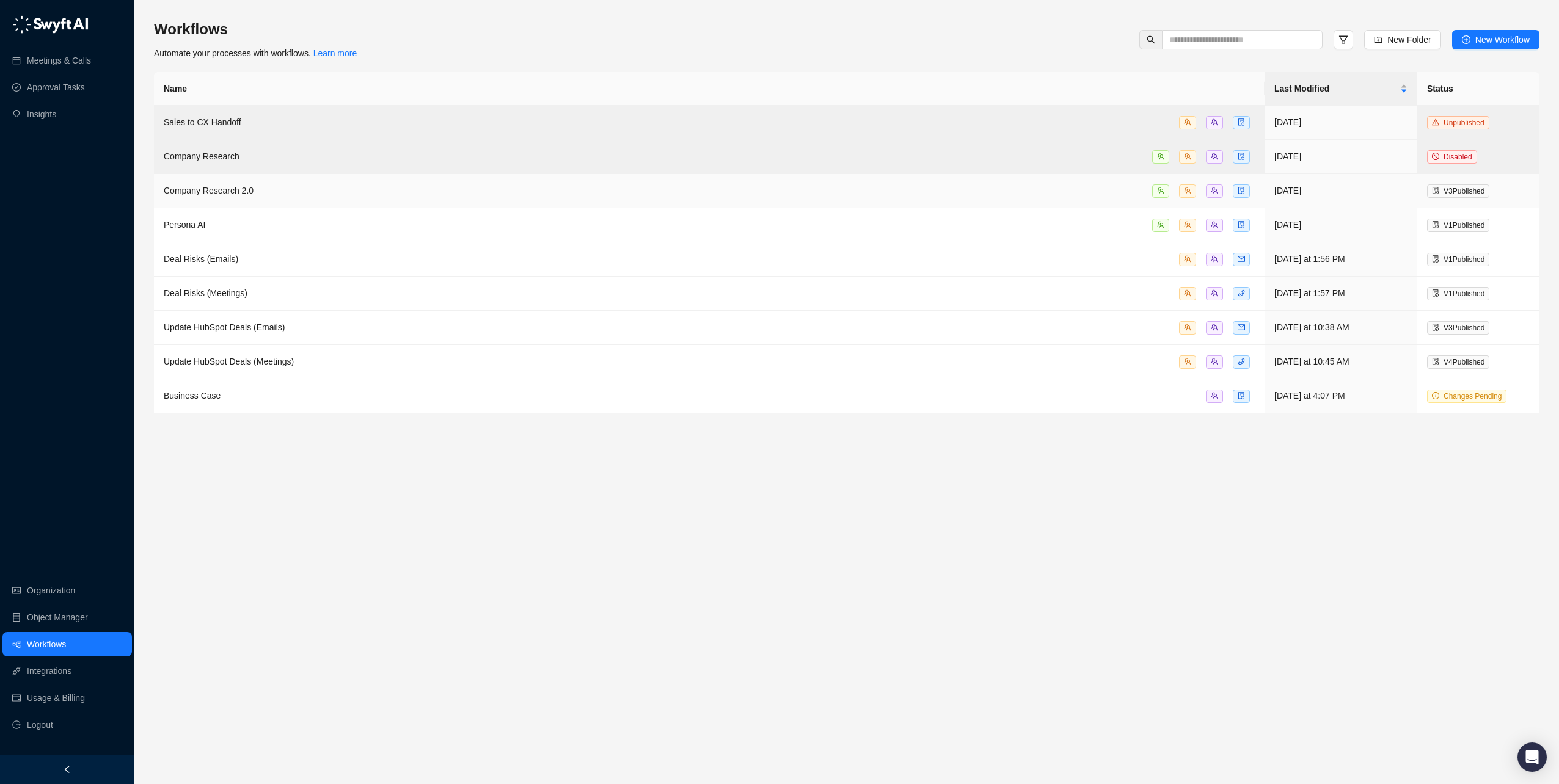
click at [202, 188] on span "Company Research 2.0" at bounding box center [208, 190] width 90 height 10
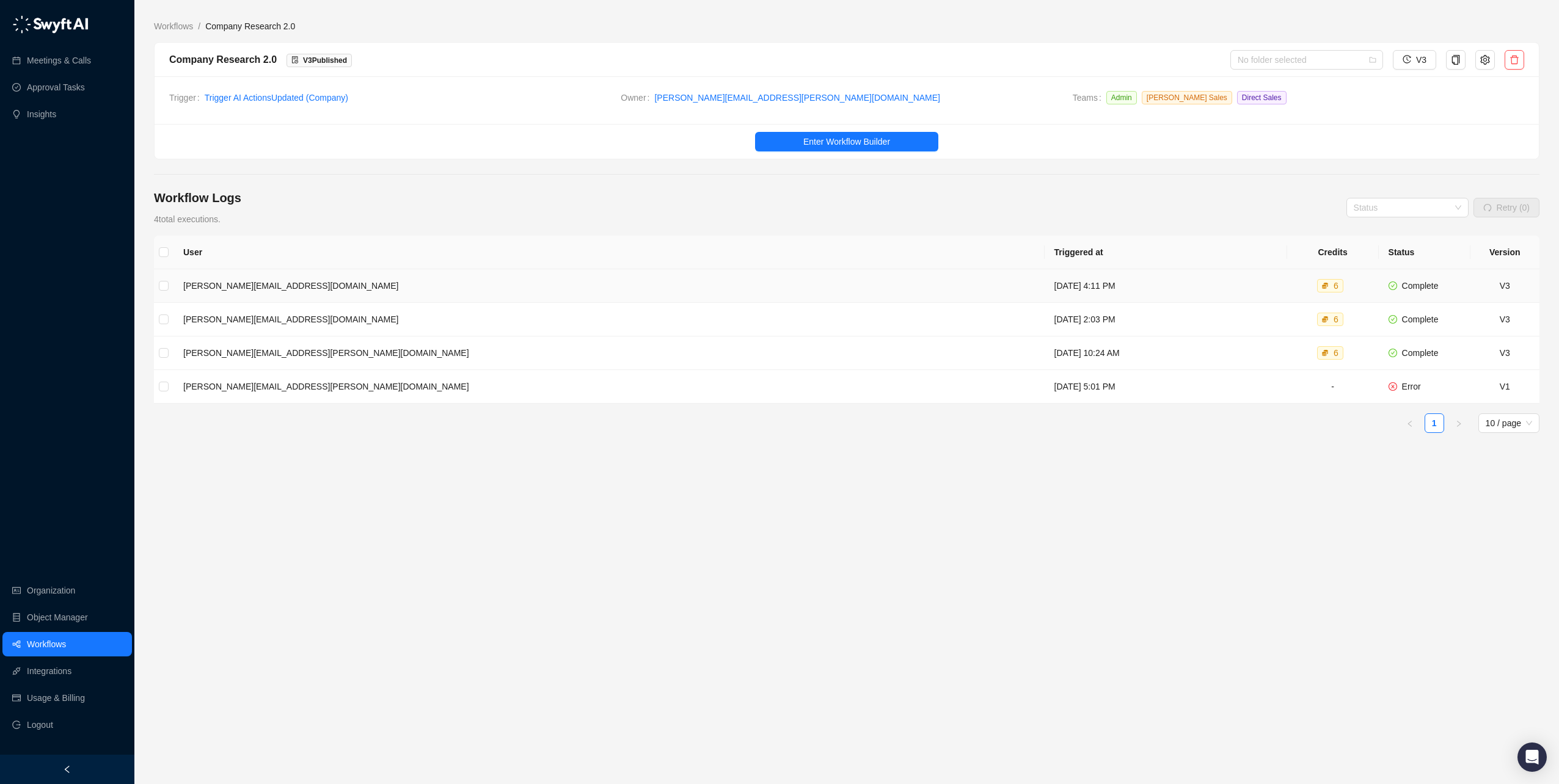
click at [1266, 286] on td "[DATE] 4:11 PM" at bounding box center [1166, 286] width 243 height 34
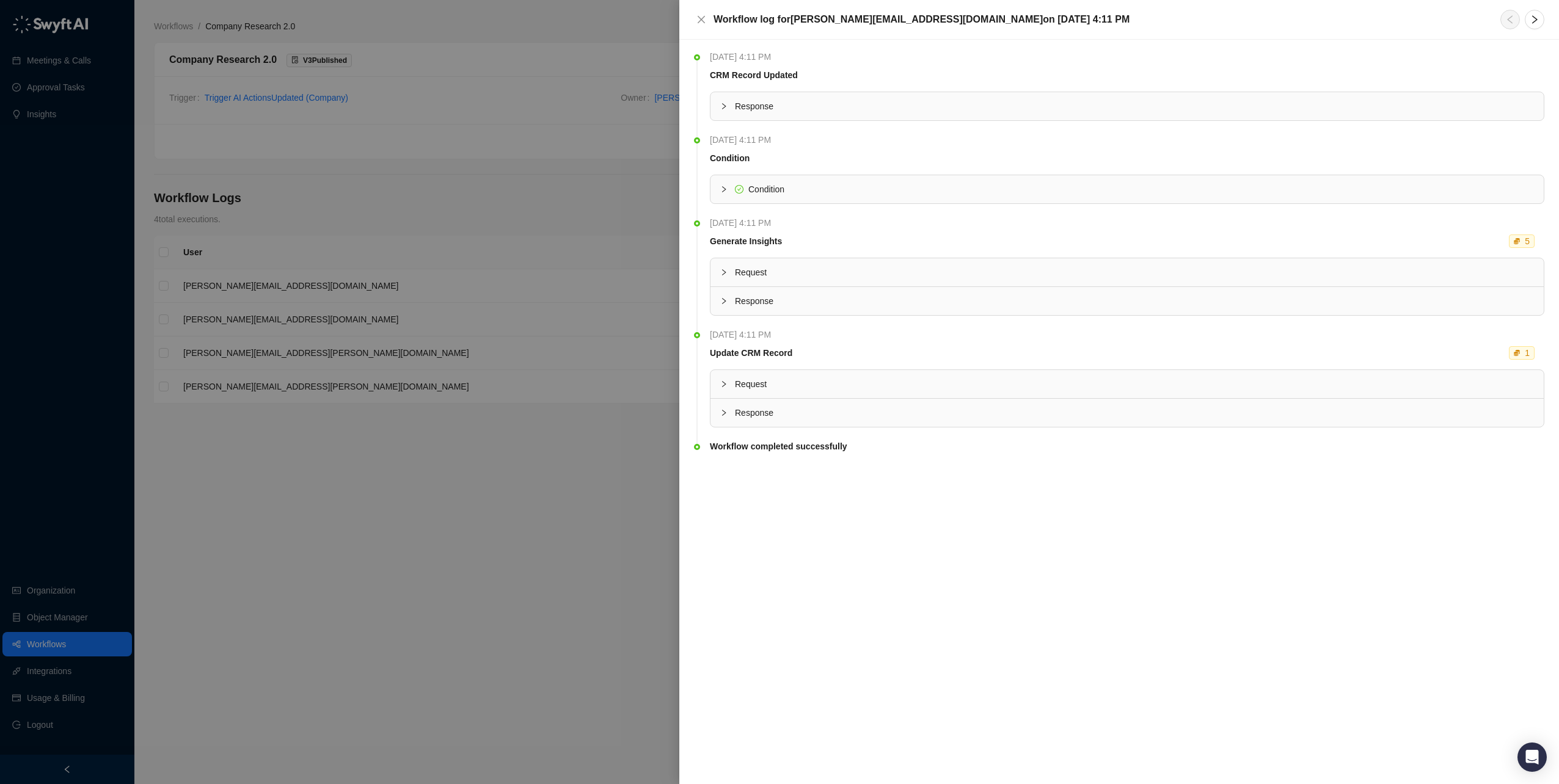
click at [721, 382] on icon "collapsed" at bounding box center [723, 384] width 7 height 7
drag, startPoint x: 790, startPoint y: 442, endPoint x: 841, endPoint y: 442, distance: 51.0
click at [841, 442] on span "" 23464292489 "" at bounding box center [839, 442] width 67 height 10
copy span "23464292489"
